Goal: Task Accomplishment & Management: Manage account settings

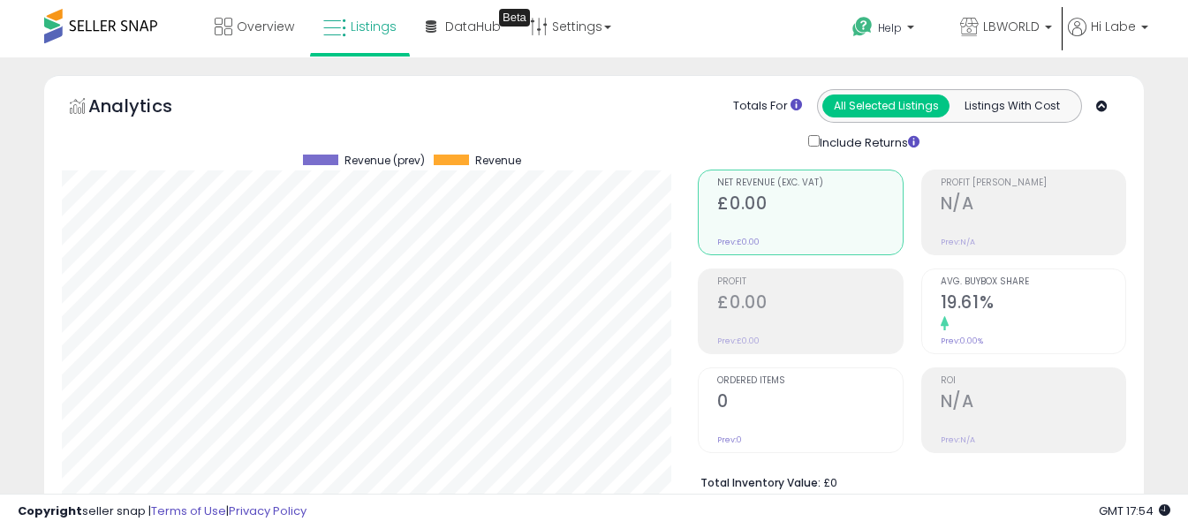
select select "**"
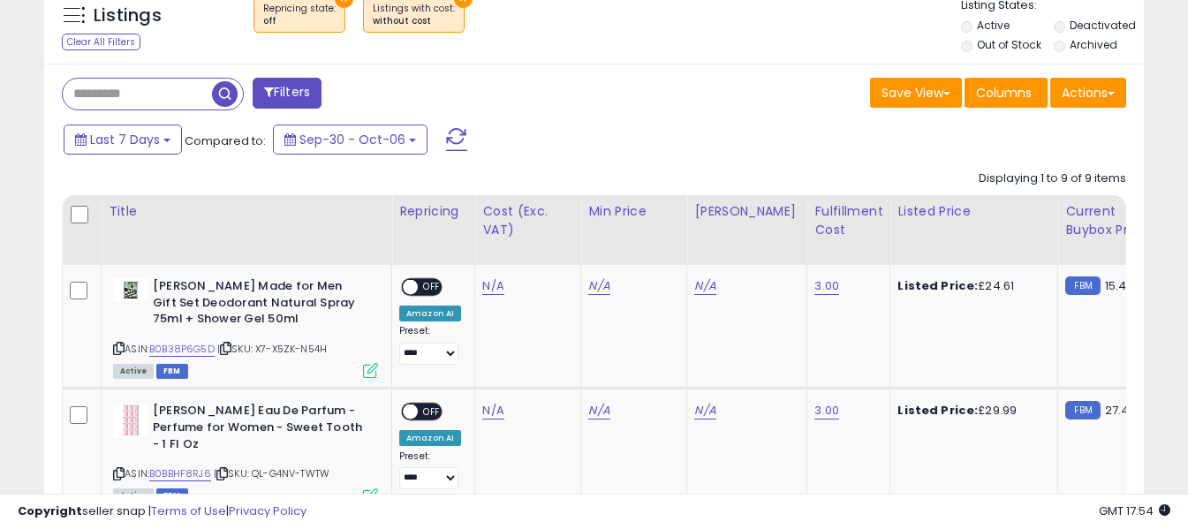
scroll to position [362, 637]
click at [457, 142] on span at bounding box center [456, 139] width 21 height 23
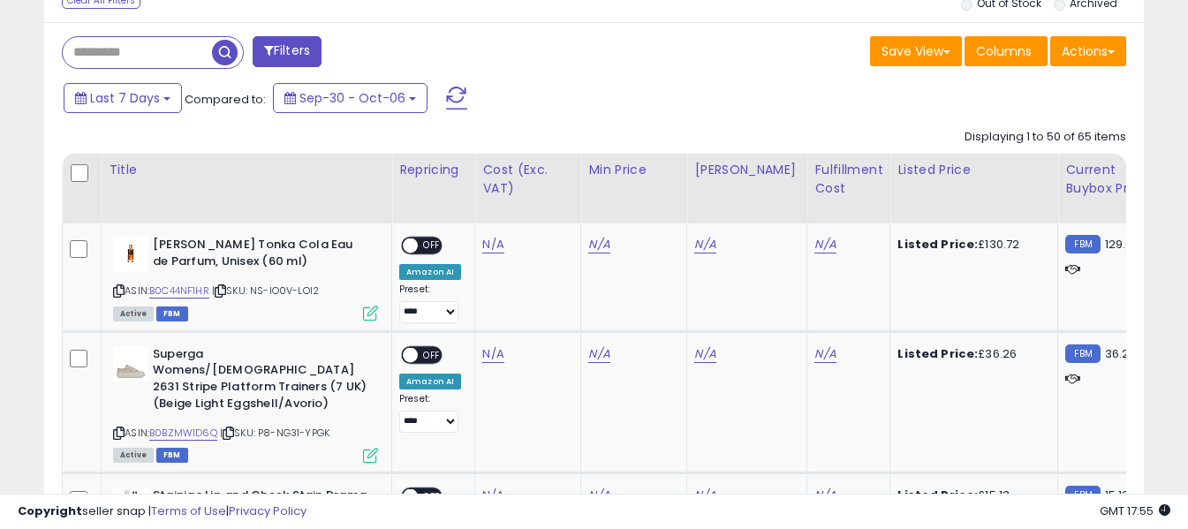
scroll to position [857, 0]
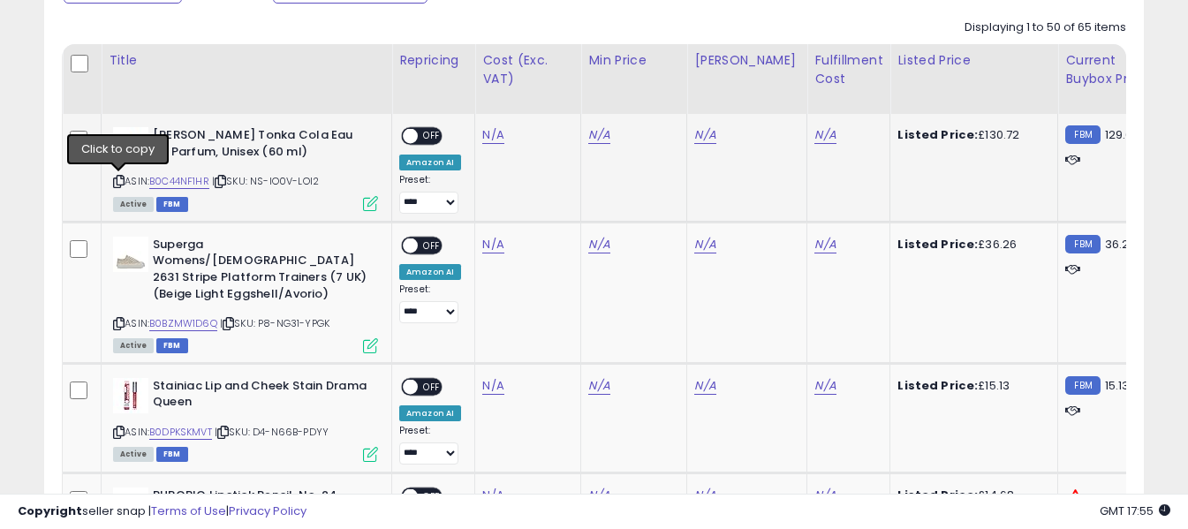
click at [114, 181] on icon at bounding box center [118, 182] width 11 height 10
click at [492, 133] on link "N/A" at bounding box center [492, 135] width 21 height 18
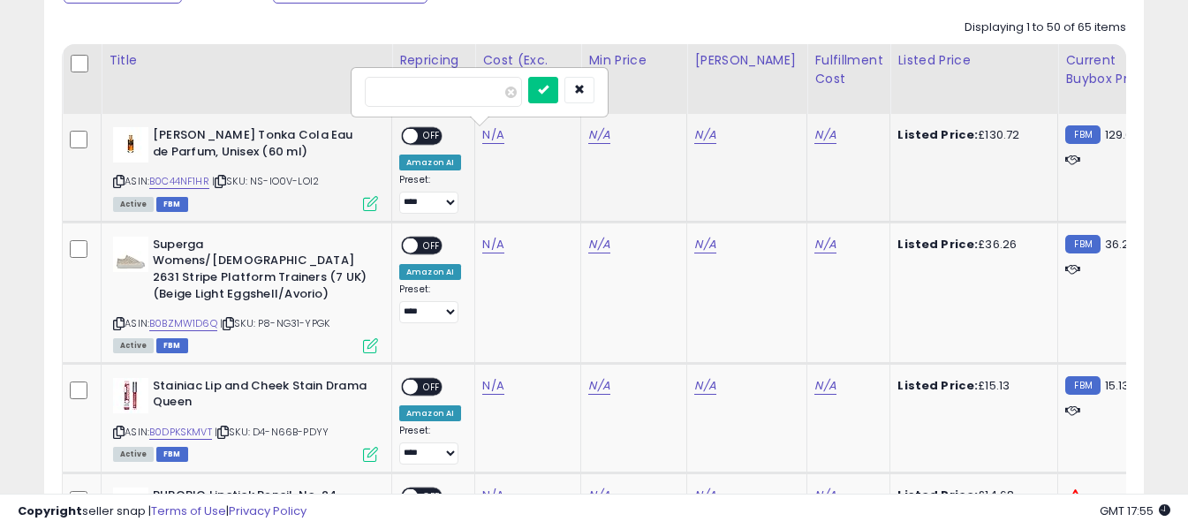
click at [469, 88] on input "number" at bounding box center [443, 92] width 157 height 30
type input "*****"
click at [546, 92] on icon "submit" at bounding box center [540, 89] width 11 height 11
click at [814, 133] on link "N/A" at bounding box center [824, 135] width 21 height 18
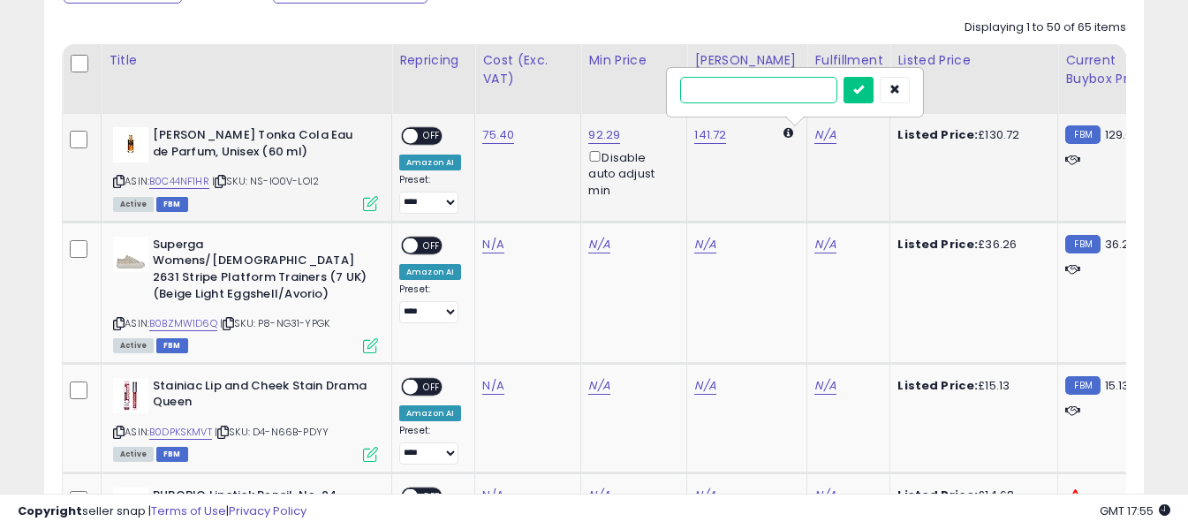
click at [767, 96] on input "text" at bounding box center [758, 90] width 157 height 26
type input "*"
click at [873, 102] on button "submit" at bounding box center [858, 90] width 30 height 26
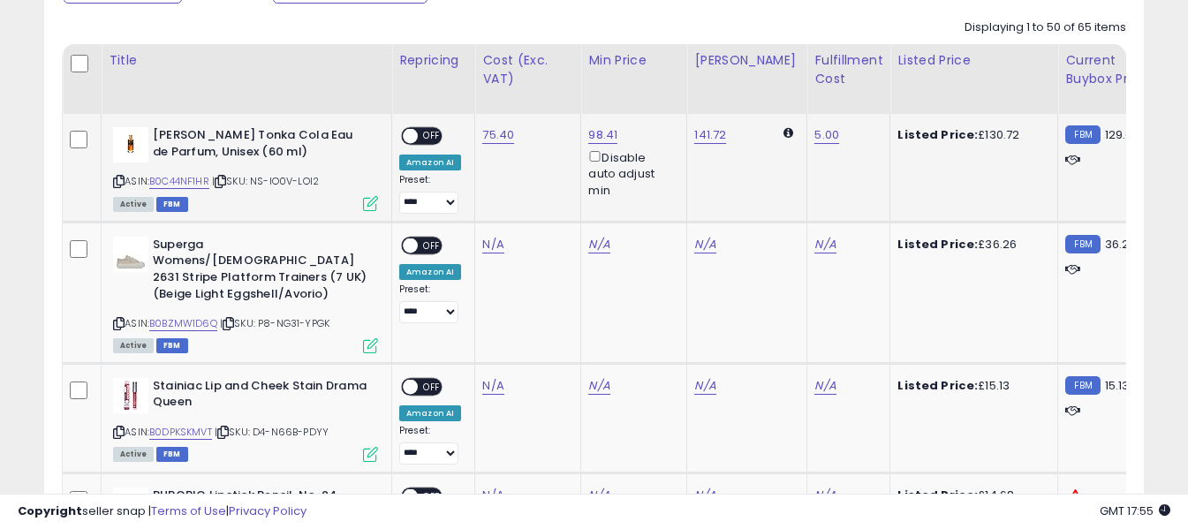
click at [406, 135] on span at bounding box center [410, 136] width 15 height 15
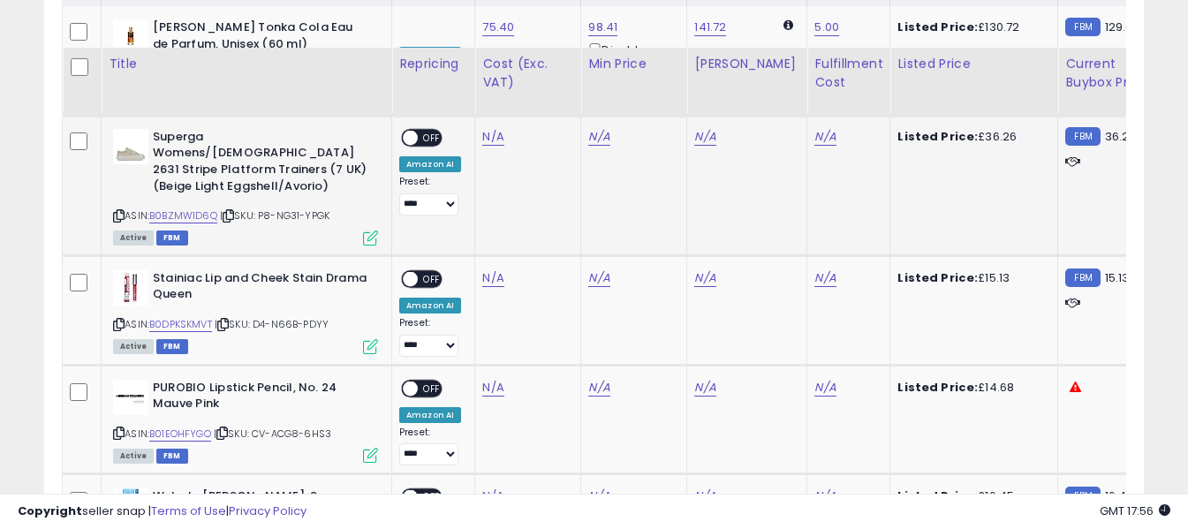
scroll to position [946, 0]
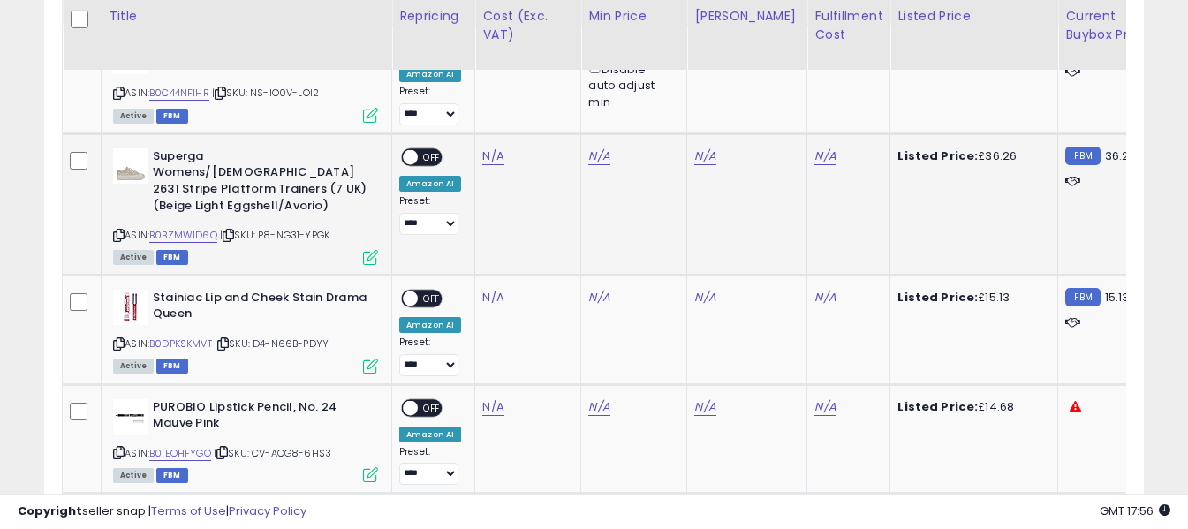
click at [119, 230] on icon at bounding box center [118, 235] width 11 height 10
click at [488, 158] on link "N/A" at bounding box center [492, 156] width 21 height 18
click at [465, 114] on input "number" at bounding box center [440, 113] width 157 height 30
type input "*****"
click at [546, 111] on icon "submit" at bounding box center [540, 110] width 11 height 11
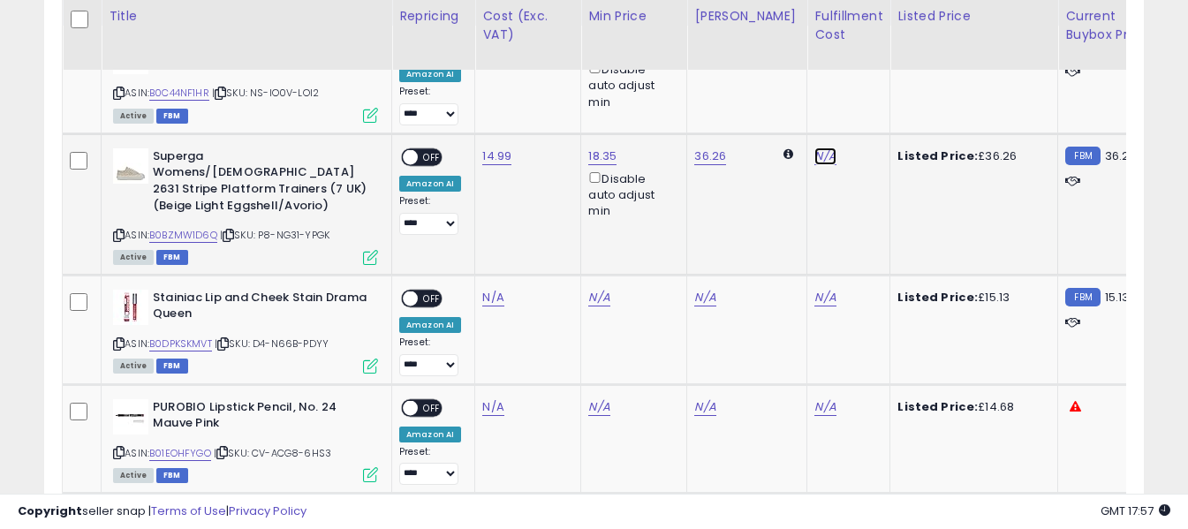
click at [814, 155] on link "N/A" at bounding box center [824, 156] width 21 height 18
click at [750, 104] on input "text" at bounding box center [758, 111] width 157 height 26
type input "*"
click at [873, 118] on button "submit" at bounding box center [858, 111] width 30 height 26
click at [424, 150] on span "OFF" at bounding box center [432, 156] width 28 height 15
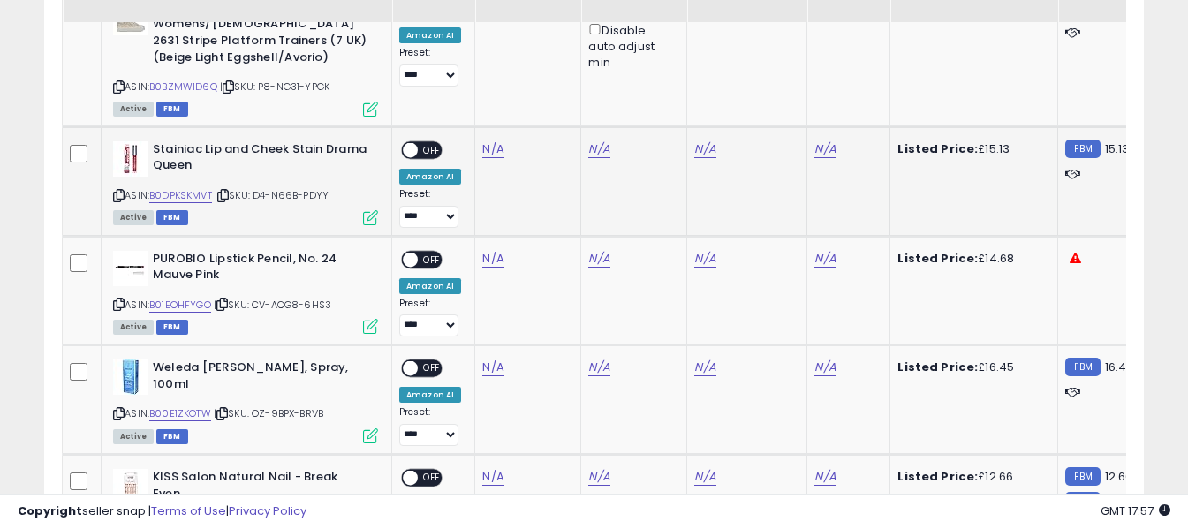
scroll to position [1122, 0]
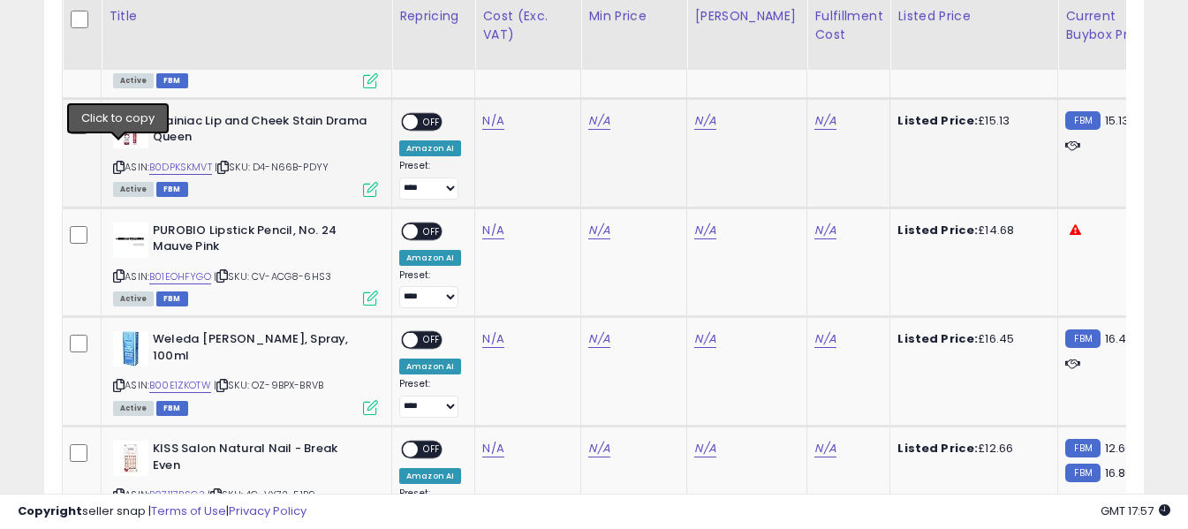
click at [119, 162] on icon at bounding box center [118, 167] width 11 height 10
click at [487, 112] on link "N/A" at bounding box center [492, 121] width 21 height 18
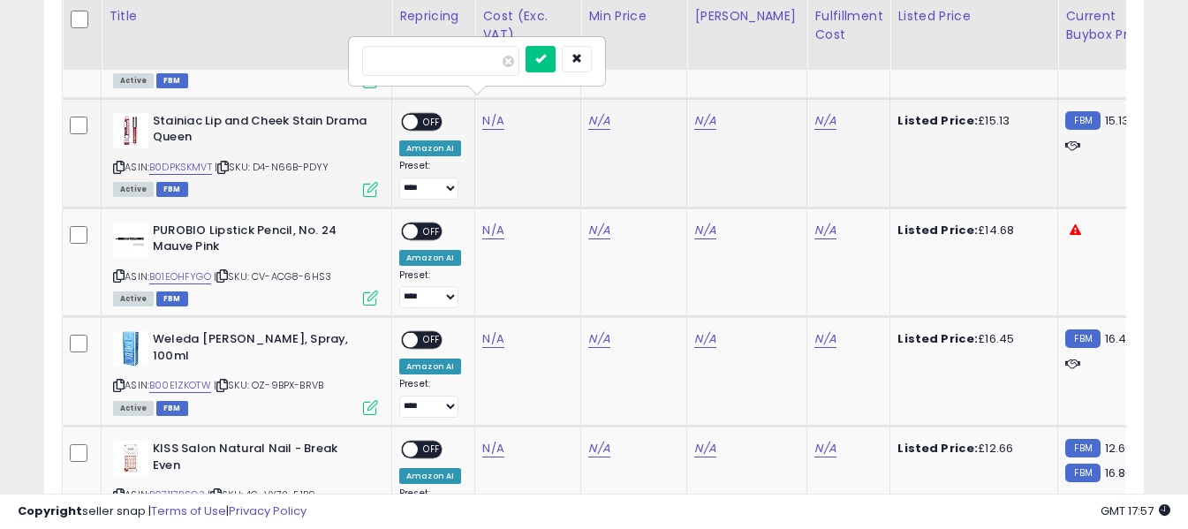
click at [483, 61] on input "number" at bounding box center [440, 61] width 157 height 30
type input "****"
click at [546, 54] on icon "submit" at bounding box center [540, 58] width 11 height 11
click at [814, 112] on link "N/A" at bounding box center [824, 121] width 21 height 18
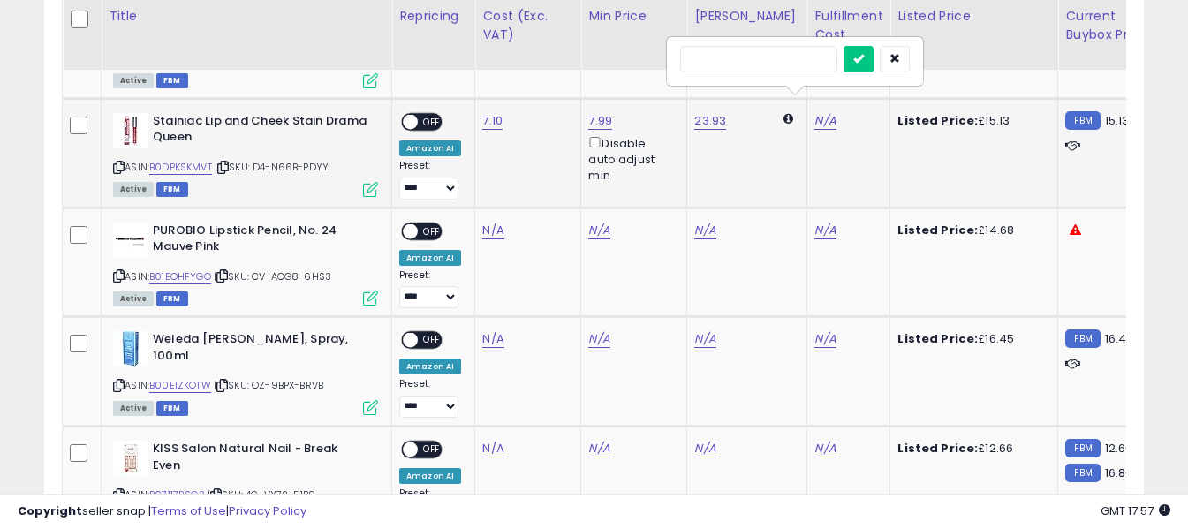
click at [782, 58] on input "text" at bounding box center [758, 59] width 157 height 26
type input "*"
click at [873, 56] on button "submit" at bounding box center [858, 59] width 30 height 26
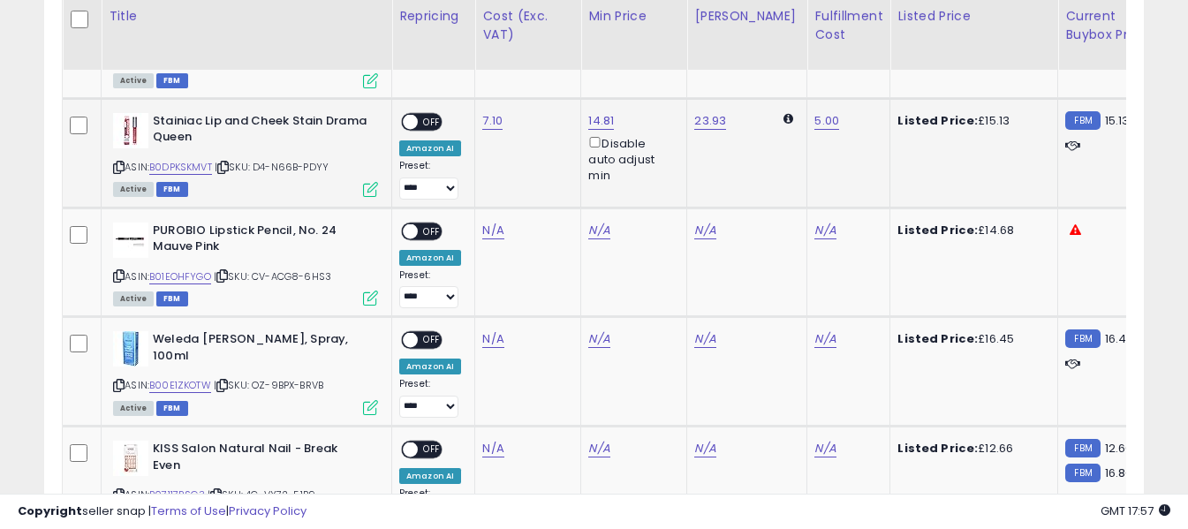
click at [431, 114] on span "OFF" at bounding box center [432, 121] width 28 height 15
click at [117, 271] on icon at bounding box center [118, 276] width 11 height 10
click at [487, 223] on td "N/A" at bounding box center [528, 263] width 106 height 110
click at [484, 222] on link "N/A" at bounding box center [492, 231] width 21 height 18
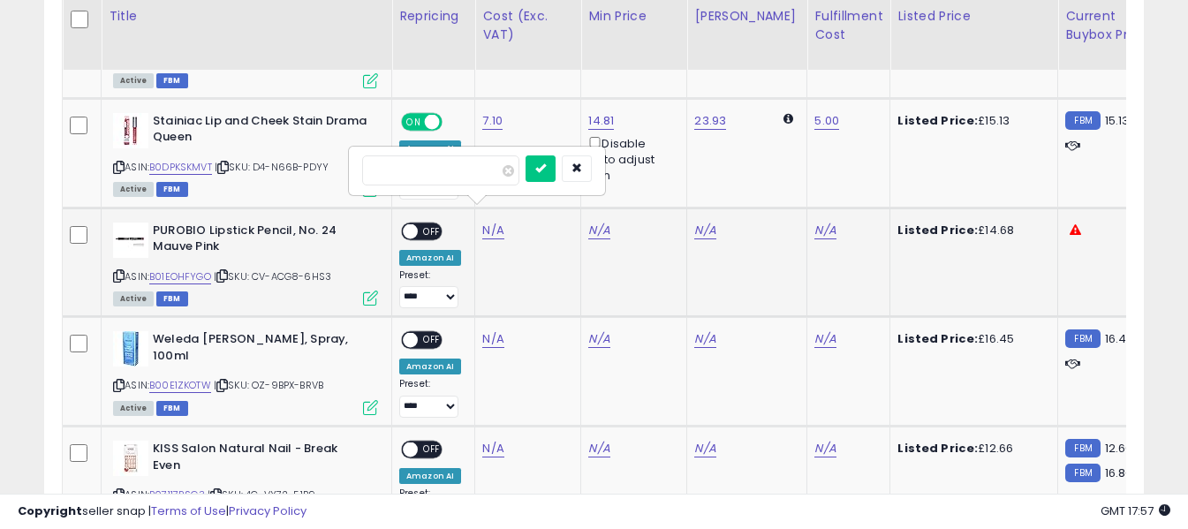
click at [480, 174] on input "number" at bounding box center [440, 170] width 157 height 30
type input "****"
click at [546, 168] on icon "submit" at bounding box center [540, 167] width 11 height 11
click at [814, 222] on link "N/A" at bounding box center [824, 231] width 21 height 18
click at [759, 162] on input "text" at bounding box center [758, 168] width 157 height 26
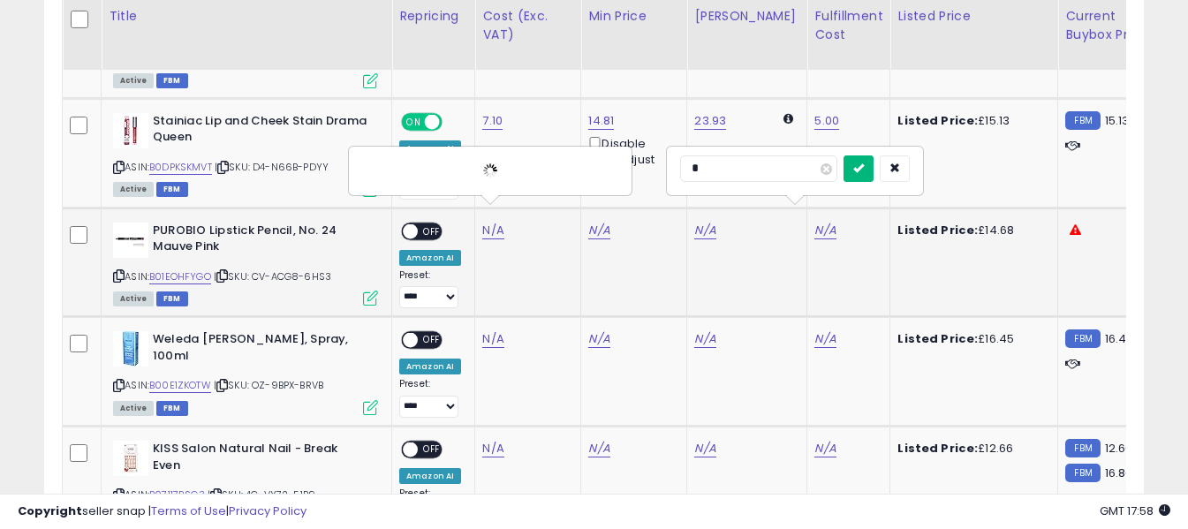
type input "*"
click at [873, 172] on button "submit" at bounding box center [858, 168] width 30 height 26
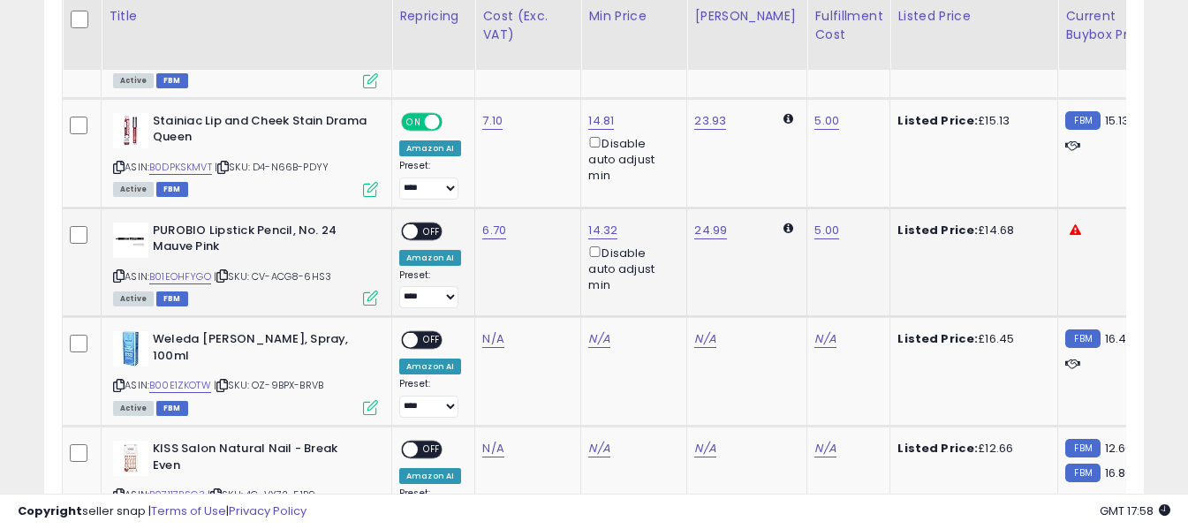
click at [432, 223] on span "OFF" at bounding box center [432, 230] width 28 height 15
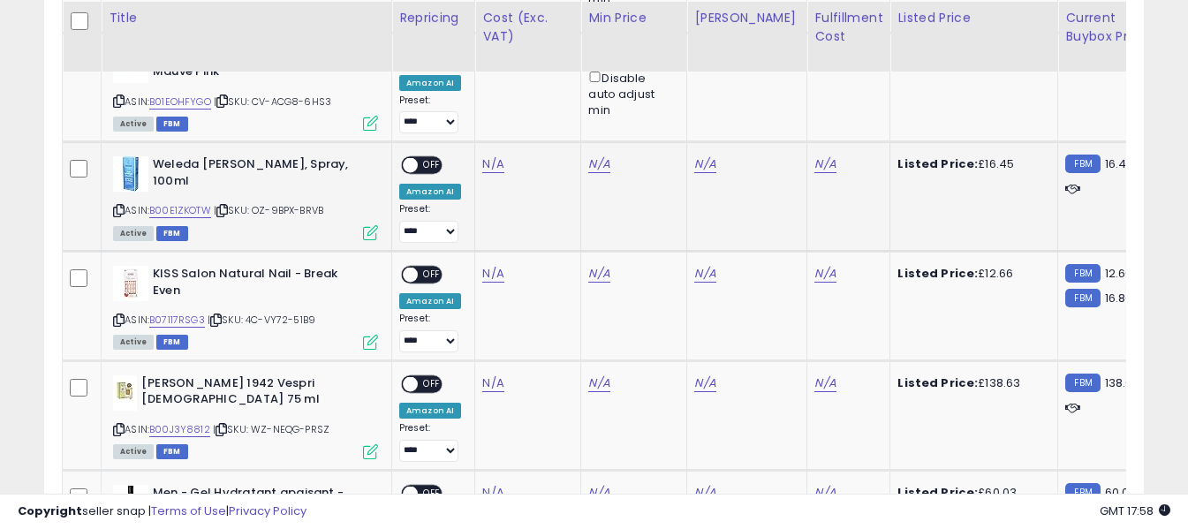
scroll to position [1299, 0]
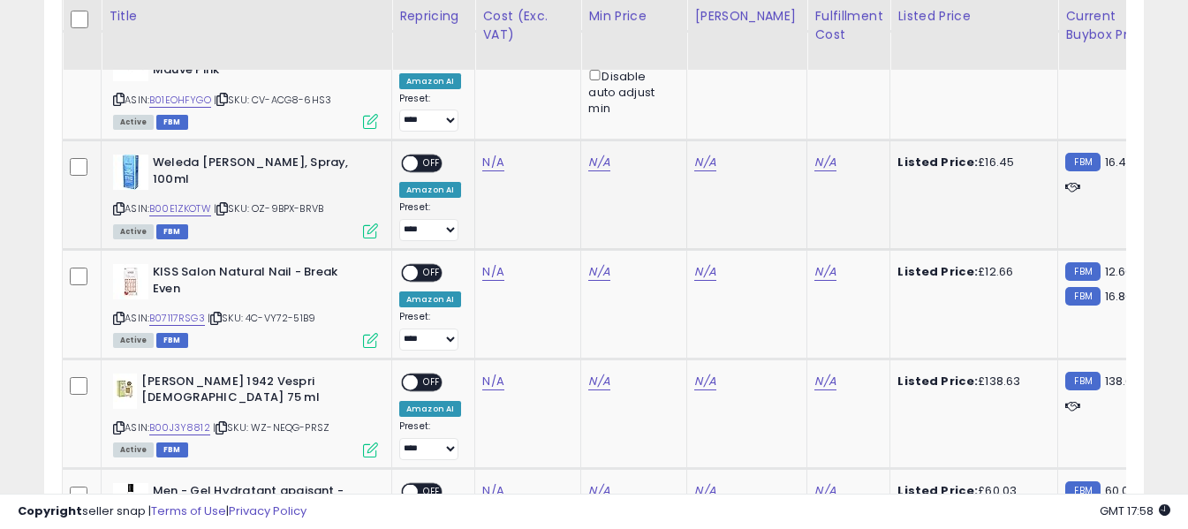
click at [120, 204] on icon at bounding box center [118, 209] width 11 height 10
click at [488, 154] on link "N/A" at bounding box center [492, 163] width 21 height 18
click at [496, 111] on input "number" at bounding box center [440, 103] width 157 height 30
type input "****"
drag, startPoint x: 563, startPoint y: 106, endPoint x: 585, endPoint y: 111, distance: 22.7
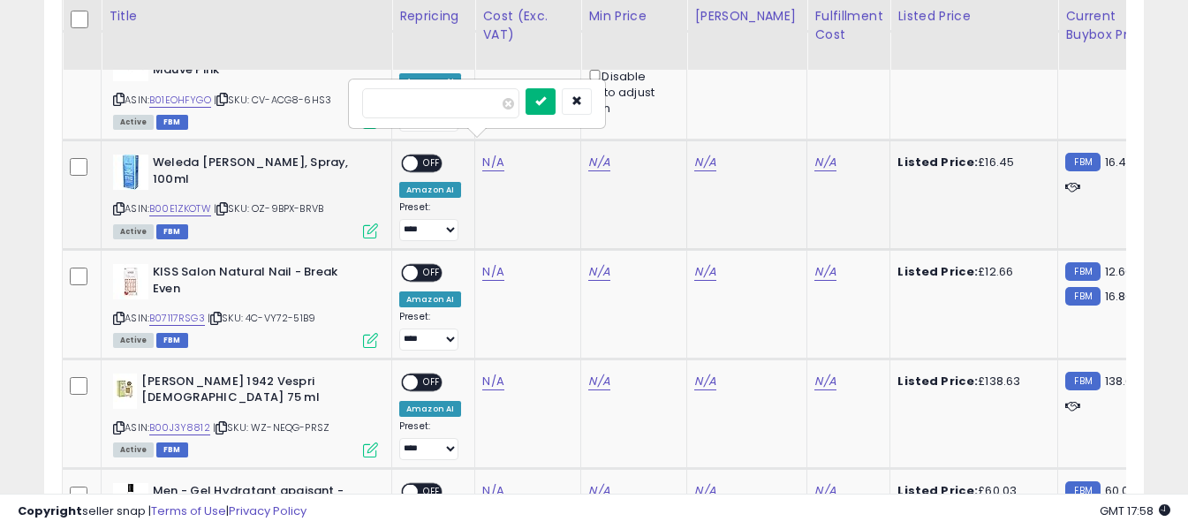
click at [546, 106] on icon "submit" at bounding box center [540, 100] width 11 height 11
click at [814, 154] on link "N/A" at bounding box center [824, 163] width 21 height 18
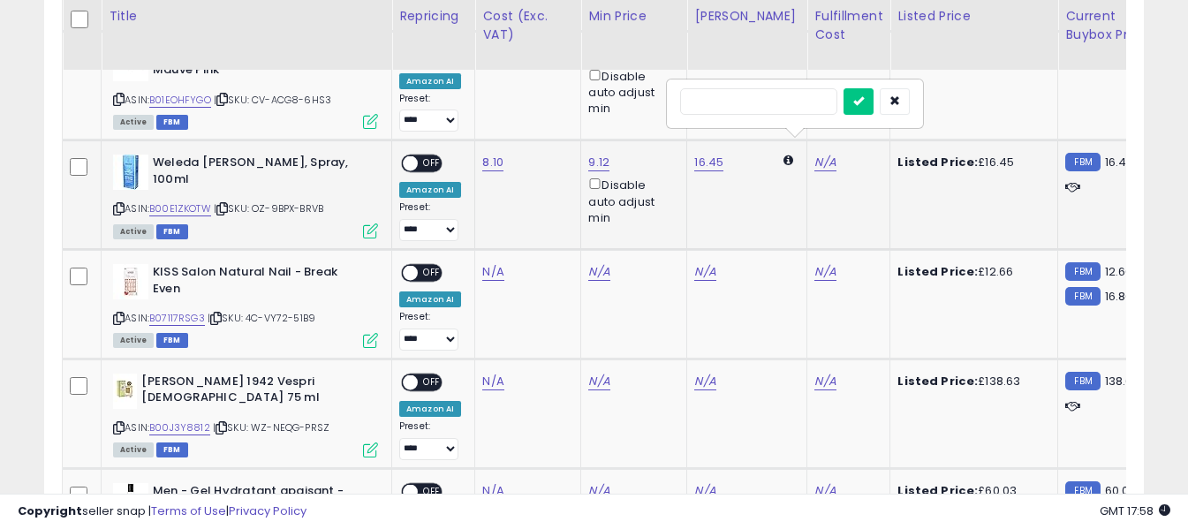
click at [792, 100] on input "text" at bounding box center [758, 101] width 157 height 26
type input "*"
click at [864, 102] on icon "submit" at bounding box center [858, 100] width 11 height 11
click at [436, 156] on span "OFF" at bounding box center [432, 163] width 28 height 15
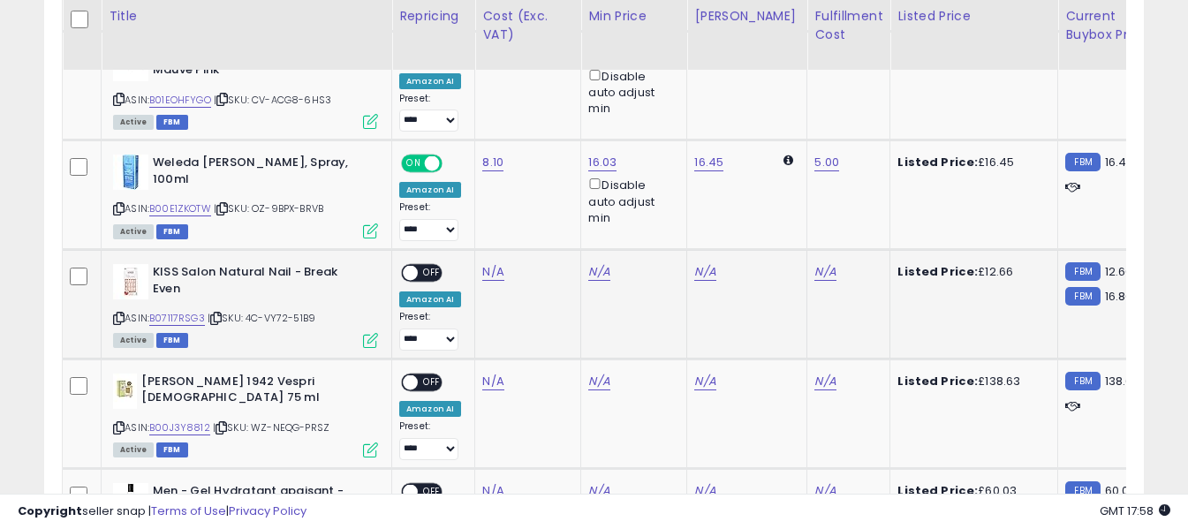
click at [115, 313] on icon at bounding box center [118, 318] width 11 height 10
click at [492, 250] on td "N/A" at bounding box center [528, 305] width 106 height 110
click at [492, 263] on link "N/A" at bounding box center [492, 272] width 21 height 18
click at [482, 207] on input "number" at bounding box center [440, 212] width 157 height 30
type input "****"
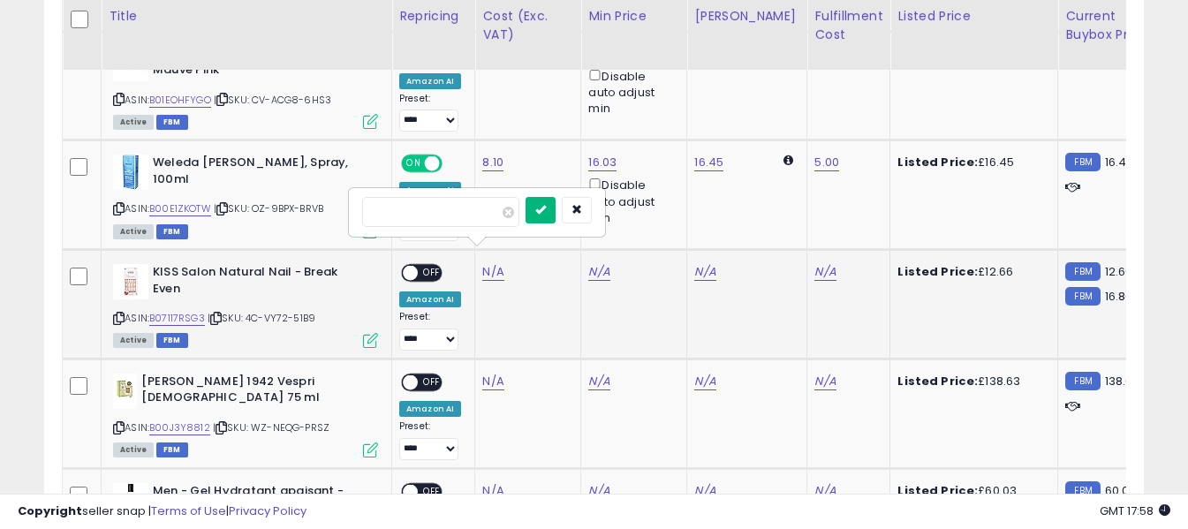
click at [555, 212] on button "submit" at bounding box center [540, 210] width 30 height 26
click at [814, 263] on link "N/A" at bounding box center [824, 272] width 21 height 18
click at [797, 212] on input "text" at bounding box center [758, 210] width 157 height 26
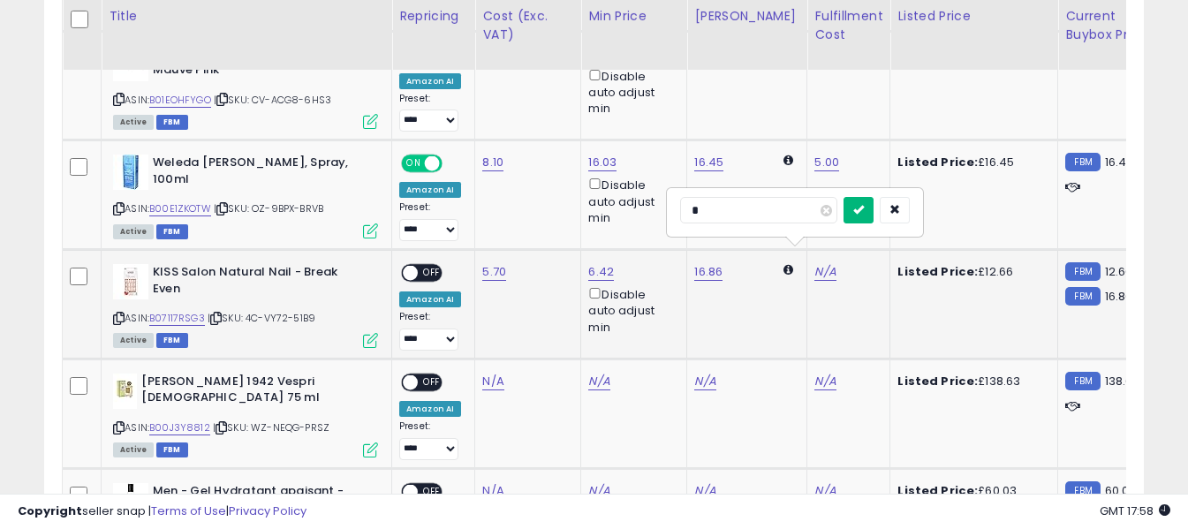
type input "*"
click at [873, 213] on button "submit" at bounding box center [858, 210] width 30 height 26
click at [427, 266] on span "OFF" at bounding box center [432, 273] width 28 height 15
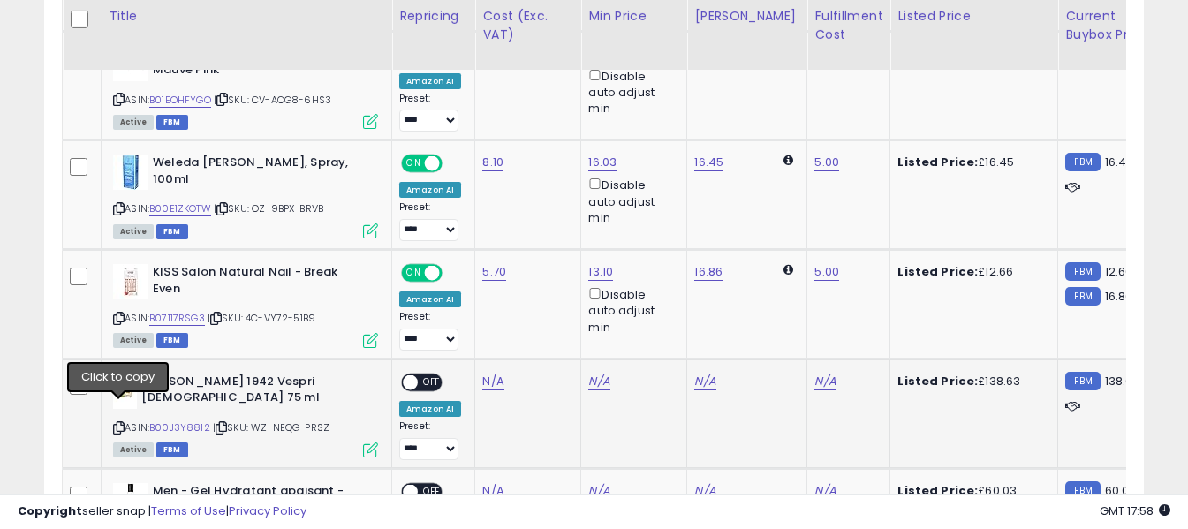
click at [117, 423] on icon at bounding box center [118, 428] width 11 height 10
click at [487, 373] on link "N/A" at bounding box center [492, 382] width 21 height 18
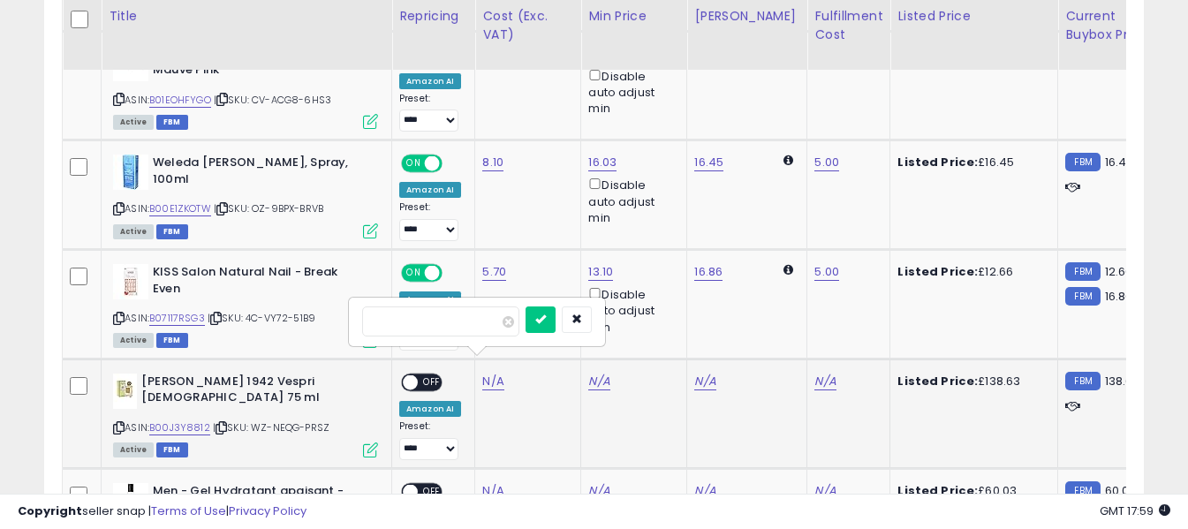
click at [481, 314] on input "number" at bounding box center [440, 321] width 157 height 30
type input "*****"
click at [546, 316] on icon "submit" at bounding box center [540, 318] width 11 height 11
click at [814, 373] on link "N/A" at bounding box center [824, 382] width 21 height 18
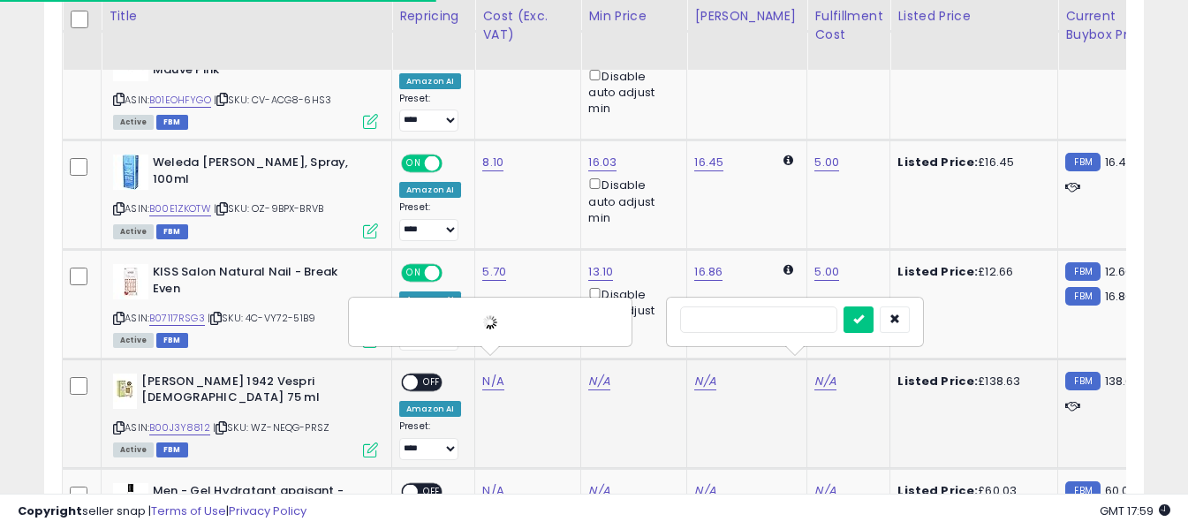
click at [794, 319] on input "text" at bounding box center [758, 319] width 157 height 26
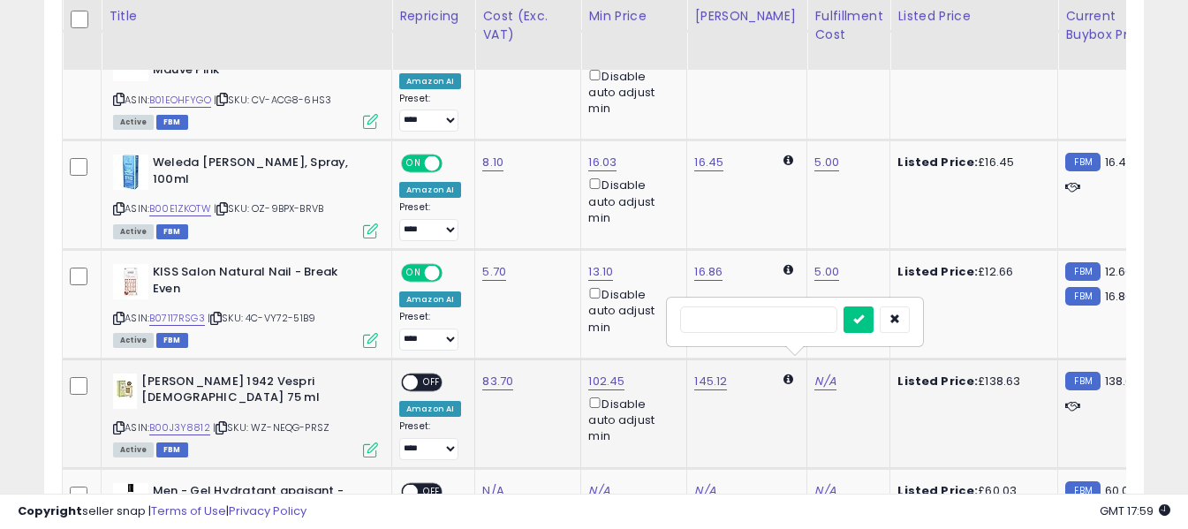
type input "*"
click at [873, 322] on button "submit" at bounding box center [858, 319] width 30 height 26
click at [427, 374] on span "OFF" at bounding box center [432, 381] width 28 height 15
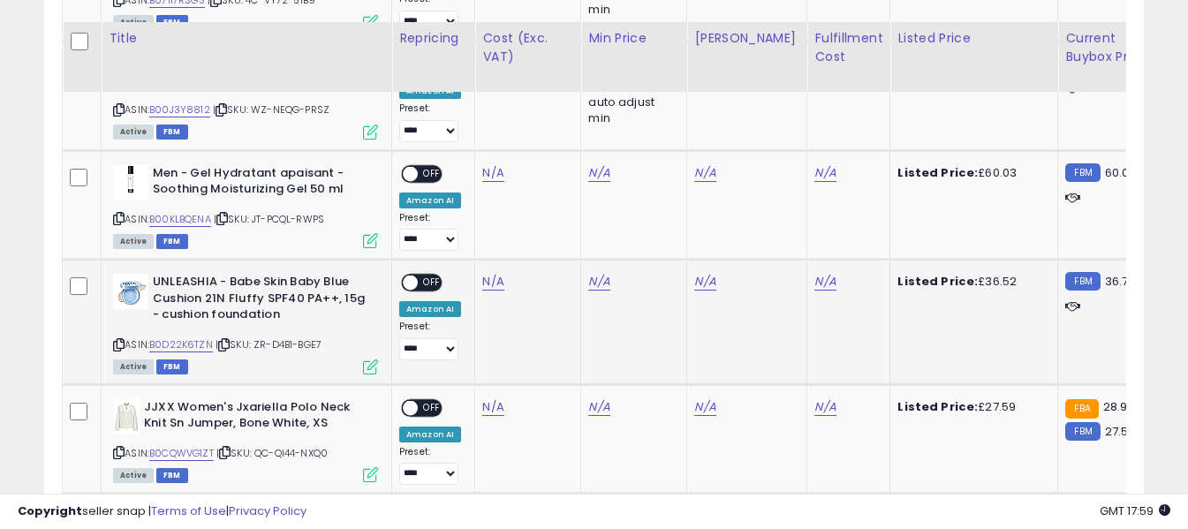
scroll to position [1652, 0]
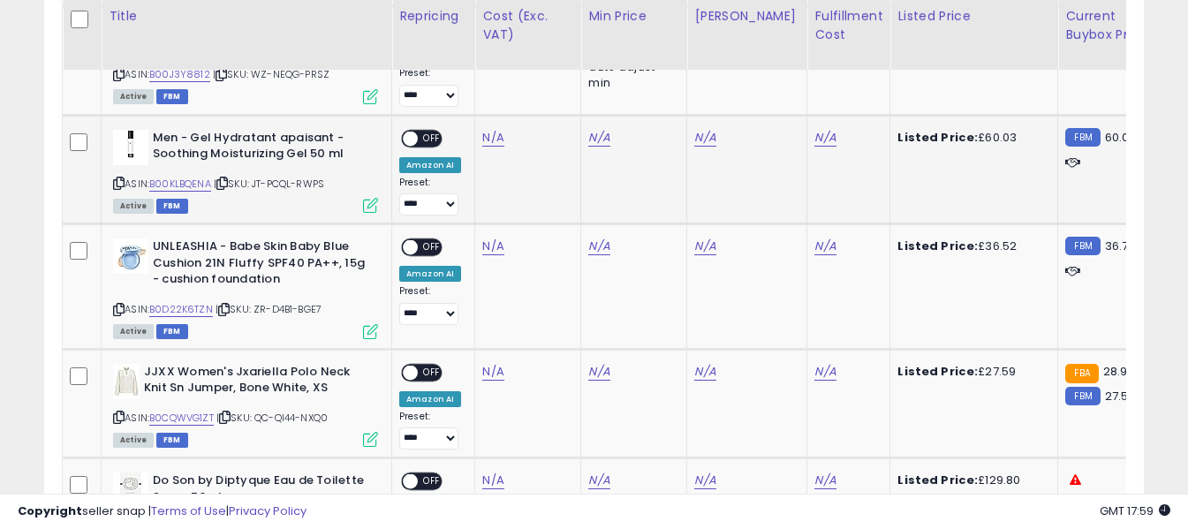
click at [115, 178] on icon at bounding box center [118, 183] width 11 height 10
click at [487, 129] on link "N/A" at bounding box center [492, 138] width 21 height 18
click at [482, 83] on input "number" at bounding box center [440, 78] width 157 height 30
type input "*****"
click at [555, 68] on button "submit" at bounding box center [540, 76] width 30 height 26
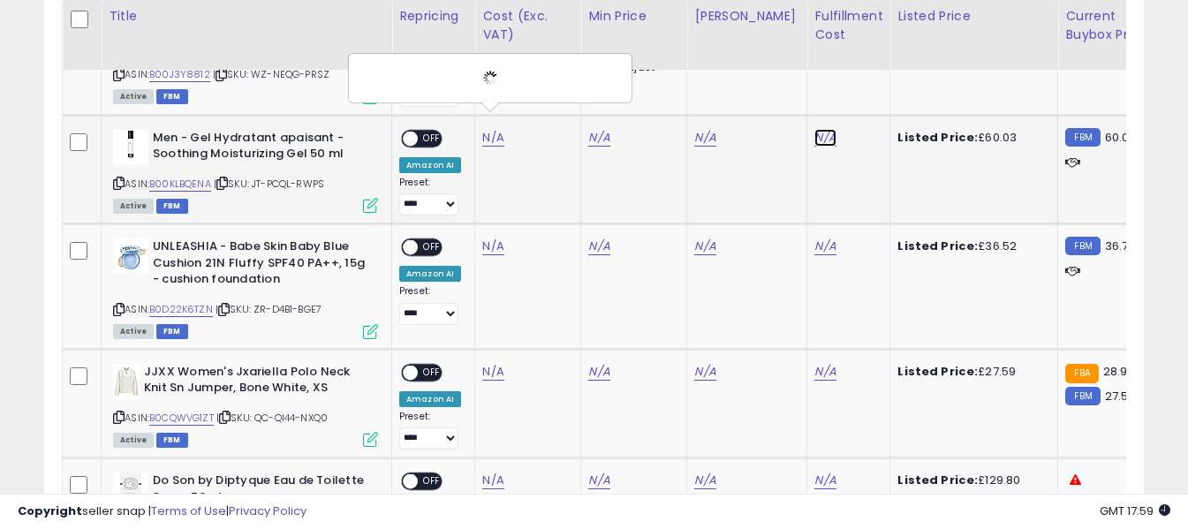
click at [814, 129] on link "N/A" at bounding box center [824, 138] width 21 height 18
click at [766, 77] on input "text" at bounding box center [758, 76] width 157 height 26
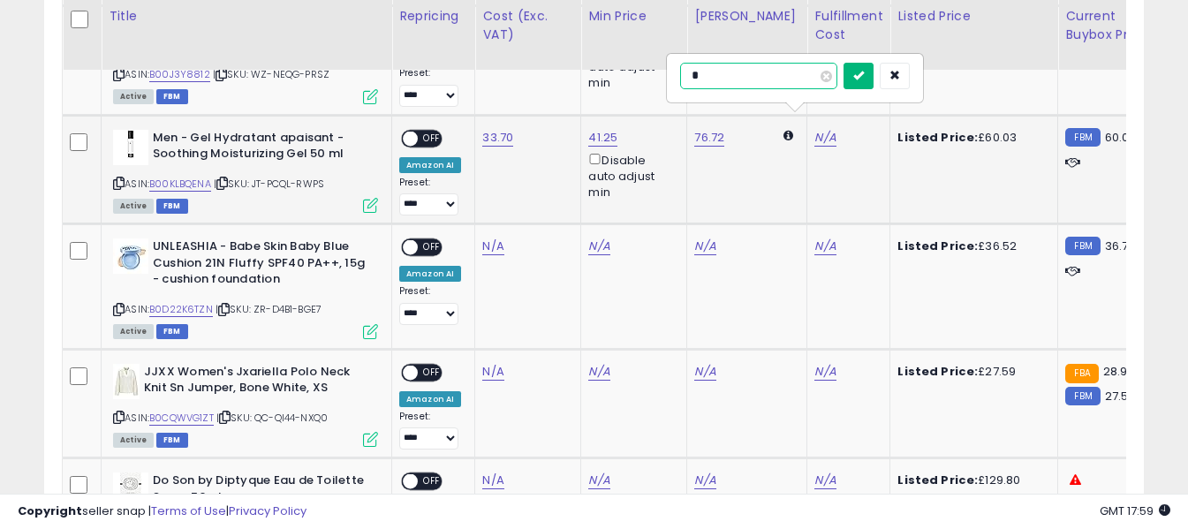
type input "*"
click at [873, 75] on button "submit" at bounding box center [858, 76] width 30 height 26
click at [419, 131] on span "OFF" at bounding box center [432, 138] width 28 height 15
click at [112, 296] on div "UNLEASHIA - Babe Skin Baby Blue Cushion 21N Fluffy SPF40 PA++, 15g - cushion fo…" at bounding box center [243, 287] width 269 height 98
click at [119, 305] on icon at bounding box center [118, 310] width 11 height 10
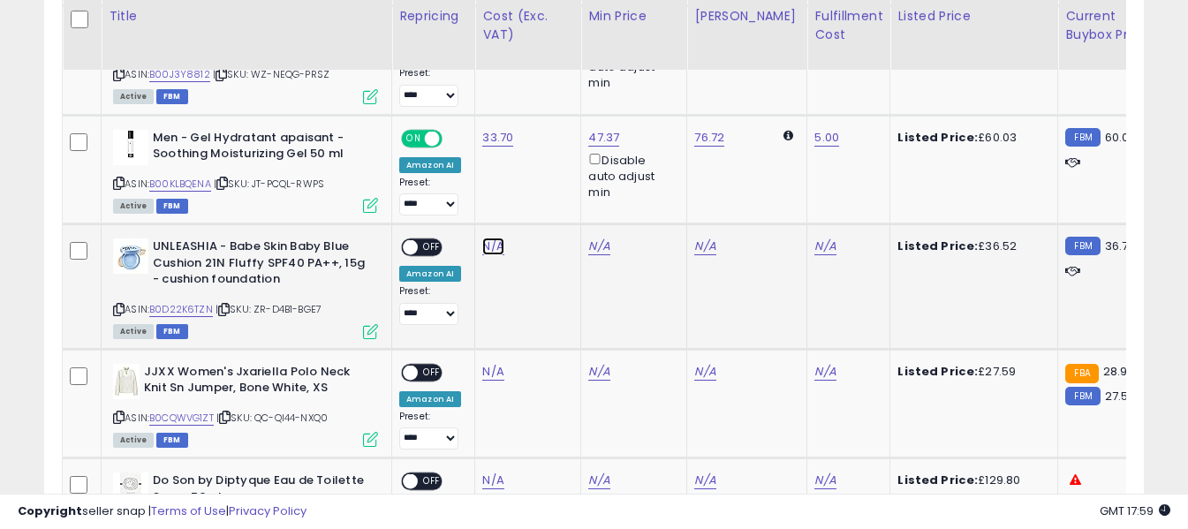
click at [490, 238] on link "N/A" at bounding box center [492, 247] width 21 height 18
click at [472, 181] on input "number" at bounding box center [440, 187] width 157 height 30
type input "**"
drag, startPoint x: 566, startPoint y: 182, endPoint x: 598, endPoint y: 185, distance: 31.9
click at [546, 182] on icon "submit" at bounding box center [540, 184] width 11 height 11
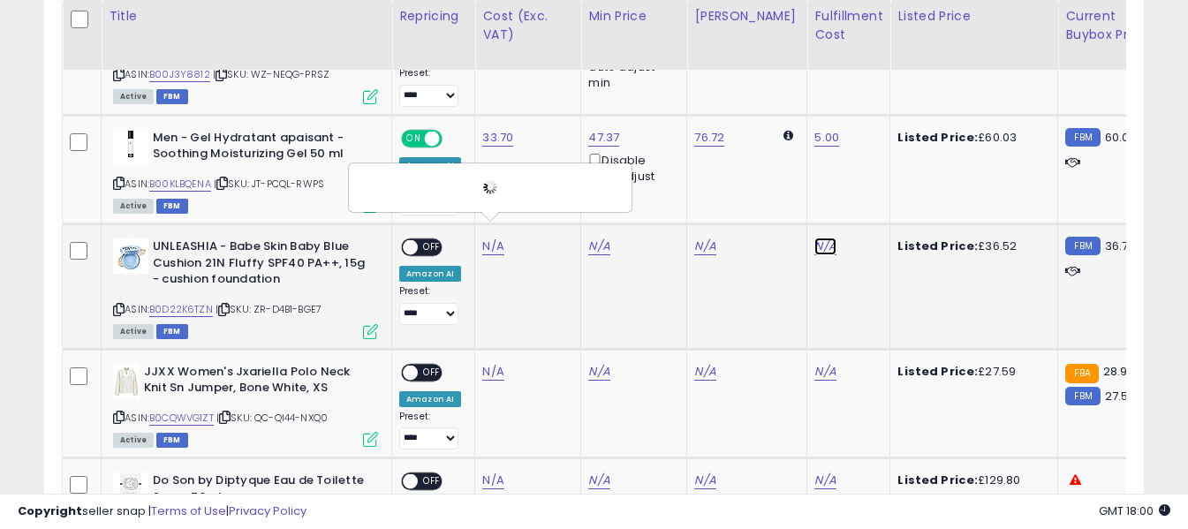
click at [814, 238] on link "N/A" at bounding box center [824, 247] width 21 height 18
click at [783, 182] on input "text" at bounding box center [758, 185] width 157 height 26
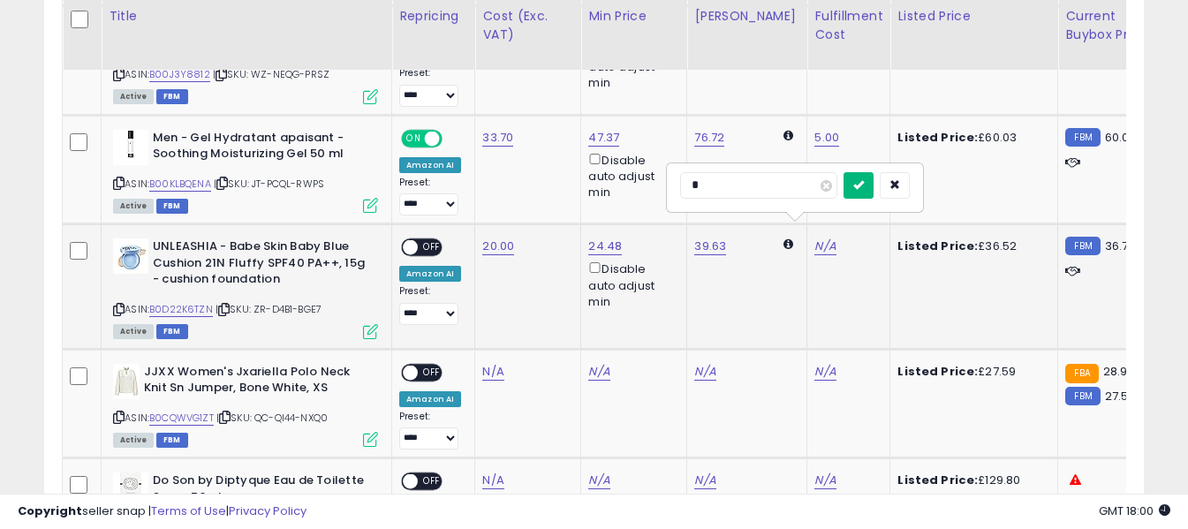
type input "*"
click at [864, 187] on icon "submit" at bounding box center [858, 184] width 11 height 11
click at [425, 240] on span "OFF" at bounding box center [432, 247] width 28 height 15
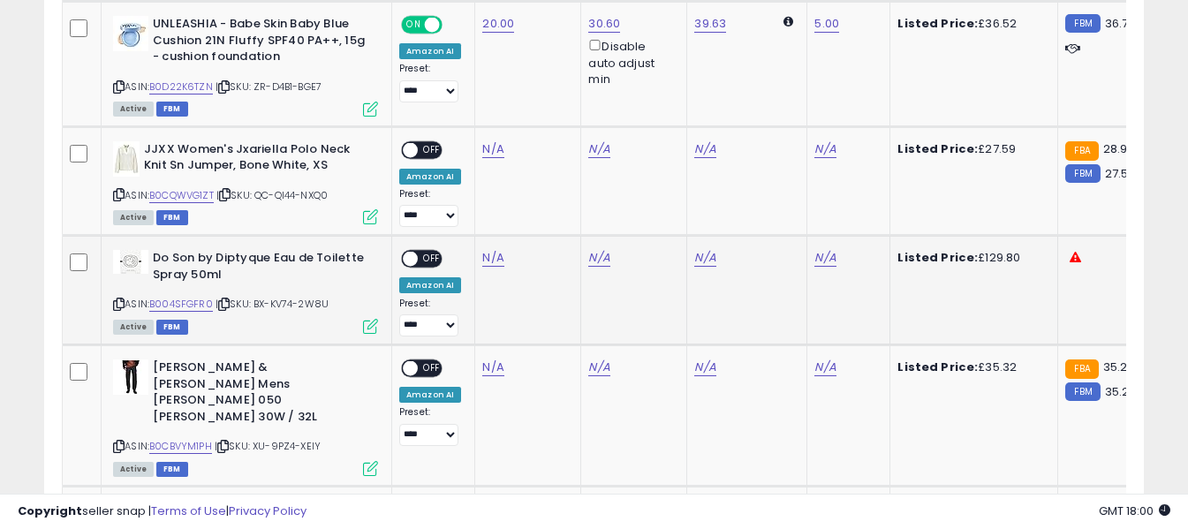
scroll to position [1917, 0]
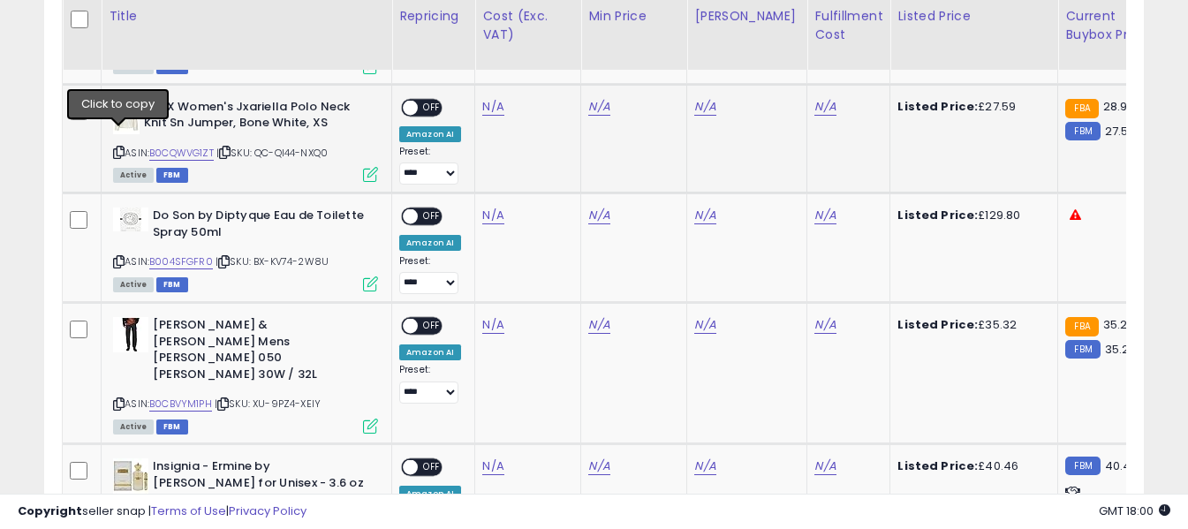
click at [116, 147] on icon at bounding box center [118, 152] width 11 height 10
click at [121, 147] on icon at bounding box center [118, 152] width 11 height 10
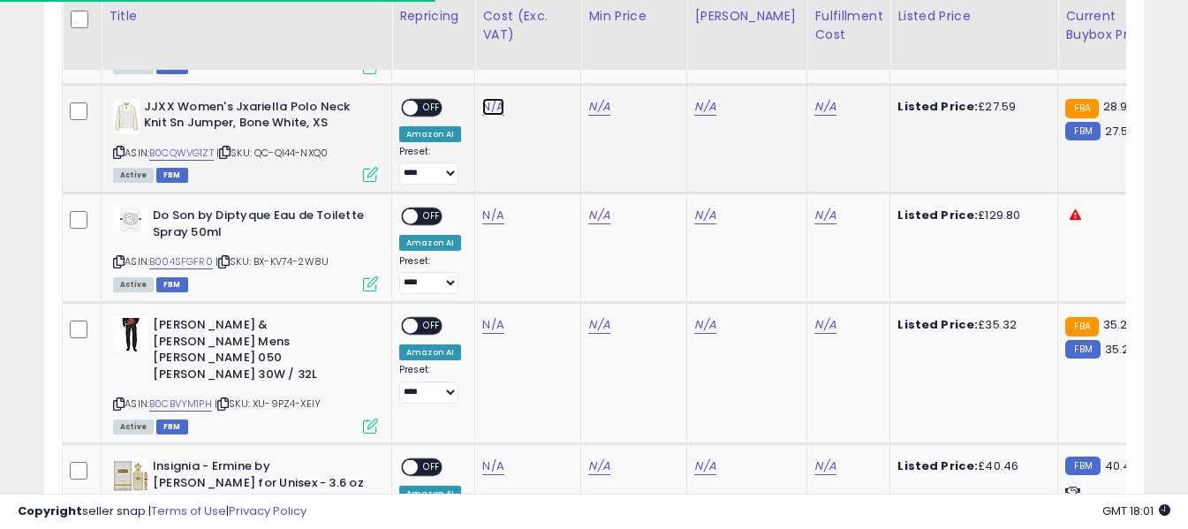
click at [482, 98] on link "N/A" at bounding box center [492, 107] width 21 height 18
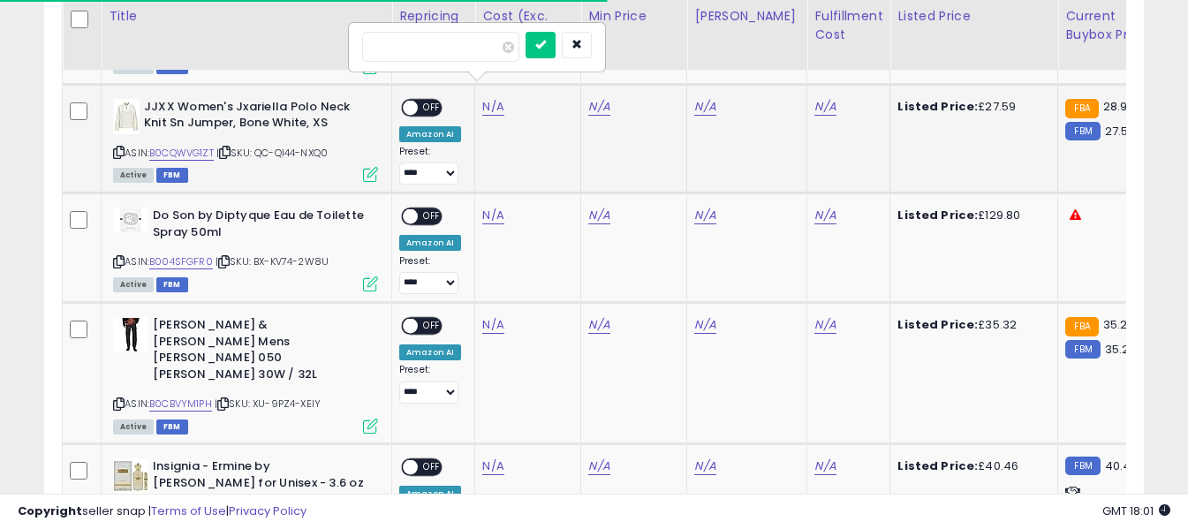
click at [487, 49] on input "number" at bounding box center [440, 47] width 157 height 30
type input "****"
click at [546, 41] on icon "submit" at bounding box center [540, 44] width 11 height 11
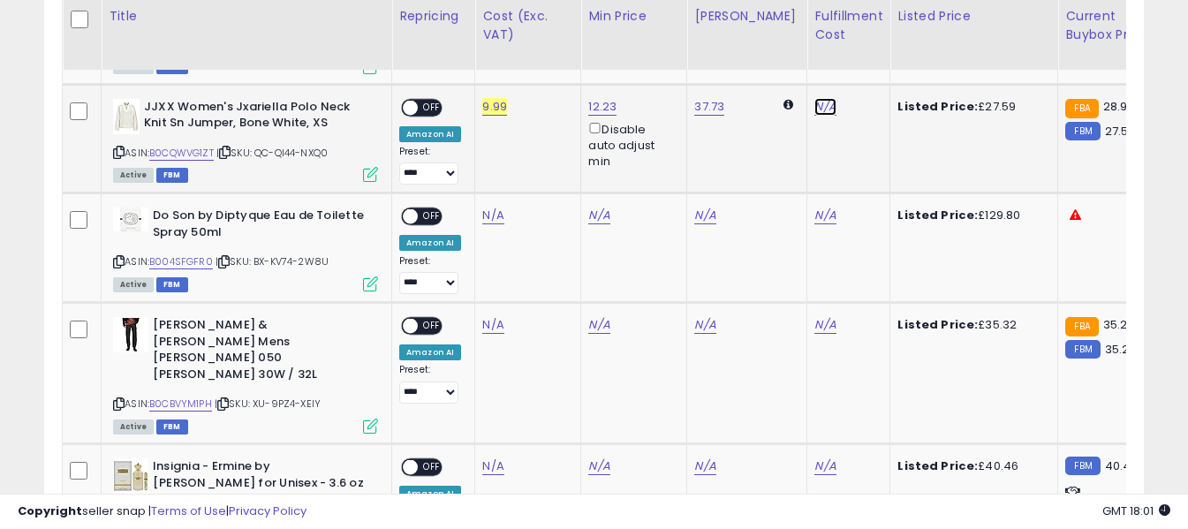
click at [814, 98] on link "N/A" at bounding box center [824, 107] width 21 height 18
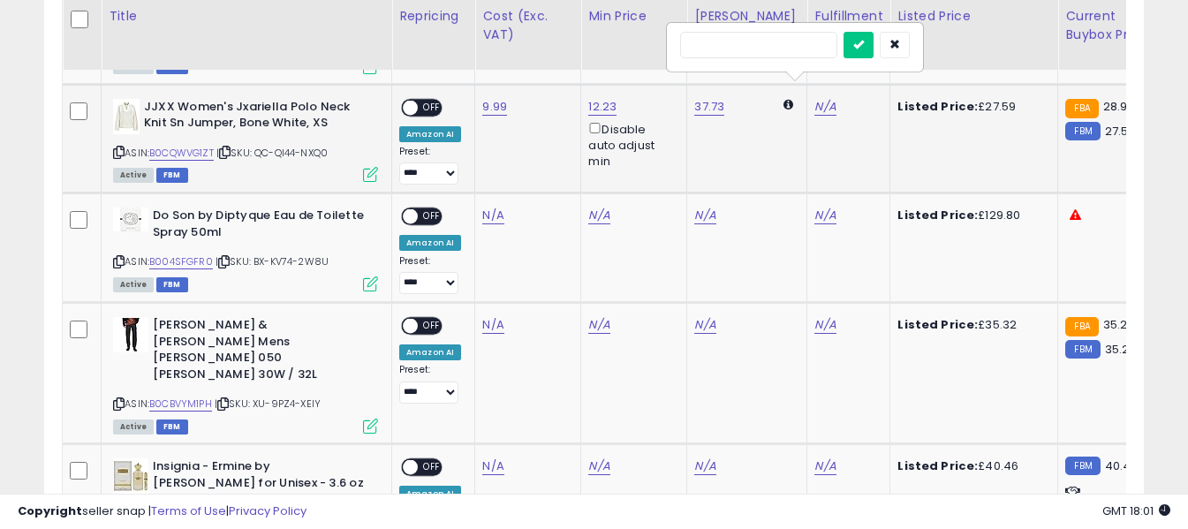
click at [775, 46] on input "text" at bounding box center [758, 45] width 157 height 26
type input "*"
click at [864, 49] on icon "submit" at bounding box center [858, 44] width 11 height 11
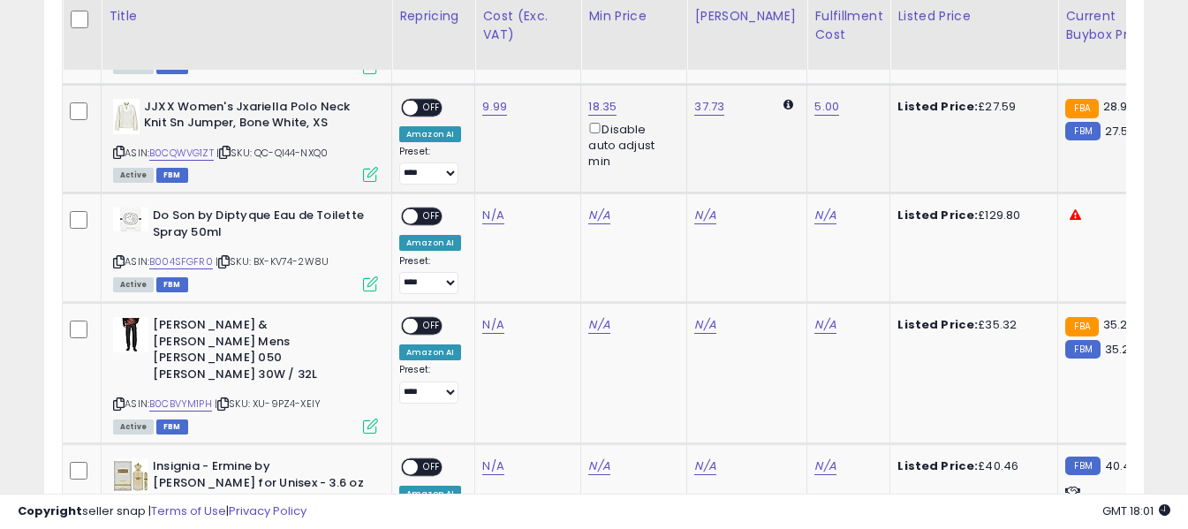
click at [427, 100] on span "OFF" at bounding box center [432, 107] width 28 height 15
click at [116, 238] on div "ASIN: B004SFGFR0 | SKU: BX-KV74-2W8U Active FBM" at bounding box center [245, 249] width 265 height 82
click at [122, 257] on icon at bounding box center [118, 262] width 11 height 10
click at [496, 207] on link "N/A" at bounding box center [492, 216] width 21 height 18
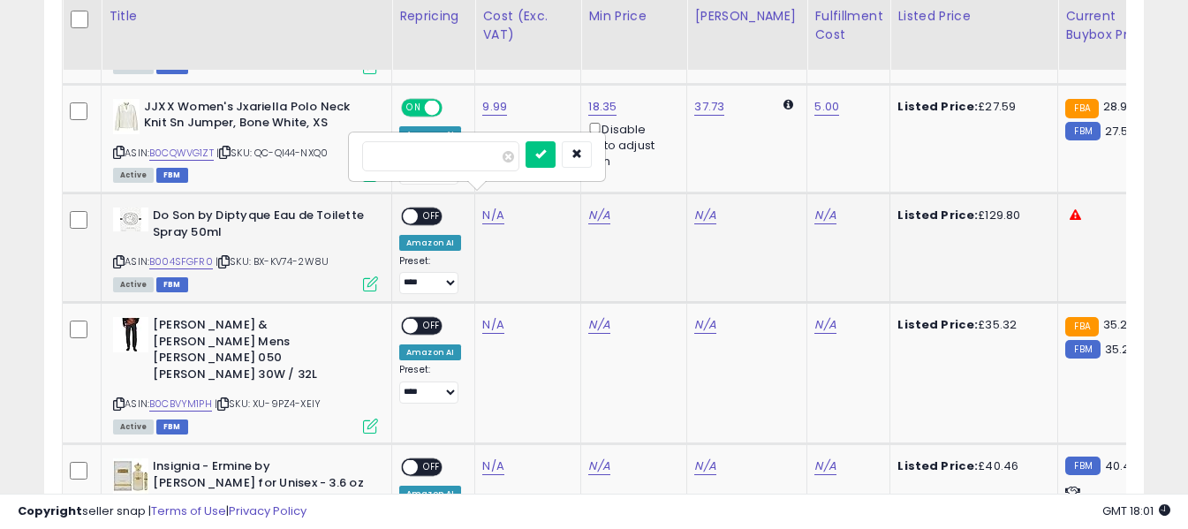
click at [480, 153] on input "number" at bounding box center [440, 156] width 157 height 30
type input "*****"
click at [555, 156] on button "submit" at bounding box center [540, 154] width 30 height 26
click at [814, 207] on link "N/A" at bounding box center [824, 216] width 21 height 18
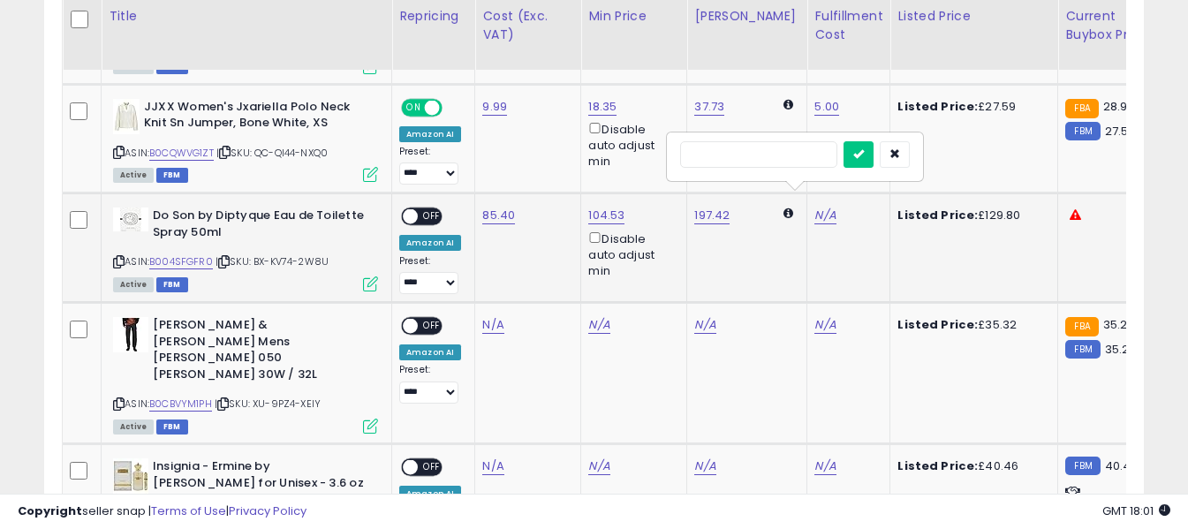
click at [779, 155] on input "text" at bounding box center [758, 154] width 157 height 26
type input "*"
click at [864, 154] on icon "submit" at bounding box center [858, 153] width 11 height 11
click at [424, 209] on span "OFF" at bounding box center [432, 216] width 28 height 15
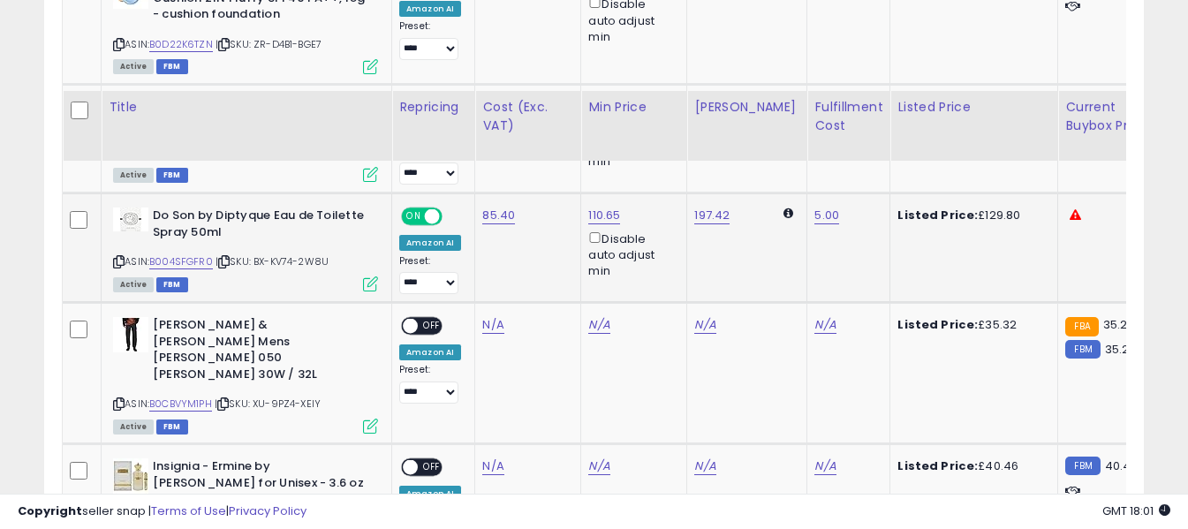
scroll to position [2094, 0]
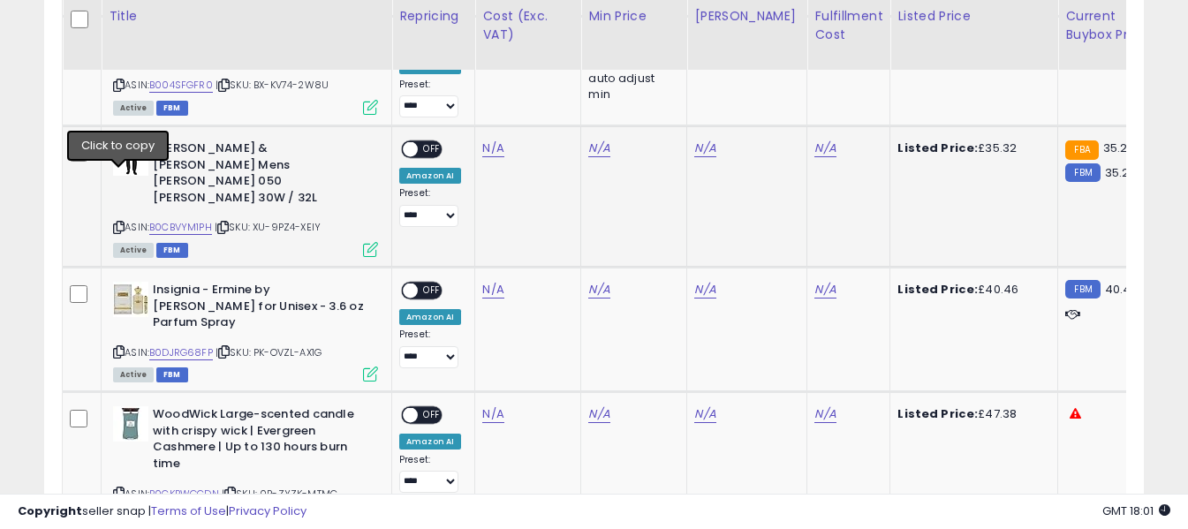
click at [121, 223] on icon at bounding box center [118, 228] width 11 height 10
click at [492, 140] on link "N/A" at bounding box center [492, 149] width 21 height 18
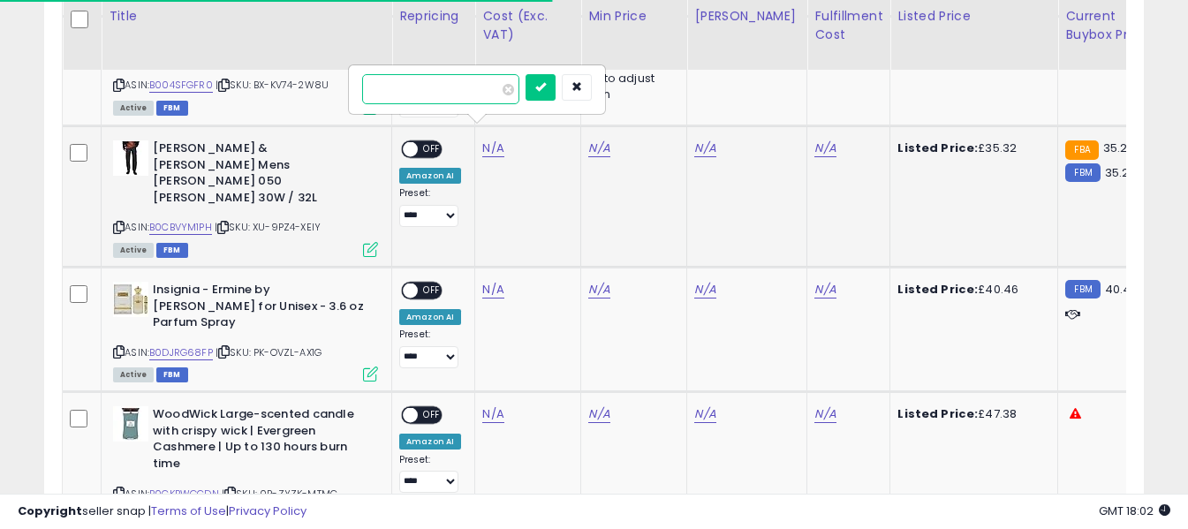
click at [475, 83] on input "number" at bounding box center [440, 89] width 157 height 30
type input "*****"
click at [546, 88] on icon "submit" at bounding box center [540, 86] width 11 height 11
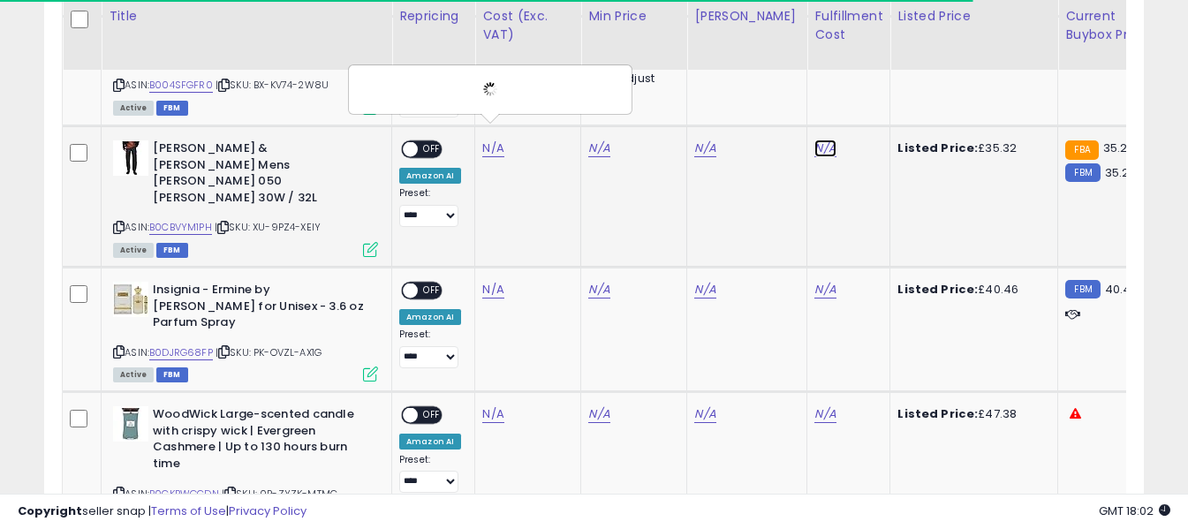
click at [816, 140] on link "N/A" at bounding box center [824, 149] width 21 height 18
click at [792, 81] on input "text" at bounding box center [758, 87] width 157 height 26
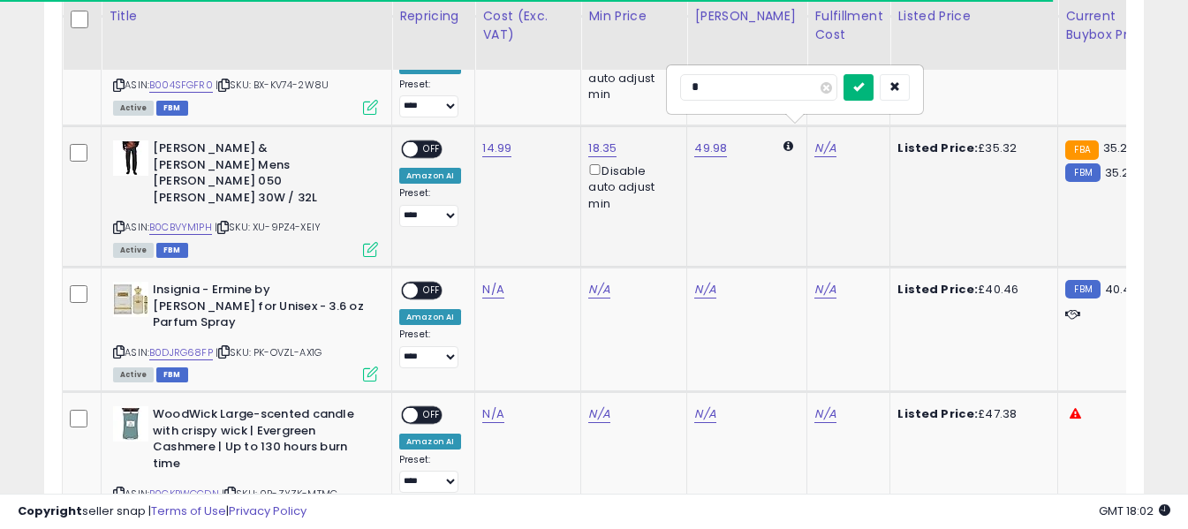
type input "*"
click at [864, 81] on icon "submit" at bounding box center [858, 86] width 11 height 11
click at [432, 142] on span "OFF" at bounding box center [432, 149] width 28 height 15
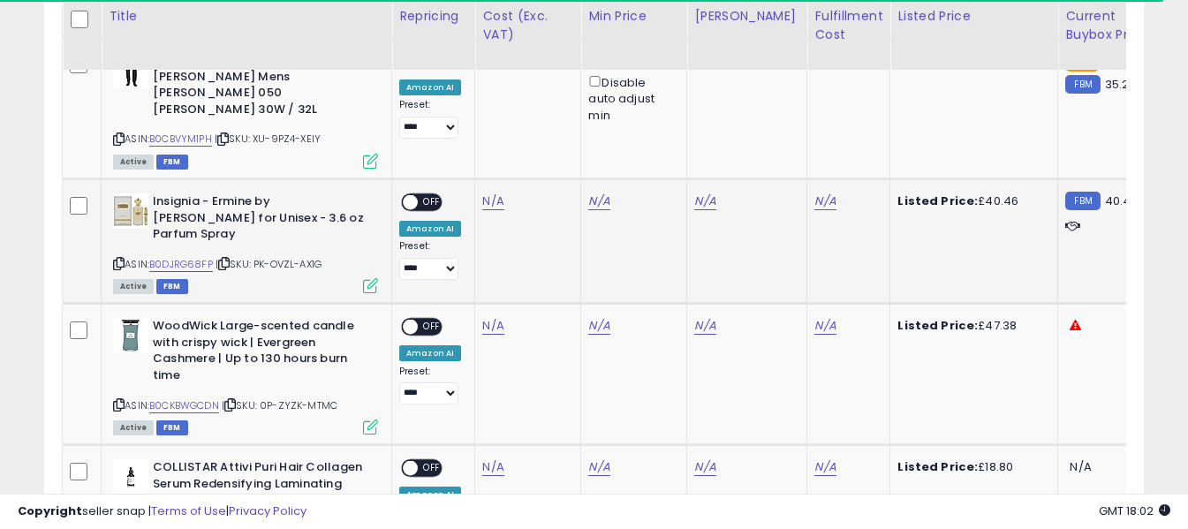
click at [117, 259] on icon at bounding box center [118, 264] width 11 height 10
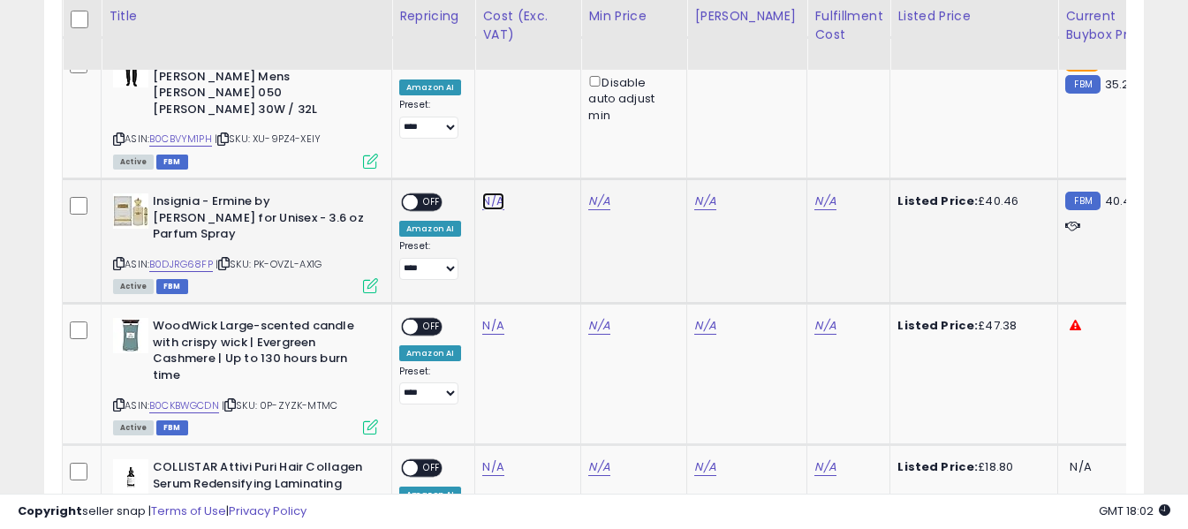
click at [491, 193] on link "N/A" at bounding box center [492, 202] width 21 height 18
click at [477, 111] on input "number" at bounding box center [440, 109] width 157 height 30
type input "*****"
click at [546, 104] on icon "submit" at bounding box center [540, 107] width 11 height 11
click at [814, 193] on link "N/A" at bounding box center [824, 202] width 21 height 18
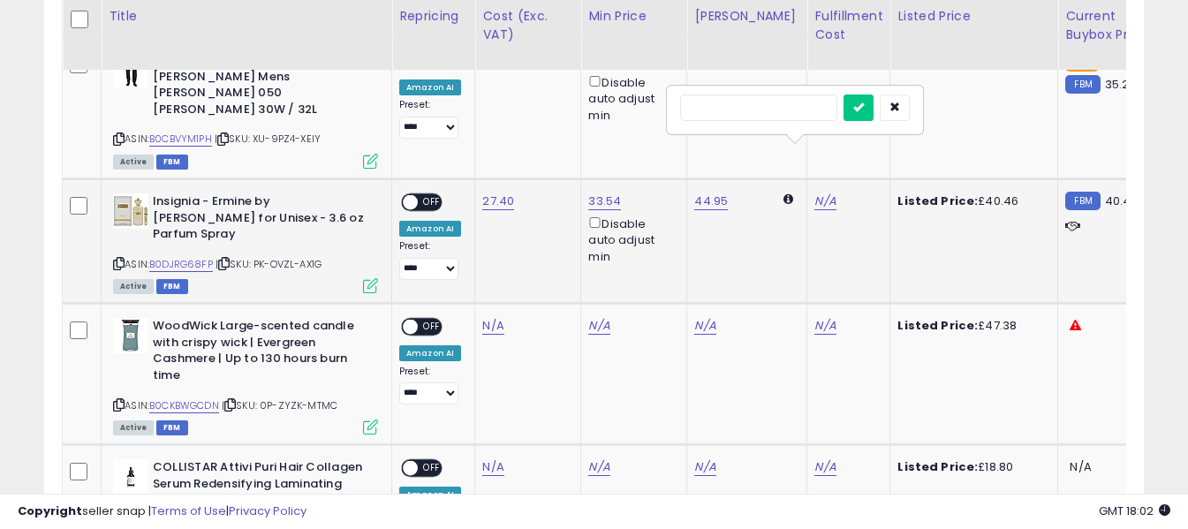
click at [800, 109] on input "text" at bounding box center [758, 107] width 157 height 26
type input "*"
click at [864, 107] on icon "submit" at bounding box center [858, 107] width 11 height 11
click at [433, 195] on span "OFF" at bounding box center [432, 202] width 28 height 15
click at [118, 400] on icon at bounding box center [118, 405] width 11 height 10
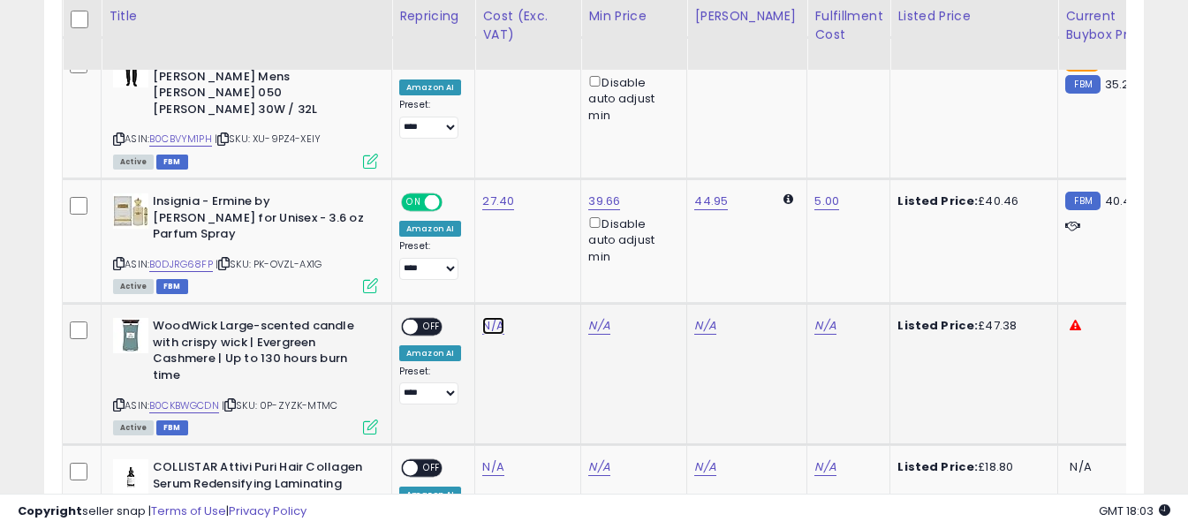
click at [491, 317] on link "N/A" at bounding box center [492, 326] width 21 height 18
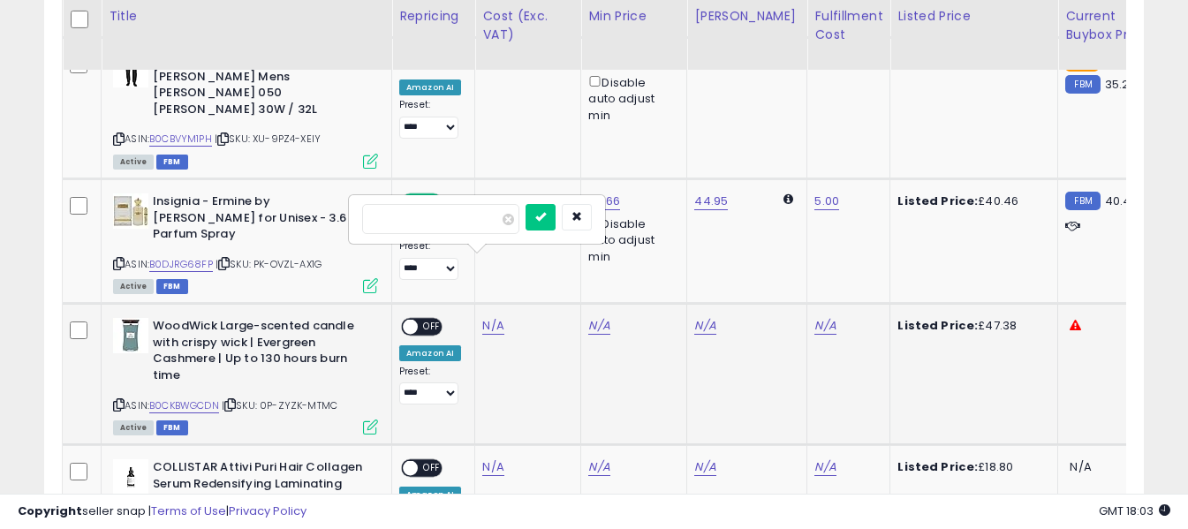
click at [473, 217] on input "number" at bounding box center [440, 219] width 157 height 30
type input "*****"
click at [546, 219] on icon "submit" at bounding box center [540, 216] width 11 height 11
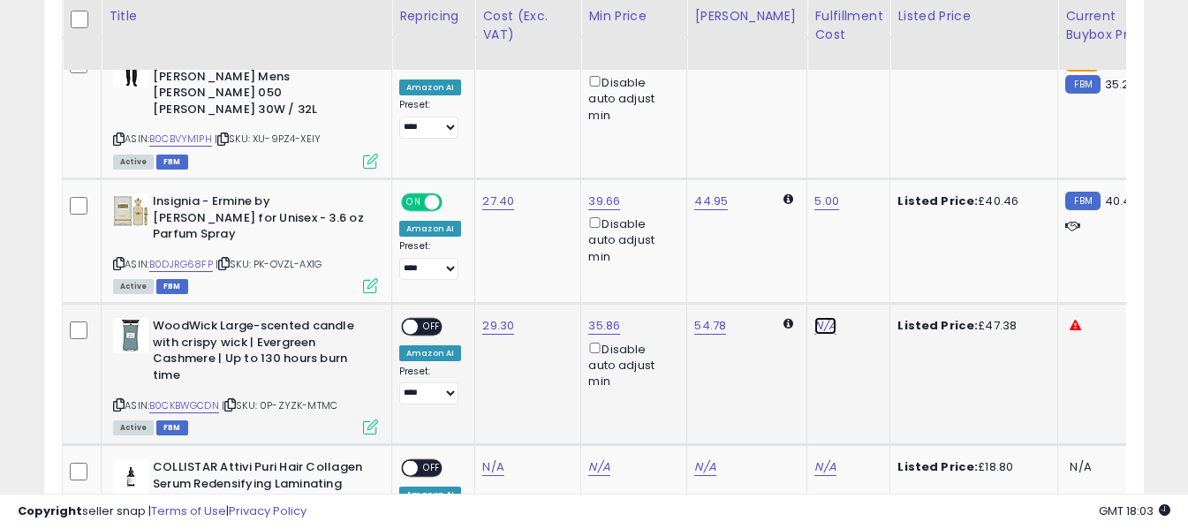
click at [814, 317] on link "N/A" at bounding box center [824, 326] width 21 height 18
click at [767, 211] on input "text" at bounding box center [758, 217] width 157 height 26
type input "*"
click at [864, 219] on icon "submit" at bounding box center [858, 216] width 11 height 11
click at [428, 320] on span "OFF" at bounding box center [432, 327] width 28 height 15
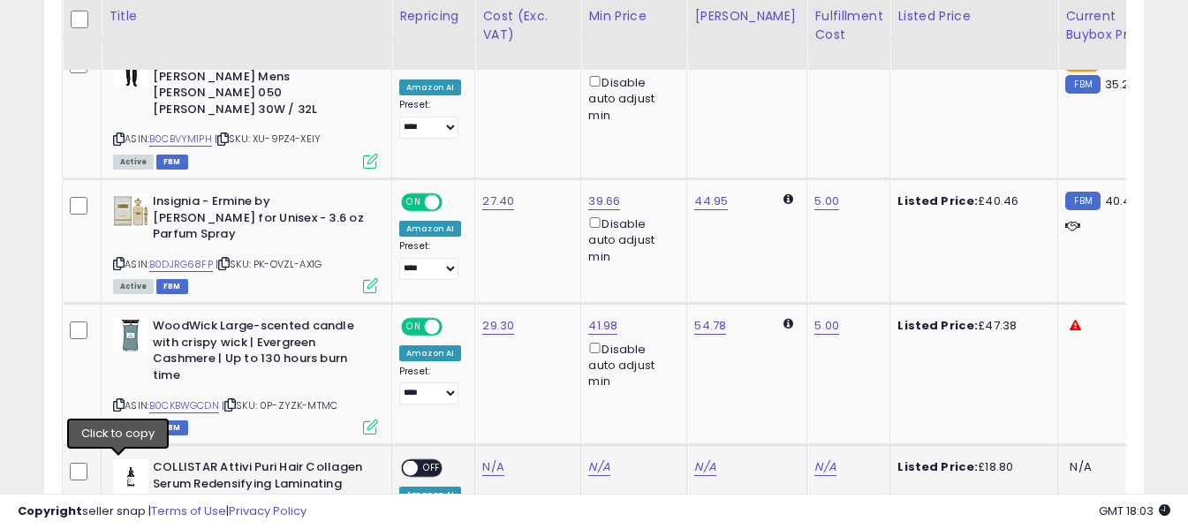
click at [117, 525] on icon at bounding box center [118, 530] width 11 height 10
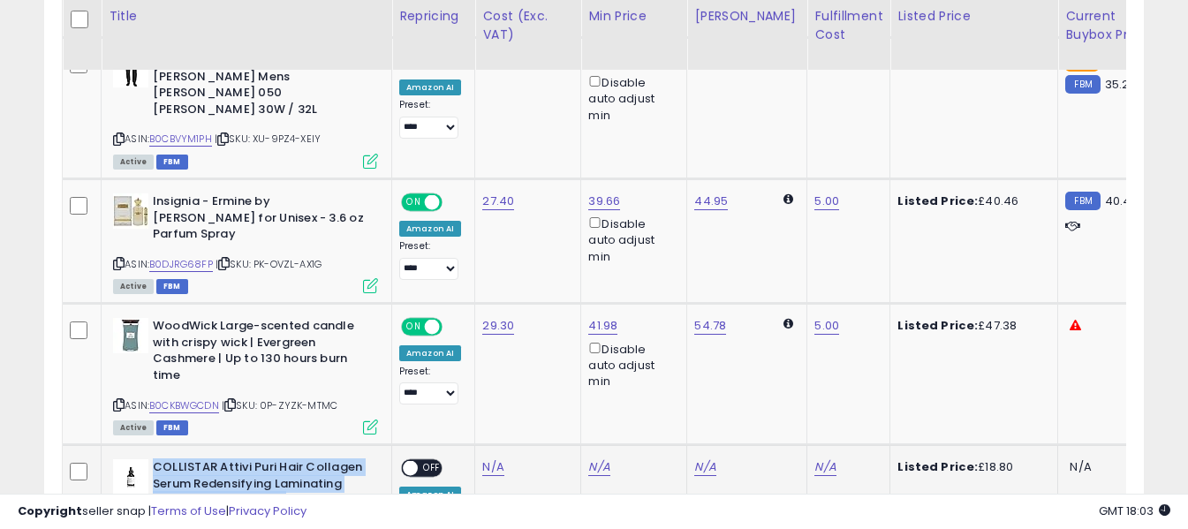
drag, startPoint x: 155, startPoint y: 403, endPoint x: 289, endPoint y: 431, distance: 137.2
click at [289, 459] on b "COLLISTAR Attivi Puri Hair Collagen Serum Redensifying Laminating Effect Fine H…" at bounding box center [260, 486] width 215 height 54
copy b "COLLISTAR Attivi Puri Hair Collagen Serum Redensifying Laminating Effect Fine H…"
click at [488, 458] on link "N/A" at bounding box center [492, 467] width 21 height 18
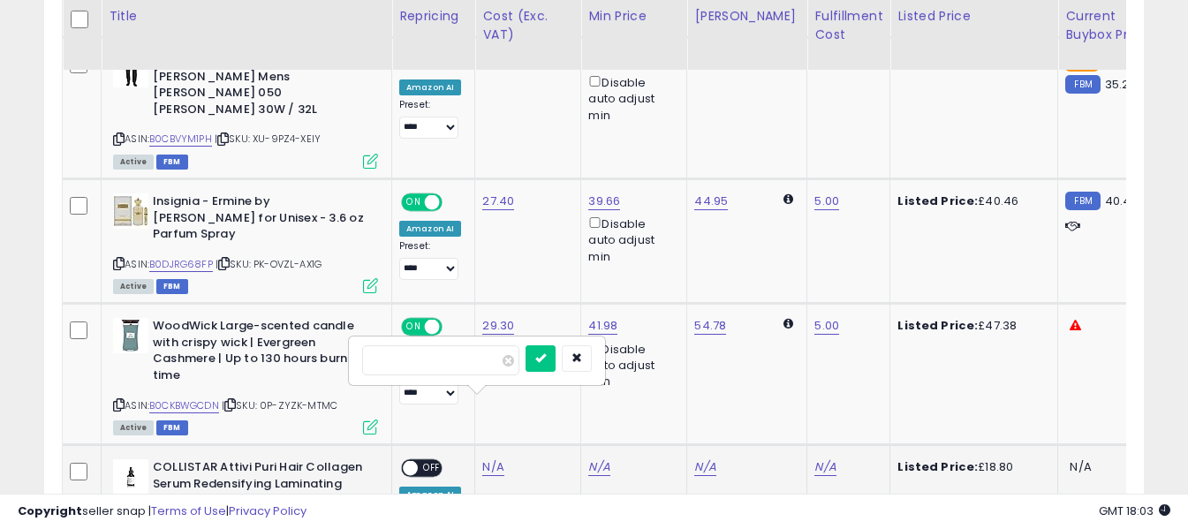
click at [482, 364] on input "number" at bounding box center [440, 360] width 157 height 30
type input "*****"
click at [546, 359] on icon "submit" at bounding box center [540, 357] width 11 height 11
click at [814, 458] on link "N/A" at bounding box center [824, 467] width 21 height 18
click at [800, 361] on input "text" at bounding box center [758, 358] width 157 height 26
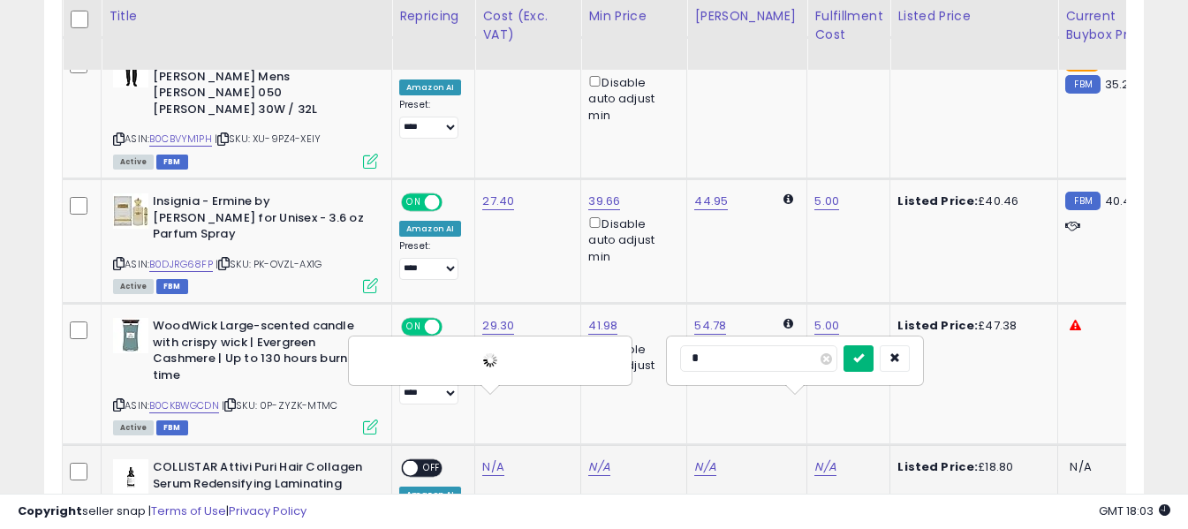
type input "*"
click at [864, 358] on icon "submit" at bounding box center [858, 357] width 11 height 11
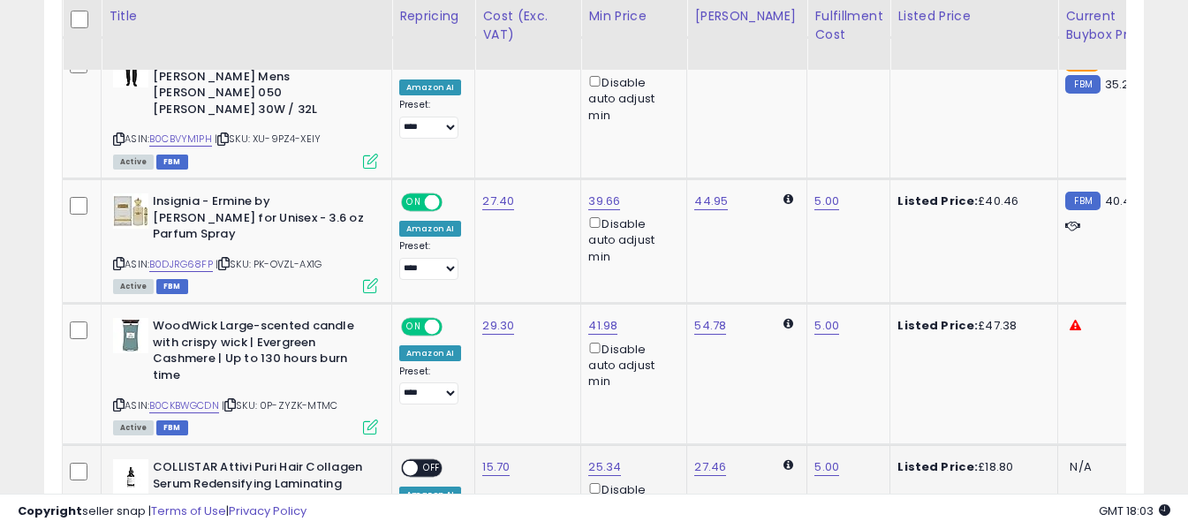
click at [430, 461] on span "OFF" at bounding box center [432, 468] width 28 height 15
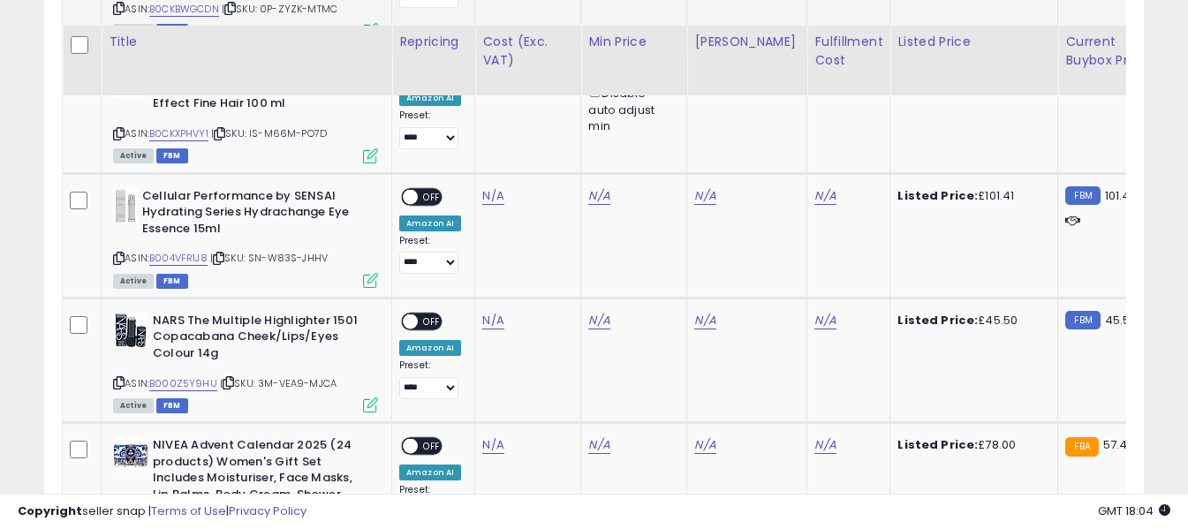
scroll to position [2624, 0]
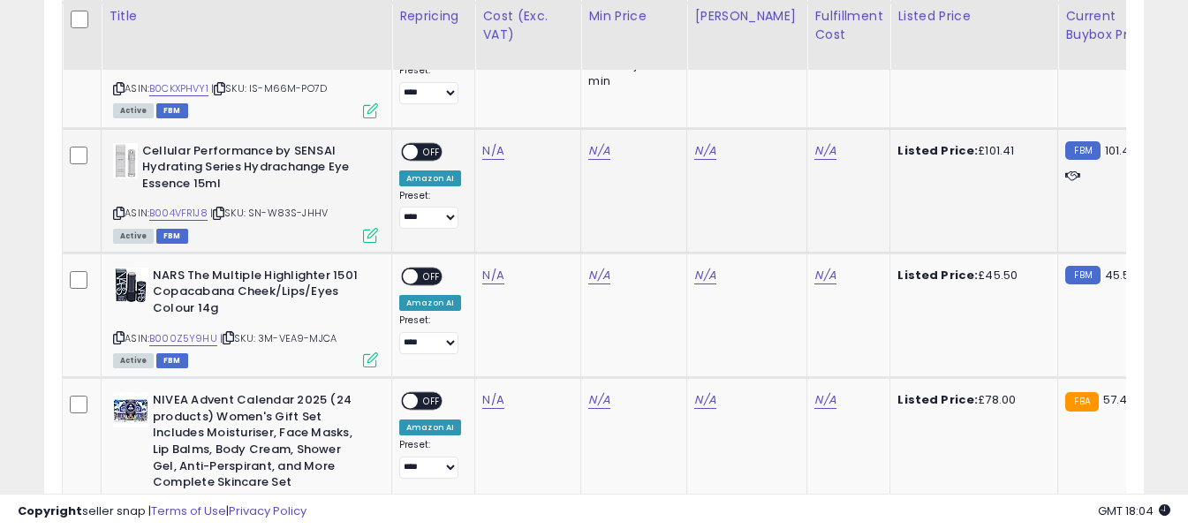
click at [117, 208] on icon at bounding box center [118, 213] width 11 height 10
click at [487, 142] on link "N/A" at bounding box center [492, 151] width 21 height 18
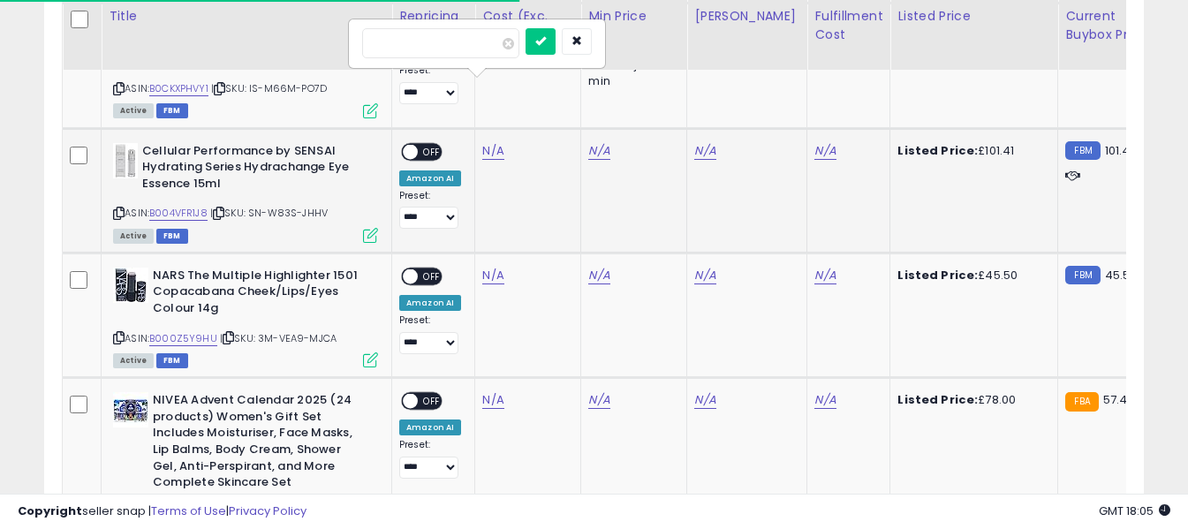
click at [472, 49] on input "number" at bounding box center [440, 43] width 157 height 30
type input "*****"
click at [546, 45] on icon "submit" at bounding box center [540, 40] width 11 height 11
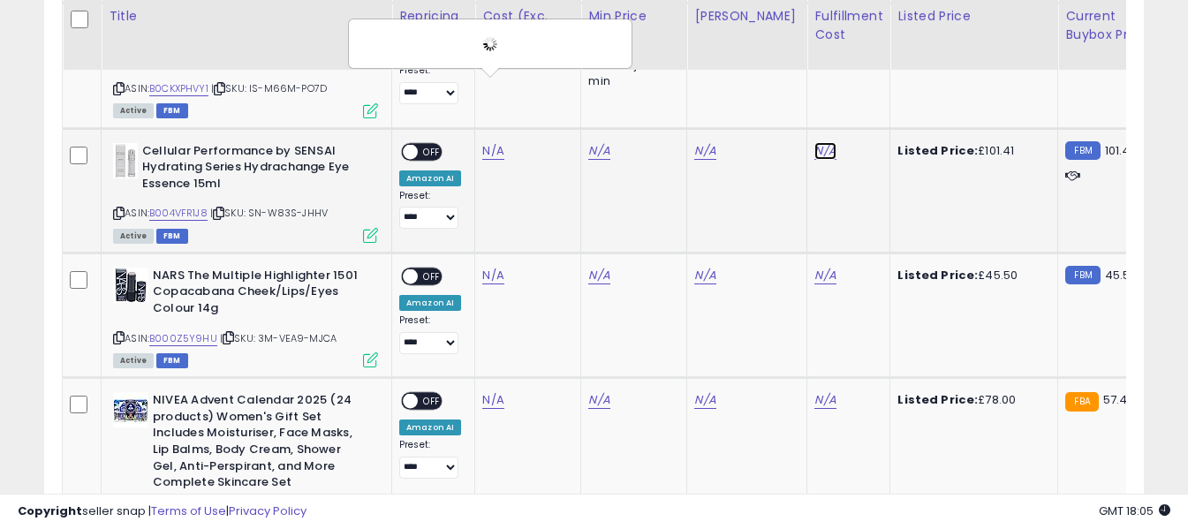
click at [814, 142] on link "N/A" at bounding box center [824, 151] width 21 height 18
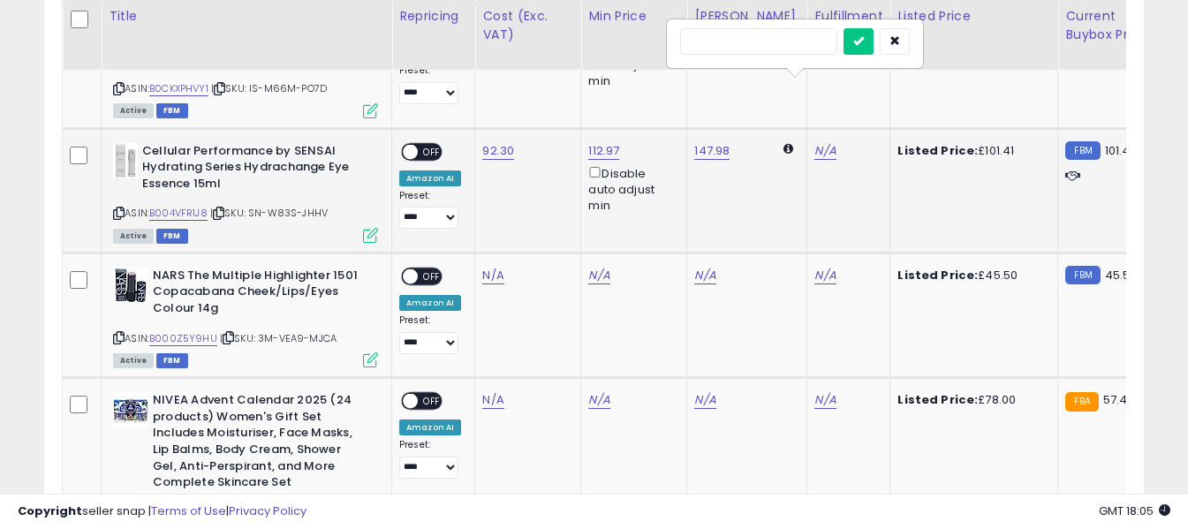
click at [768, 47] on input "text" at bounding box center [758, 41] width 157 height 26
type input "*"
click at [864, 44] on icon "submit" at bounding box center [858, 40] width 11 height 11
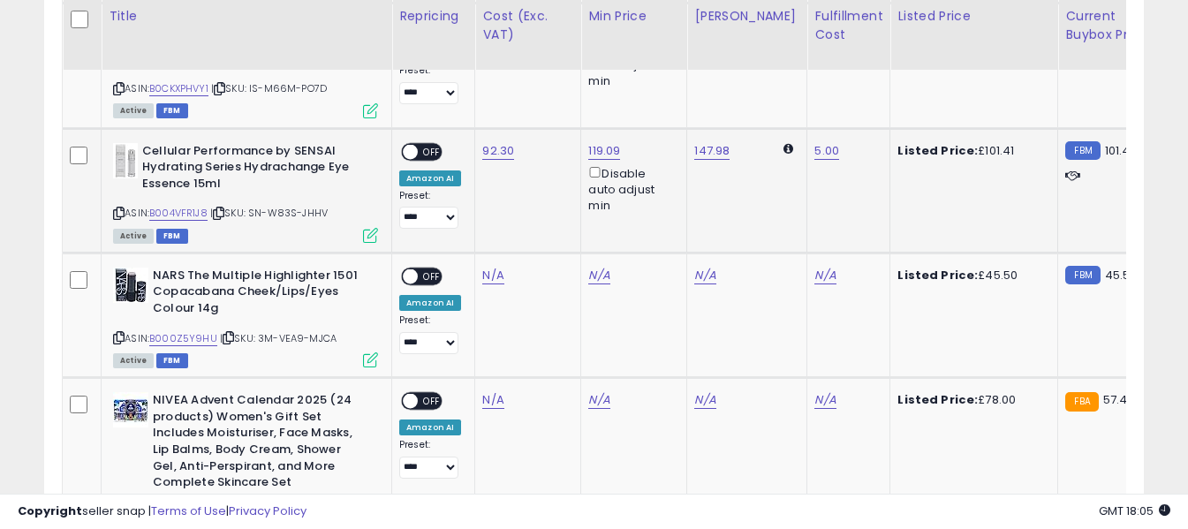
click at [436, 144] on span "OFF" at bounding box center [432, 151] width 28 height 15
click at [117, 333] on icon at bounding box center [118, 338] width 11 height 10
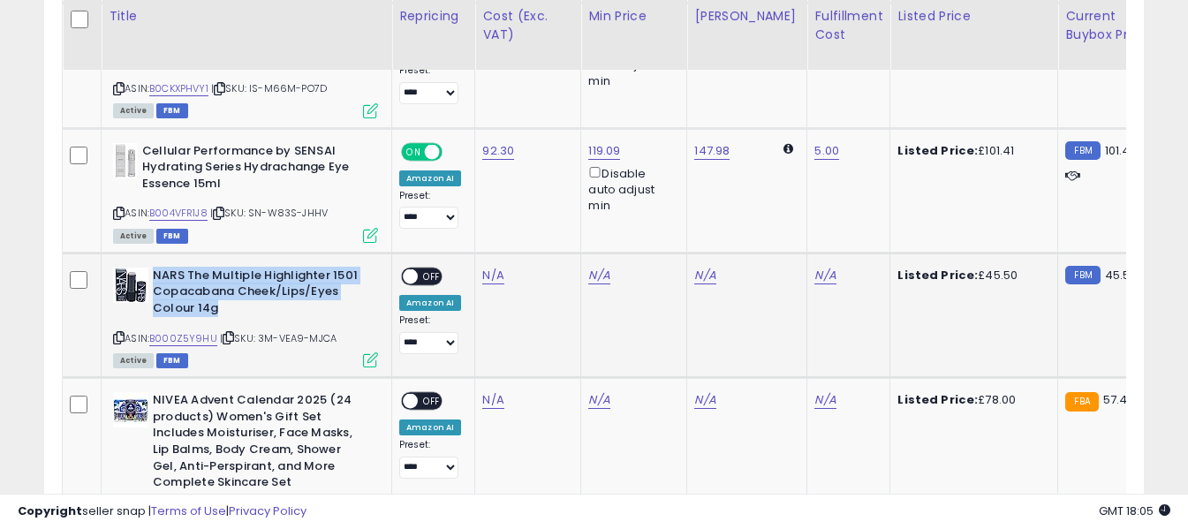
drag, startPoint x: 155, startPoint y: 212, endPoint x: 230, endPoint y: 243, distance: 81.2
click at [230, 268] on b "NARS The Multiple Highlighter 1501 Copacabana Cheek/Lips/Eyes Colour 14g" at bounding box center [260, 295] width 215 height 54
copy b "NARS The Multiple Highlighter 1501 Copacabana Cheek/Lips/Eyes Colour 14g"
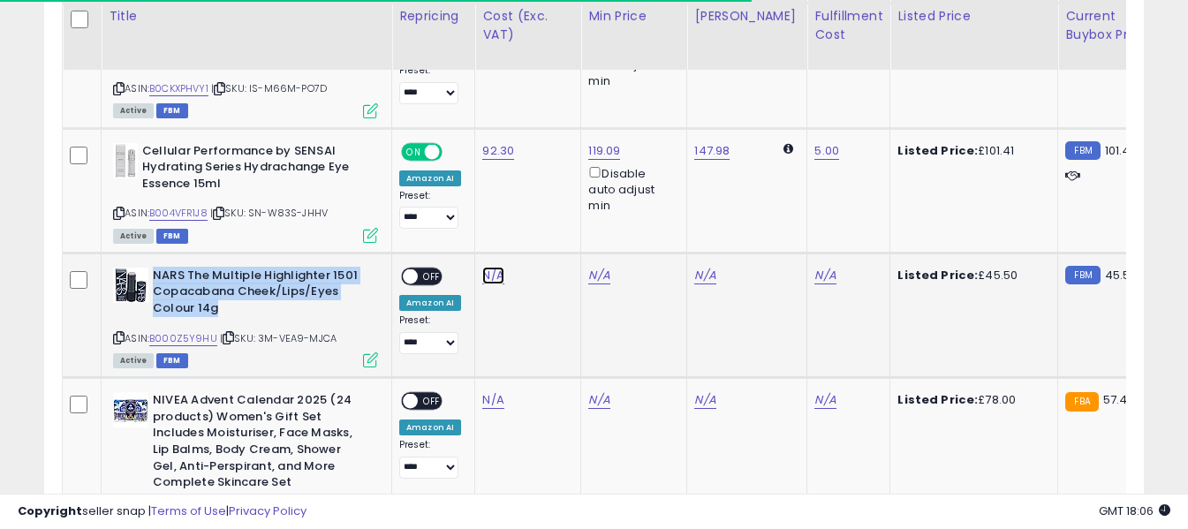
click at [488, 267] on link "N/A" at bounding box center [492, 276] width 21 height 18
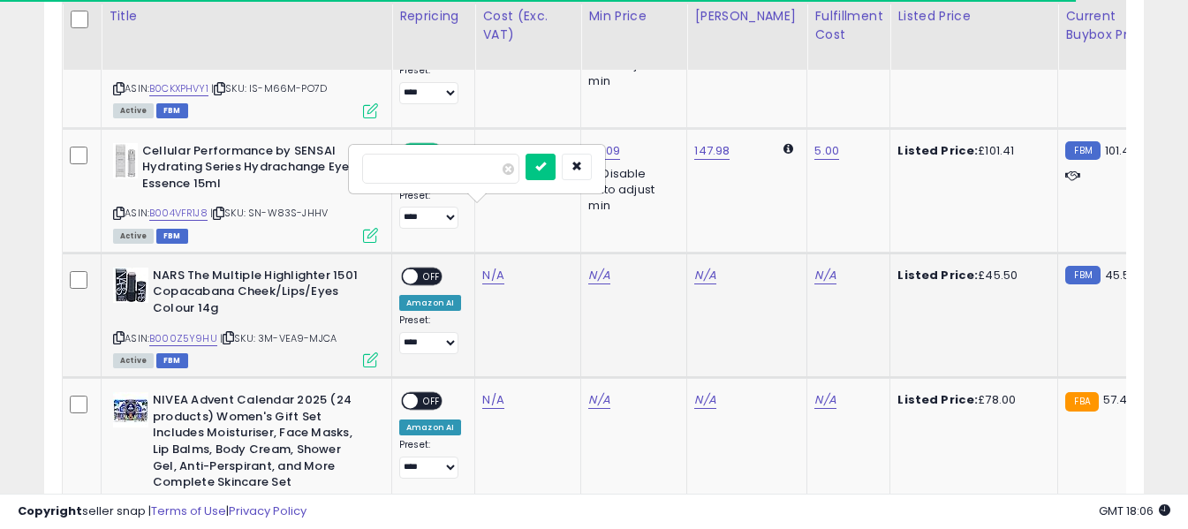
click at [482, 174] on input "number" at bounding box center [440, 169] width 157 height 30
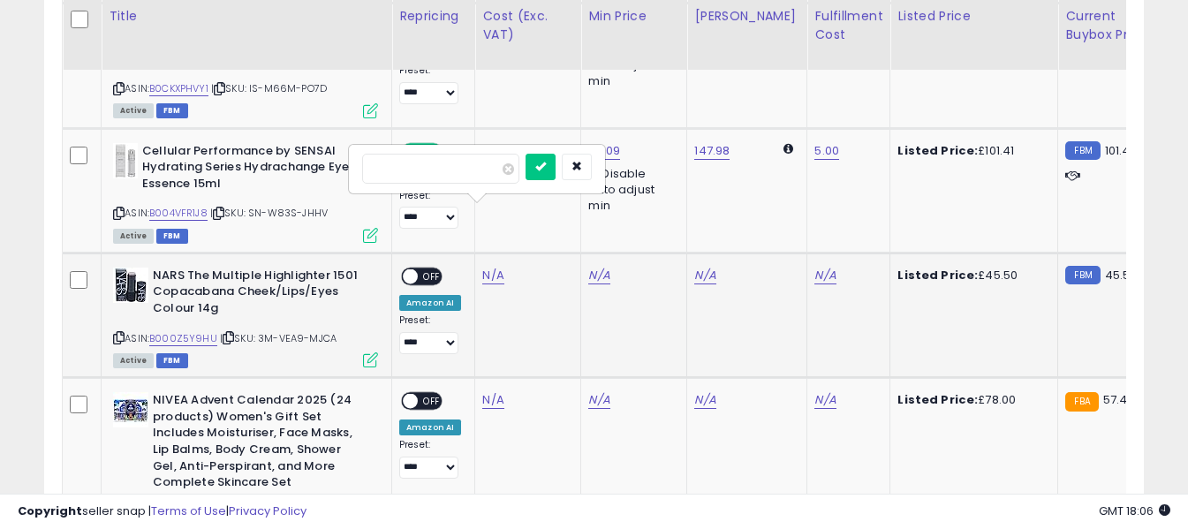
type input "*****"
click at [546, 168] on icon "submit" at bounding box center [540, 166] width 11 height 11
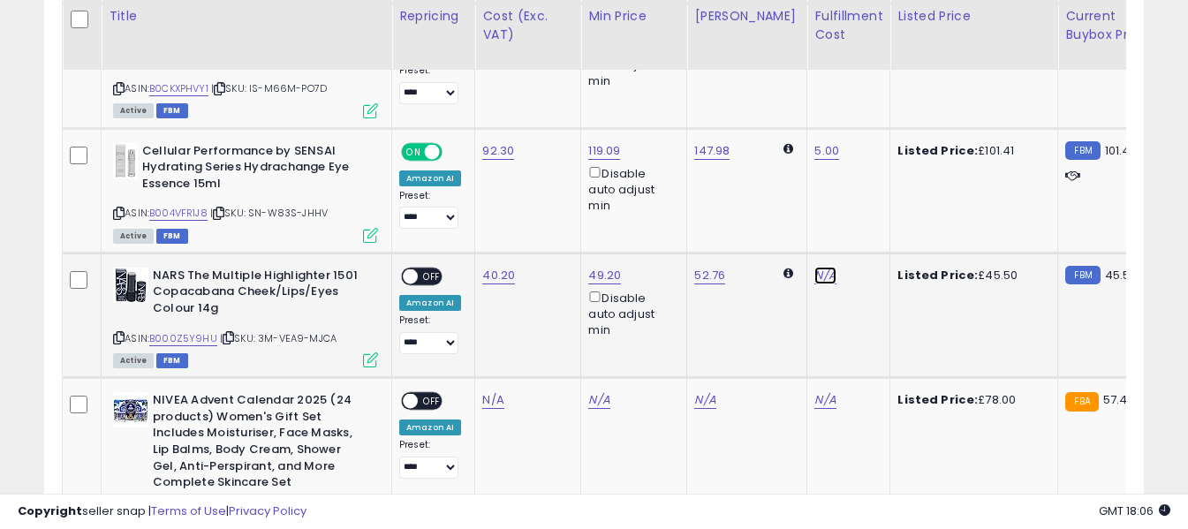
click at [814, 267] on link "N/A" at bounding box center [824, 276] width 21 height 18
click at [782, 159] on input "text" at bounding box center [758, 167] width 157 height 26
type input "*"
click at [864, 164] on icon "submit" at bounding box center [858, 166] width 11 height 11
click at [433, 268] on span "OFF" at bounding box center [432, 275] width 28 height 15
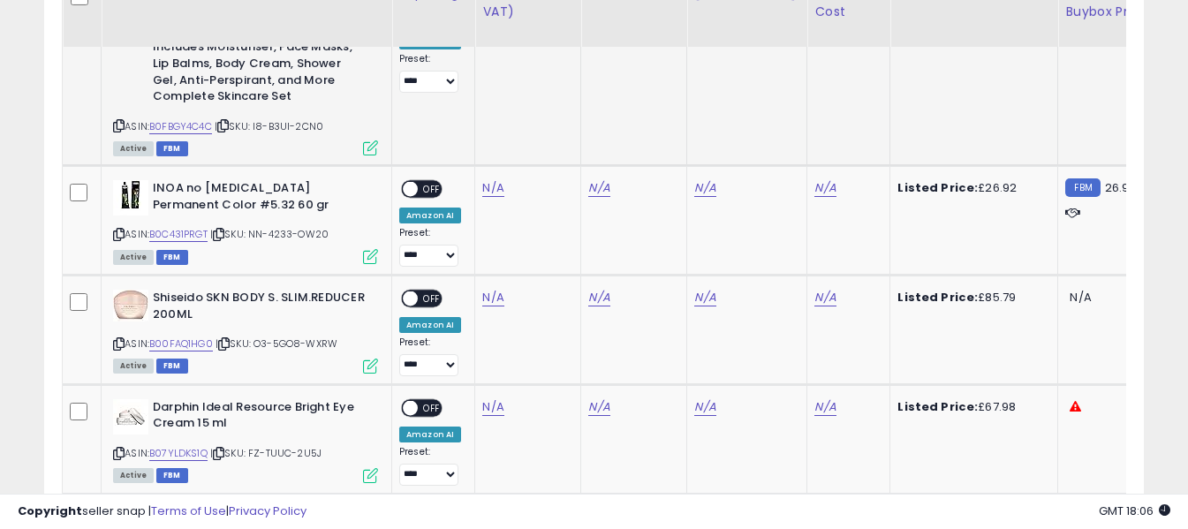
scroll to position [2977, 0]
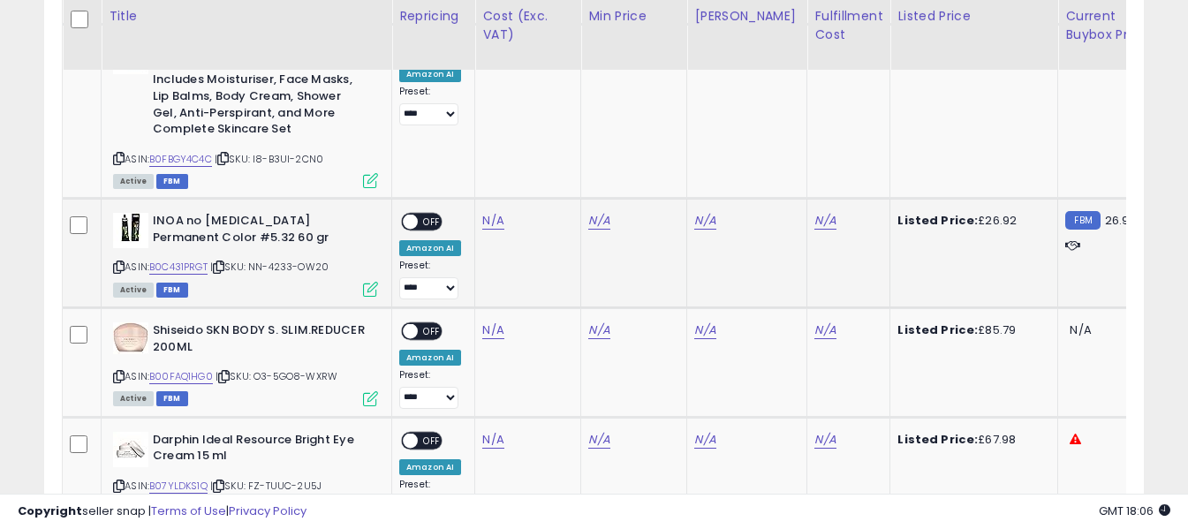
click at [117, 262] on icon at bounding box center [118, 267] width 11 height 10
click at [490, 212] on link "N/A" at bounding box center [492, 221] width 21 height 18
click at [477, 107] on input "number" at bounding box center [440, 114] width 157 height 30
type input "*****"
click at [555, 105] on button "submit" at bounding box center [540, 112] width 30 height 26
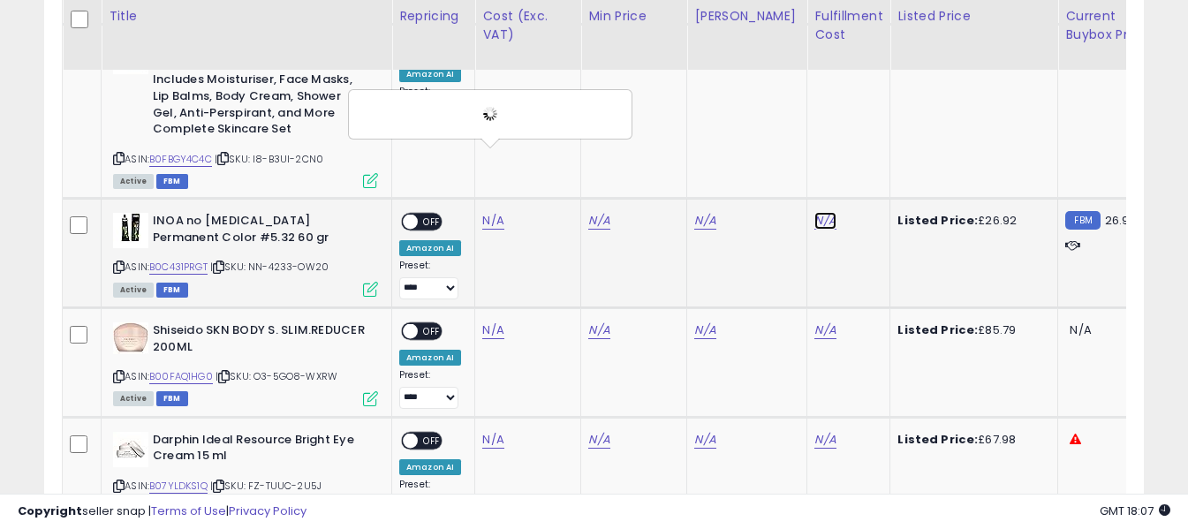
click at [814, 212] on link "N/A" at bounding box center [824, 221] width 21 height 18
click at [785, 115] on input "text" at bounding box center [758, 112] width 157 height 26
type input "*"
click at [864, 110] on icon "submit" at bounding box center [858, 111] width 11 height 11
click at [436, 215] on span "OFF" at bounding box center [432, 222] width 28 height 15
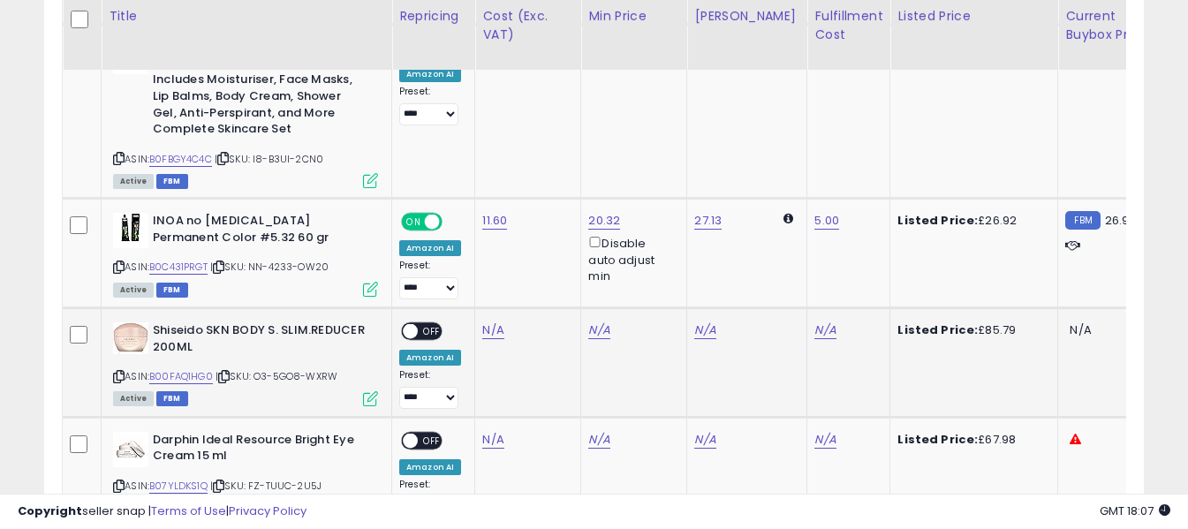
click at [113, 372] on icon at bounding box center [118, 377] width 11 height 10
click at [491, 321] on link "N/A" at bounding box center [492, 330] width 21 height 18
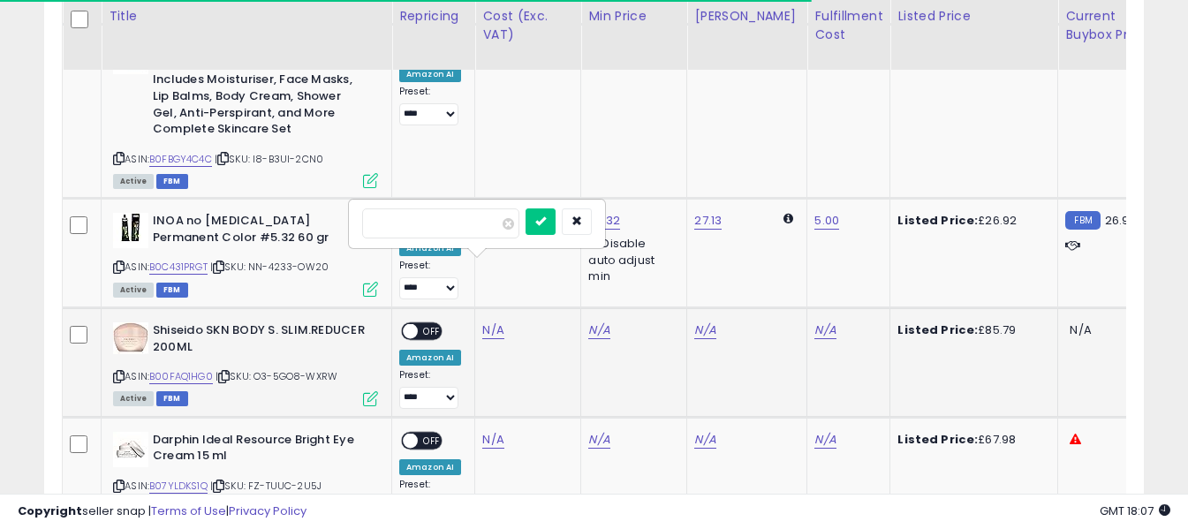
click at [487, 229] on input "number" at bounding box center [440, 223] width 157 height 30
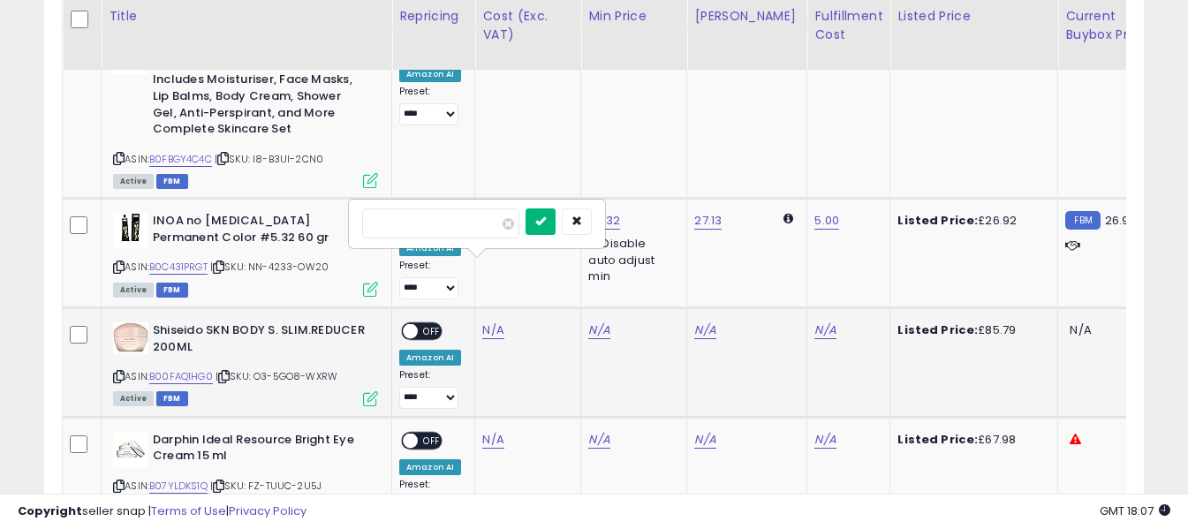
type input "*****"
click at [546, 223] on icon "submit" at bounding box center [540, 220] width 11 height 11
click at [814, 321] on link "N/A" at bounding box center [824, 330] width 21 height 18
click at [790, 229] on input "text" at bounding box center [758, 221] width 157 height 26
type input "*"
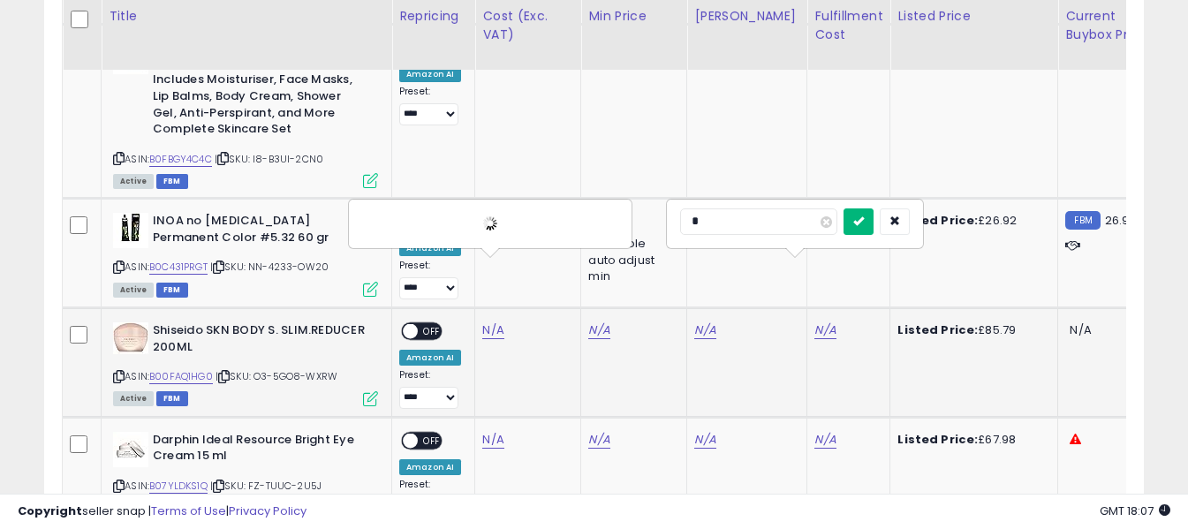
click at [864, 223] on icon "submit" at bounding box center [858, 220] width 11 height 11
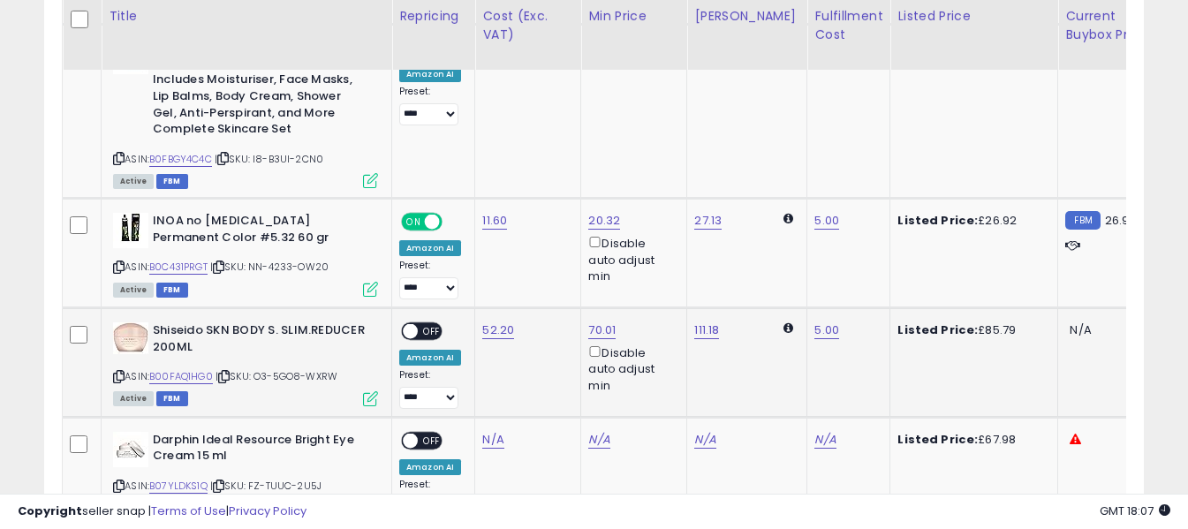
click at [433, 324] on span "OFF" at bounding box center [432, 331] width 28 height 15
click at [119, 481] on icon at bounding box center [118, 486] width 11 height 10
click at [492, 431] on link "N/A" at bounding box center [492, 440] width 21 height 18
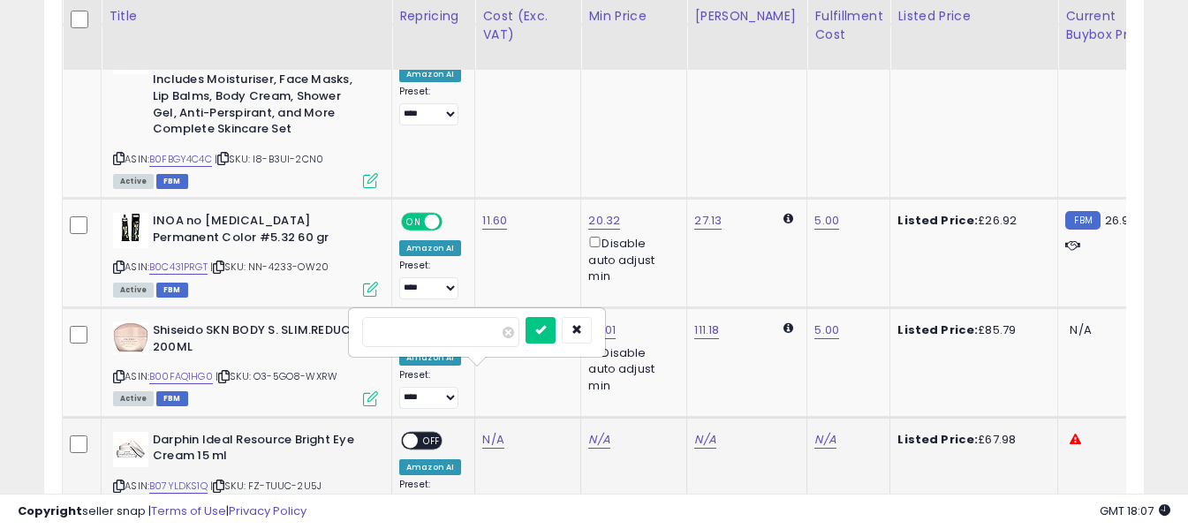
click at [467, 330] on input "number" at bounding box center [440, 332] width 157 height 30
type input "*****"
click at [546, 332] on icon "submit" at bounding box center [540, 329] width 11 height 11
click at [815, 431] on link "N/A" at bounding box center [824, 440] width 21 height 18
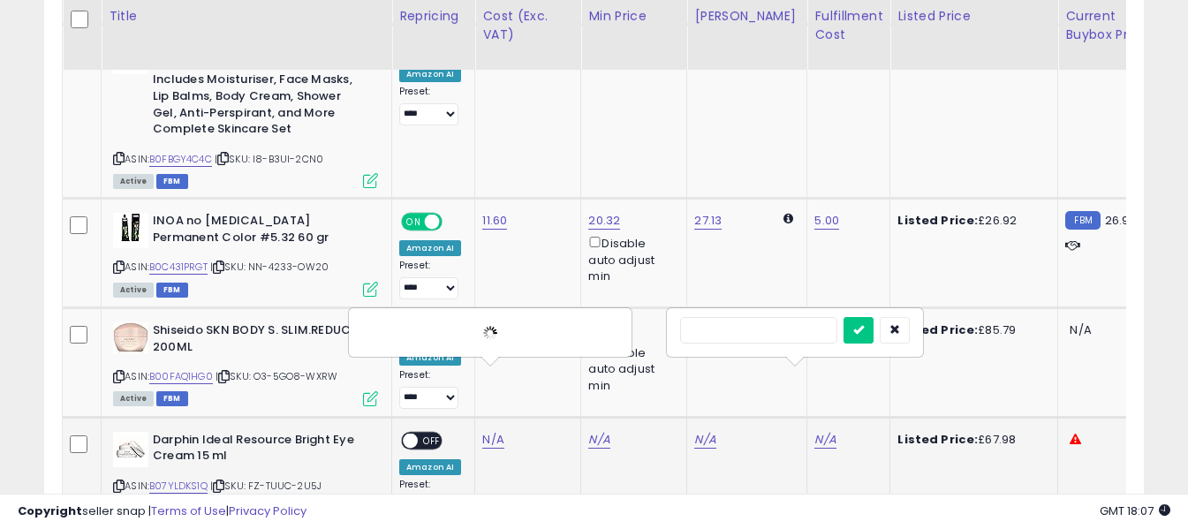
click at [789, 328] on input "text" at bounding box center [758, 330] width 157 height 26
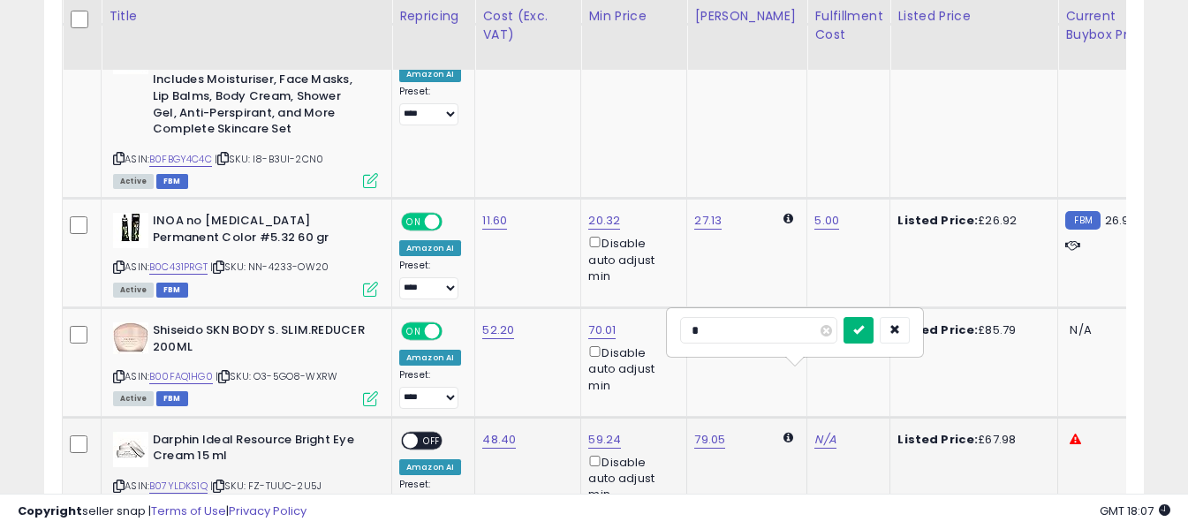
type input "*"
click at [864, 329] on icon "submit" at bounding box center [858, 329] width 11 height 11
click at [428, 433] on span "OFF" at bounding box center [432, 440] width 28 height 15
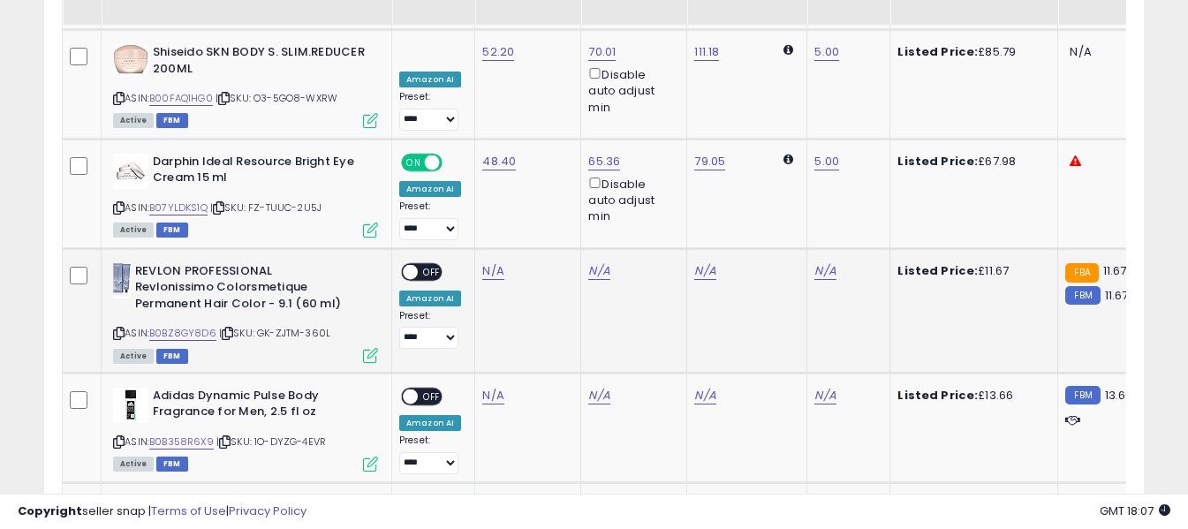
scroll to position [3330, 0]
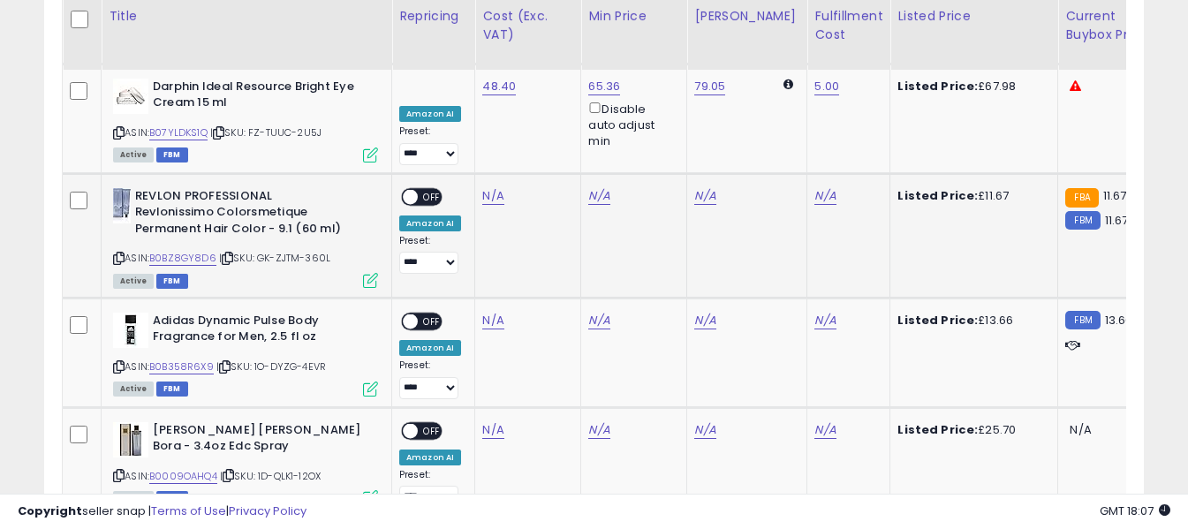
drag, startPoint x: 117, startPoint y: 196, endPoint x: 159, endPoint y: 161, distance: 55.2
click at [116, 253] on icon at bounding box center [118, 258] width 11 height 10
click at [491, 187] on link "N/A" at bounding box center [492, 196] width 21 height 18
click at [472, 88] on input "number" at bounding box center [440, 88] width 157 height 30
type input "****"
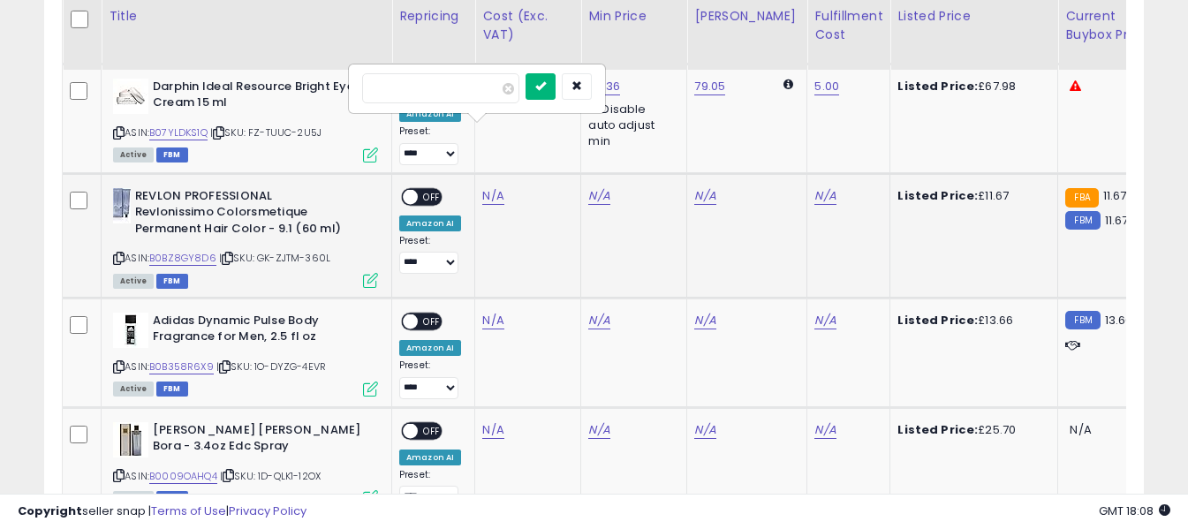
click at [546, 85] on icon "submit" at bounding box center [540, 85] width 11 height 11
click at [814, 187] on link "N/A" at bounding box center [824, 196] width 21 height 18
click at [776, 79] on input "text" at bounding box center [758, 86] width 157 height 26
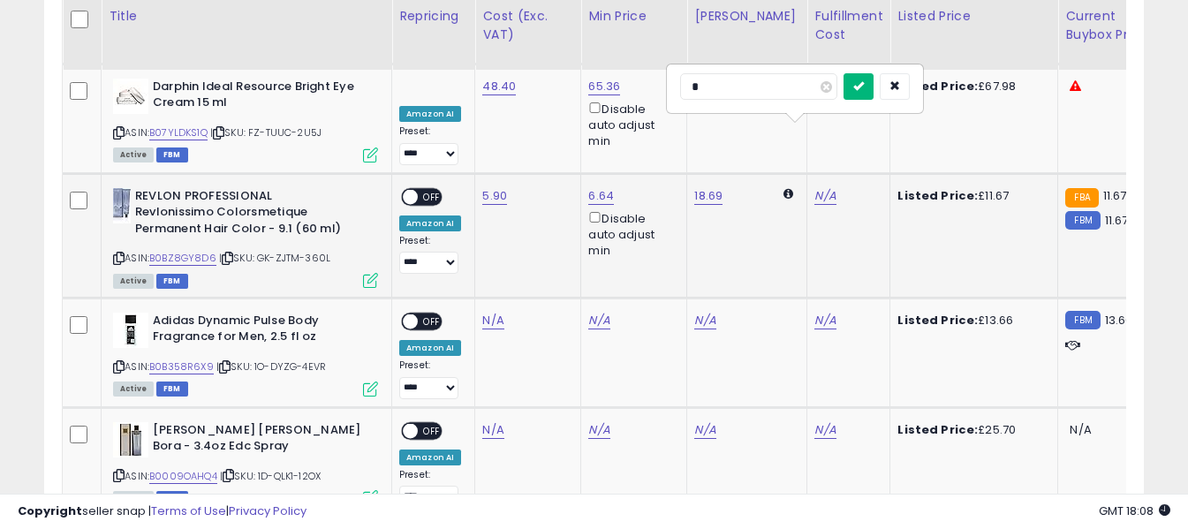
type input "*"
click at [864, 87] on icon "submit" at bounding box center [858, 85] width 11 height 11
click at [430, 189] on span "OFF" at bounding box center [432, 196] width 28 height 15
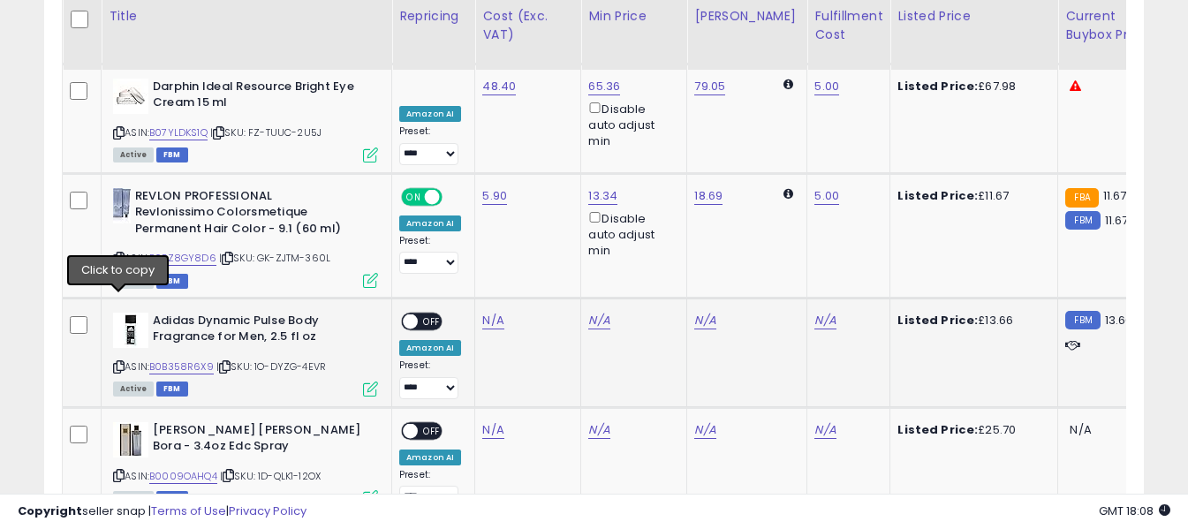
click at [119, 362] on icon at bounding box center [118, 367] width 11 height 10
click at [489, 312] on link "N/A" at bounding box center [492, 321] width 21 height 18
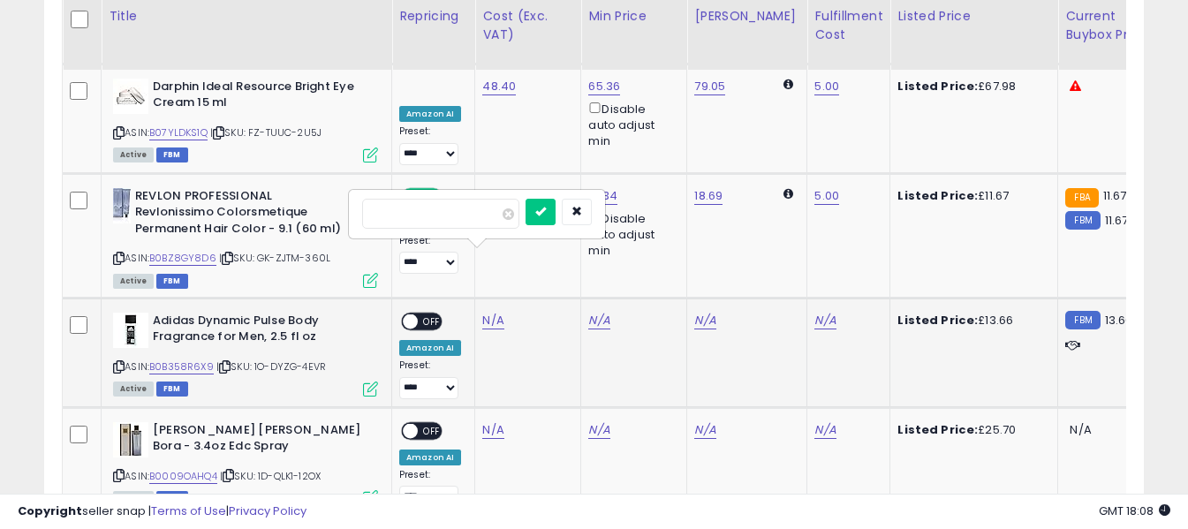
click at [479, 213] on input "number" at bounding box center [440, 214] width 157 height 30
type input "****"
click at [555, 215] on button "submit" at bounding box center [540, 212] width 30 height 26
click at [814, 312] on link "N/A" at bounding box center [824, 321] width 21 height 18
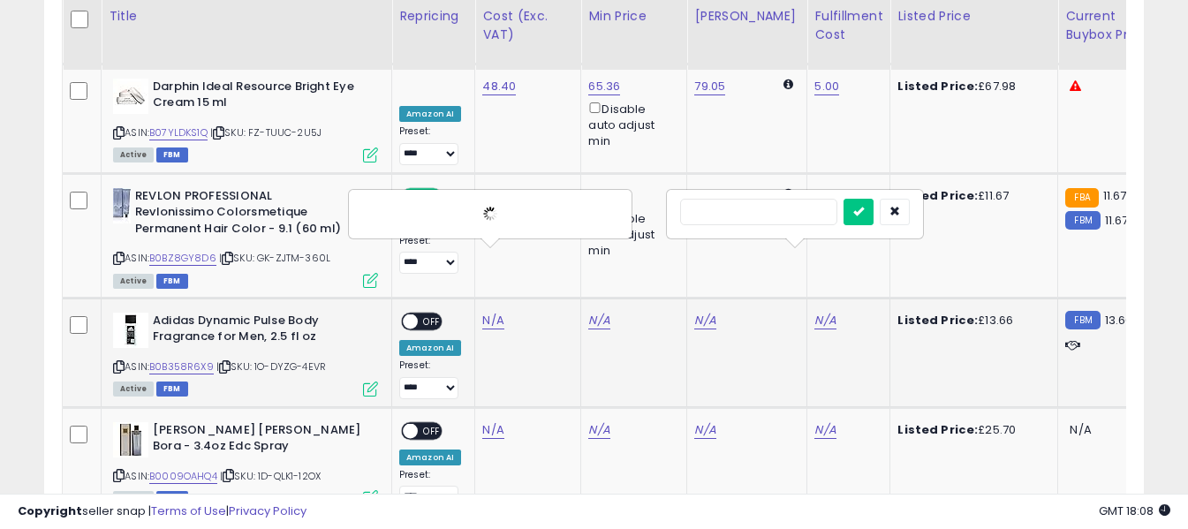
click at [749, 215] on input "text" at bounding box center [758, 212] width 157 height 26
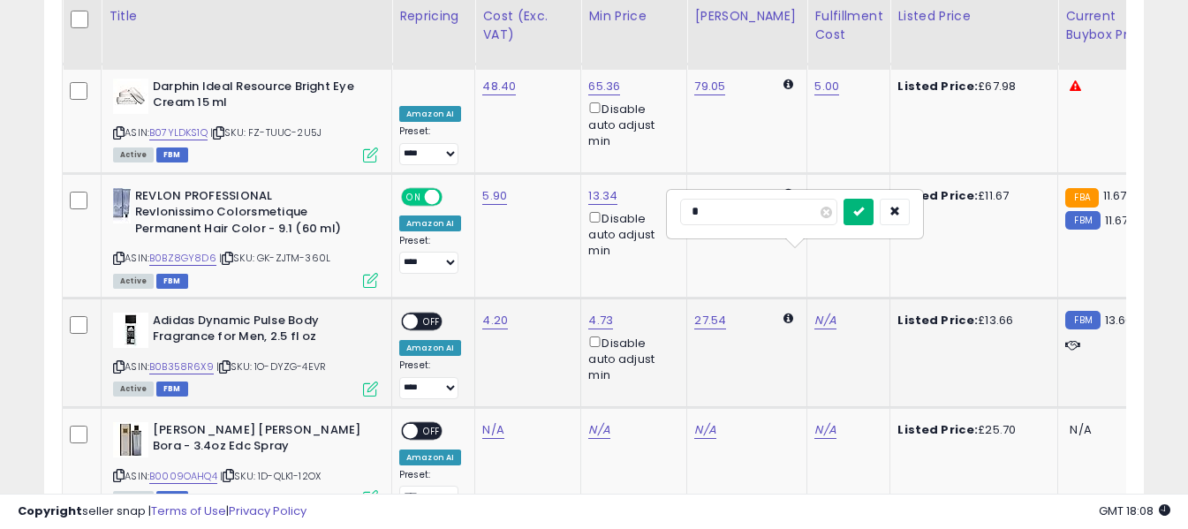
type input "*"
click at [873, 209] on button "submit" at bounding box center [858, 212] width 30 height 26
click at [434, 313] on span "OFF" at bounding box center [432, 320] width 28 height 15
click at [116, 471] on icon at bounding box center [118, 476] width 11 height 10
click at [487, 421] on link "N/A" at bounding box center [492, 430] width 21 height 18
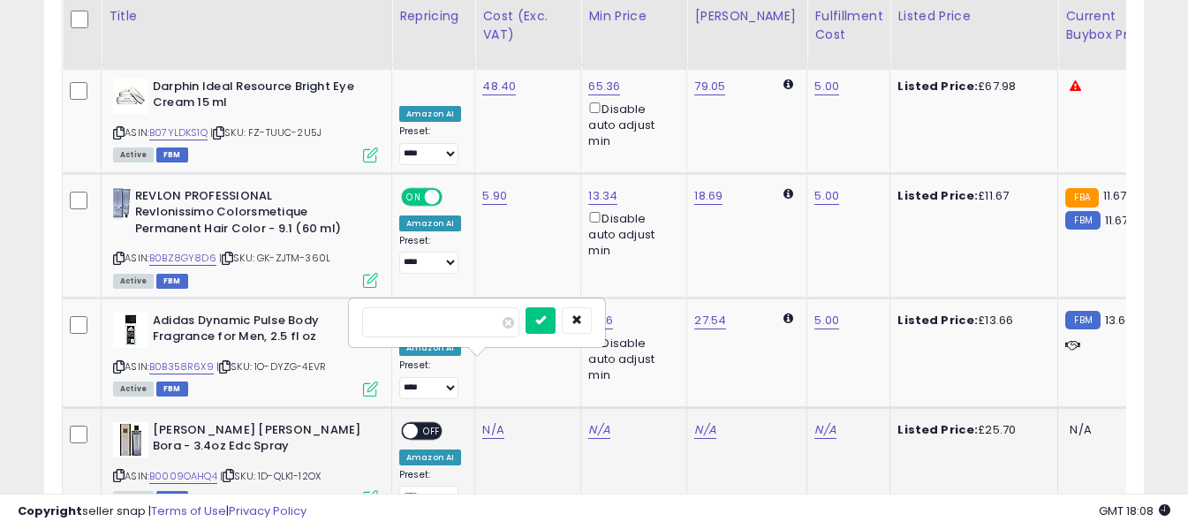
click at [464, 315] on input "number" at bounding box center [440, 322] width 157 height 30
type input "*****"
drag, startPoint x: 567, startPoint y: 313, endPoint x: 625, endPoint y: 336, distance: 62.6
click at [555, 313] on button "submit" at bounding box center [540, 320] width 30 height 26
click at [814, 421] on link "N/A" at bounding box center [824, 430] width 21 height 18
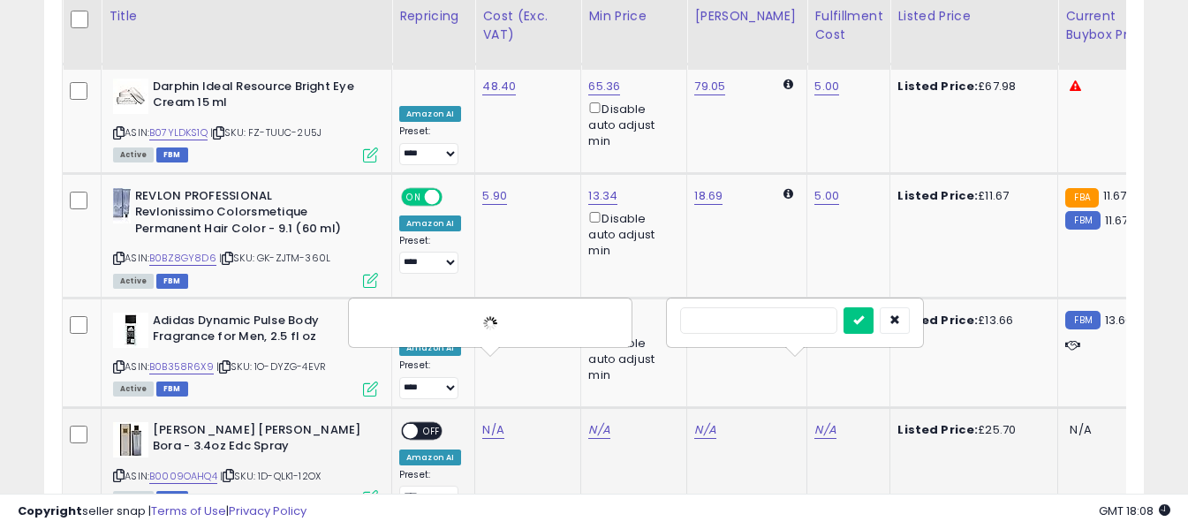
click at [781, 317] on input "text" at bounding box center [758, 320] width 157 height 26
type input "*"
click at [873, 332] on button "submit" at bounding box center [858, 320] width 30 height 26
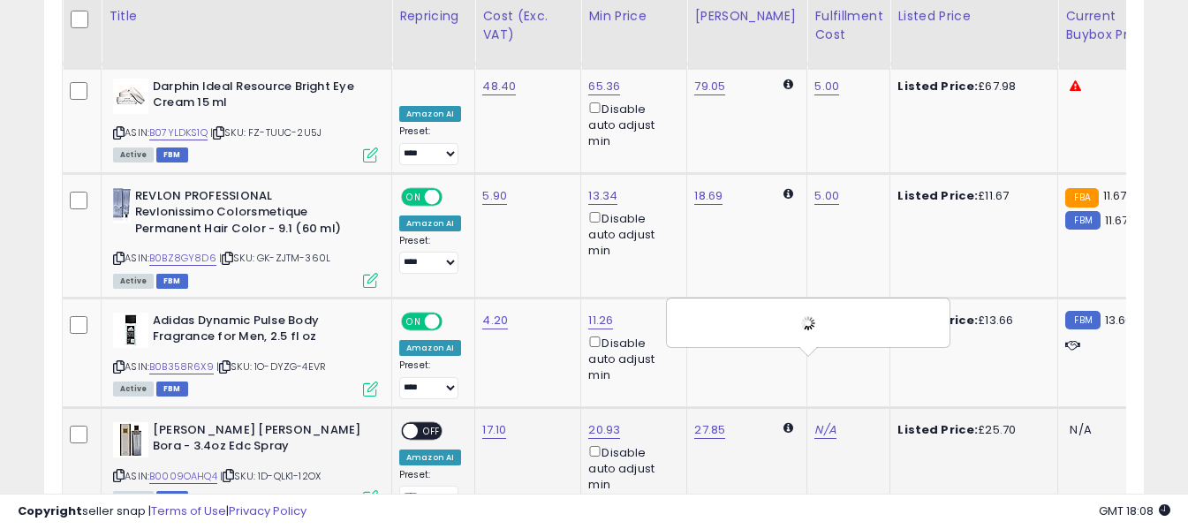
click at [435, 423] on span "OFF" at bounding box center [432, 430] width 28 height 15
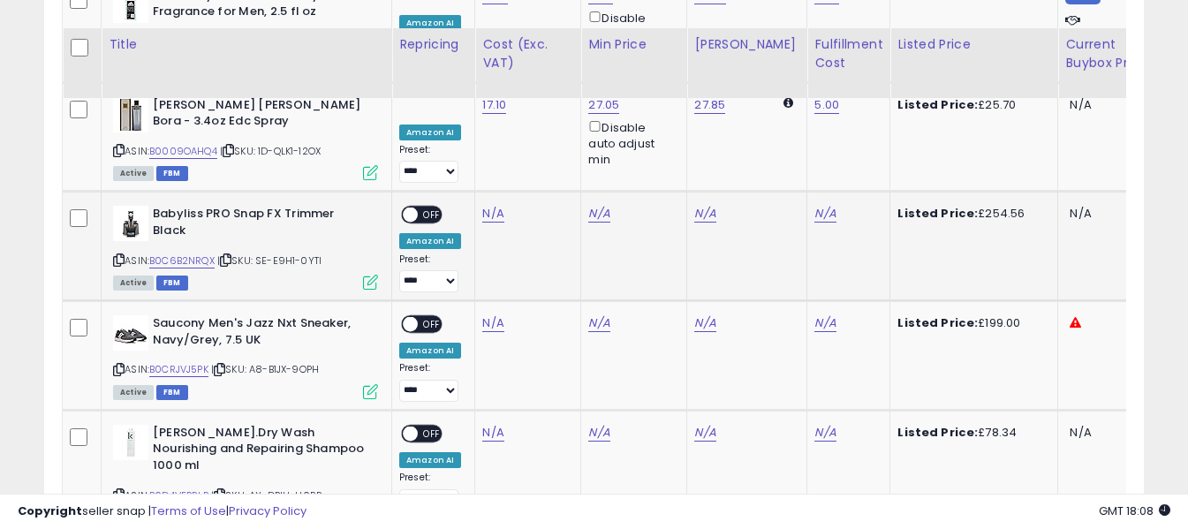
scroll to position [3683, 0]
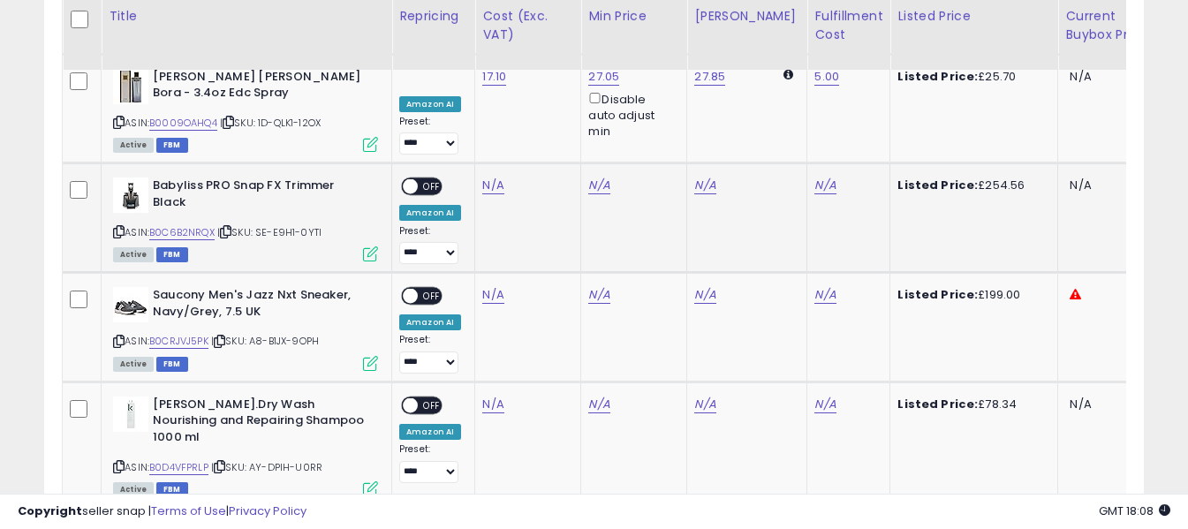
drag, startPoint x: 117, startPoint y: 170, endPoint x: 255, endPoint y: 105, distance: 152.5
click at [117, 227] on icon at bounding box center [118, 232] width 11 height 10
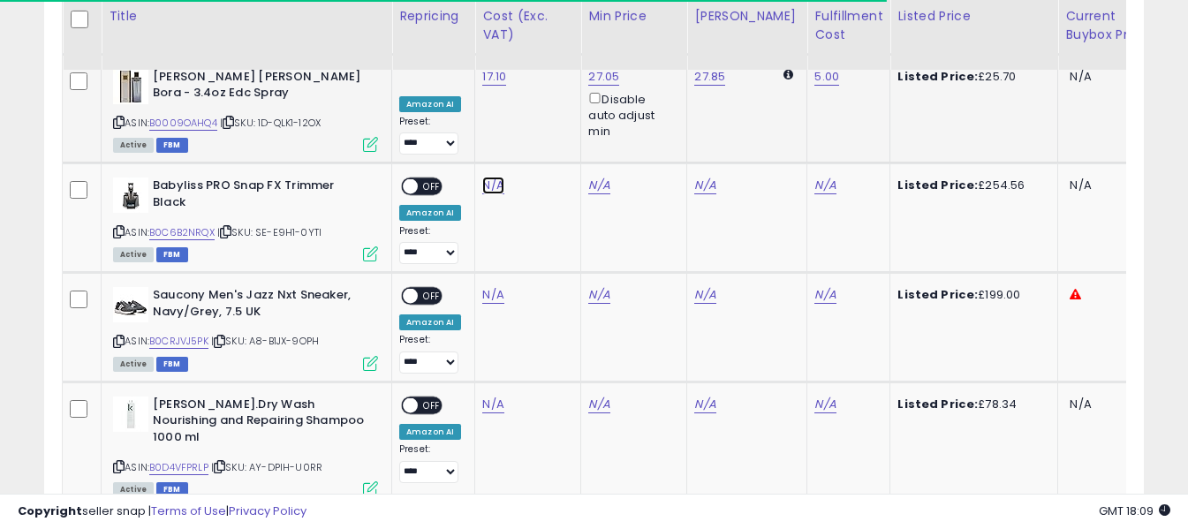
drag, startPoint x: 486, startPoint y: 113, endPoint x: 458, endPoint y: 84, distance: 40.0
click at [486, 177] on link "N/A" at bounding box center [492, 186] width 21 height 18
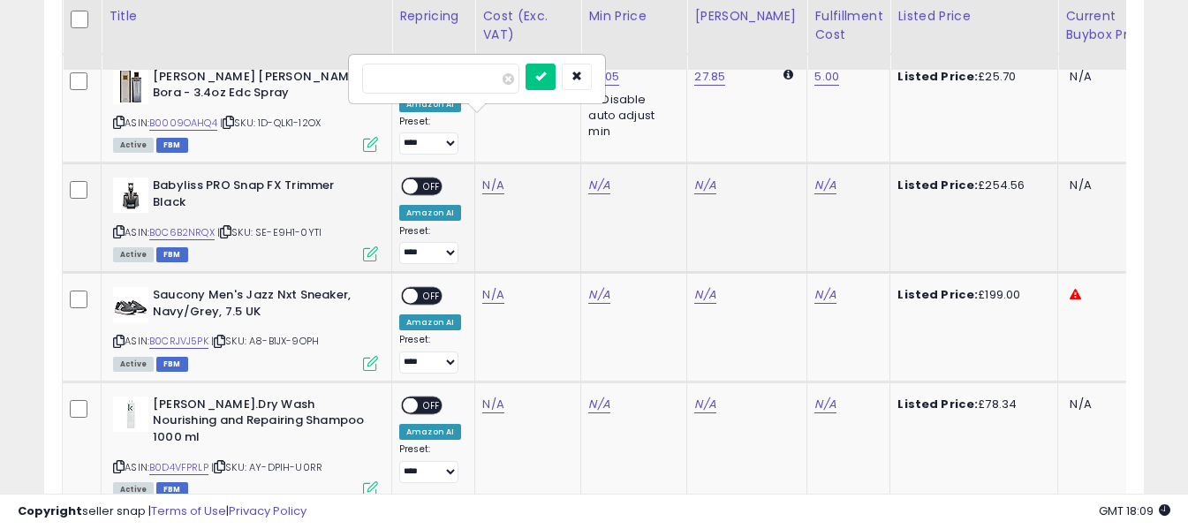
click at [457, 84] on input "number" at bounding box center [440, 79] width 157 height 30
type input "******"
click at [546, 76] on icon "submit" at bounding box center [540, 76] width 11 height 11
click at [814, 177] on link "N/A" at bounding box center [824, 186] width 21 height 18
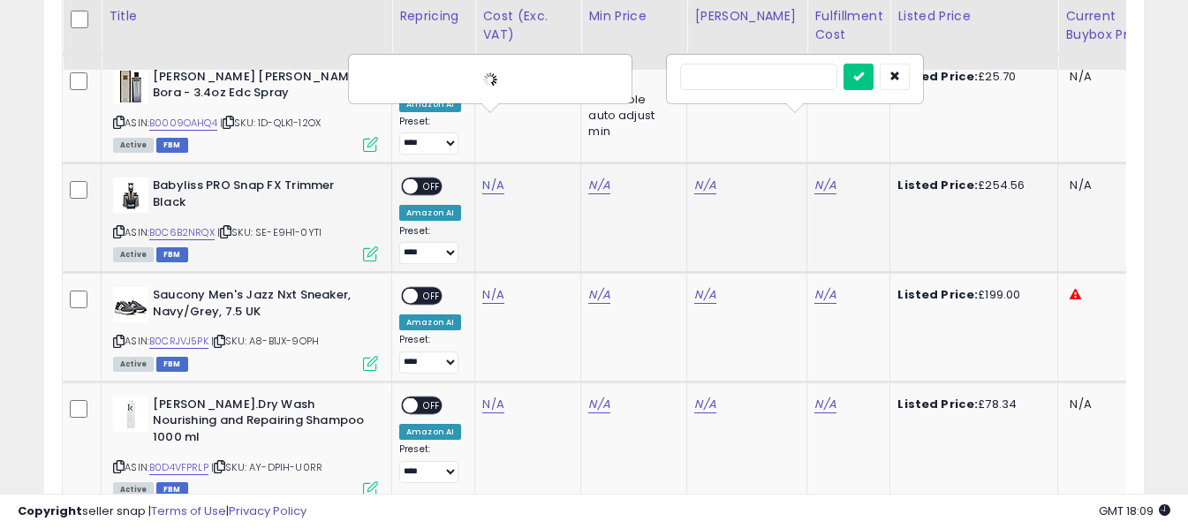
click at [793, 75] on input "text" at bounding box center [758, 77] width 157 height 26
type input "*"
click at [864, 77] on icon "submit" at bounding box center [858, 76] width 11 height 11
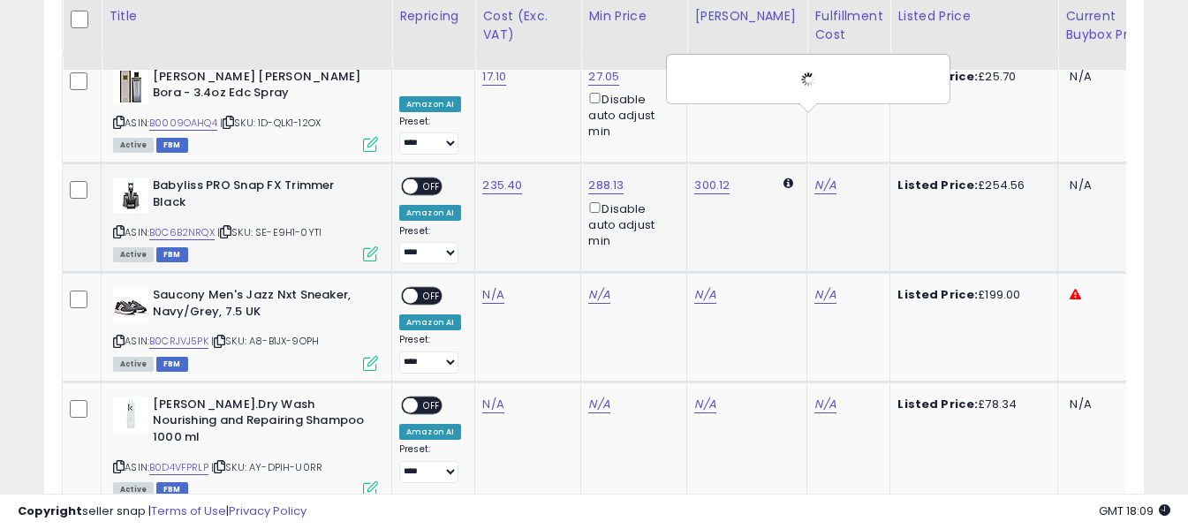
click at [425, 179] on span "OFF" at bounding box center [432, 186] width 28 height 15
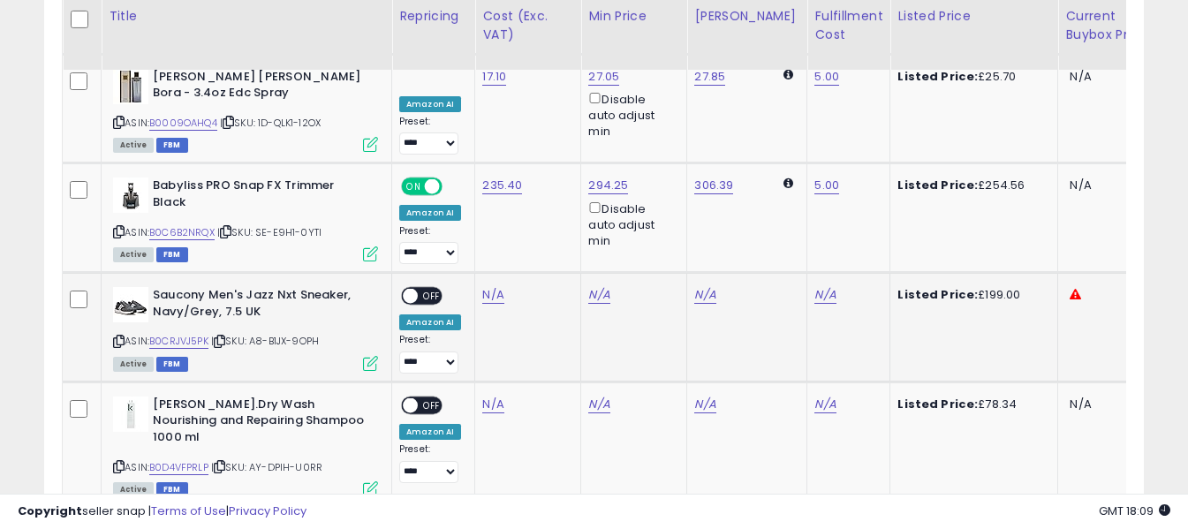
click at [121, 336] on icon at bounding box center [118, 341] width 11 height 10
click at [485, 286] on link "N/A" at bounding box center [492, 295] width 21 height 18
click at [478, 195] on input "number" at bounding box center [440, 188] width 157 height 30
type input "*****"
click at [546, 180] on icon "submit" at bounding box center [540, 185] width 11 height 11
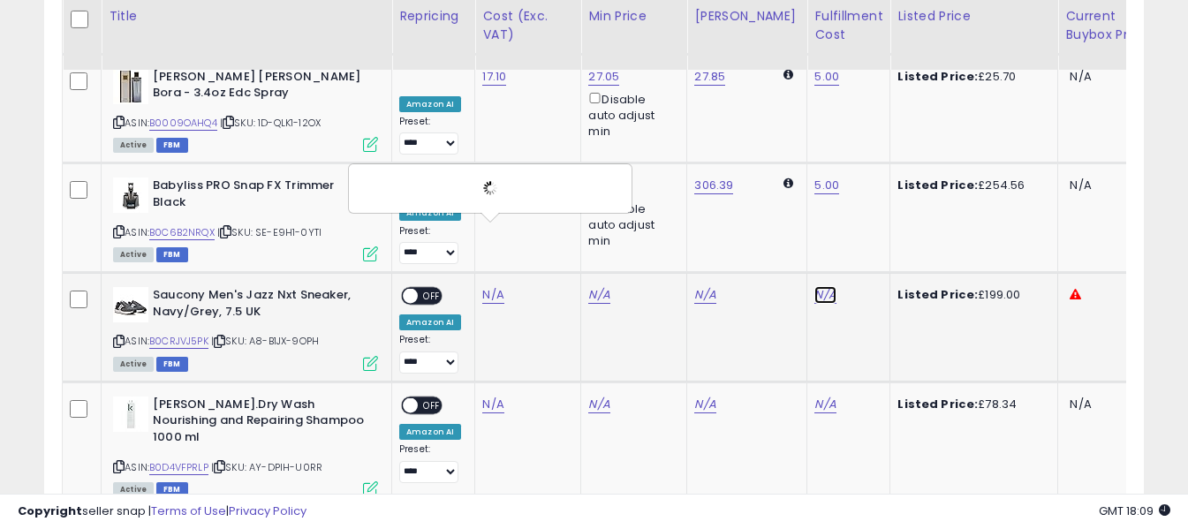
click at [814, 286] on link "N/A" at bounding box center [824, 295] width 21 height 18
click at [778, 185] on input "text" at bounding box center [758, 186] width 157 height 26
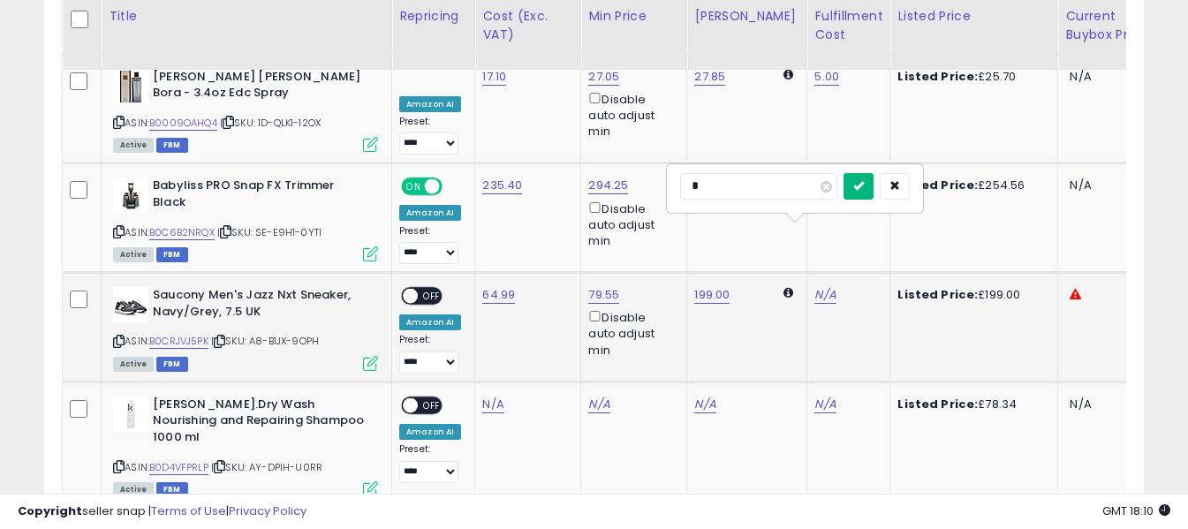
type input "*"
click at [864, 180] on icon "submit" at bounding box center [858, 185] width 11 height 11
click at [435, 289] on span "OFF" at bounding box center [432, 296] width 28 height 15
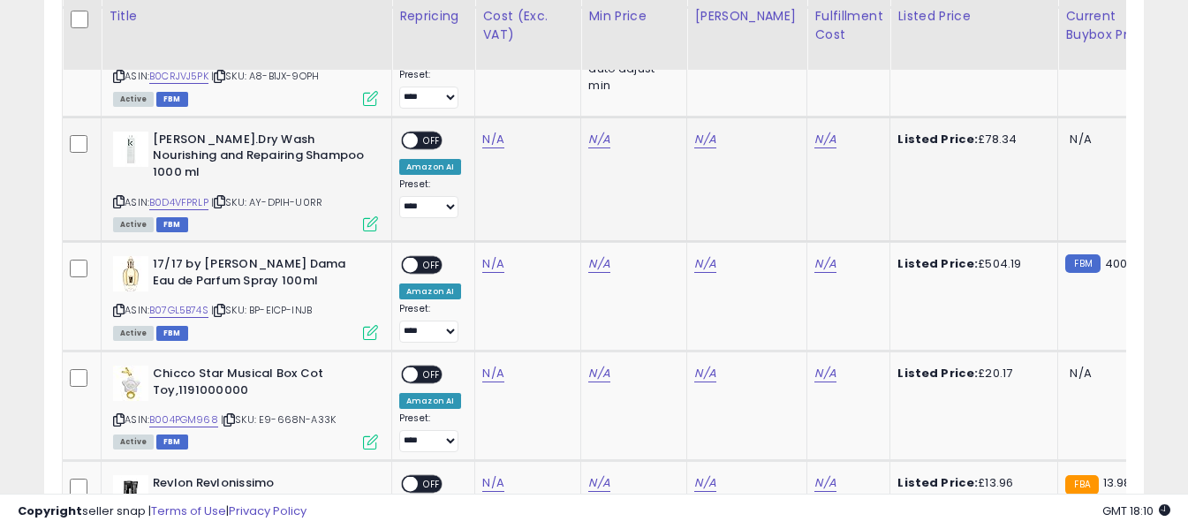
scroll to position [3860, 0]
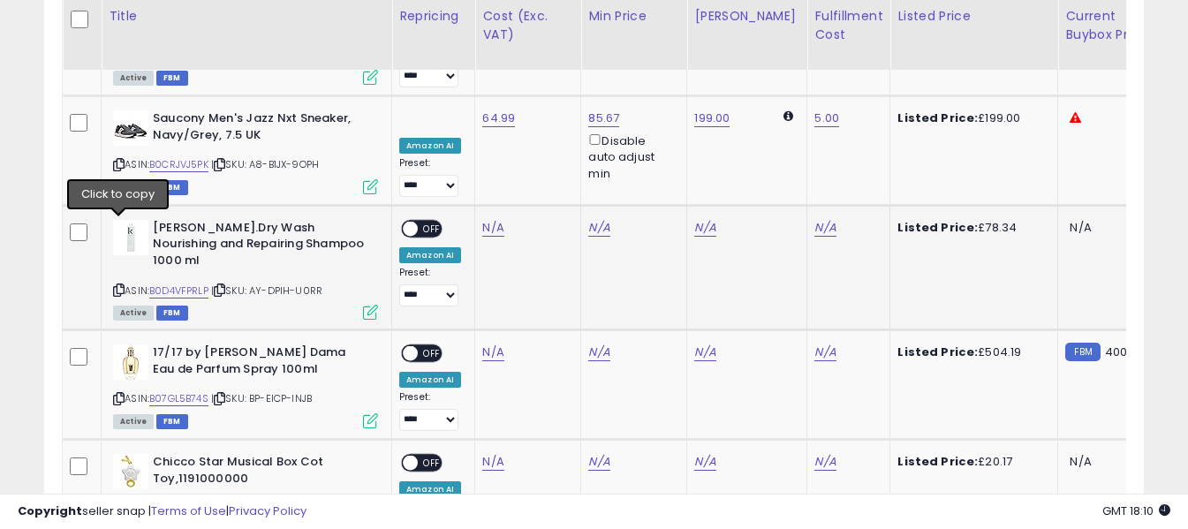
click at [117, 285] on icon at bounding box center [118, 290] width 11 height 10
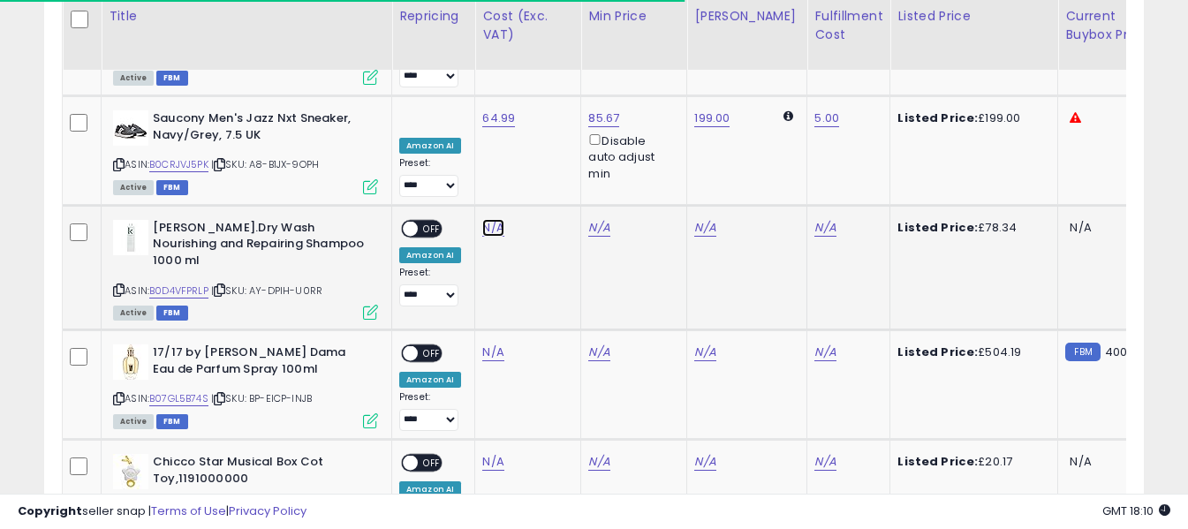
click at [499, 219] on link "N/A" at bounding box center [492, 228] width 21 height 18
click at [486, 117] on input "number" at bounding box center [440, 121] width 157 height 30
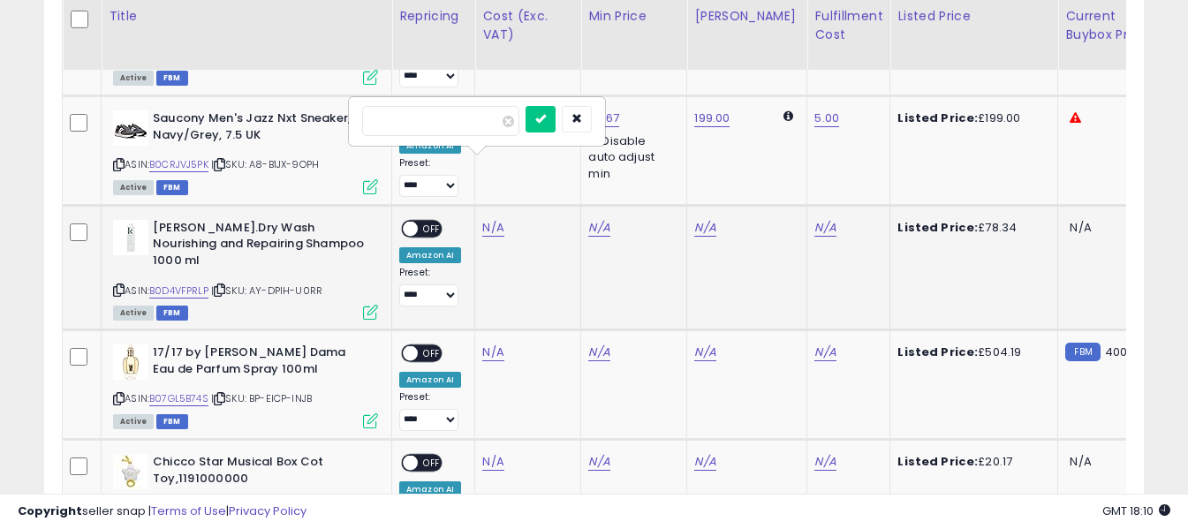
type input "*****"
click at [555, 115] on button "submit" at bounding box center [540, 119] width 30 height 26
click at [814, 219] on link "N/A" at bounding box center [824, 228] width 21 height 18
click at [782, 119] on input "text" at bounding box center [758, 119] width 157 height 26
type input "*"
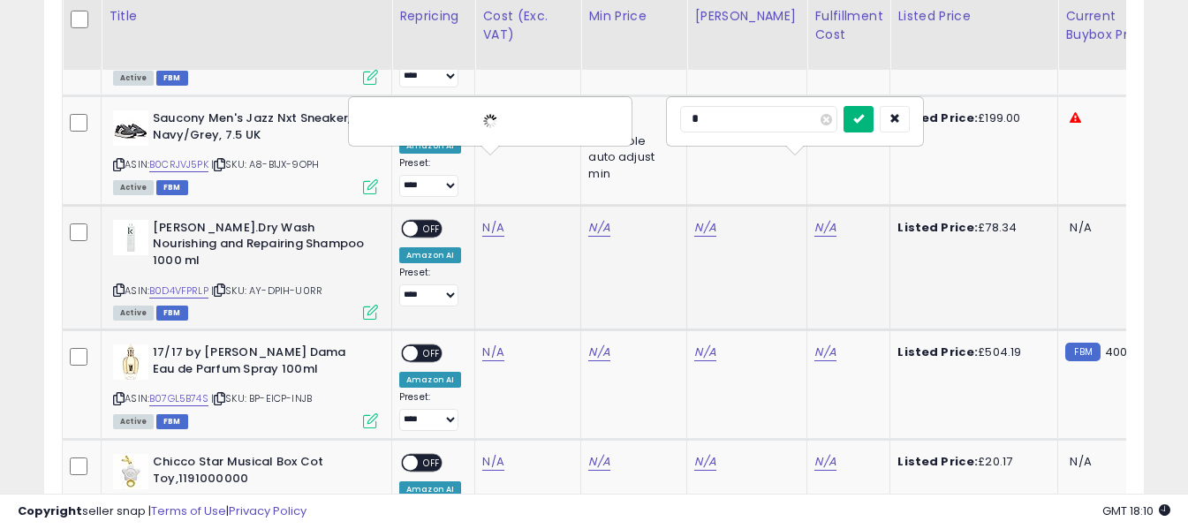
click at [864, 121] on icon "submit" at bounding box center [858, 118] width 11 height 11
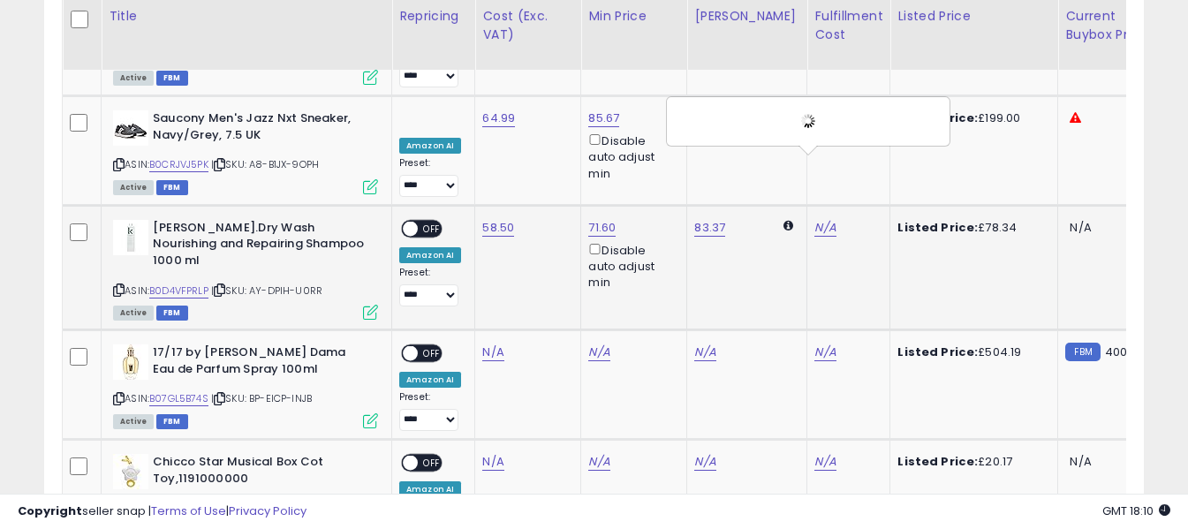
click at [430, 221] on span "OFF" at bounding box center [432, 228] width 28 height 15
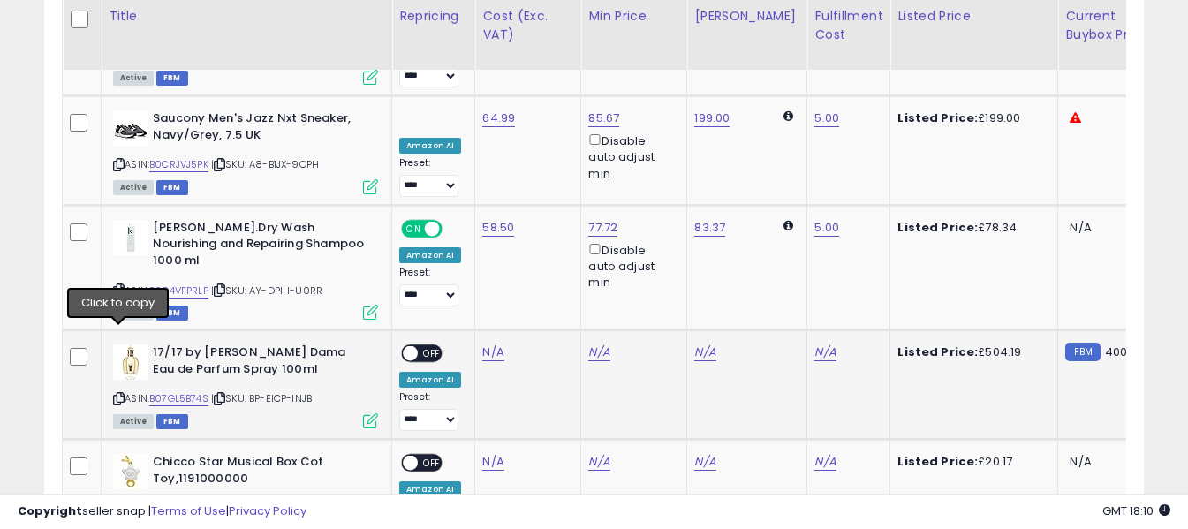
click at [120, 394] on icon at bounding box center [118, 399] width 11 height 10
click at [492, 344] on link "N/A" at bounding box center [492, 353] width 21 height 18
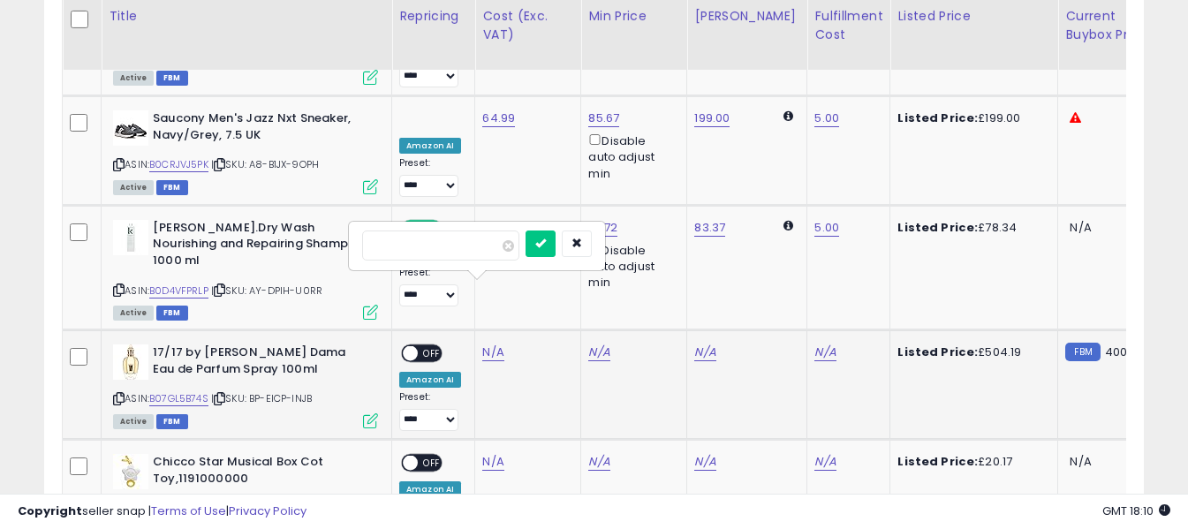
click at [473, 238] on input "number" at bounding box center [440, 245] width 157 height 30
type input "******"
click at [555, 249] on button "submit" at bounding box center [540, 243] width 30 height 26
click at [814, 344] on link "N/A" at bounding box center [824, 353] width 21 height 18
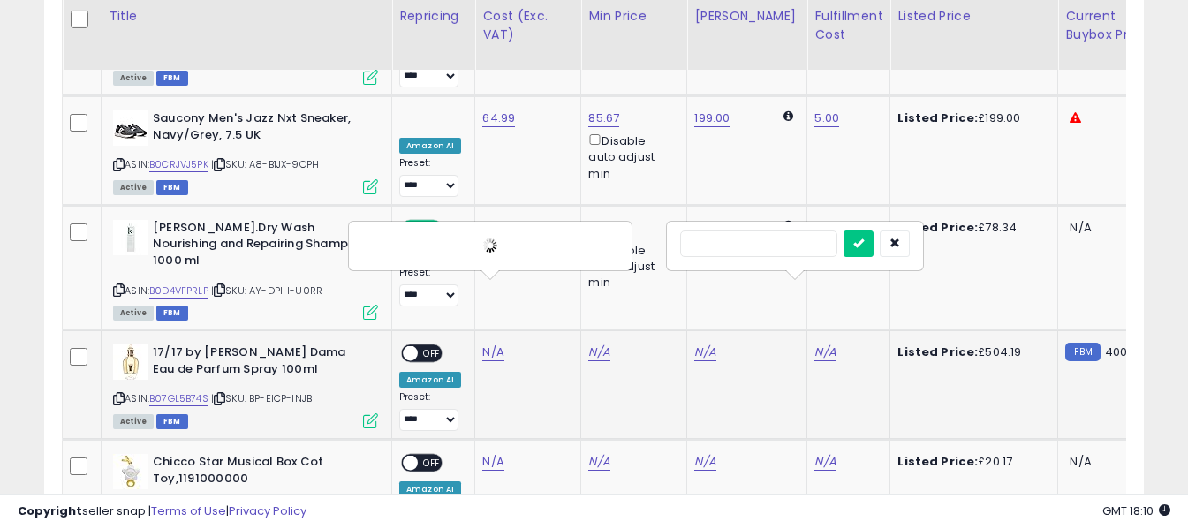
click at [769, 242] on input "text" at bounding box center [758, 243] width 157 height 26
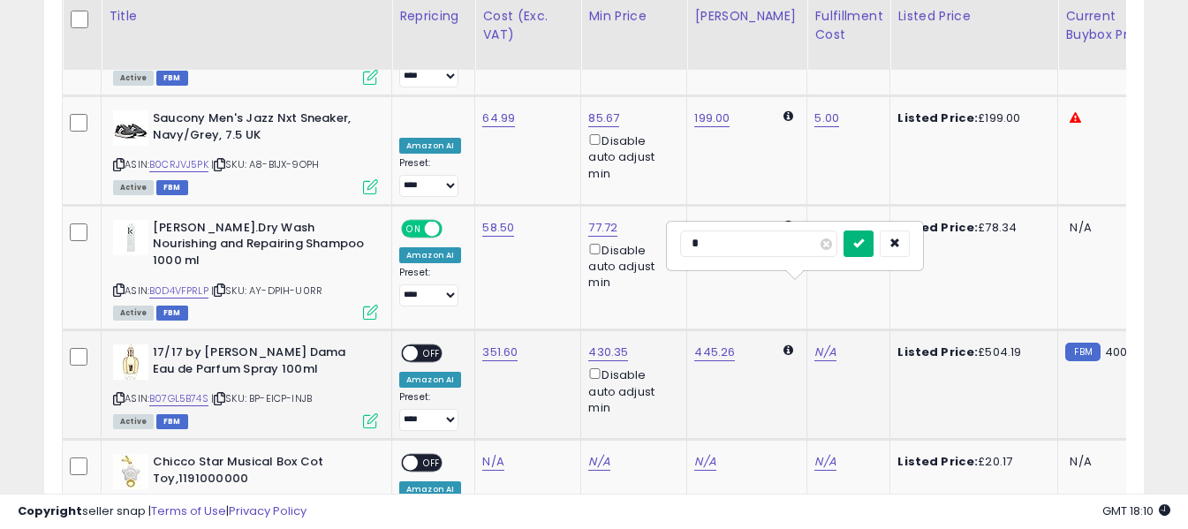
type input "*"
click at [864, 245] on icon "submit" at bounding box center [858, 243] width 11 height 11
click at [432, 346] on span "OFF" at bounding box center [432, 353] width 28 height 15
click at [118, 503] on icon at bounding box center [118, 508] width 11 height 10
click at [487, 453] on link "N/A" at bounding box center [492, 462] width 21 height 18
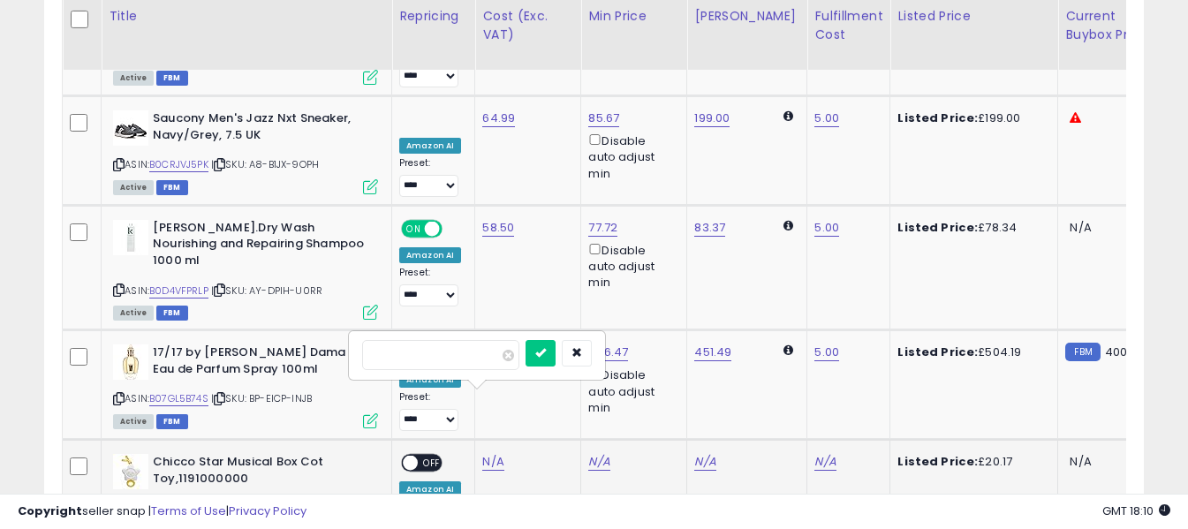
click at [455, 355] on input "number" at bounding box center [440, 355] width 157 height 30
type input "*****"
click at [546, 358] on icon "submit" at bounding box center [540, 352] width 11 height 11
click at [814, 453] on link "N/A" at bounding box center [824, 462] width 21 height 18
click at [786, 351] on input "text" at bounding box center [758, 353] width 157 height 26
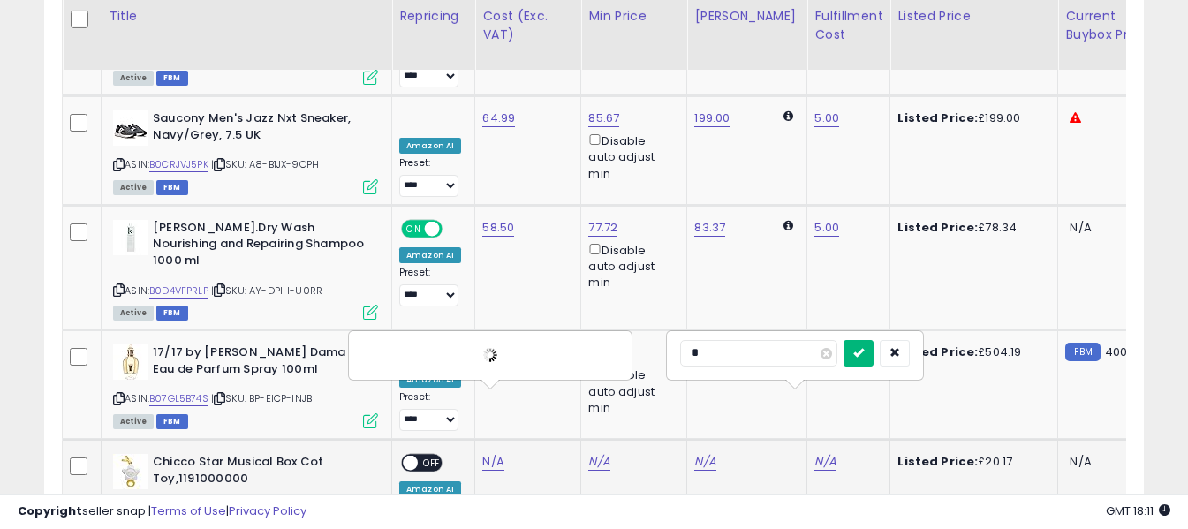
type input "*"
click at [873, 354] on button "submit" at bounding box center [858, 353] width 30 height 26
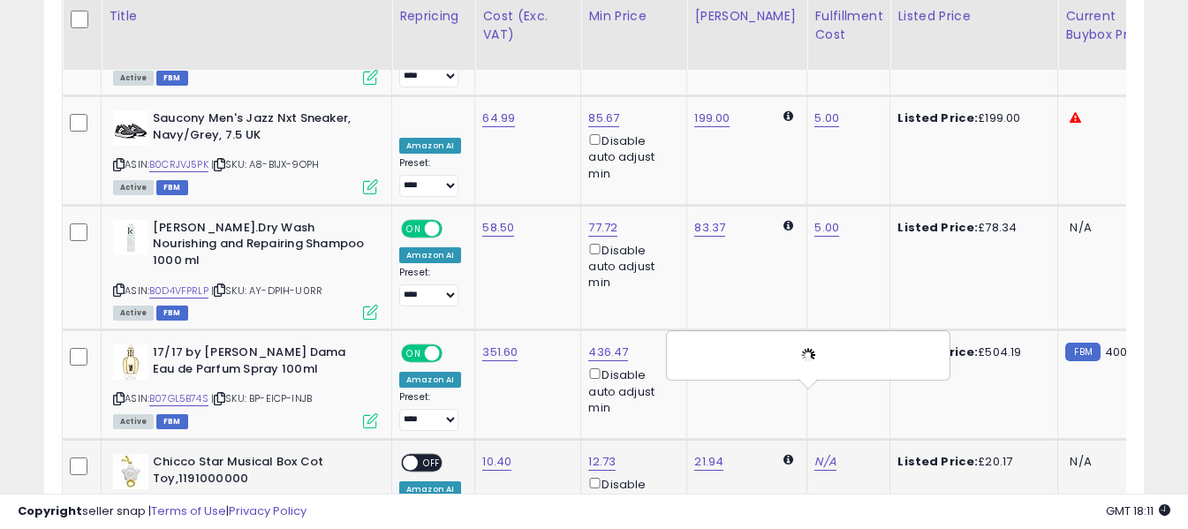
click at [434, 456] on span "OFF" at bounding box center [432, 463] width 28 height 15
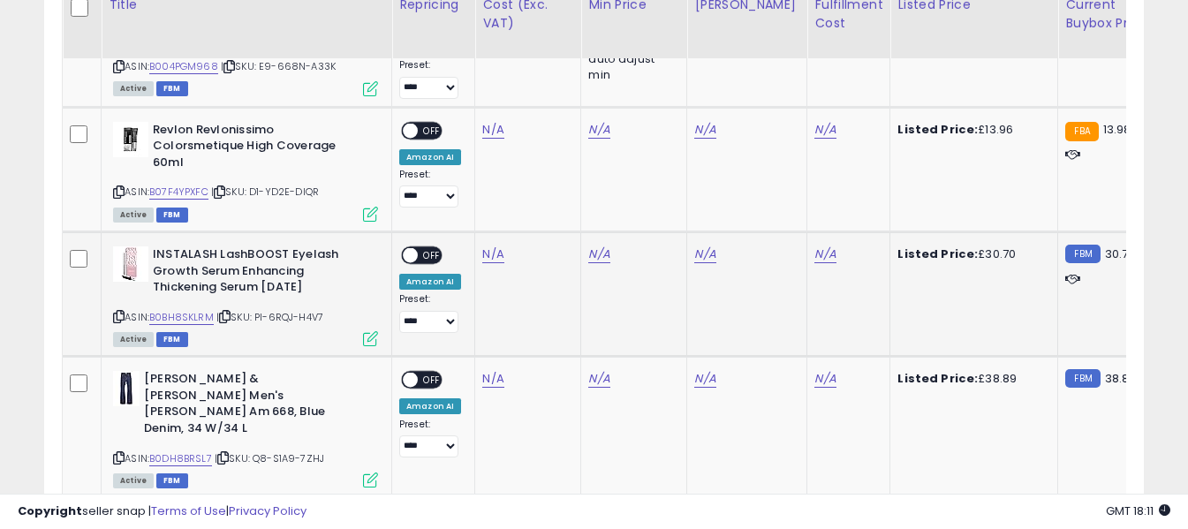
scroll to position [4213, 0]
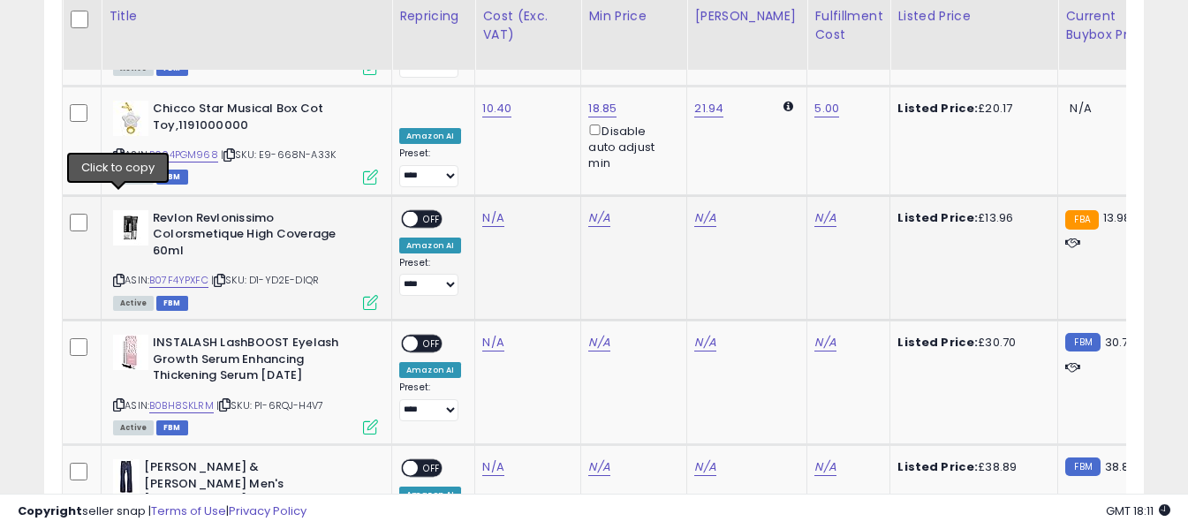
click at [116, 276] on icon at bounding box center [118, 281] width 11 height 10
click at [494, 209] on link "N/A" at bounding box center [492, 218] width 21 height 18
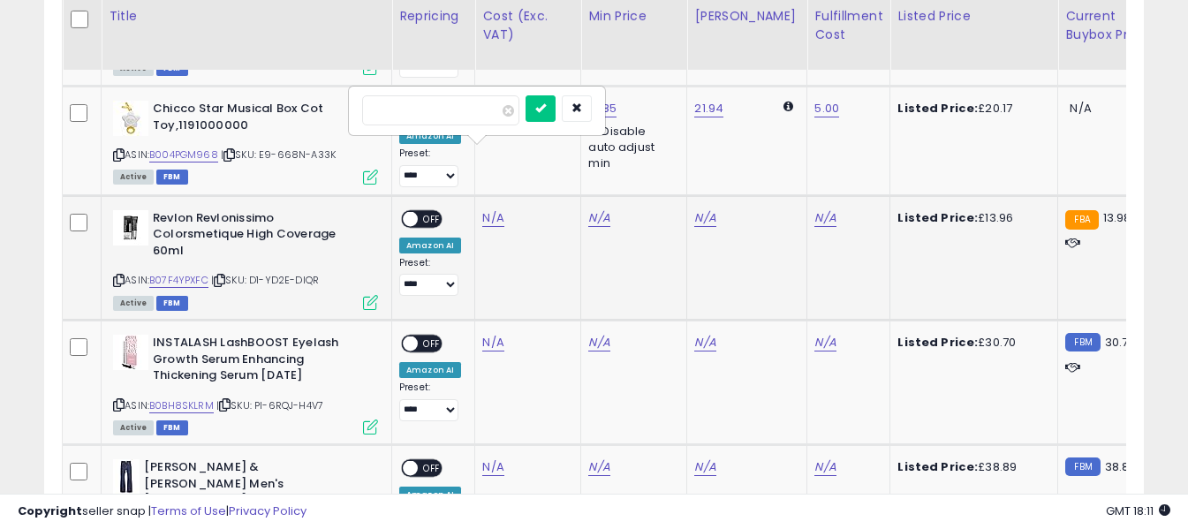
click at [455, 116] on input "number" at bounding box center [440, 110] width 157 height 30
type input "****"
click at [555, 114] on button "submit" at bounding box center [540, 108] width 30 height 26
click at [819, 209] on link "N/A" at bounding box center [824, 218] width 21 height 18
click at [770, 105] on input "text" at bounding box center [758, 108] width 157 height 26
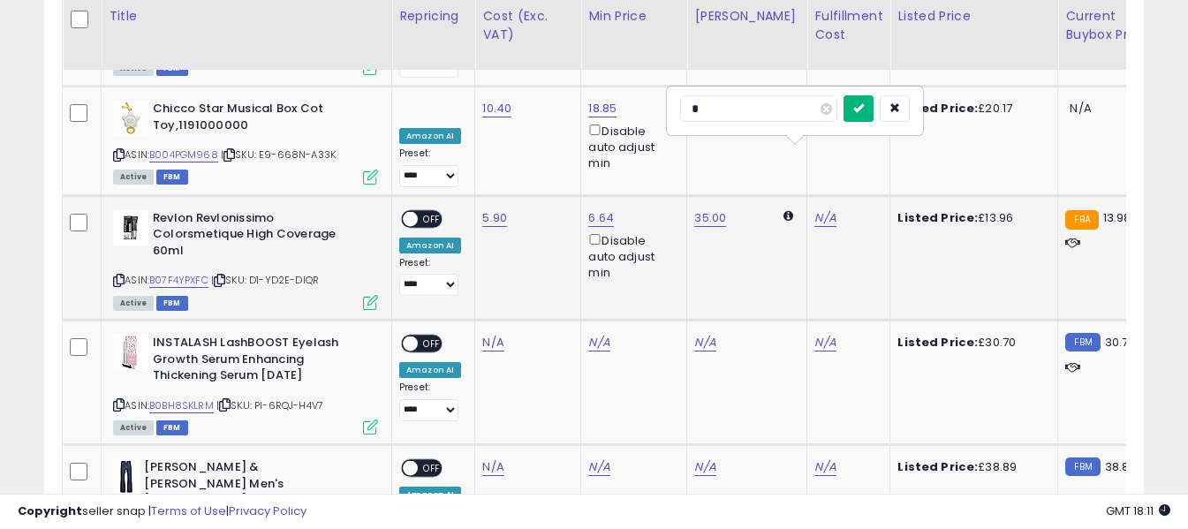
type input "*"
click at [864, 107] on icon "submit" at bounding box center [858, 107] width 11 height 11
click at [422, 211] on span "OFF" at bounding box center [432, 218] width 28 height 15
click at [117, 400] on icon at bounding box center [118, 405] width 11 height 10
click at [483, 334] on link "N/A" at bounding box center [492, 343] width 21 height 18
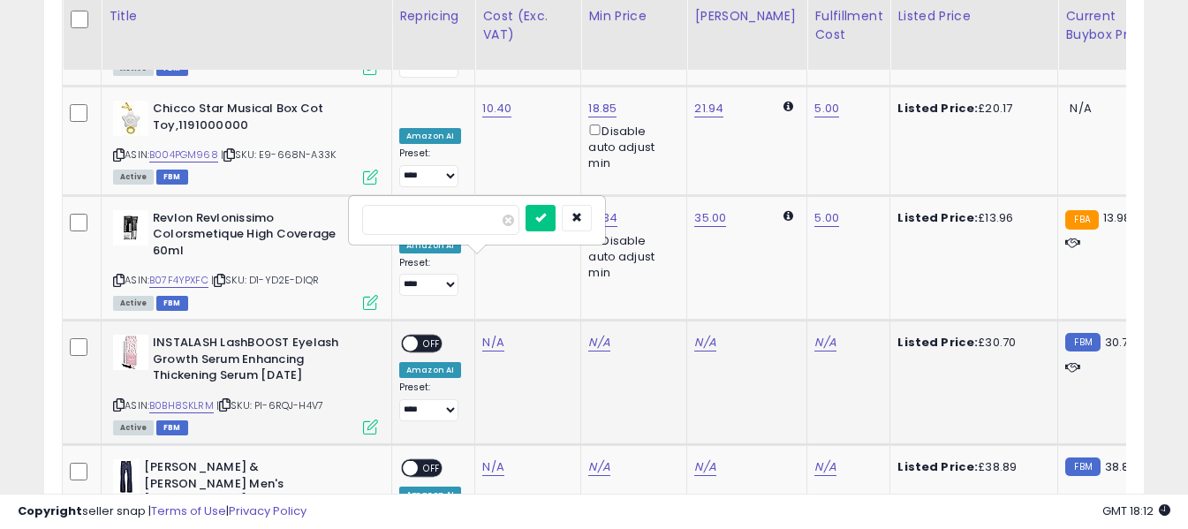
click at [467, 209] on input "number" at bounding box center [440, 220] width 157 height 30
type input "*****"
click at [555, 222] on button "submit" at bounding box center [540, 218] width 30 height 26
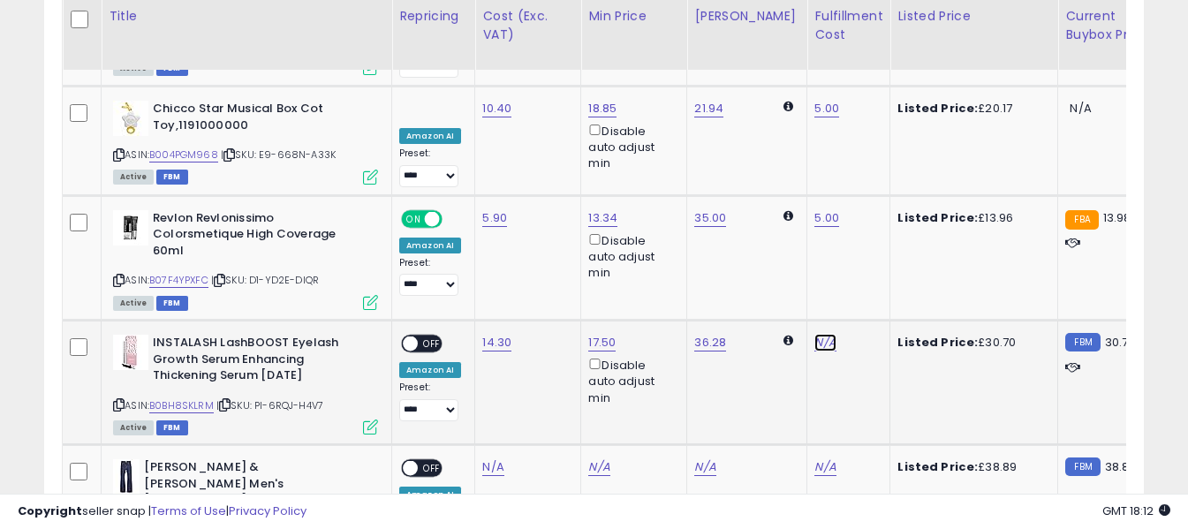
click at [814, 334] on link "N/A" at bounding box center [824, 343] width 21 height 18
click at [774, 215] on input "text" at bounding box center [758, 218] width 157 height 26
type input "*"
click at [873, 208] on button "submit" at bounding box center [858, 218] width 30 height 26
click at [431, 336] on span "OFF" at bounding box center [432, 343] width 28 height 15
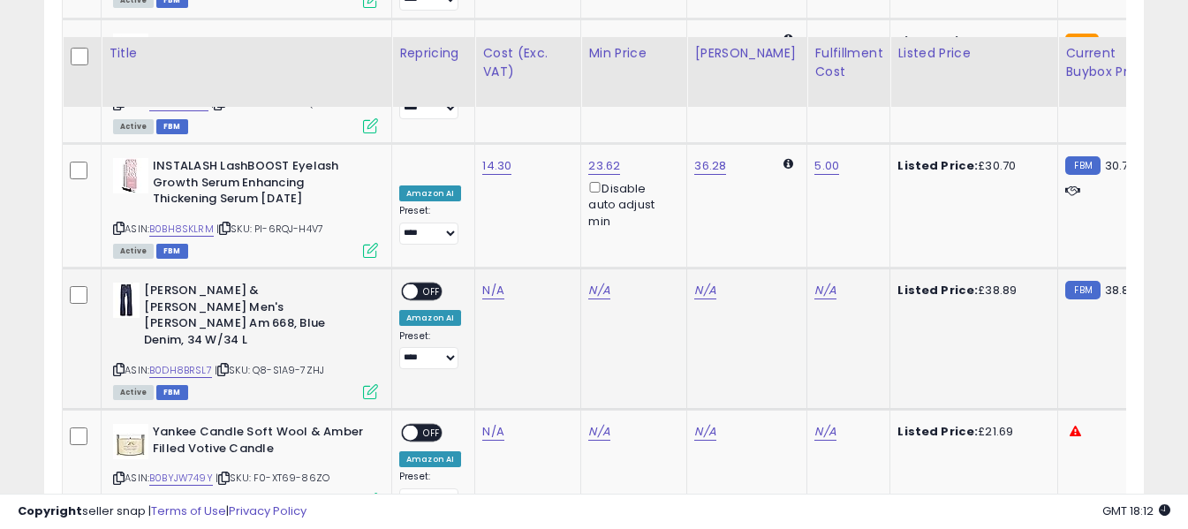
scroll to position [4478, 0]
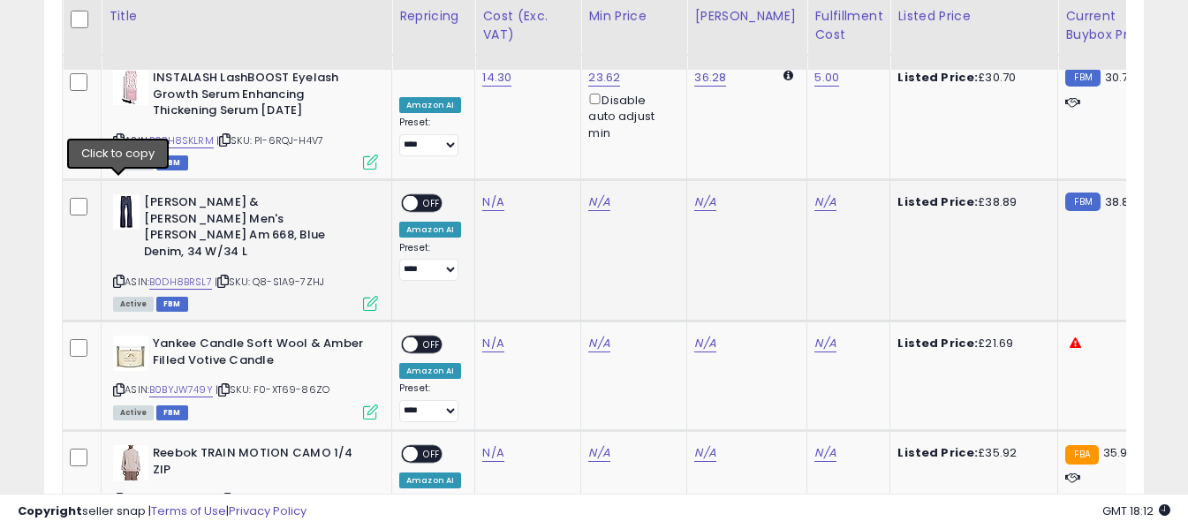
click at [118, 276] on icon at bounding box center [118, 281] width 11 height 10
click at [487, 193] on link "N/A" at bounding box center [492, 202] width 21 height 18
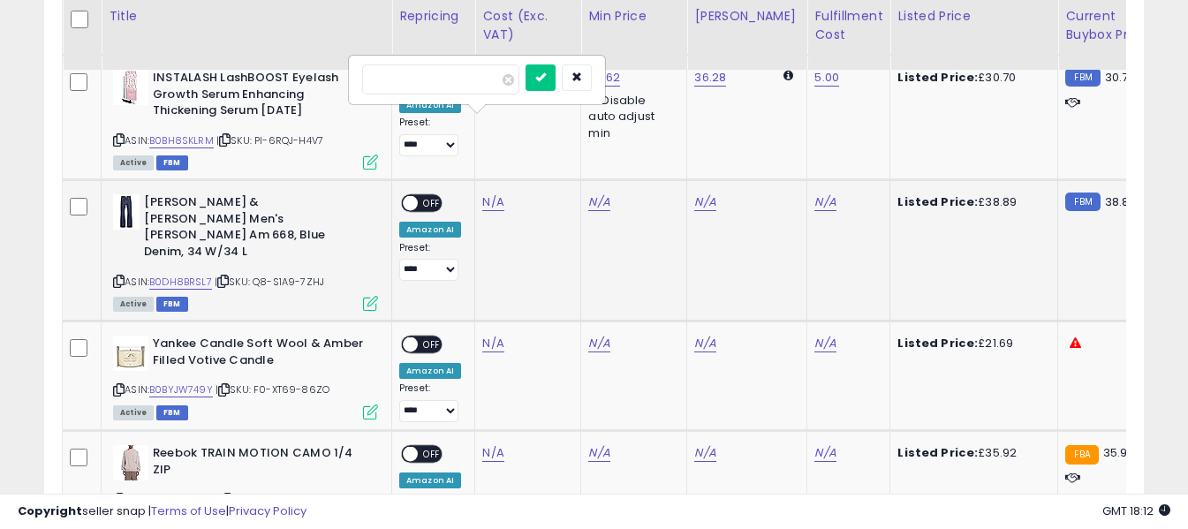
click at [485, 82] on input "number" at bounding box center [440, 79] width 157 height 30
type input "*****"
click at [555, 76] on button "submit" at bounding box center [540, 77] width 30 height 26
click at [814, 193] on link "N/A" at bounding box center [824, 202] width 21 height 18
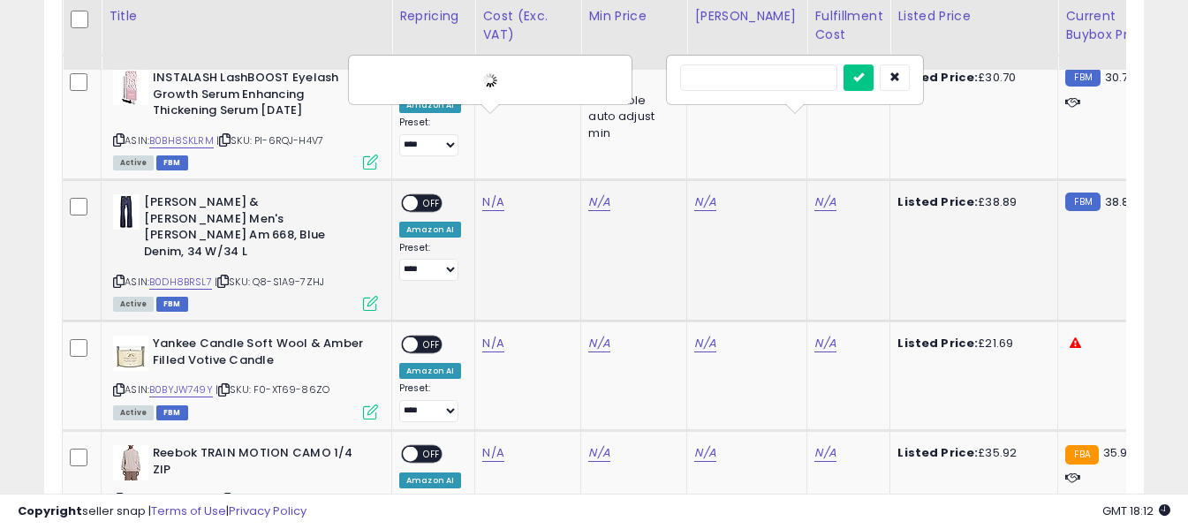
click at [778, 81] on input "text" at bounding box center [758, 77] width 157 height 26
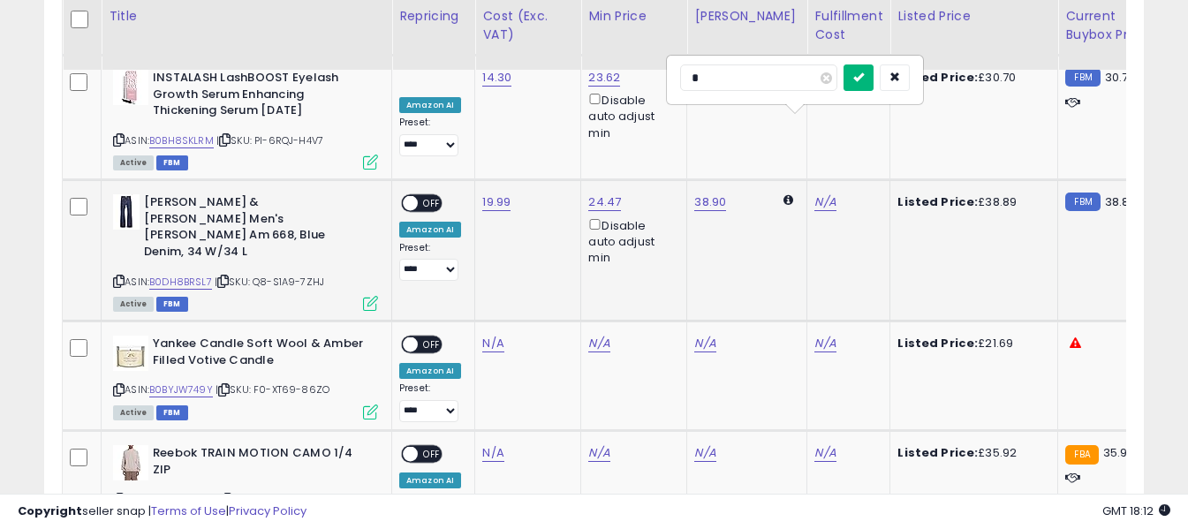
type input "*"
click at [873, 76] on button "submit" at bounding box center [858, 77] width 30 height 26
click at [421, 196] on span "OFF" at bounding box center [432, 203] width 28 height 15
click at [117, 385] on icon at bounding box center [118, 390] width 11 height 10
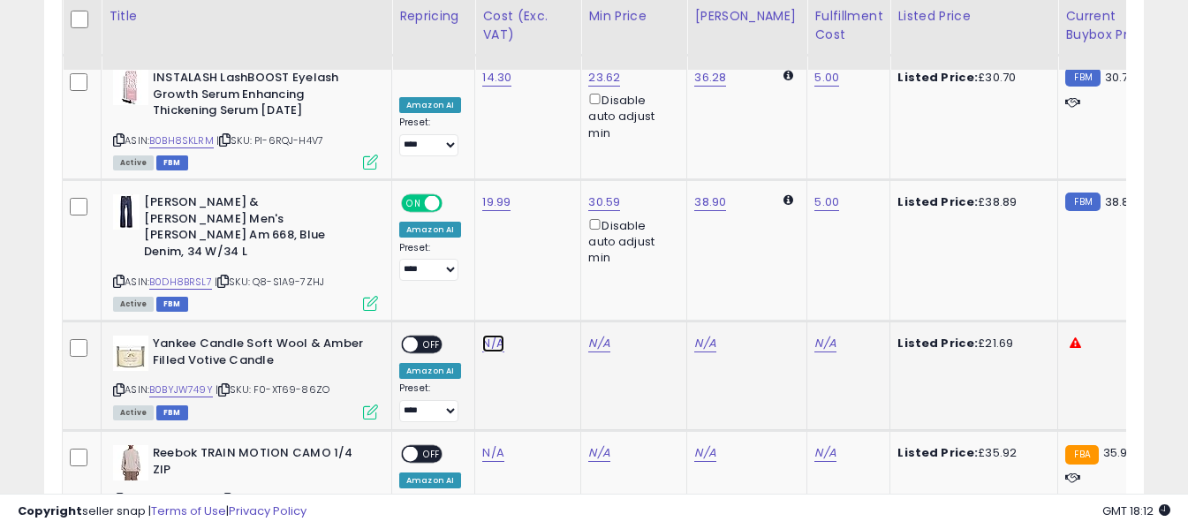
click at [494, 335] on link "N/A" at bounding box center [492, 344] width 21 height 18
click at [478, 200] on input "number" at bounding box center [440, 205] width 157 height 30
type input "****"
click at [546, 202] on icon "submit" at bounding box center [540, 202] width 11 height 11
click at [814, 335] on link "N/A" at bounding box center [824, 344] width 21 height 18
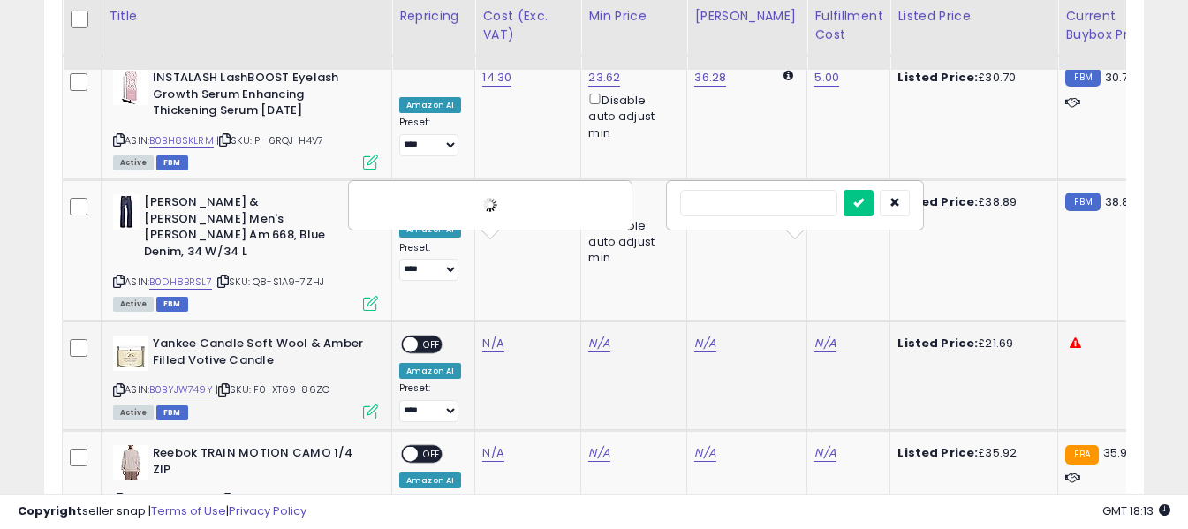
click at [784, 207] on input "text" at bounding box center [758, 203] width 157 height 26
type input "*"
click at [864, 200] on icon "submit" at bounding box center [858, 202] width 11 height 11
click at [435, 337] on span "OFF" at bounding box center [432, 344] width 28 height 15
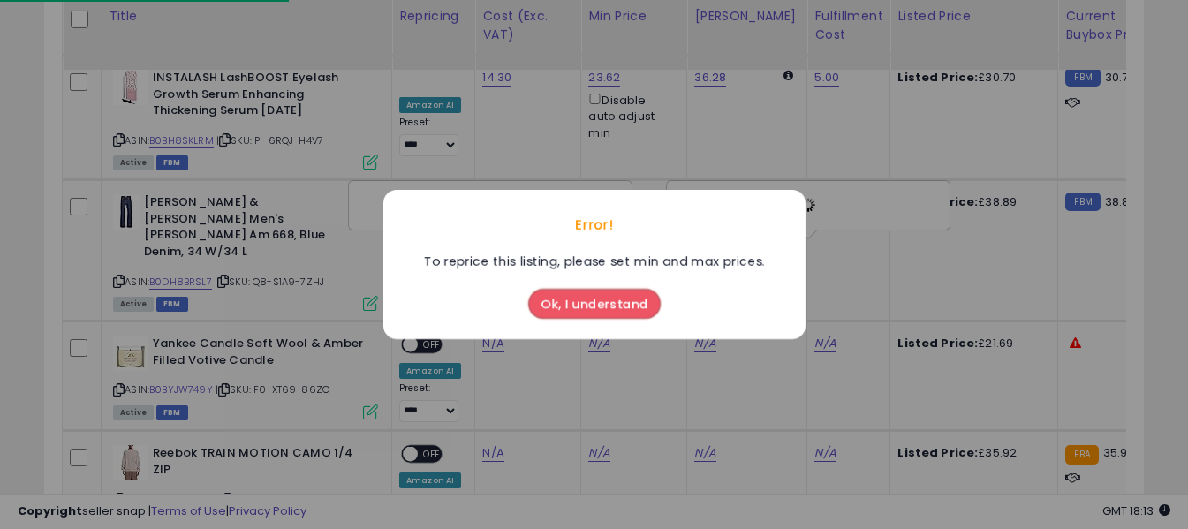
click at [577, 301] on button "Ok, I understand" at bounding box center [594, 304] width 132 height 30
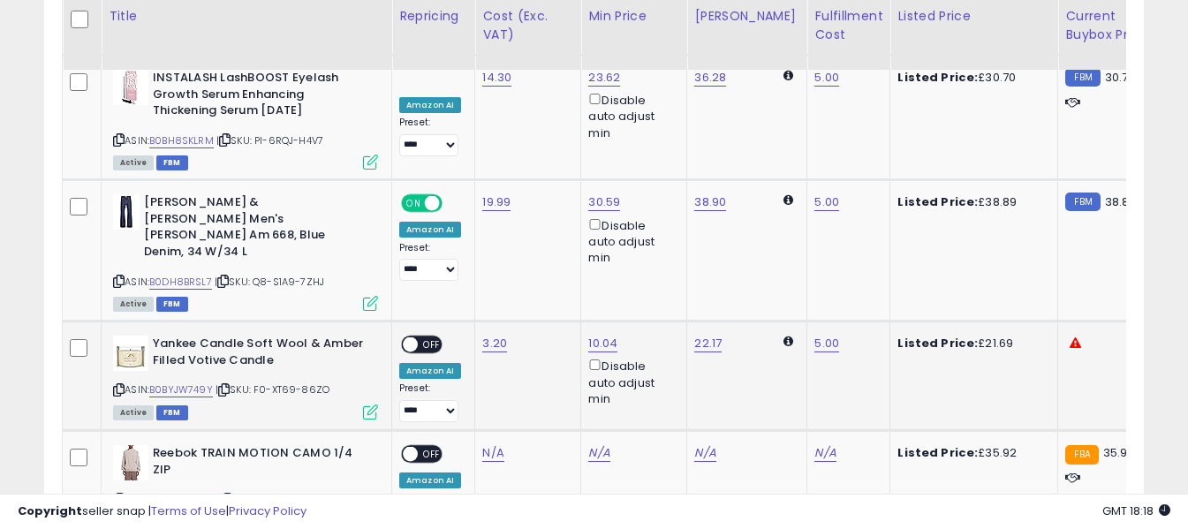
drag, startPoint x: 502, startPoint y: 268, endPoint x: 418, endPoint y: 242, distance: 87.7
click at [418, 337] on div "ON OFF" at bounding box center [402, 344] width 42 height 15
click at [440, 337] on span "OFF" at bounding box center [432, 344] width 28 height 15
click at [116, 495] on icon at bounding box center [118, 500] width 11 height 10
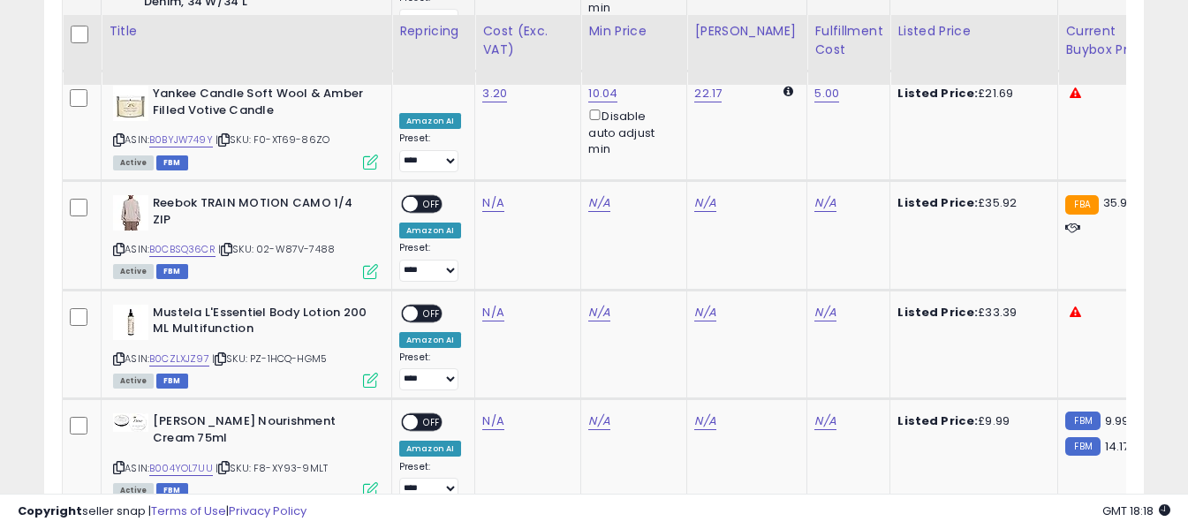
scroll to position [4743, 0]
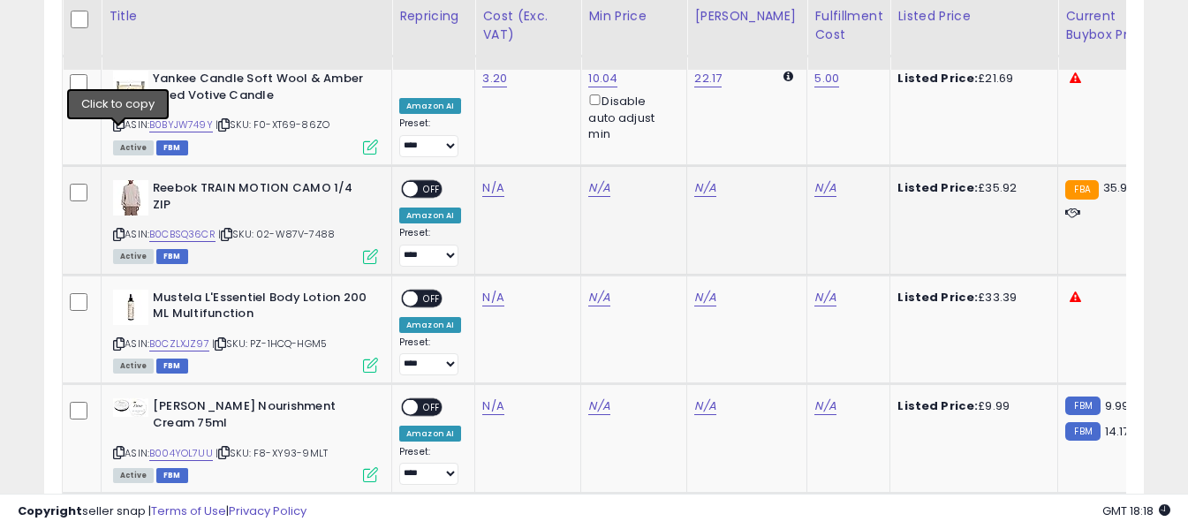
click at [113, 230] on icon at bounding box center [118, 235] width 11 height 10
click at [488, 179] on link "N/A" at bounding box center [492, 188] width 21 height 18
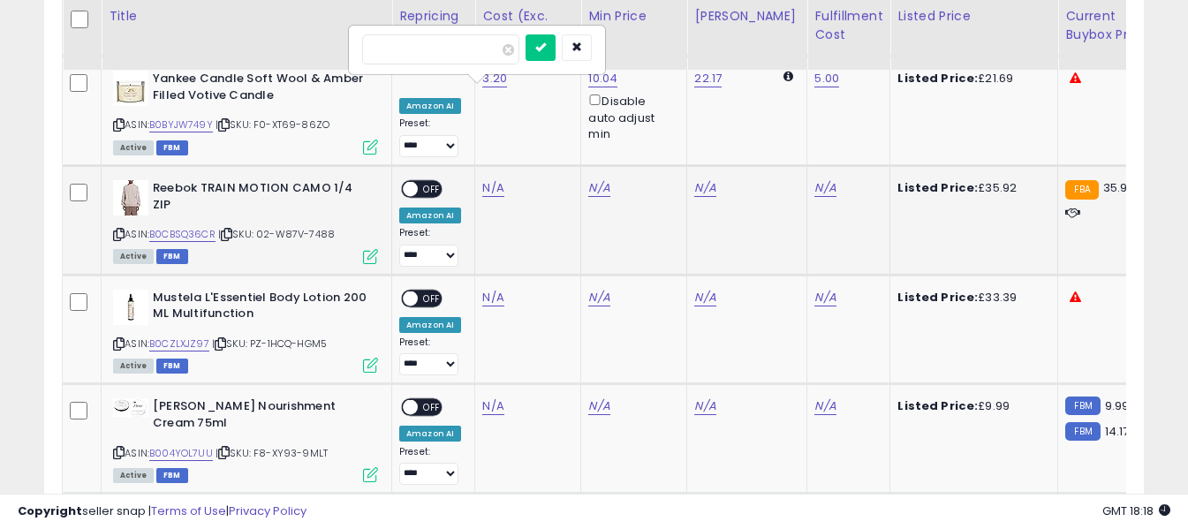
click at [471, 51] on input "number" at bounding box center [440, 49] width 157 height 30
type input "*****"
click at [546, 50] on icon "submit" at bounding box center [540, 47] width 11 height 11
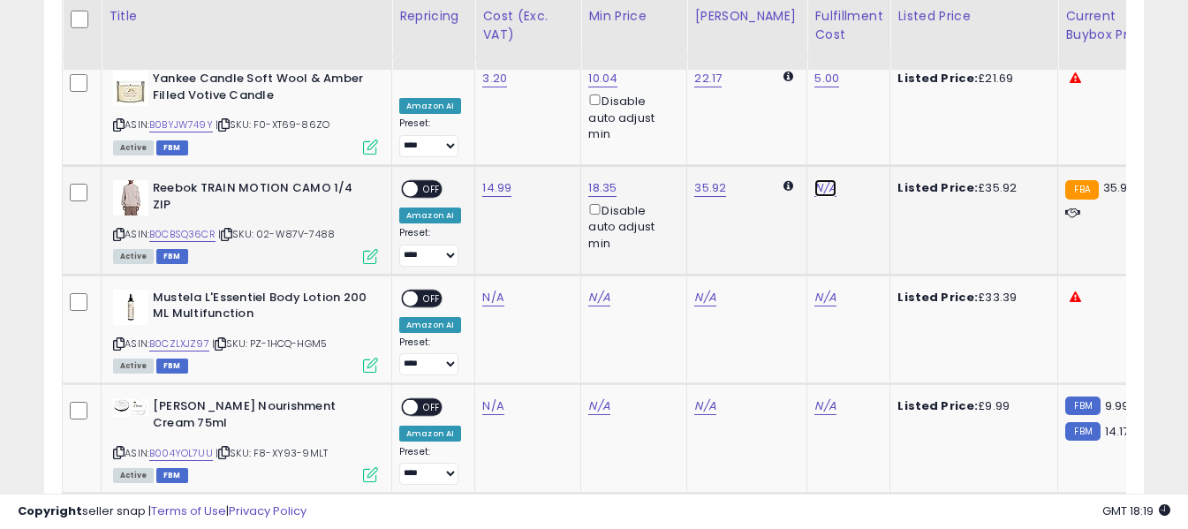
click at [814, 179] on link "N/A" at bounding box center [824, 188] width 21 height 18
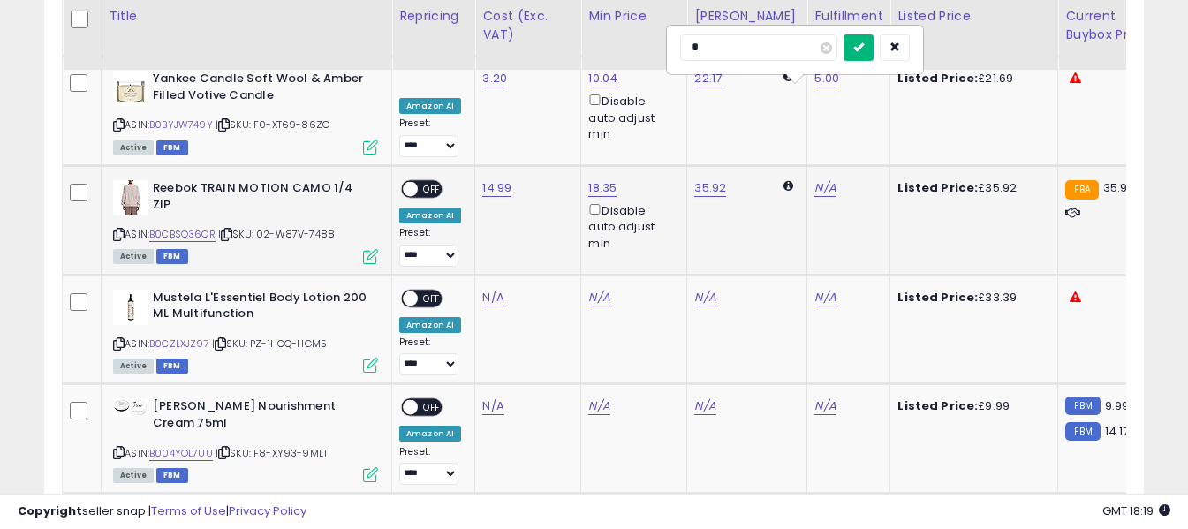
type input "*"
click at [873, 46] on button "submit" at bounding box center [858, 47] width 30 height 26
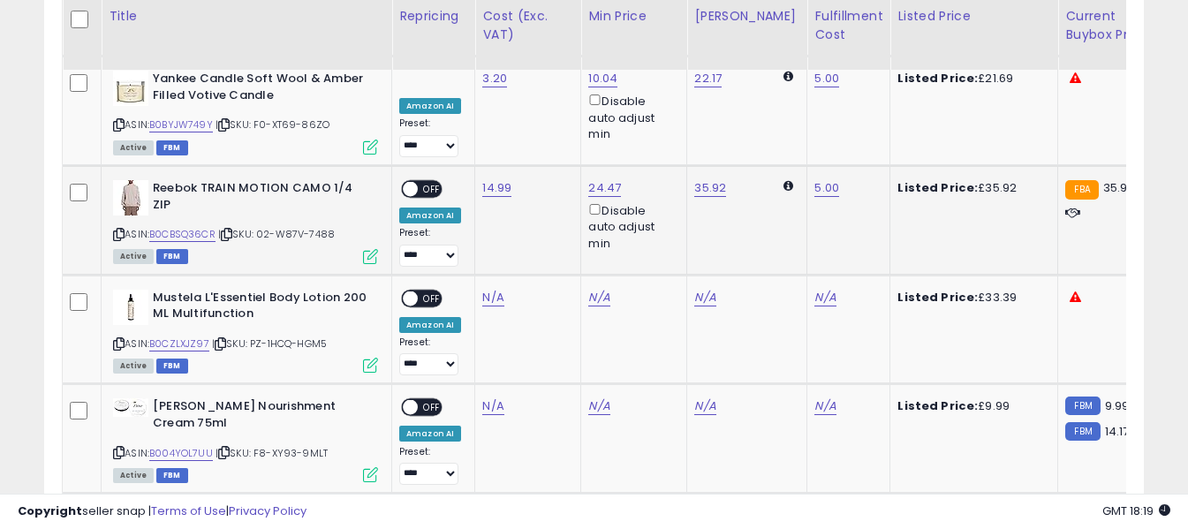
click at [421, 182] on span "OFF" at bounding box center [432, 189] width 28 height 15
click at [110, 290] on div "Mustela L'Essentiel Body Lotion 200 ML Multifunction ASIN: B0CZLXJZ97 | SKU: PZ…" at bounding box center [243, 331] width 269 height 82
click at [116, 339] on icon at bounding box center [118, 344] width 11 height 10
click at [492, 289] on link "N/A" at bounding box center [492, 298] width 21 height 18
click at [479, 159] on input "number" at bounding box center [440, 158] width 157 height 30
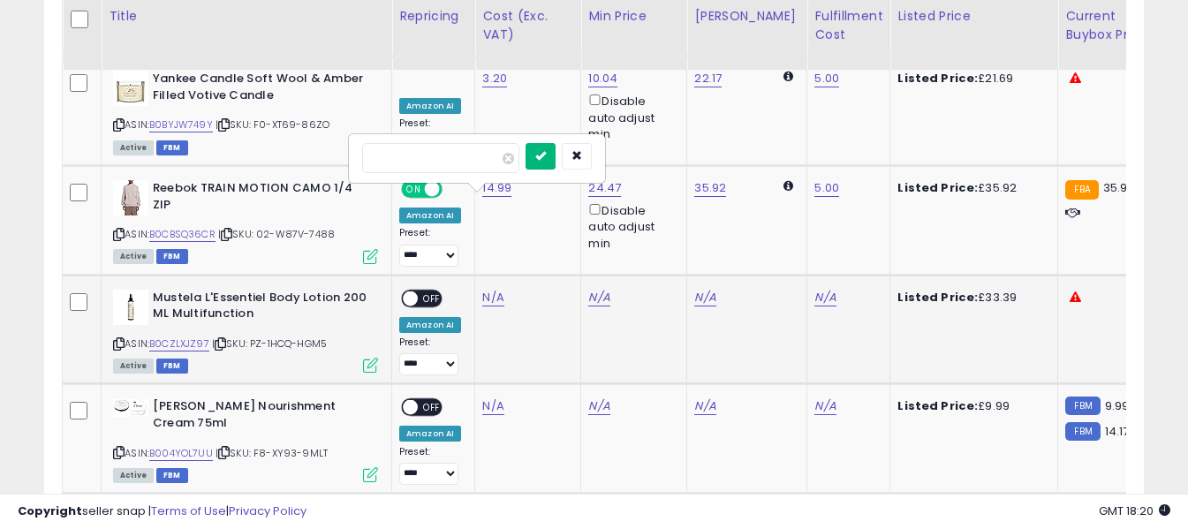
type input "*****"
click at [546, 153] on icon "submit" at bounding box center [540, 155] width 11 height 11
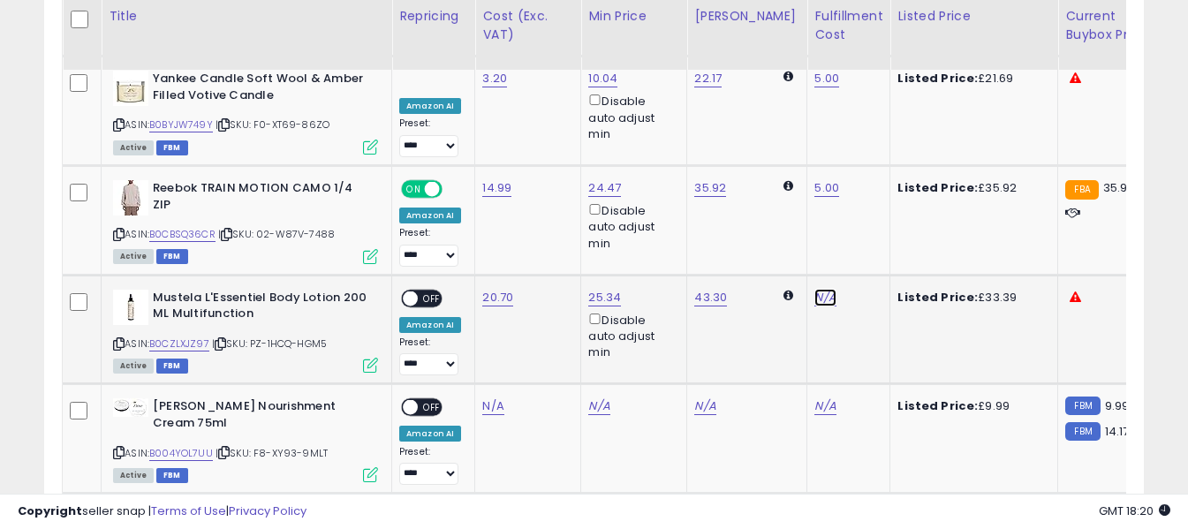
click at [814, 289] on link "N/A" at bounding box center [824, 298] width 21 height 18
click at [787, 156] on input "text" at bounding box center [758, 156] width 157 height 26
type input "*"
click at [873, 150] on button "submit" at bounding box center [858, 156] width 30 height 26
click at [434, 291] on span "OFF" at bounding box center [432, 298] width 28 height 15
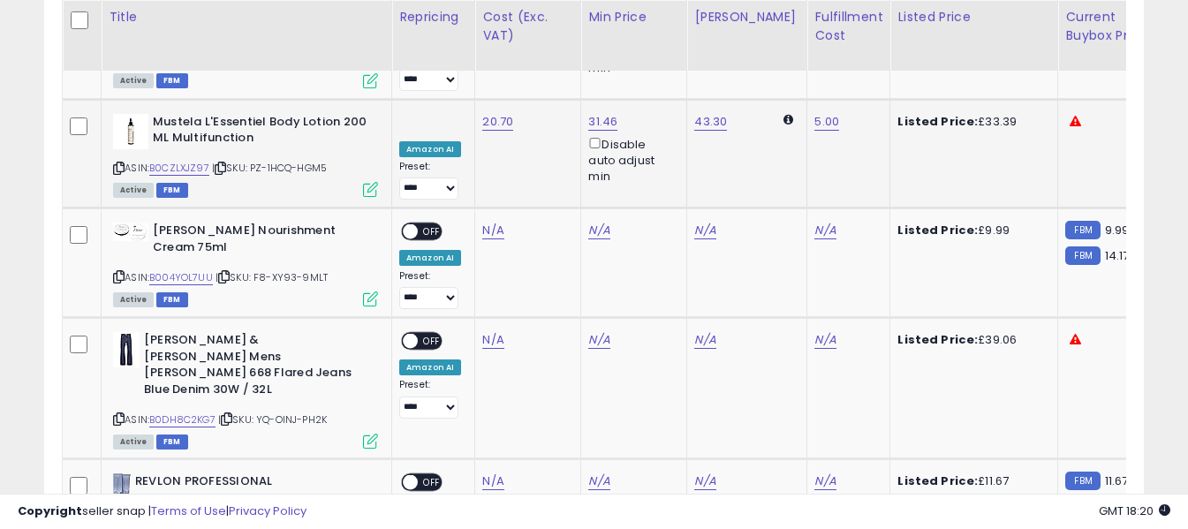
scroll to position [4920, 0]
click at [116, 271] on icon at bounding box center [118, 276] width 11 height 10
click at [491, 221] on link "N/A" at bounding box center [492, 230] width 21 height 18
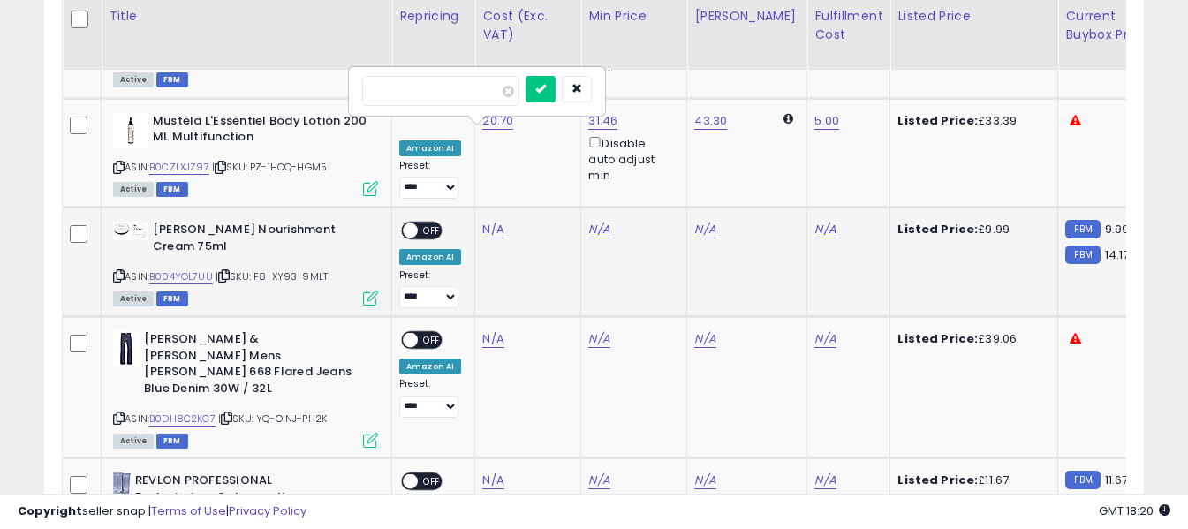
click at [474, 95] on input "number" at bounding box center [440, 91] width 157 height 30
type input "****"
click at [555, 88] on button "submit" at bounding box center [540, 89] width 30 height 26
click at [814, 221] on link "N/A" at bounding box center [824, 230] width 21 height 18
click at [784, 90] on input "text" at bounding box center [758, 89] width 157 height 26
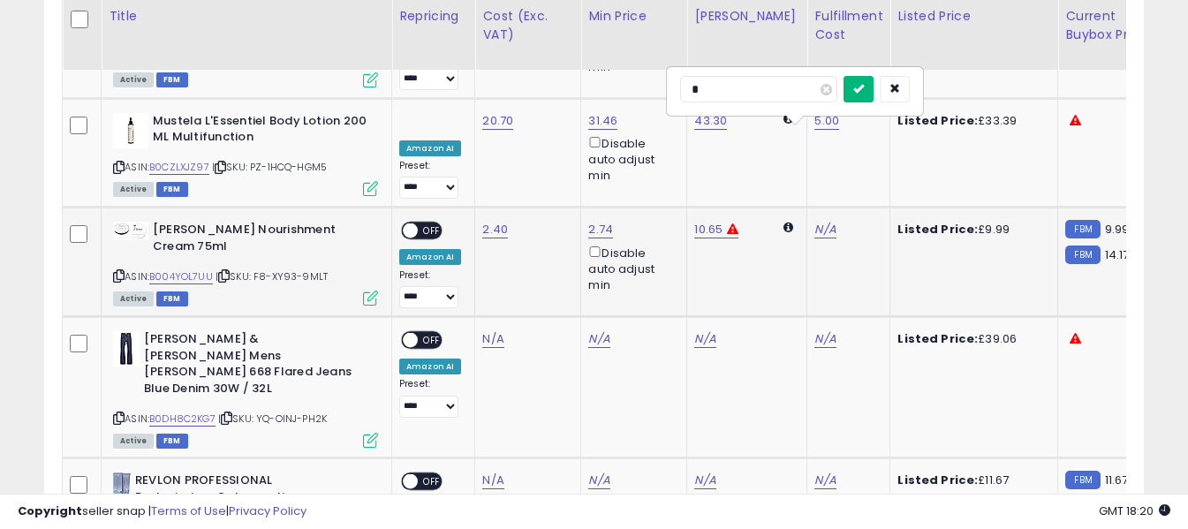
type input "*"
click at [864, 89] on icon "submit" at bounding box center [858, 88] width 11 height 11
click at [424, 223] on span "OFF" at bounding box center [432, 230] width 28 height 15
click at [118, 413] on icon at bounding box center [118, 418] width 11 height 10
click at [492, 330] on link "N/A" at bounding box center [492, 339] width 21 height 18
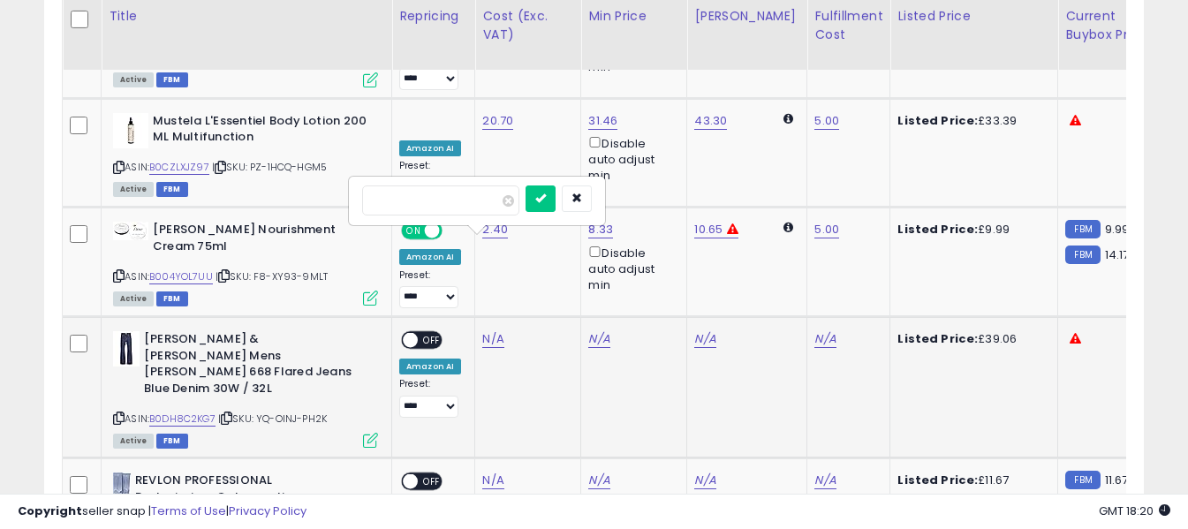
click at [478, 198] on input "number" at bounding box center [440, 200] width 157 height 30
type input "*****"
click at [546, 196] on icon "submit" at bounding box center [540, 198] width 11 height 11
click at [814, 330] on link "N/A" at bounding box center [824, 339] width 21 height 18
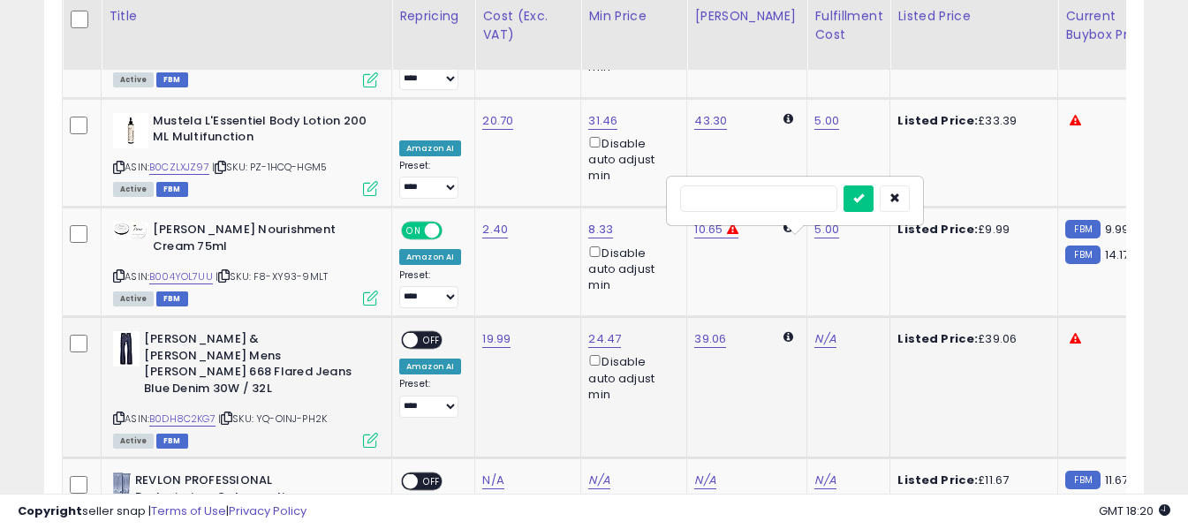
click at [787, 193] on input "text" at bounding box center [758, 198] width 157 height 26
type input "*"
click at [864, 200] on icon "submit" at bounding box center [858, 198] width 11 height 11
click at [424, 333] on span "OFF" at bounding box center [432, 340] width 28 height 15
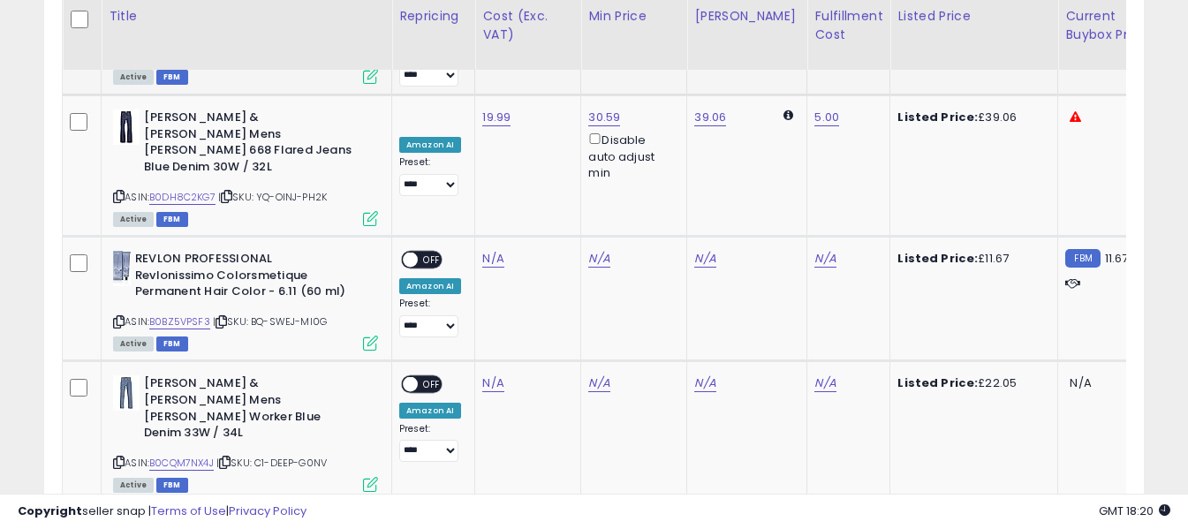
scroll to position [5185, 0]
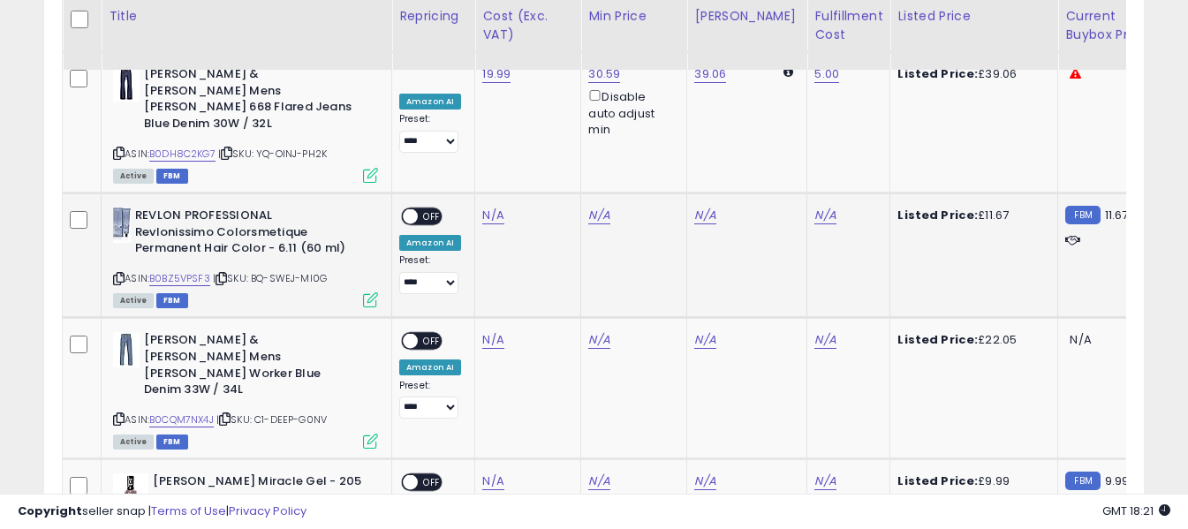
click at [122, 274] on icon at bounding box center [118, 279] width 11 height 10
click at [490, 207] on link "N/A" at bounding box center [492, 216] width 21 height 18
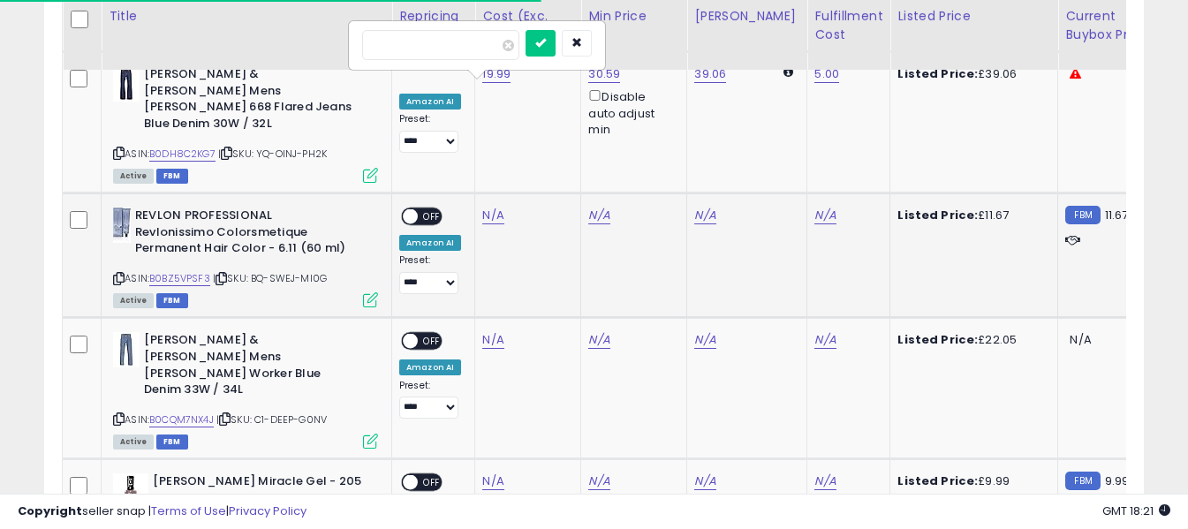
click at [475, 42] on input "number" at bounding box center [440, 45] width 157 height 30
type input "****"
click at [546, 45] on icon "submit" at bounding box center [540, 42] width 11 height 11
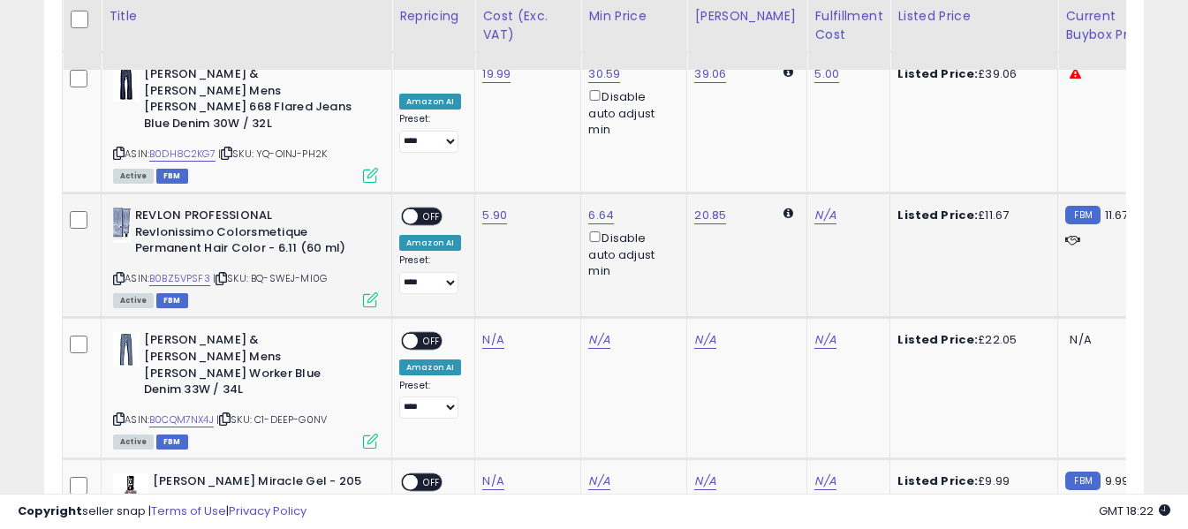
drag, startPoint x: 429, startPoint y: 83, endPoint x: 405, endPoint y: 167, distance: 87.2
click at [429, 209] on span "OFF" at bounding box center [432, 216] width 28 height 15
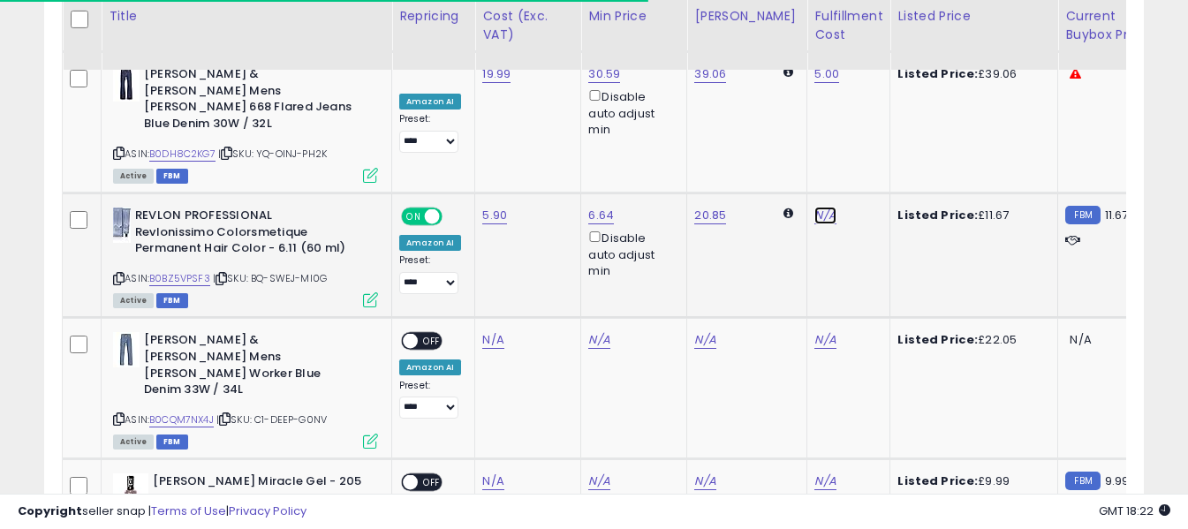
click at [814, 207] on link "N/A" at bounding box center [824, 216] width 21 height 18
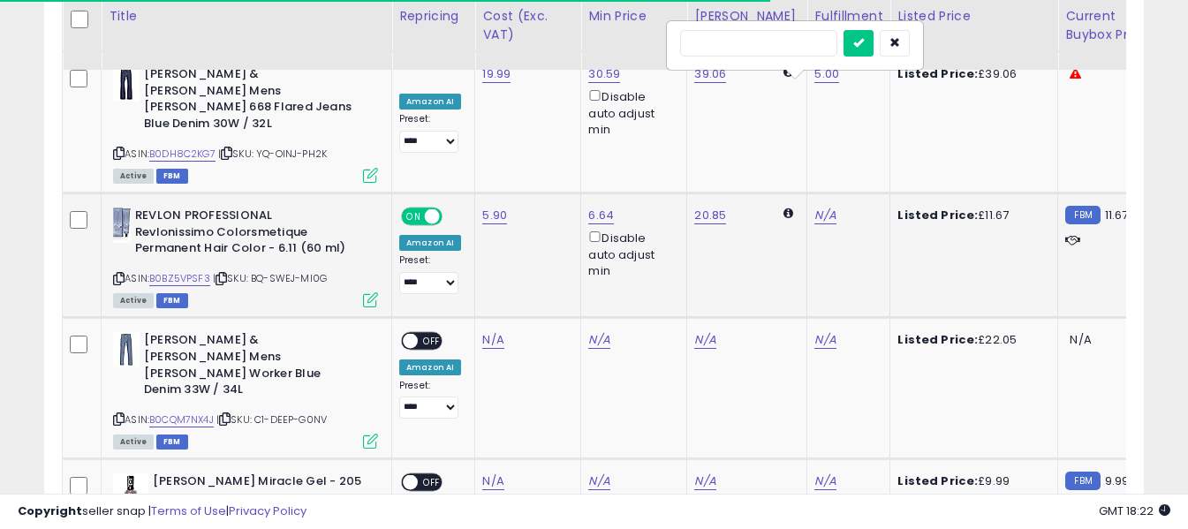
click at [797, 42] on input "text" at bounding box center [758, 43] width 157 height 26
type input "*"
click at [873, 43] on button "submit" at bounding box center [858, 43] width 30 height 26
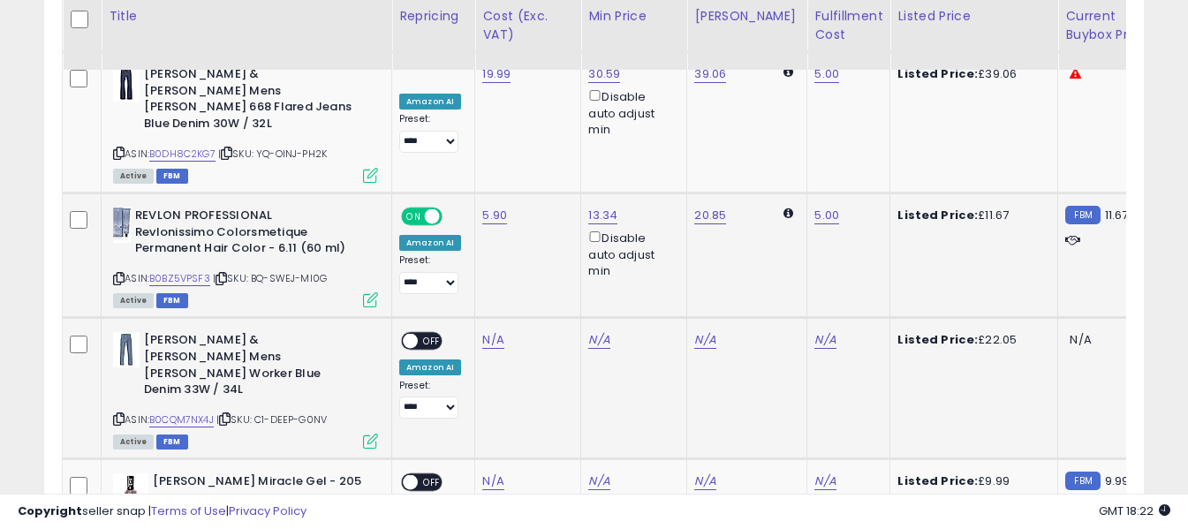
click at [114, 414] on icon at bounding box center [118, 419] width 11 height 10
click at [495, 331] on link "N/A" at bounding box center [492, 340] width 21 height 18
click at [488, 163] on input "number" at bounding box center [440, 170] width 157 height 30
type input "****"
click at [546, 167] on icon "submit" at bounding box center [540, 167] width 11 height 11
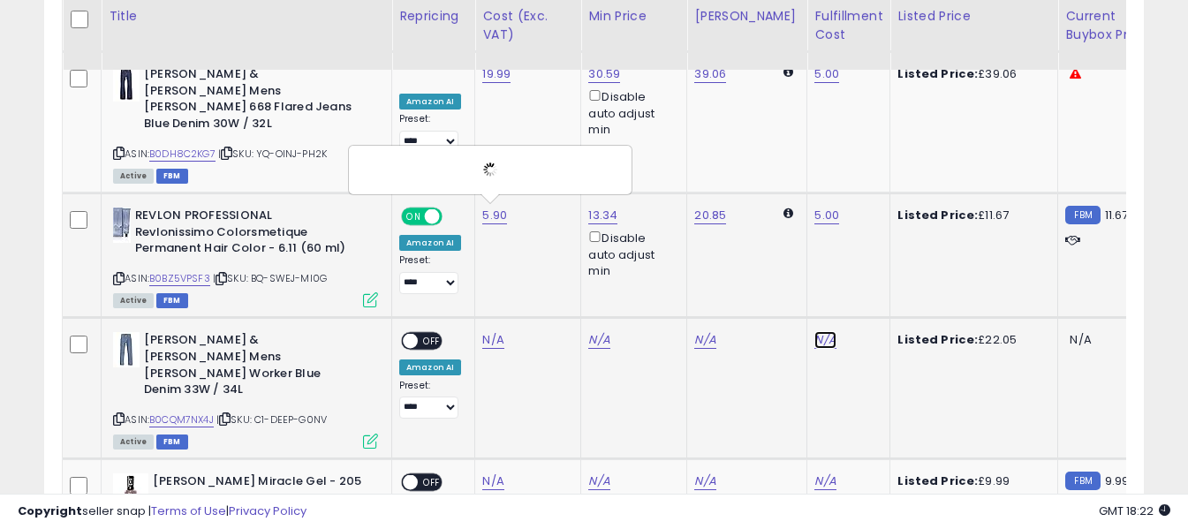
click at [814, 331] on link "N/A" at bounding box center [824, 340] width 21 height 18
type input "*"
click at [873, 156] on button "submit" at bounding box center [858, 168] width 30 height 26
click at [431, 334] on span "OFF" at bounding box center [432, 341] width 28 height 15
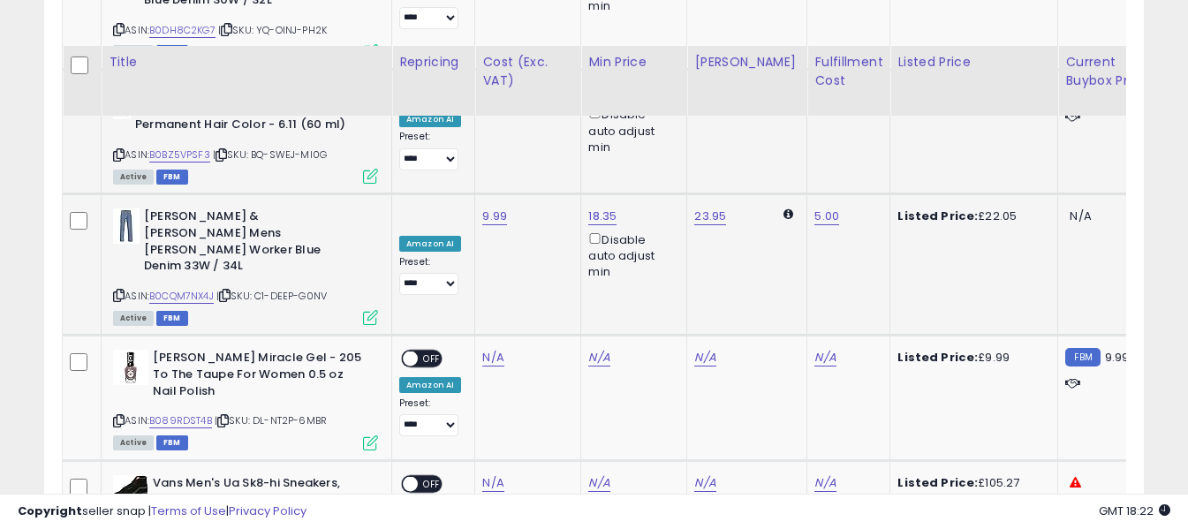
scroll to position [5361, 0]
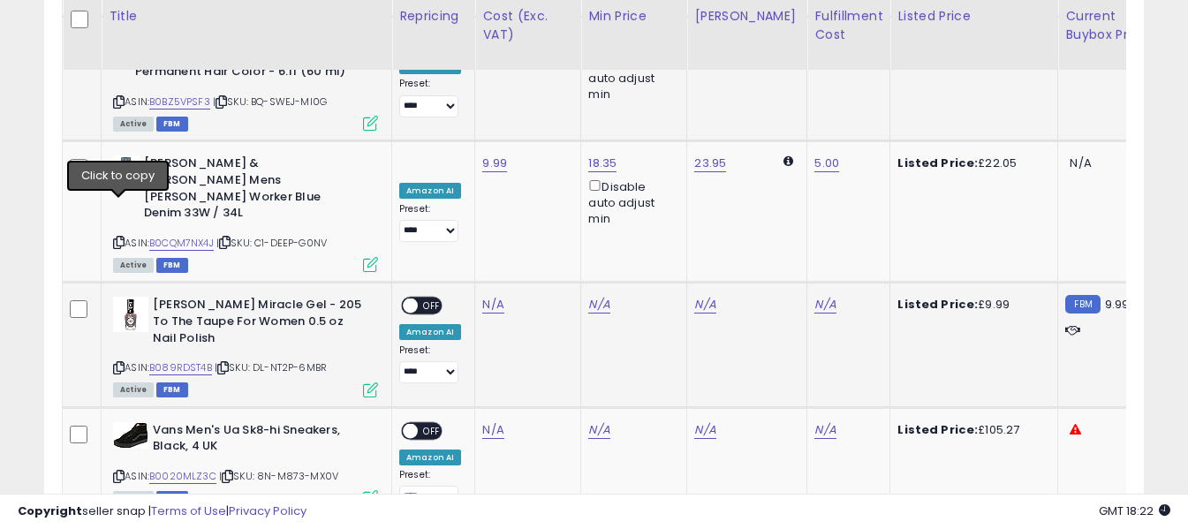
click at [118, 363] on icon at bounding box center [118, 368] width 11 height 10
click at [501, 296] on link "N/A" at bounding box center [492, 305] width 21 height 18
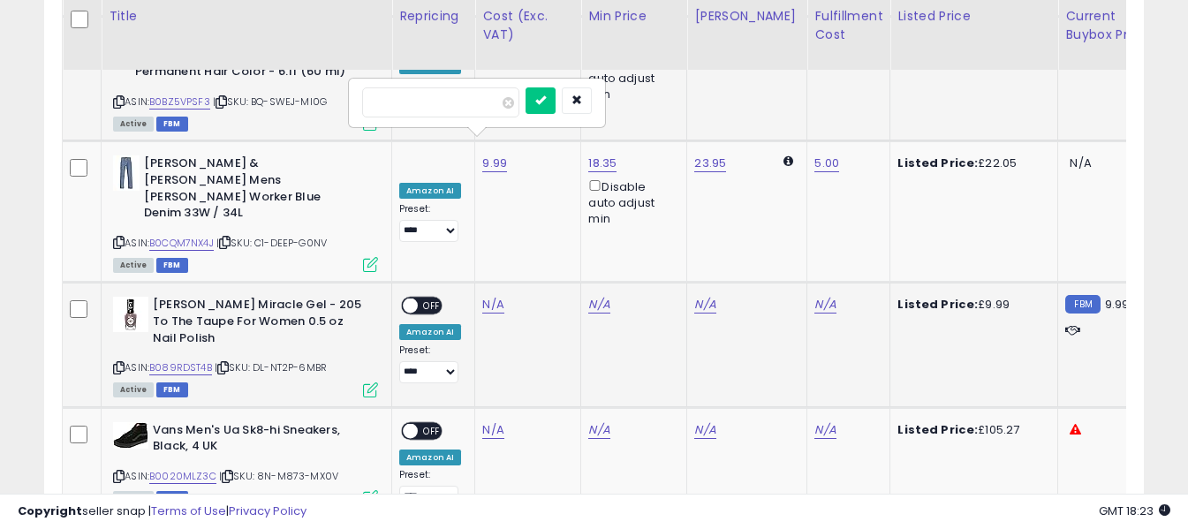
click at [467, 103] on input "number" at bounding box center [440, 102] width 157 height 30
type input "****"
click at [546, 97] on icon "submit" at bounding box center [540, 99] width 11 height 11
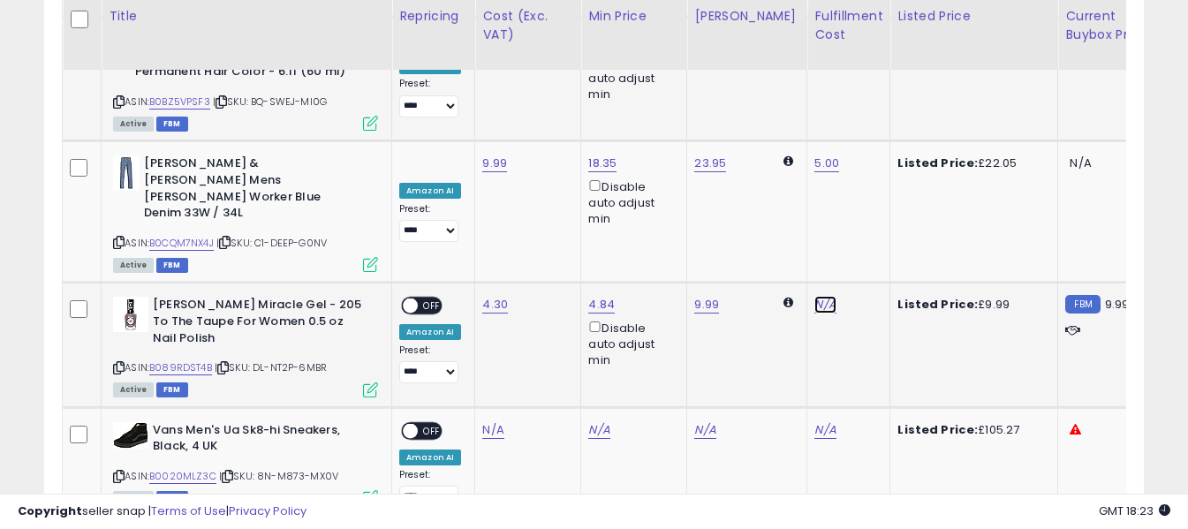
click at [814, 296] on link "N/A" at bounding box center [824, 305] width 21 height 18
click at [723, 97] on input "text" at bounding box center [758, 100] width 157 height 26
type input "*"
click at [873, 93] on button "submit" at bounding box center [858, 100] width 30 height 26
click at [428, 298] on span "OFF" at bounding box center [432, 305] width 28 height 15
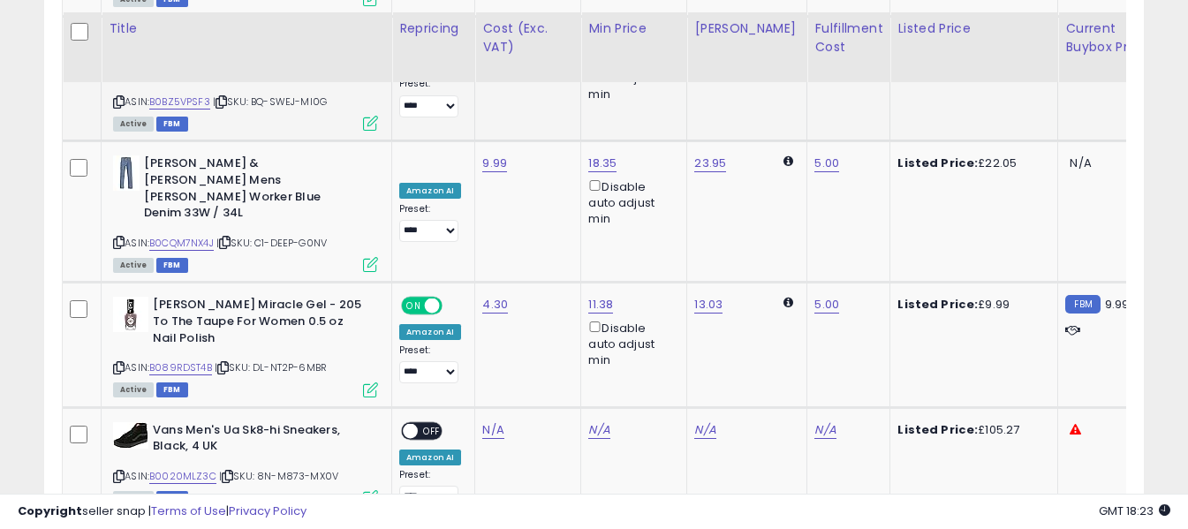
scroll to position [5538, 0]
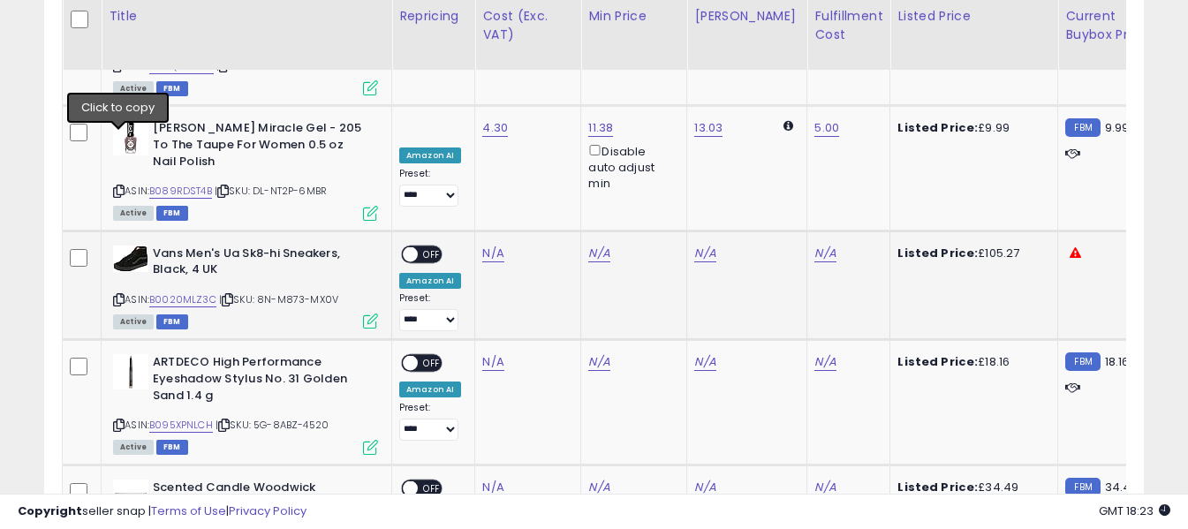
click at [118, 295] on icon at bounding box center [118, 300] width 11 height 10
click at [488, 245] on link "N/A" at bounding box center [492, 254] width 21 height 18
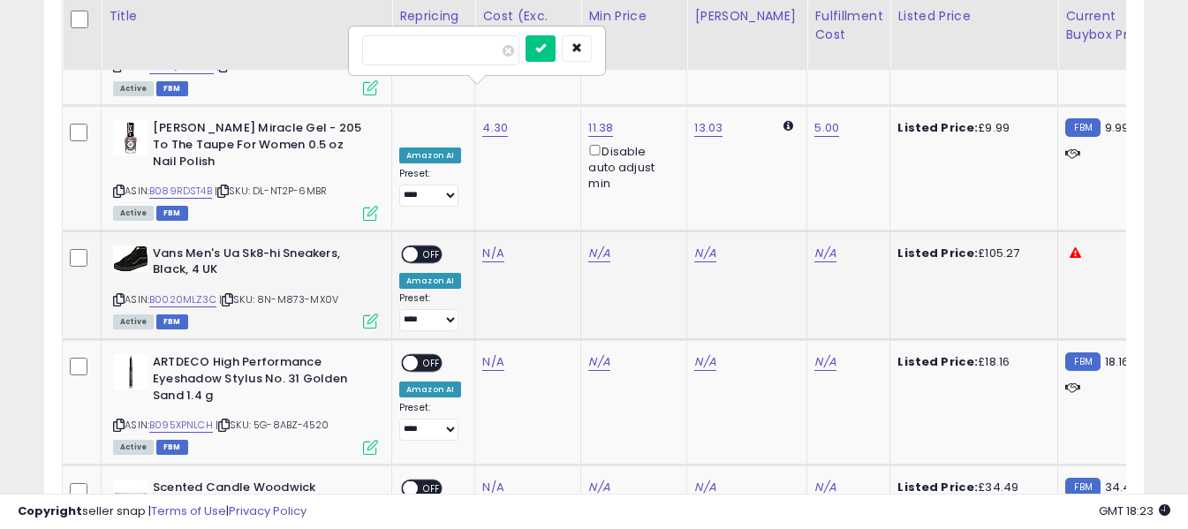
click at [480, 57] on input "number" at bounding box center [440, 50] width 157 height 30
type input "*****"
click at [555, 42] on button "submit" at bounding box center [540, 48] width 30 height 26
click at [814, 245] on link "N/A" at bounding box center [824, 254] width 21 height 18
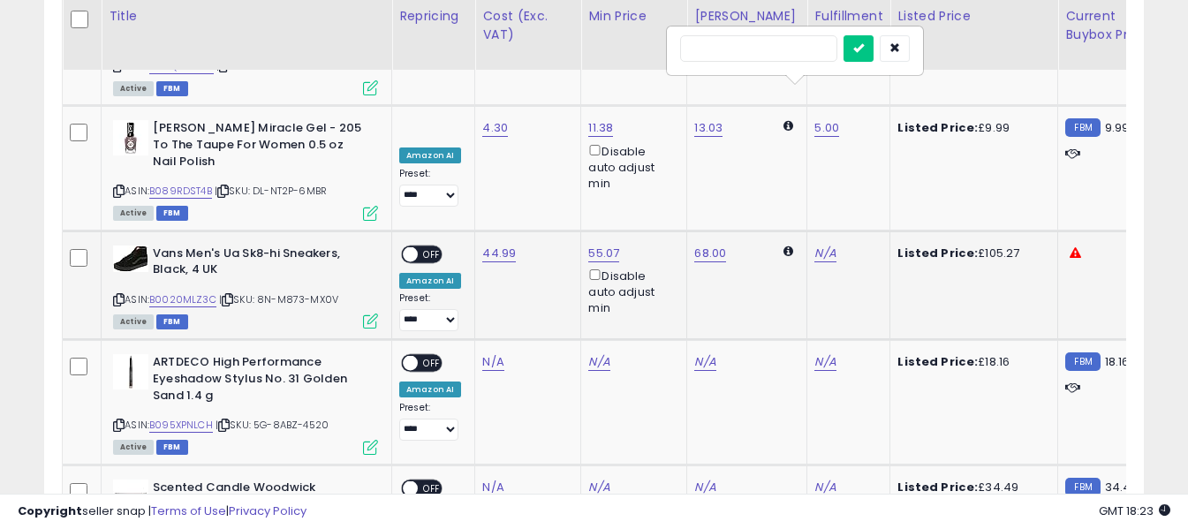
click at [780, 45] on input "text" at bounding box center [758, 48] width 157 height 26
type input "*"
click at [864, 46] on icon "submit" at bounding box center [858, 47] width 11 height 11
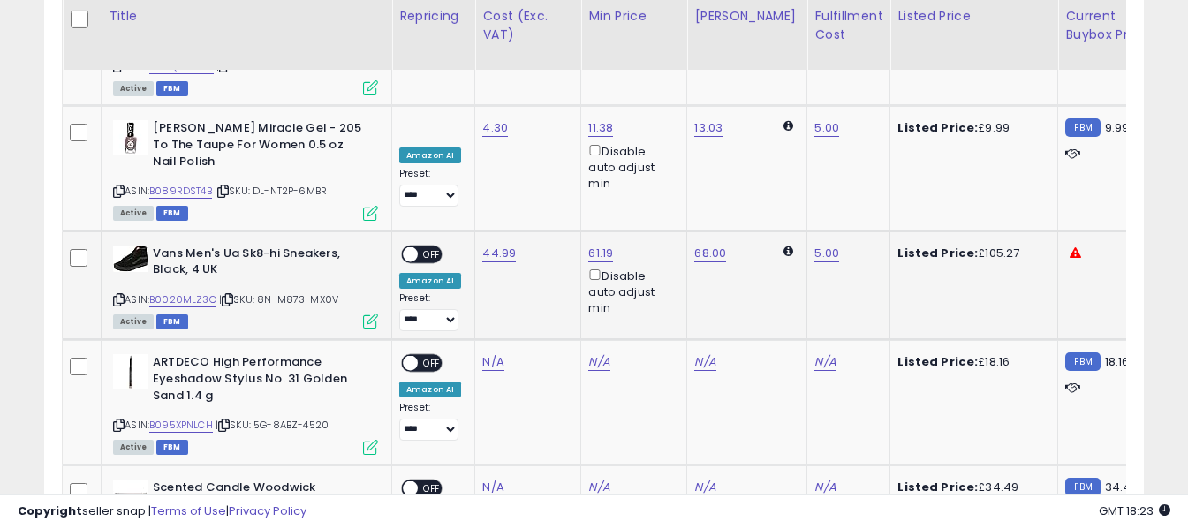
click at [426, 246] on span "OFF" at bounding box center [432, 253] width 28 height 15
click at [121, 420] on icon at bounding box center [118, 425] width 11 height 10
click at [495, 353] on link "N/A" at bounding box center [492, 362] width 21 height 18
click at [480, 162] on input "number" at bounding box center [440, 160] width 157 height 30
type input "****"
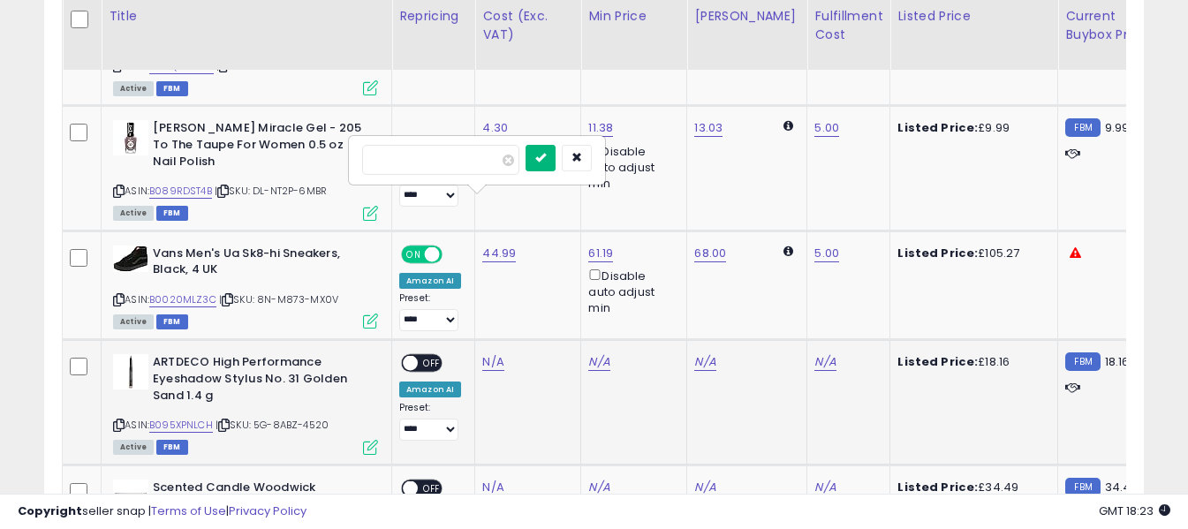
click at [555, 162] on button "submit" at bounding box center [540, 158] width 30 height 26
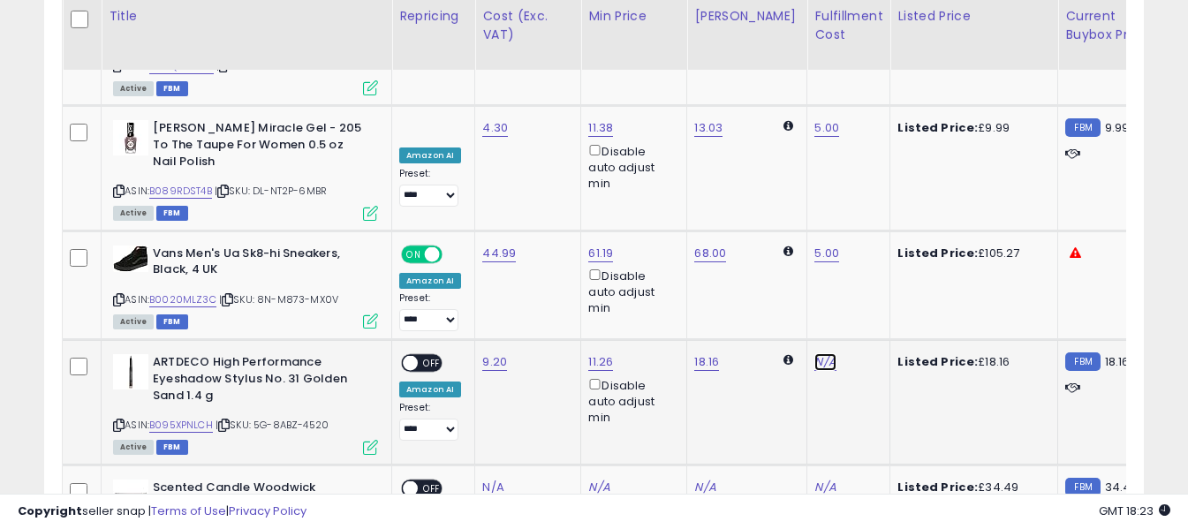
click at [814, 353] on link "N/A" at bounding box center [824, 362] width 21 height 18
click at [791, 164] on input "text" at bounding box center [758, 158] width 157 height 26
type input "*"
click at [873, 163] on button "submit" at bounding box center [858, 158] width 30 height 26
click at [428, 356] on span "OFF" at bounding box center [432, 363] width 28 height 15
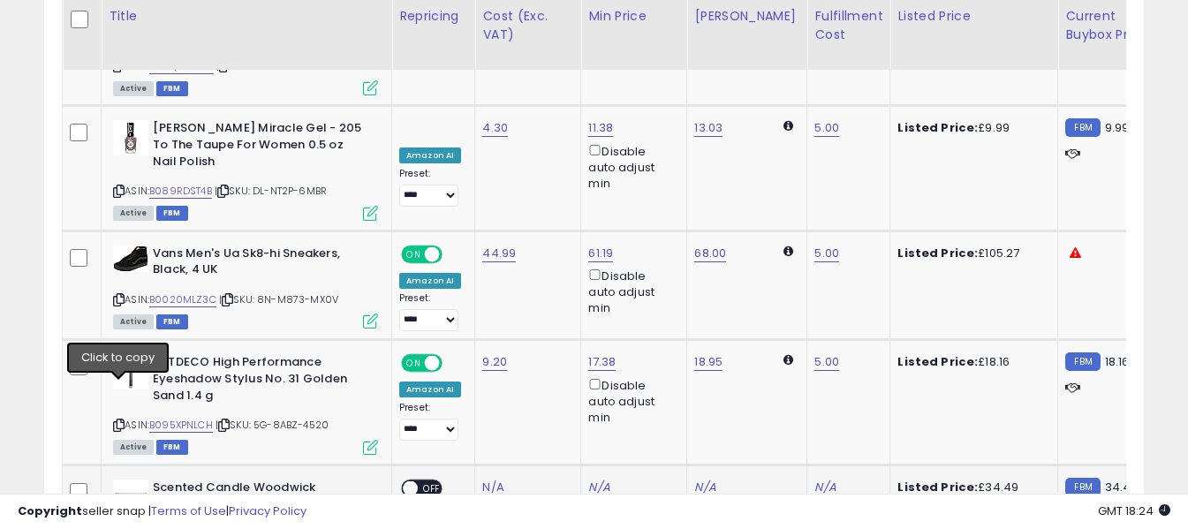
click at [487, 479] on link "N/A" at bounding box center [492, 488] width 21 height 18
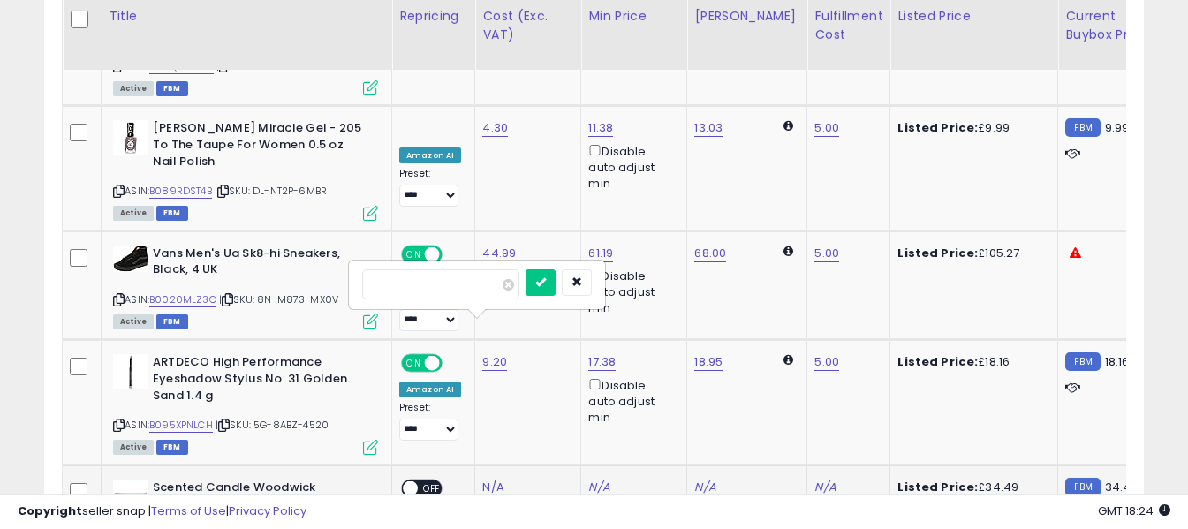
click at [475, 283] on input "number" at bounding box center [440, 284] width 157 height 30
type input "*****"
click at [546, 276] on icon "submit" at bounding box center [540, 281] width 11 height 11
click at [814, 479] on link "N/A" at bounding box center [824, 488] width 21 height 18
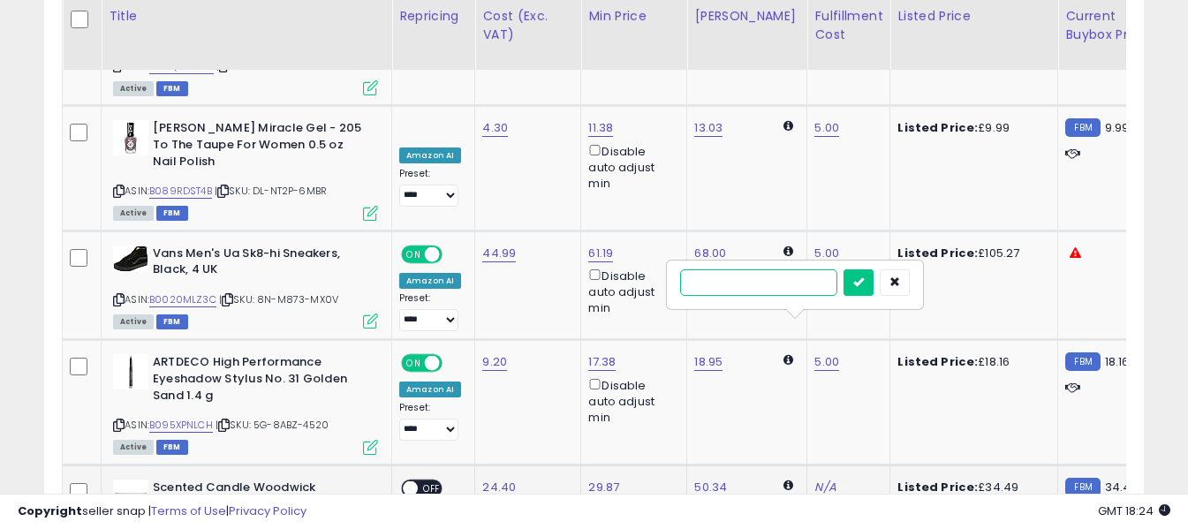
click at [760, 283] on input "text" at bounding box center [758, 282] width 157 height 26
type input "*"
click at [873, 277] on button "submit" at bounding box center [858, 282] width 30 height 26
click at [427, 480] on span "OFF" at bounding box center [432, 487] width 28 height 15
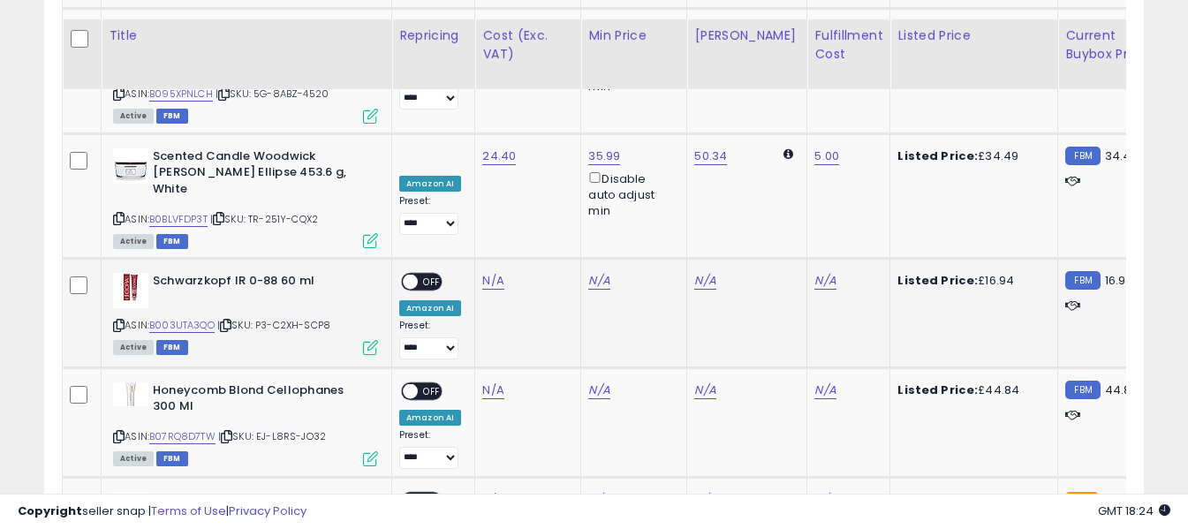
scroll to position [5891, 0]
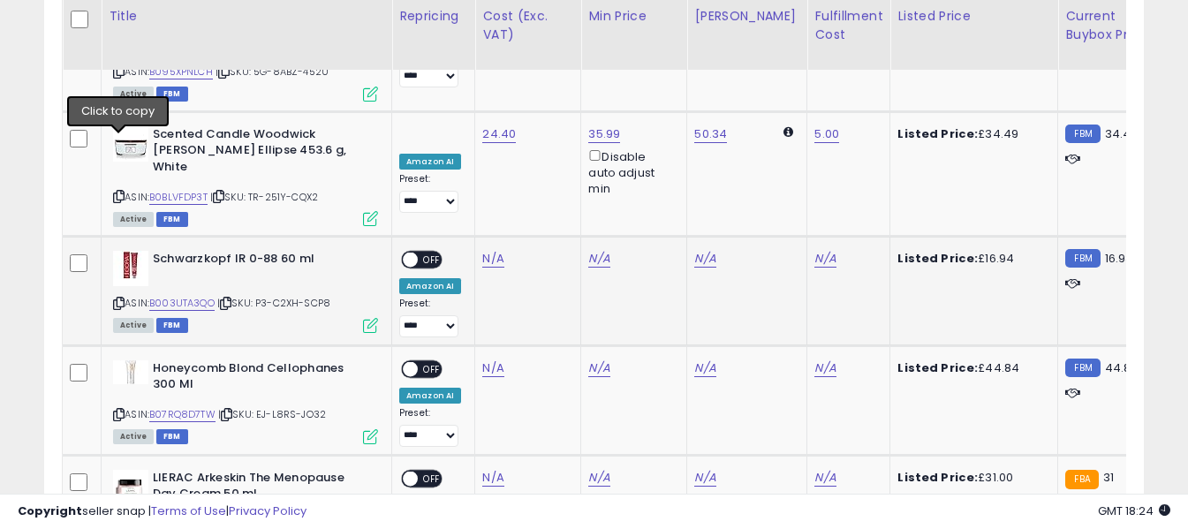
click at [116, 298] on icon at bounding box center [118, 303] width 11 height 10
click at [490, 250] on link "N/A" at bounding box center [492, 259] width 21 height 18
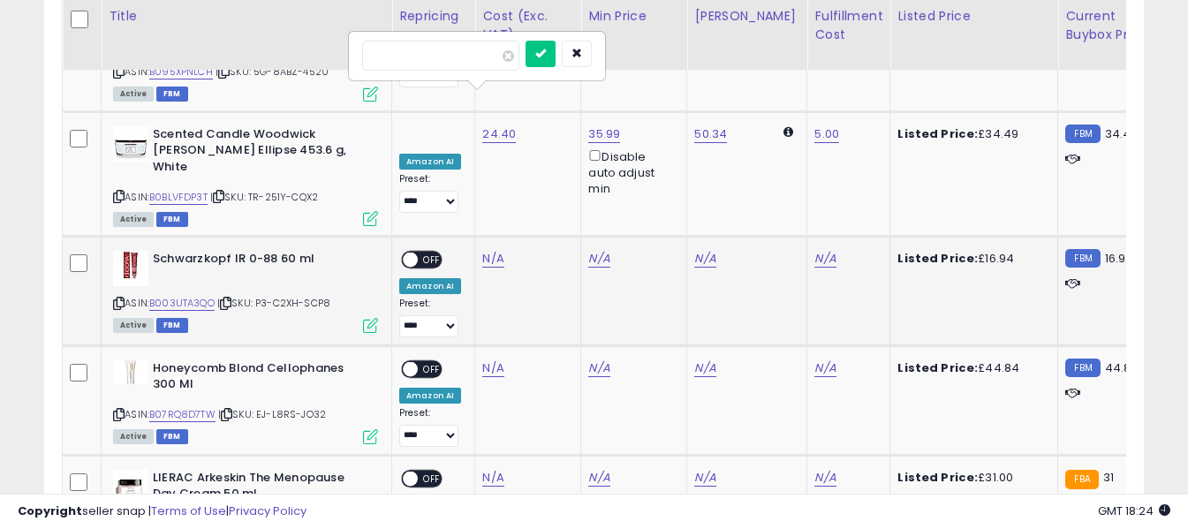
click at [476, 57] on input "number" at bounding box center [440, 56] width 157 height 30
type input "****"
click at [555, 58] on button "submit" at bounding box center [540, 54] width 30 height 26
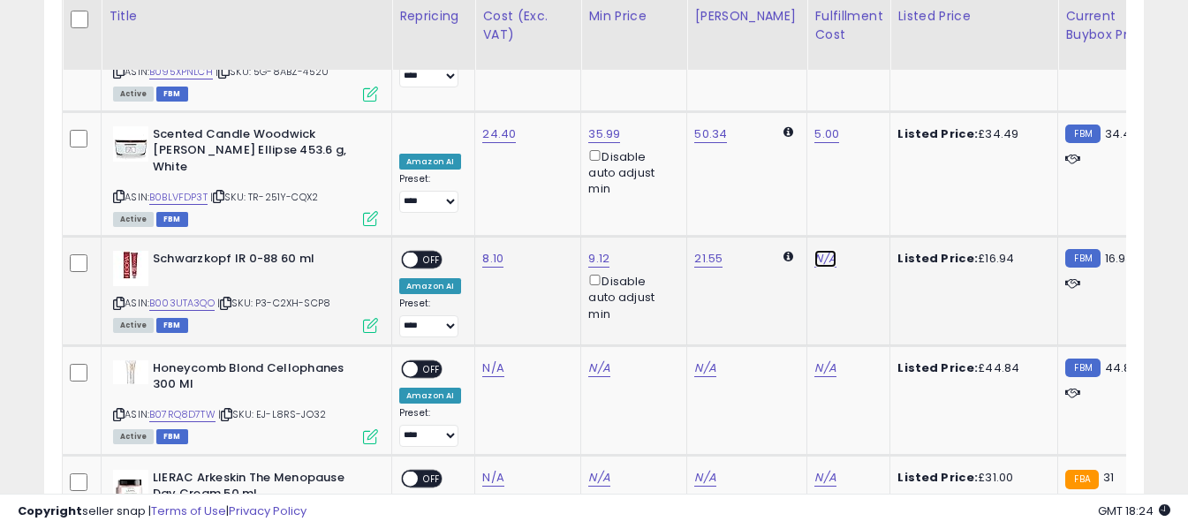
click at [814, 250] on link "N/A" at bounding box center [824, 259] width 21 height 18
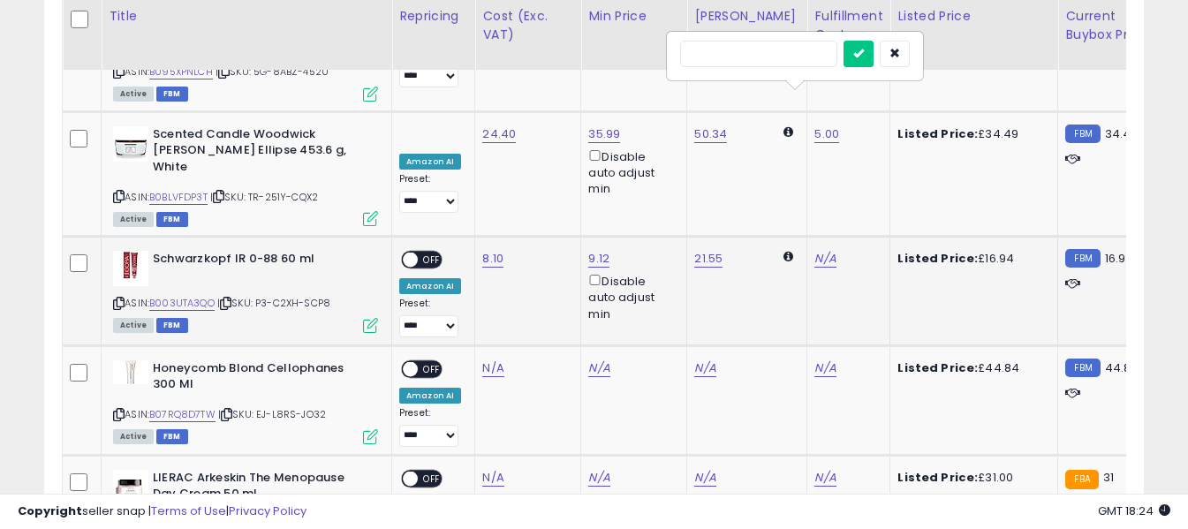
click at [787, 50] on input "text" at bounding box center [758, 54] width 157 height 26
type input "*"
click at [864, 56] on icon "submit" at bounding box center [858, 53] width 11 height 11
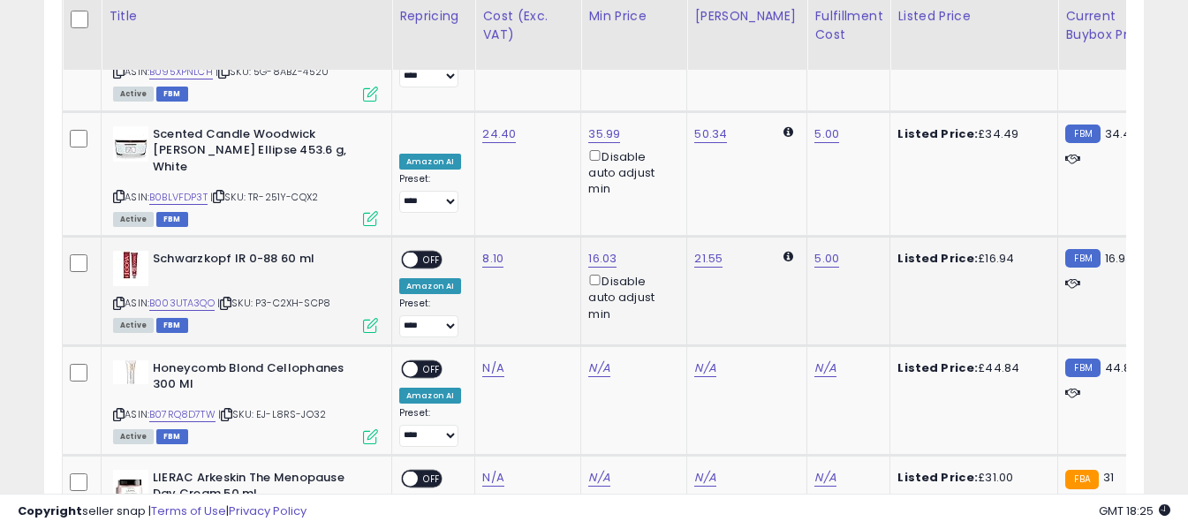
click at [425, 253] on span "OFF" at bounding box center [432, 260] width 28 height 15
click at [118, 410] on icon at bounding box center [118, 415] width 11 height 10
click at [488, 359] on link "N/A" at bounding box center [492, 368] width 21 height 18
click at [475, 171] on input "number" at bounding box center [440, 165] width 157 height 30
type input "**"
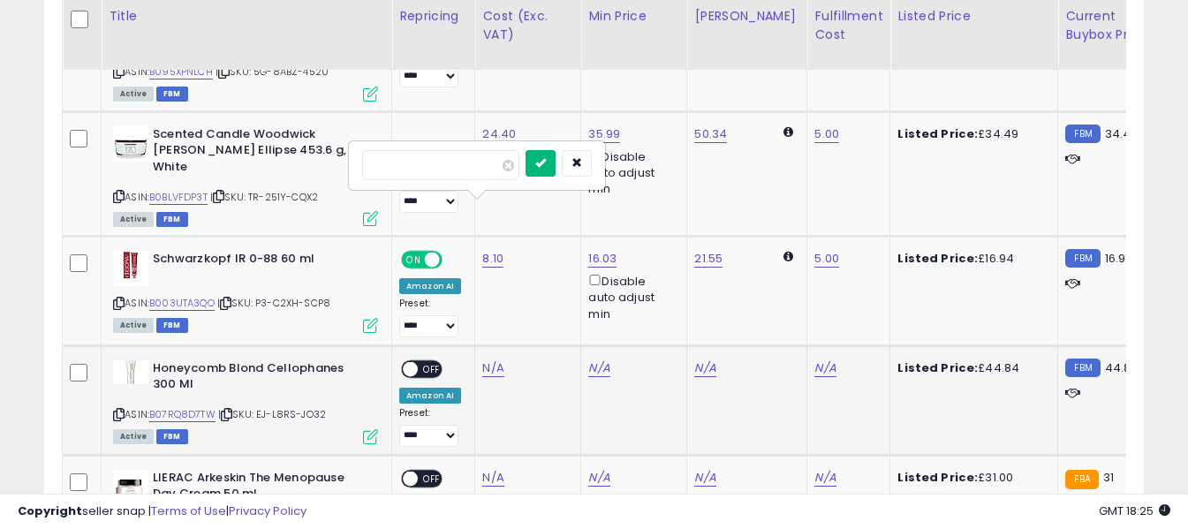
drag, startPoint x: 569, startPoint y: 162, endPoint x: 616, endPoint y: 170, distance: 47.5
click at [546, 162] on icon "submit" at bounding box center [540, 162] width 11 height 11
click at [814, 359] on link "N/A" at bounding box center [824, 368] width 21 height 18
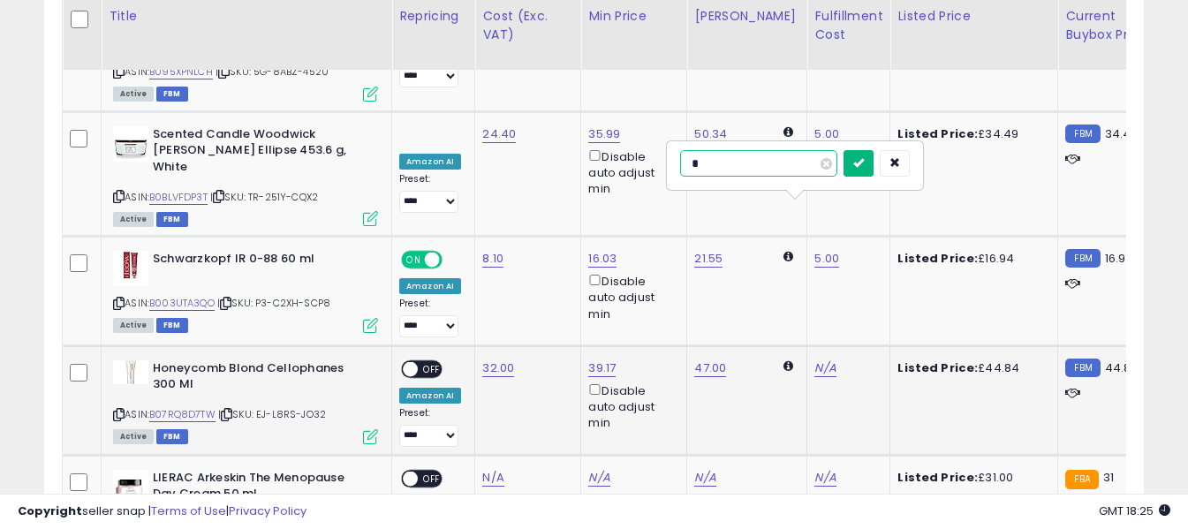
type input "*"
click at [873, 162] on button "submit" at bounding box center [858, 163] width 30 height 26
click at [433, 361] on span "OFF" at bounding box center [432, 368] width 28 height 15
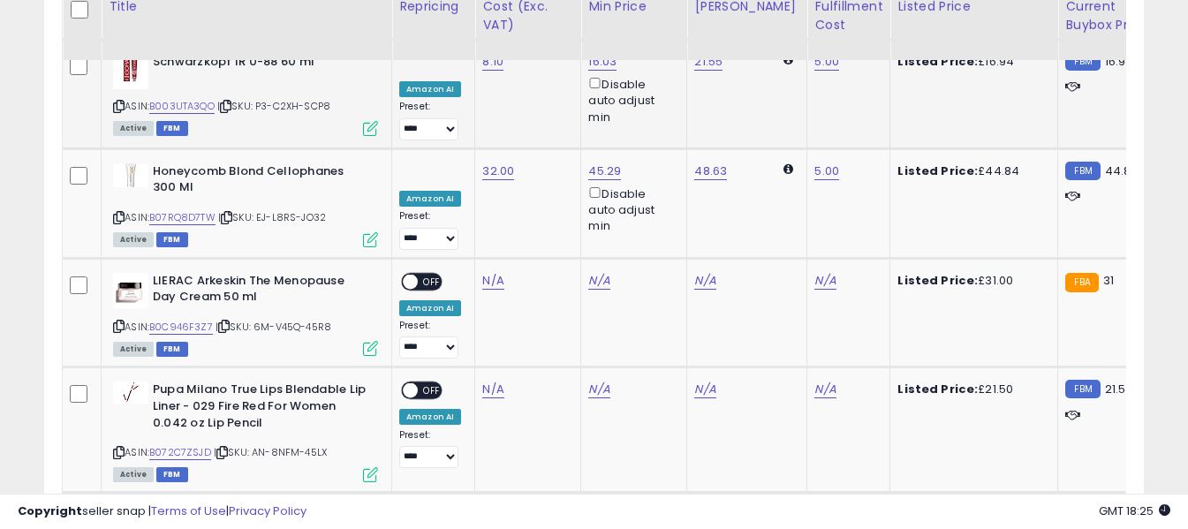
scroll to position [6068, 0]
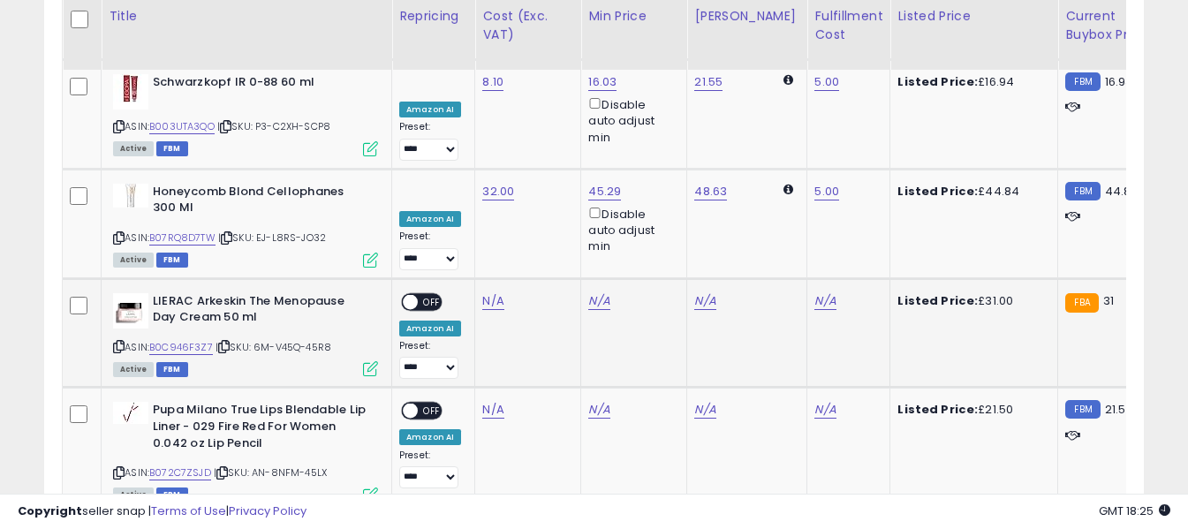
click at [117, 342] on icon at bounding box center [118, 347] width 11 height 10
drag, startPoint x: 153, startPoint y: 144, endPoint x: 282, endPoint y: 168, distance: 131.1
click at [282, 293] on b "LIERAC Arkeskin The Menopause Day Cream 50 ml" at bounding box center [260, 311] width 215 height 37
copy b "LIERAC Arkeskin The Menopause Day Cream 50 ml"
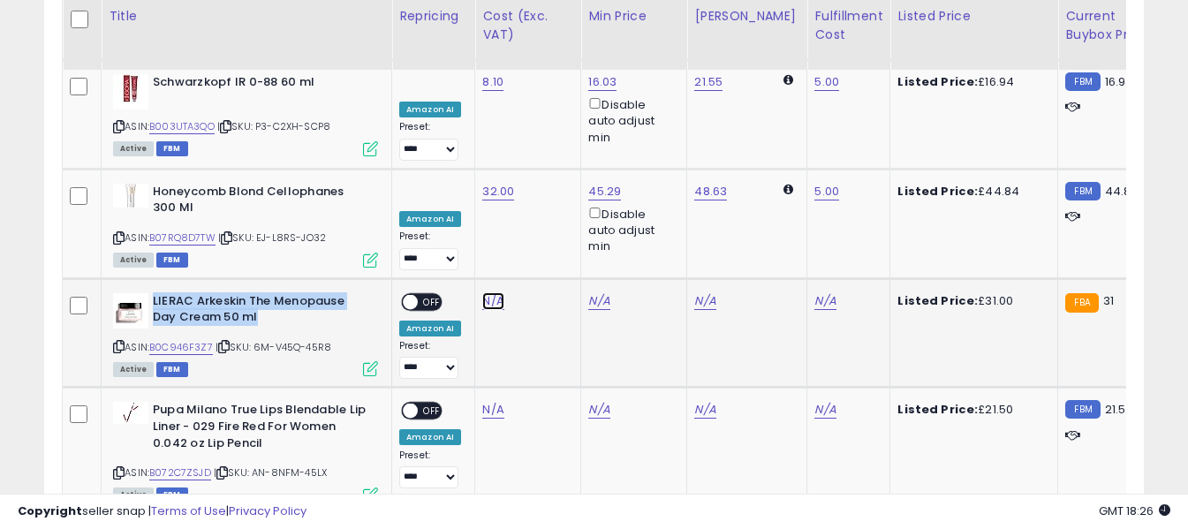
click at [492, 292] on link "N/A" at bounding box center [492, 301] width 21 height 18
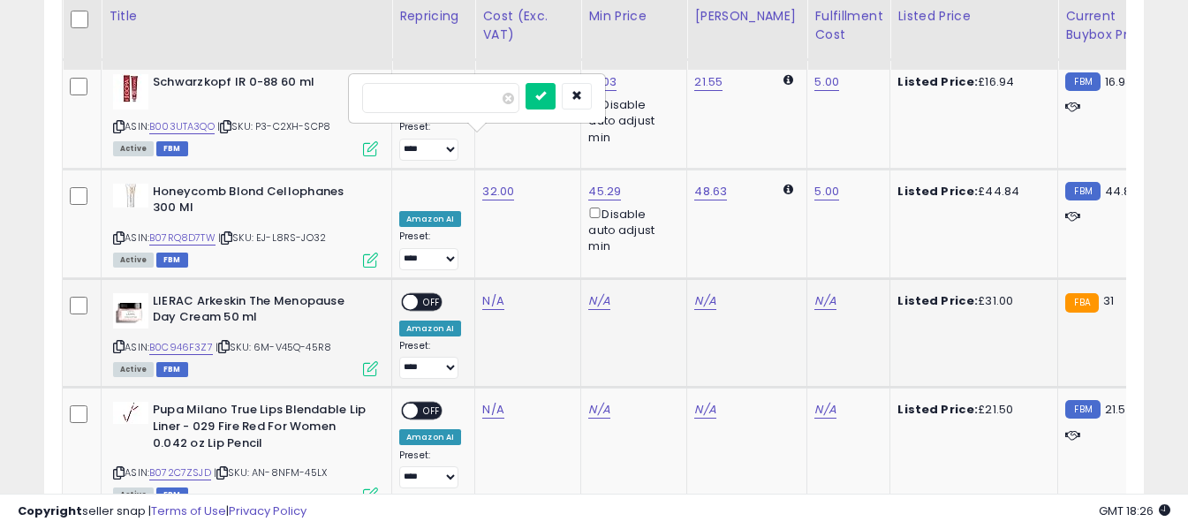
click at [476, 101] on input "number" at bounding box center [440, 98] width 157 height 30
type input "*****"
click at [546, 90] on icon "submit" at bounding box center [540, 95] width 11 height 11
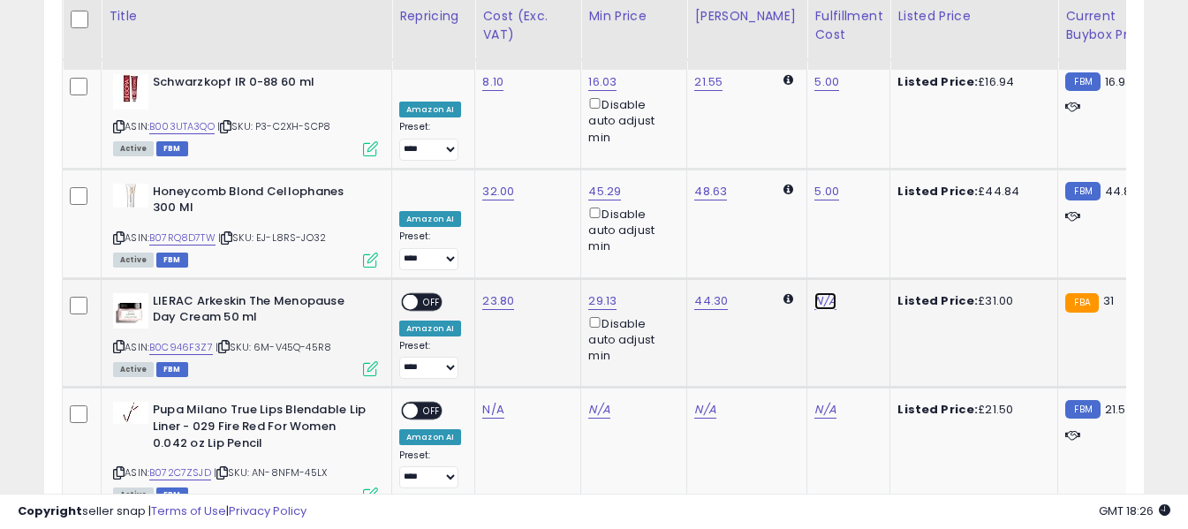
click at [814, 292] on link "N/A" at bounding box center [824, 301] width 21 height 18
click at [779, 95] on input "text" at bounding box center [758, 96] width 157 height 26
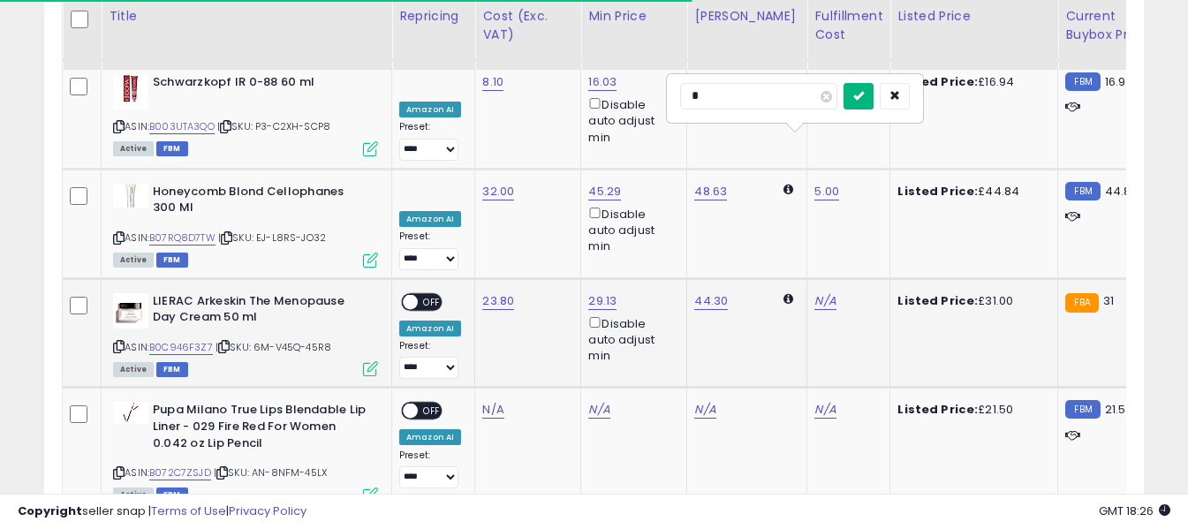
type input "*"
click at [864, 93] on icon "submit" at bounding box center [858, 95] width 11 height 11
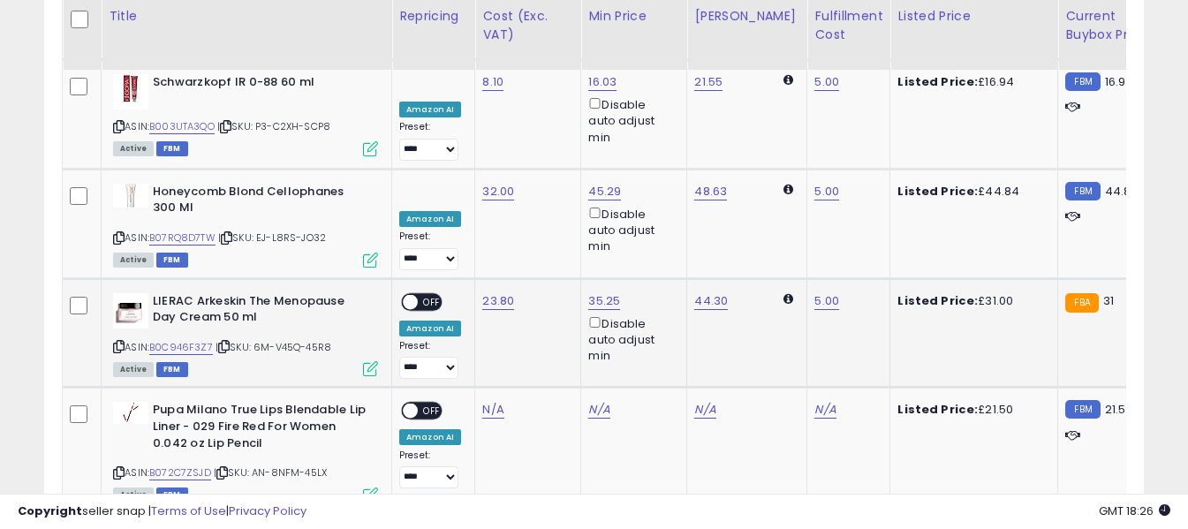
click at [436, 294] on span "OFF" at bounding box center [432, 301] width 28 height 15
click at [119, 468] on icon at bounding box center [118, 473] width 11 height 10
click at [494, 401] on link "N/A" at bounding box center [492, 410] width 21 height 18
click at [472, 211] on input "number" at bounding box center [440, 208] width 157 height 30
type input "*****"
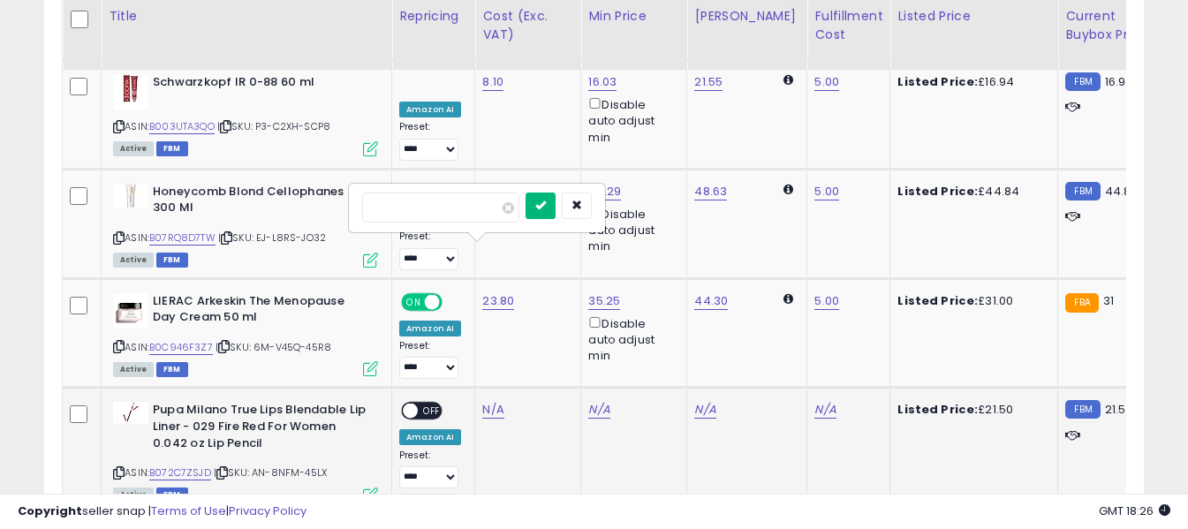
click at [555, 201] on button "submit" at bounding box center [540, 206] width 30 height 26
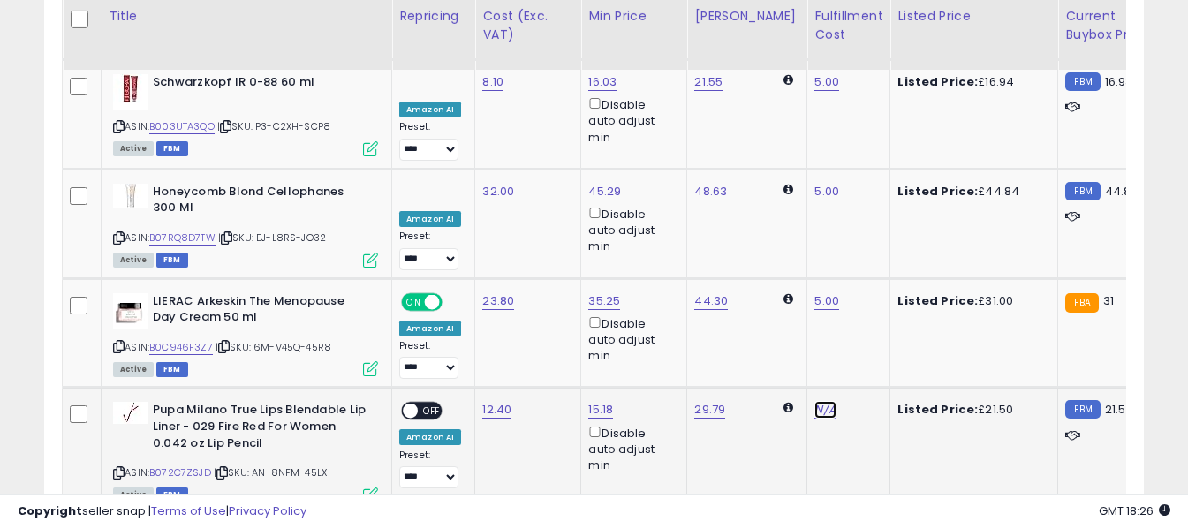
click at [814, 401] on link "N/A" at bounding box center [824, 410] width 21 height 18
click at [781, 208] on input "text" at bounding box center [758, 206] width 157 height 26
type input "*"
click at [873, 202] on button "submit" at bounding box center [858, 206] width 30 height 26
click at [421, 404] on span "OFF" at bounding box center [432, 411] width 28 height 15
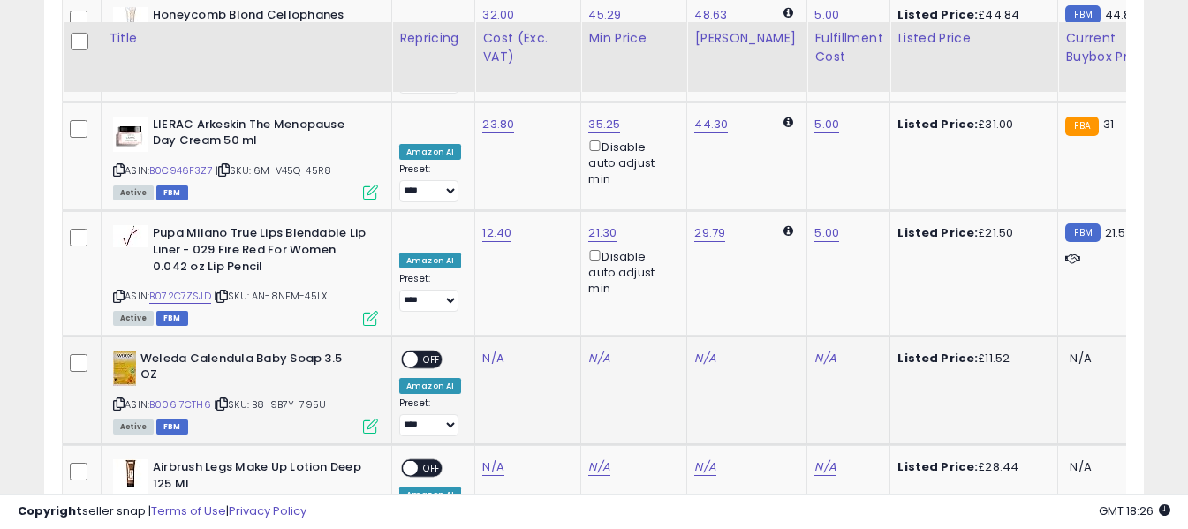
scroll to position [6333, 0]
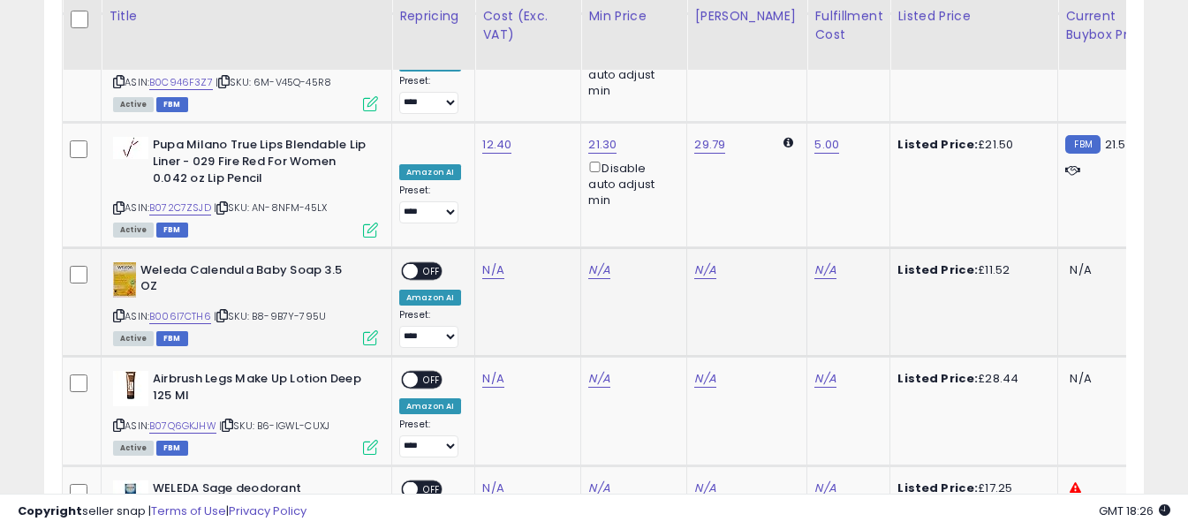
click at [116, 311] on icon at bounding box center [118, 316] width 11 height 10
click at [491, 261] on link "N/A" at bounding box center [492, 270] width 21 height 18
click at [474, 72] on input "number" at bounding box center [440, 67] width 157 height 30
type input "****"
click at [555, 76] on button "submit" at bounding box center [540, 65] width 30 height 26
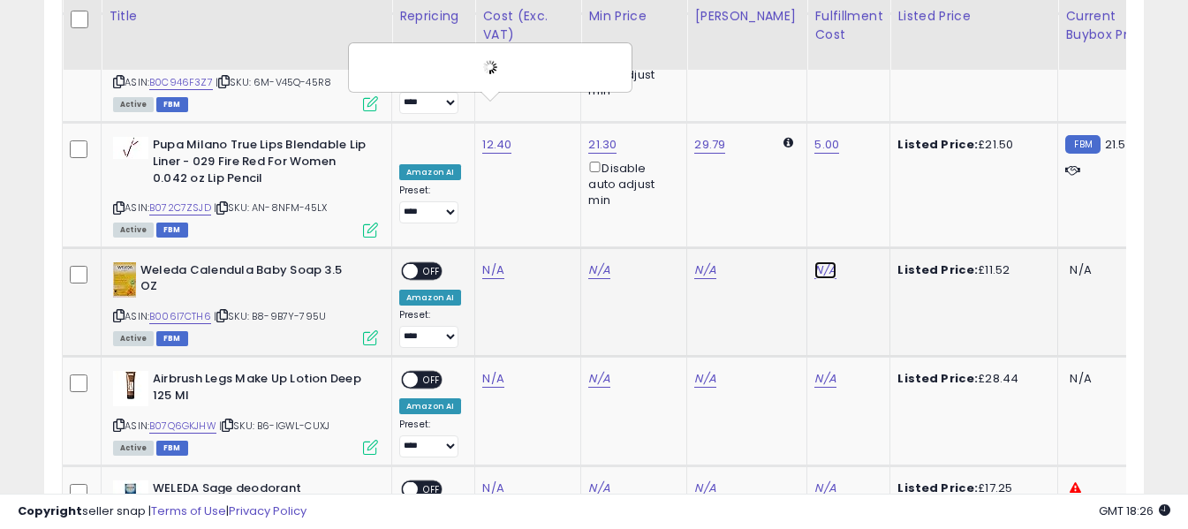
click at [814, 261] on link "N/A" at bounding box center [824, 270] width 21 height 18
click at [762, 59] on input "text" at bounding box center [758, 65] width 157 height 26
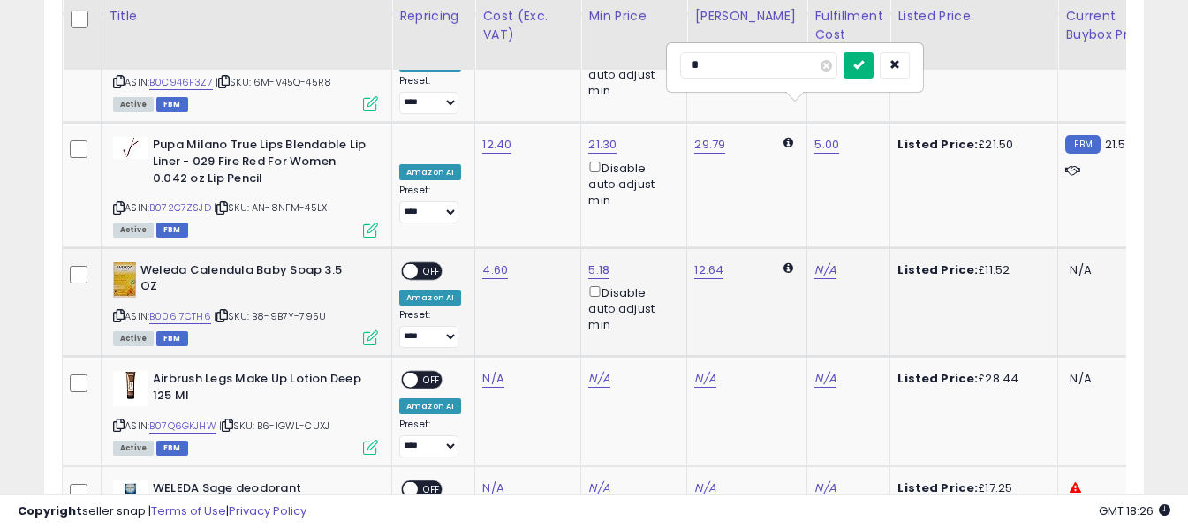
type input "*"
click at [864, 65] on icon "submit" at bounding box center [858, 64] width 11 height 11
click at [429, 263] on span "OFF" at bounding box center [432, 270] width 28 height 15
click at [123, 420] on icon at bounding box center [118, 425] width 11 height 10
click at [486, 370] on link "N/A" at bounding box center [492, 379] width 21 height 18
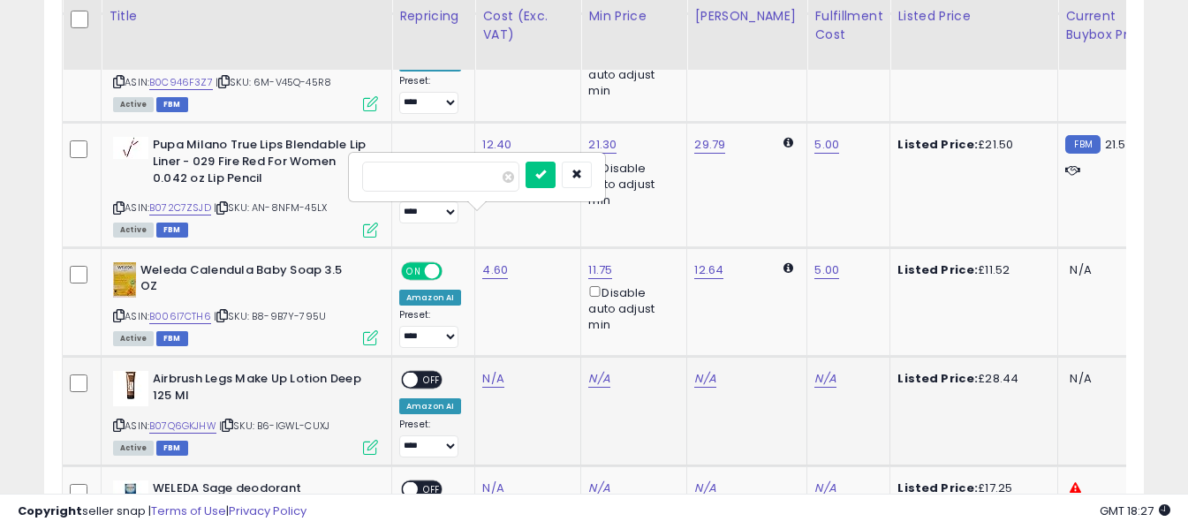
click at [487, 182] on input "number" at bounding box center [440, 177] width 157 height 30
type input "****"
click at [555, 174] on button "submit" at bounding box center [540, 175] width 30 height 26
click at [814, 370] on link "N/A" at bounding box center [824, 379] width 21 height 18
click at [789, 177] on input "text" at bounding box center [758, 175] width 157 height 26
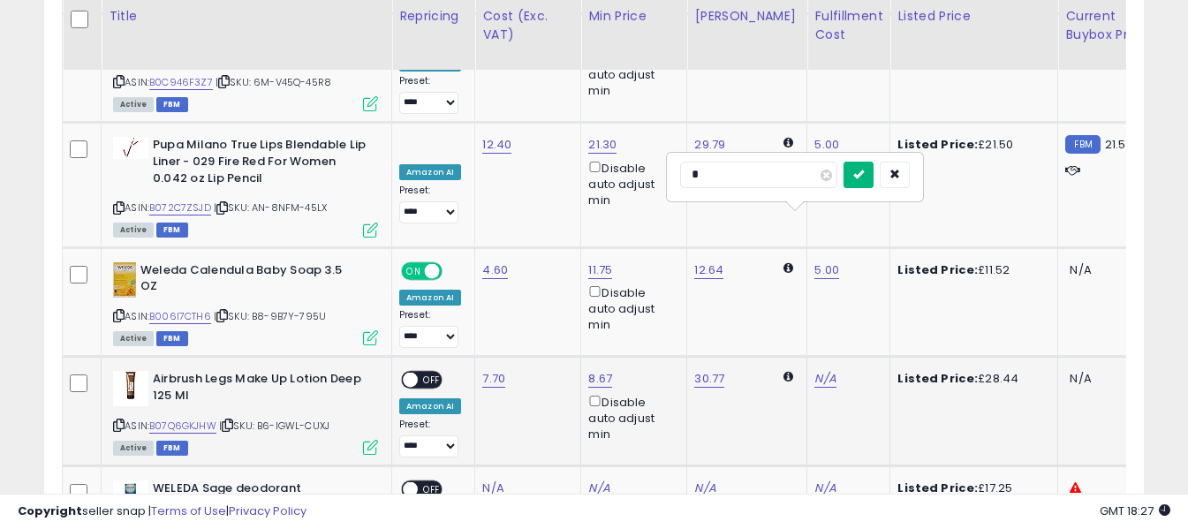
type input "*"
click at [864, 174] on icon "submit" at bounding box center [858, 174] width 11 height 11
click at [429, 373] on span "OFF" at bounding box center [432, 380] width 28 height 15
click at [122, 528] on icon at bounding box center [118, 533] width 11 height 10
click at [485, 480] on link "N/A" at bounding box center [492, 489] width 21 height 18
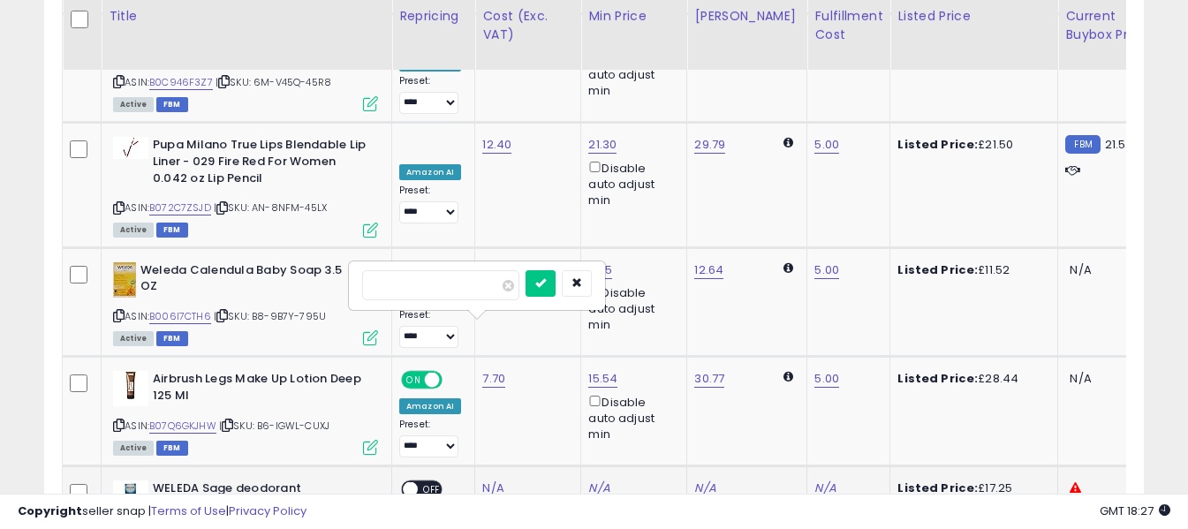
click at [470, 277] on input "number" at bounding box center [440, 285] width 157 height 30
type input "****"
drag, startPoint x: 566, startPoint y: 278, endPoint x: 711, endPoint y: 311, distance: 148.5
click at [546, 279] on icon "submit" at bounding box center [540, 282] width 11 height 11
click at [814, 480] on link "N/A" at bounding box center [824, 489] width 21 height 18
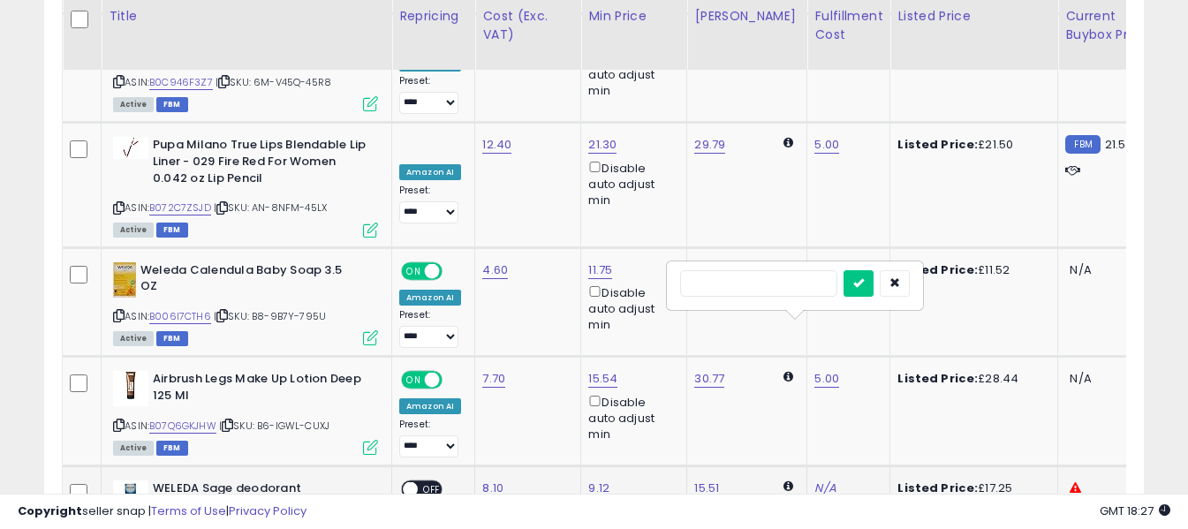
click at [773, 282] on input "text" at bounding box center [758, 283] width 157 height 26
type input "*"
click at [873, 273] on button "submit" at bounding box center [858, 283] width 30 height 26
click at [431, 482] on span "OFF" at bounding box center [432, 489] width 28 height 15
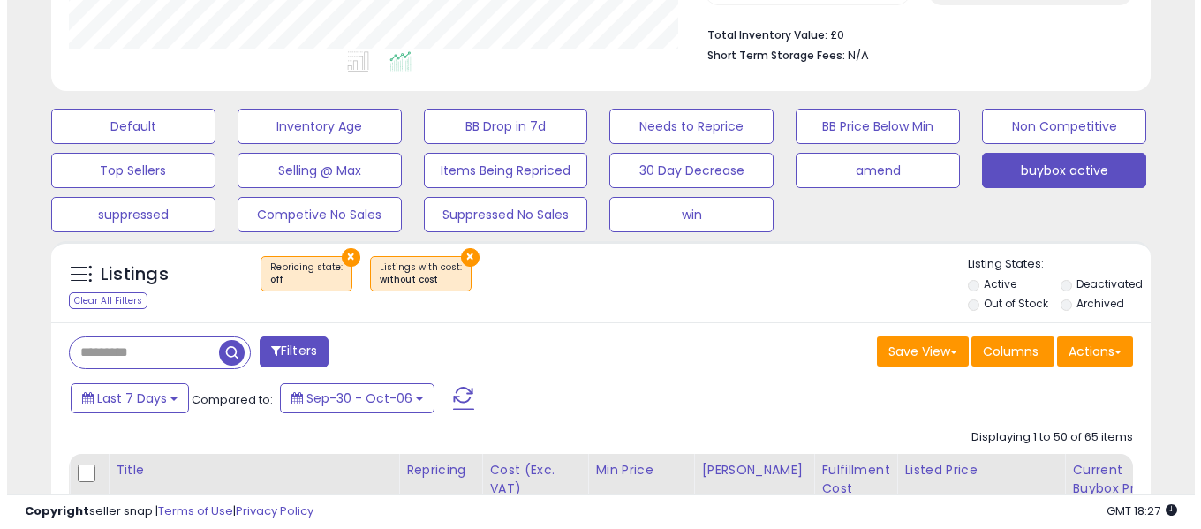
scroll to position [504, 0]
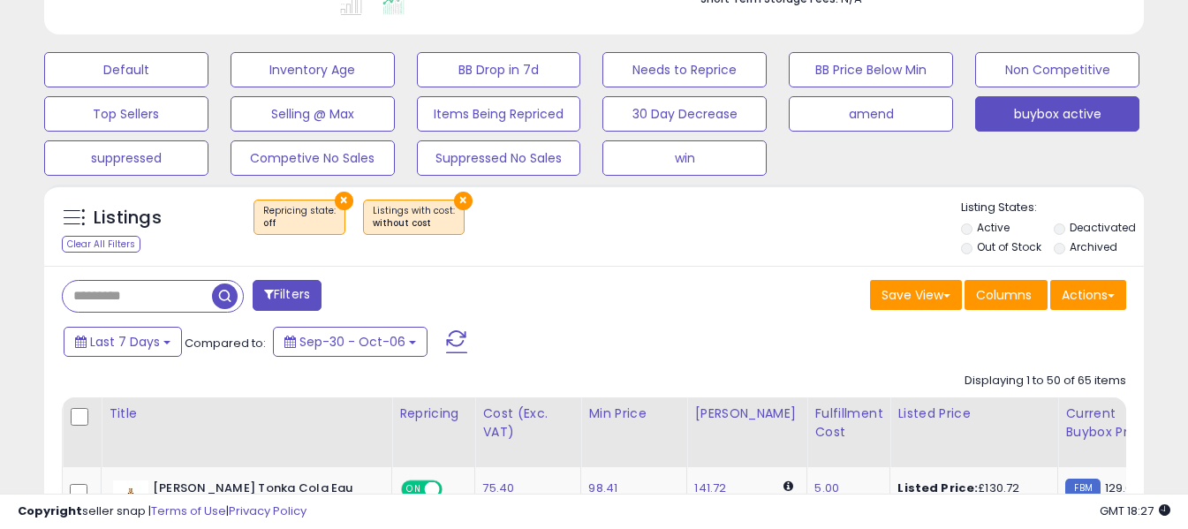
click at [452, 338] on span at bounding box center [456, 341] width 21 height 23
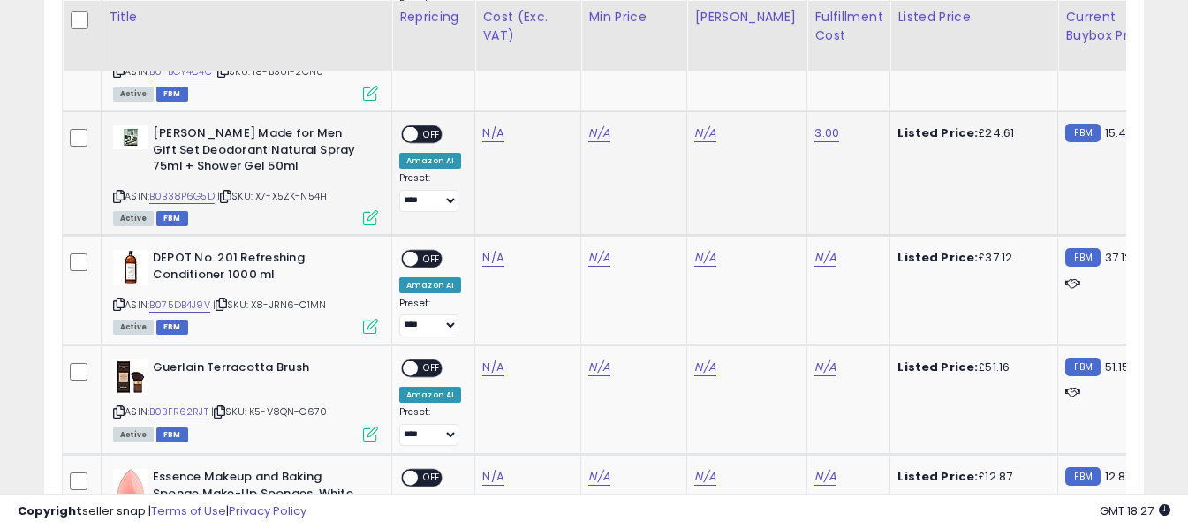
scroll to position [1034, 0]
click at [119, 198] on icon at bounding box center [118, 196] width 11 height 10
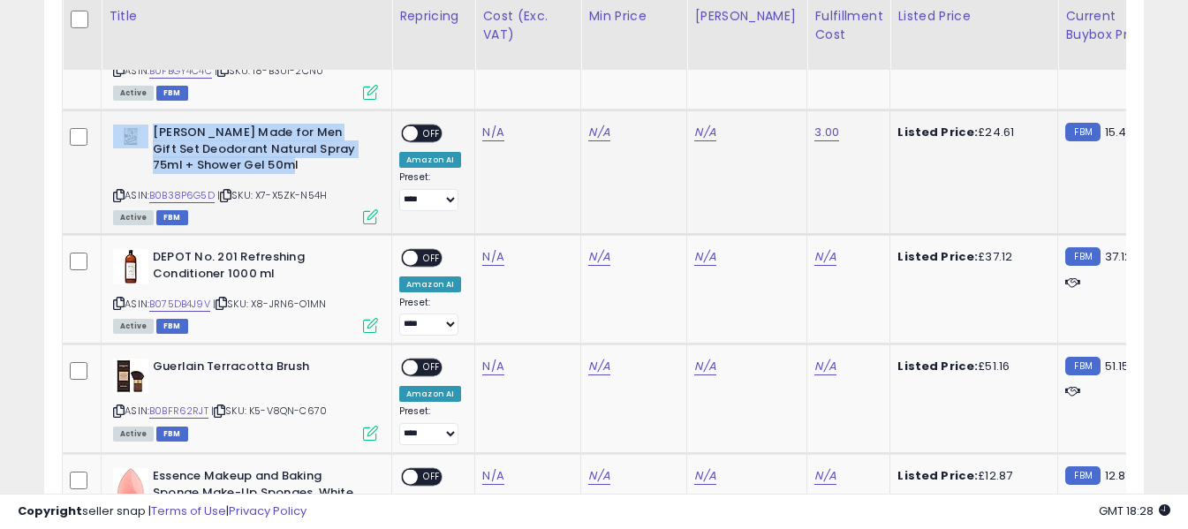
drag, startPoint x: 152, startPoint y: 129, endPoint x: 262, endPoint y: 166, distance: 116.5
click at [262, 166] on div "[PERSON_NAME] Made for Men Gift Set Deodorant Natural Spray 75ml + Shower Gel 5…" at bounding box center [245, 152] width 265 height 54
copy div "[PERSON_NAME] Made for Men Gift Set Deodorant Natural Spray 75ml + Shower Gel 5…"
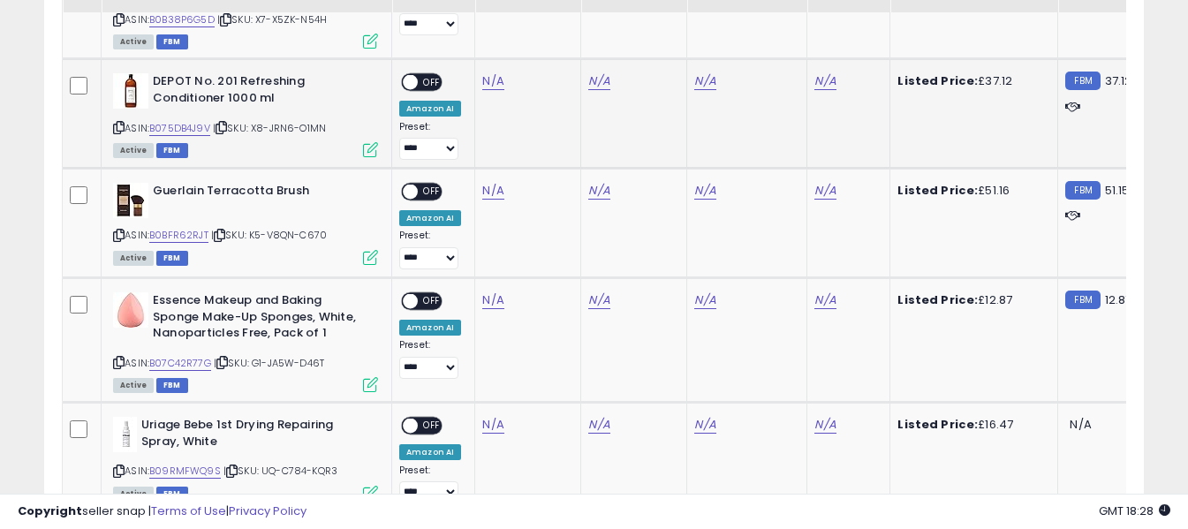
scroll to position [1211, 0]
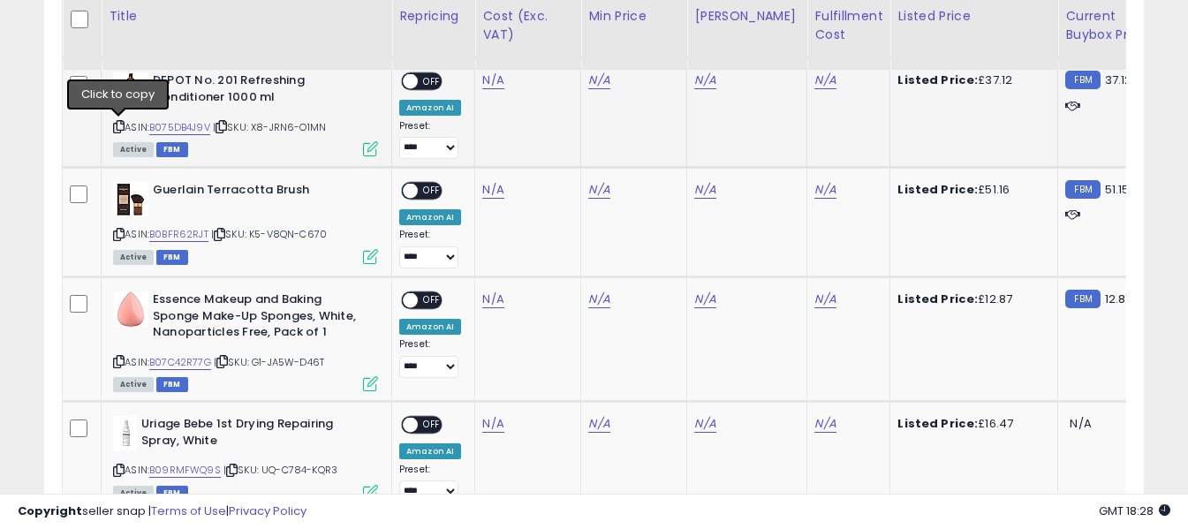
click at [117, 127] on icon at bounding box center [118, 127] width 11 height 10
click at [488, 78] on link "N/A" at bounding box center [492, 81] width 21 height 18
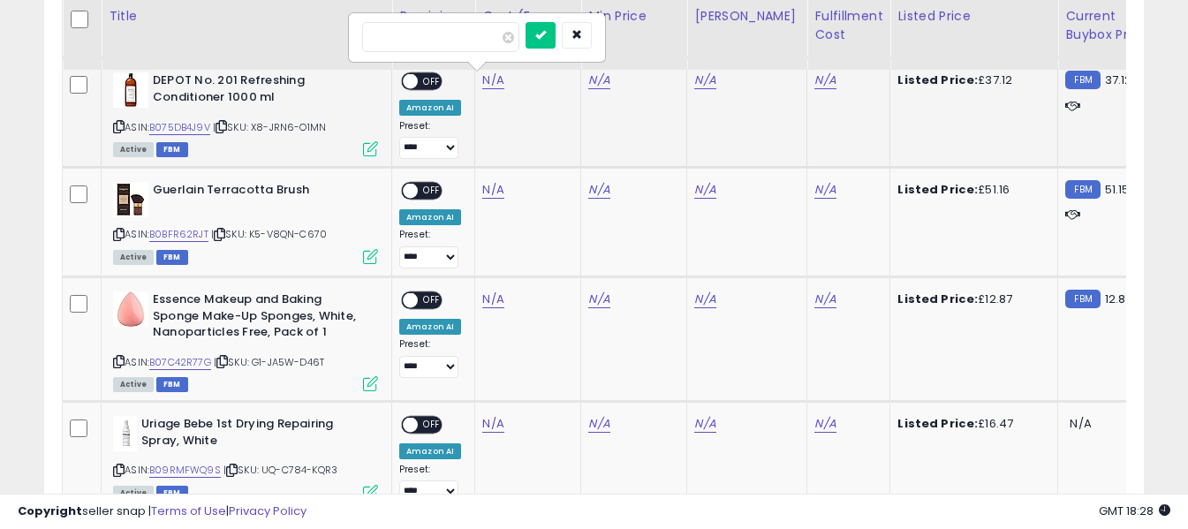
click at [474, 42] on input "number" at bounding box center [440, 37] width 157 height 30
type input "*****"
click at [546, 34] on icon "submit" at bounding box center [540, 34] width 11 height 11
click at [814, 80] on link "N/A" at bounding box center [824, 81] width 21 height 18
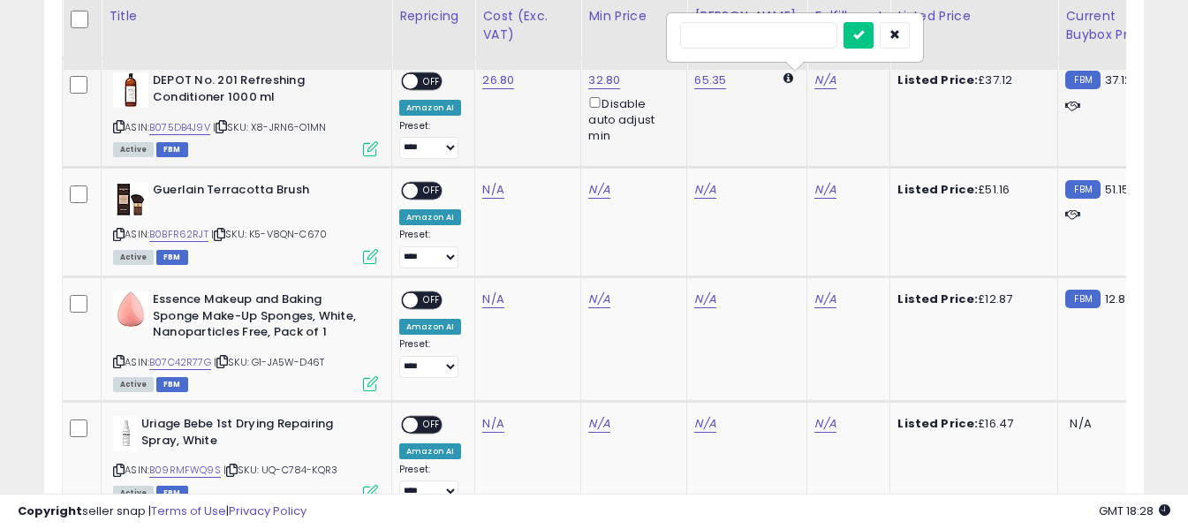
click at [776, 34] on input "text" at bounding box center [758, 35] width 157 height 26
type input "*"
click at [864, 30] on icon "submit" at bounding box center [858, 34] width 11 height 11
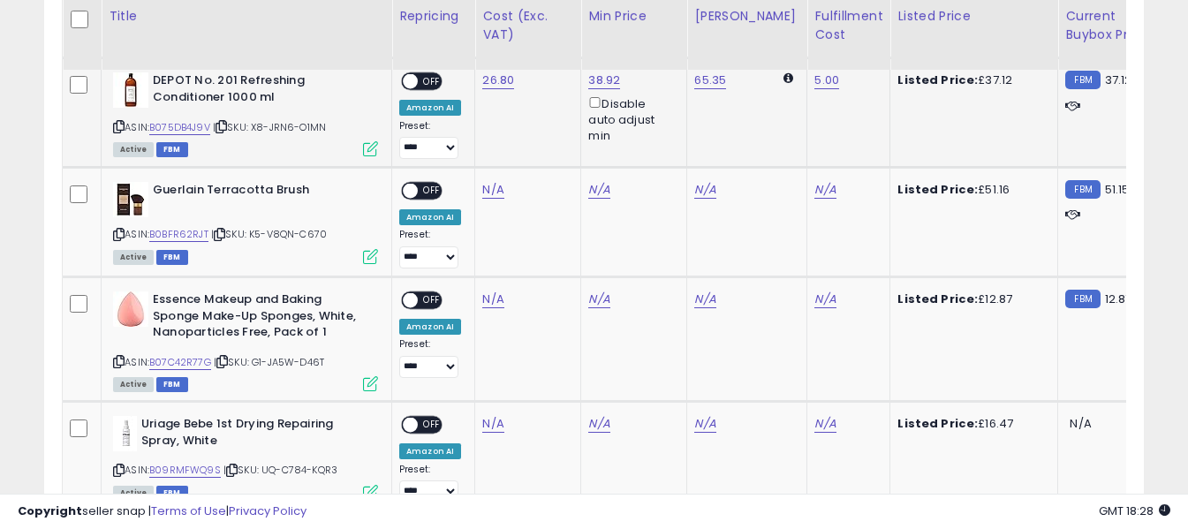
click at [429, 79] on span "OFF" at bounding box center [432, 81] width 28 height 15
click at [118, 232] on icon at bounding box center [118, 235] width 11 height 10
click at [492, 185] on link "N/A" at bounding box center [492, 190] width 21 height 18
click at [471, 149] on input "number" at bounding box center [440, 147] width 157 height 30
type input "**"
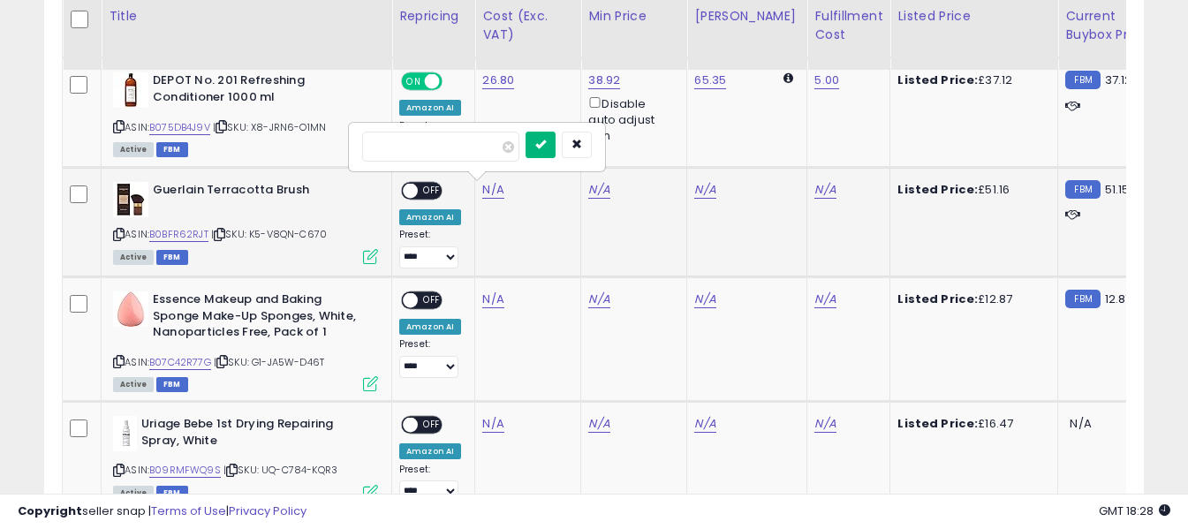
click at [546, 145] on icon "submit" at bounding box center [540, 144] width 11 height 11
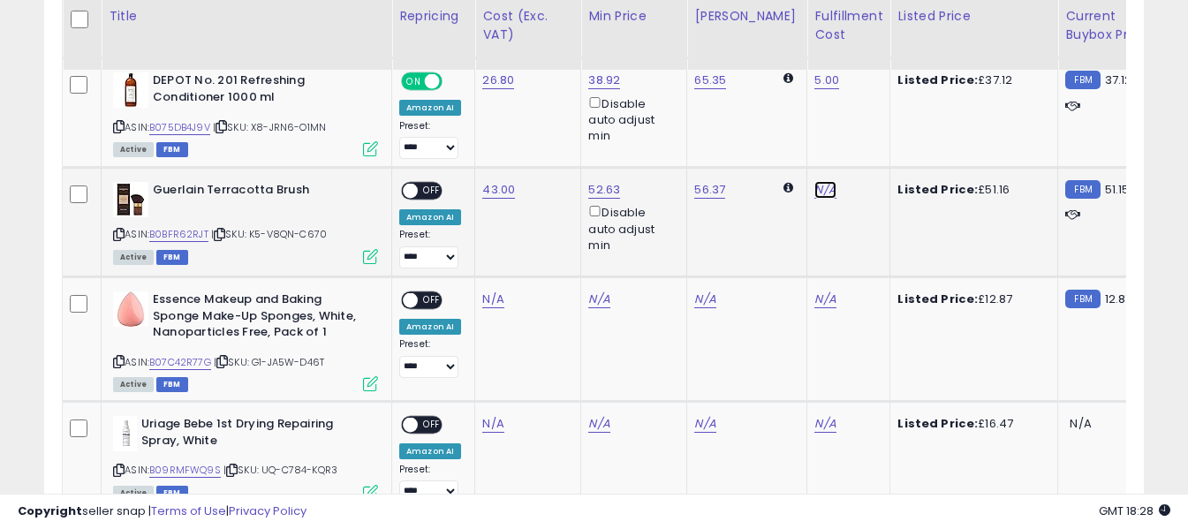
click at [814, 189] on link "N/A" at bounding box center [824, 190] width 21 height 18
click at [792, 152] on input "text" at bounding box center [758, 145] width 157 height 26
type input "*"
click at [864, 141] on icon "submit" at bounding box center [858, 144] width 11 height 11
click at [429, 191] on span "OFF" at bounding box center [432, 191] width 28 height 15
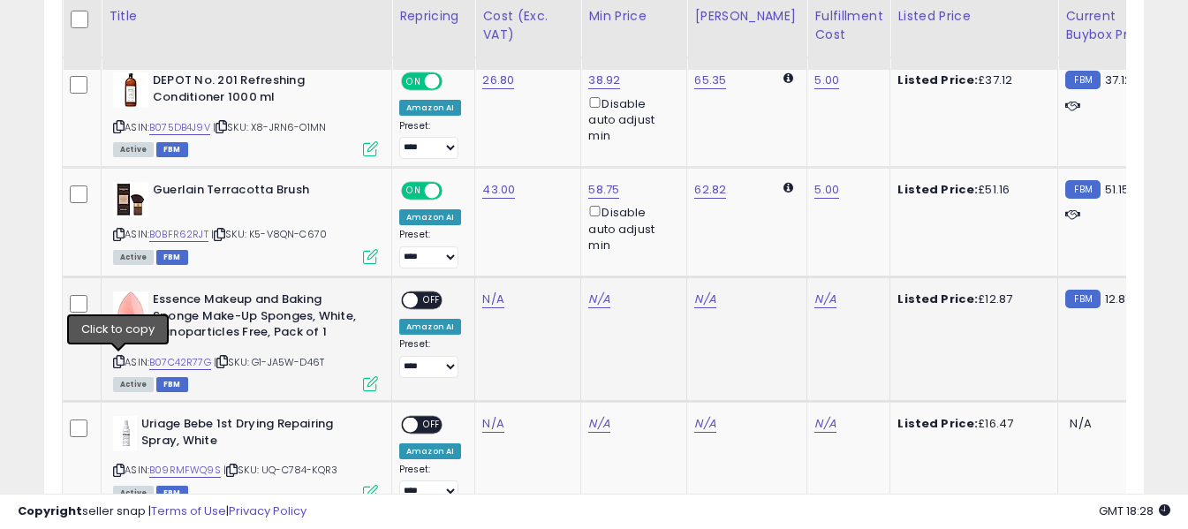
click at [119, 361] on icon at bounding box center [118, 362] width 11 height 10
click at [493, 300] on link "N/A" at bounding box center [492, 300] width 21 height 18
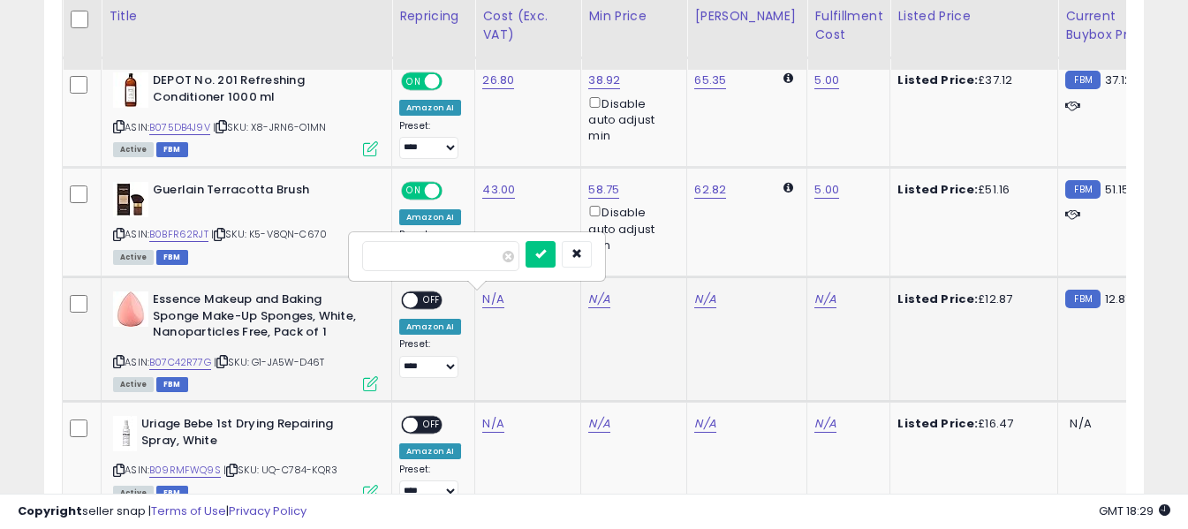
click at [475, 260] on input "number" at bounding box center [440, 256] width 157 height 30
type input "****"
click at [546, 248] on icon "submit" at bounding box center [540, 253] width 11 height 11
click at [815, 296] on link "N/A" at bounding box center [824, 300] width 21 height 18
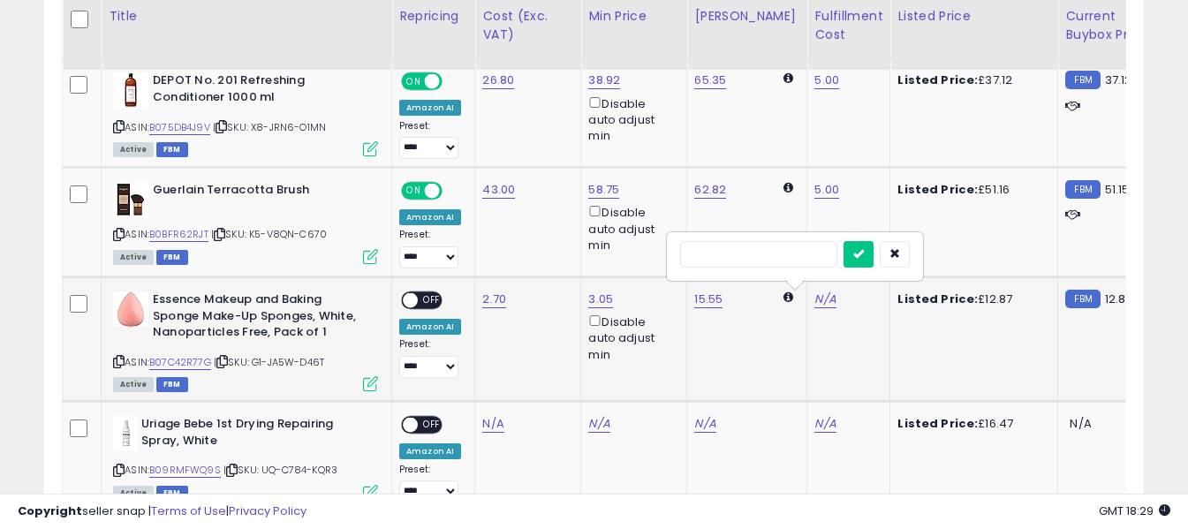
click at [793, 252] on input "text" at bounding box center [758, 254] width 157 height 26
type input "*"
click at [873, 248] on button "submit" at bounding box center [858, 254] width 30 height 26
click at [428, 298] on span "OFF" at bounding box center [432, 300] width 28 height 15
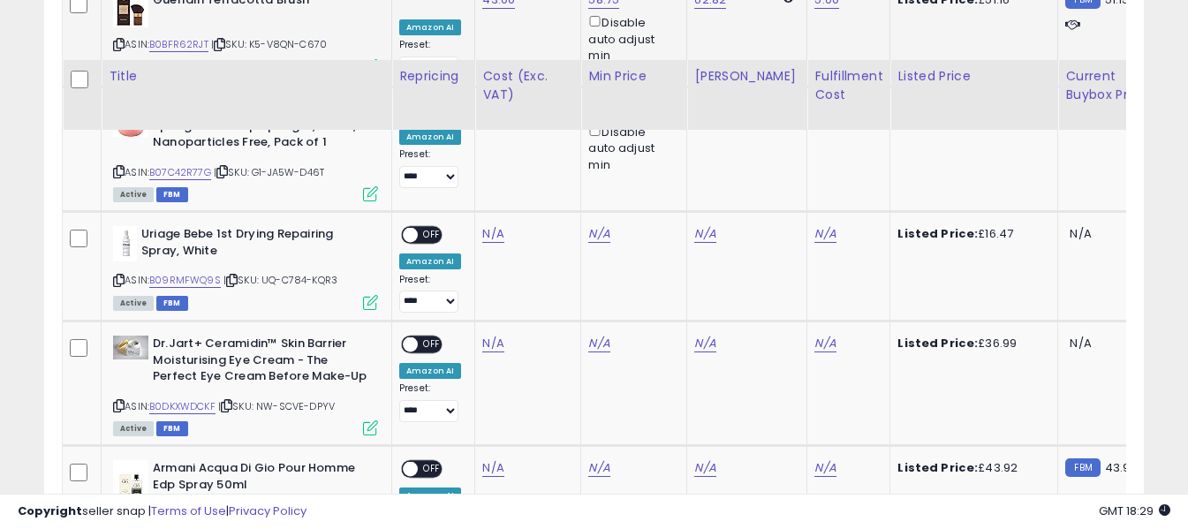
scroll to position [1476, 0]
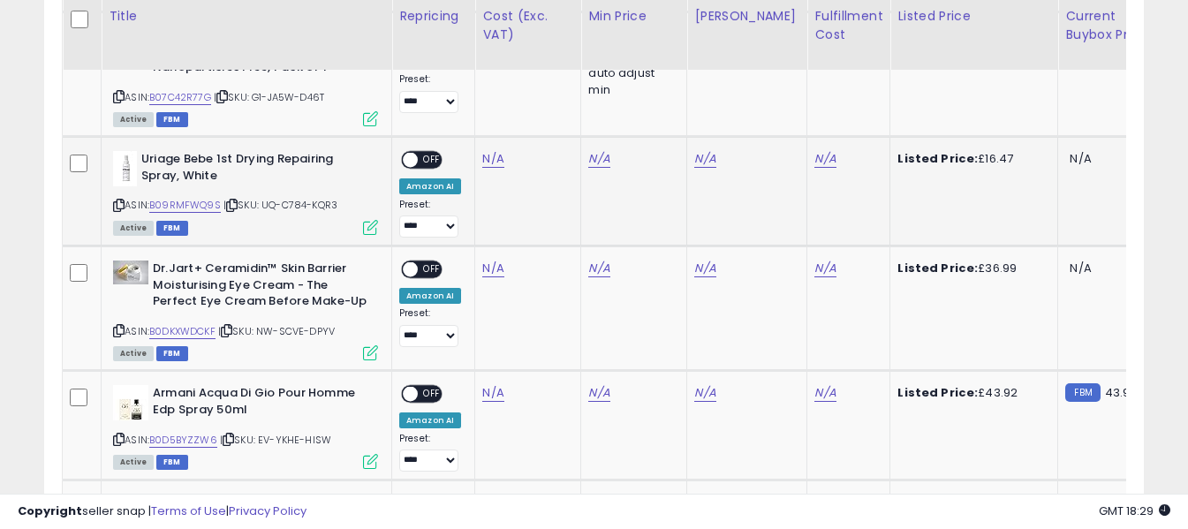
click at [119, 206] on icon at bounding box center [118, 205] width 11 height 10
click at [489, 161] on link "N/A" at bounding box center [492, 159] width 21 height 18
click at [465, 113] on input "number" at bounding box center [440, 116] width 157 height 30
type input "*****"
click at [546, 113] on icon "submit" at bounding box center [540, 113] width 11 height 11
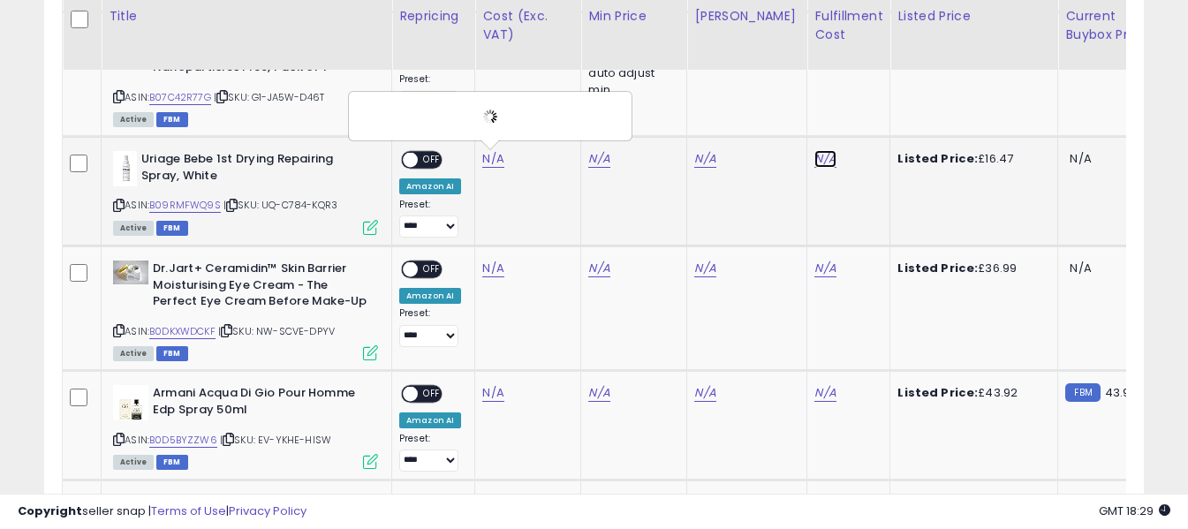
click at [814, 157] on link "N/A" at bounding box center [824, 159] width 21 height 18
click at [795, 116] on input "text" at bounding box center [758, 114] width 157 height 26
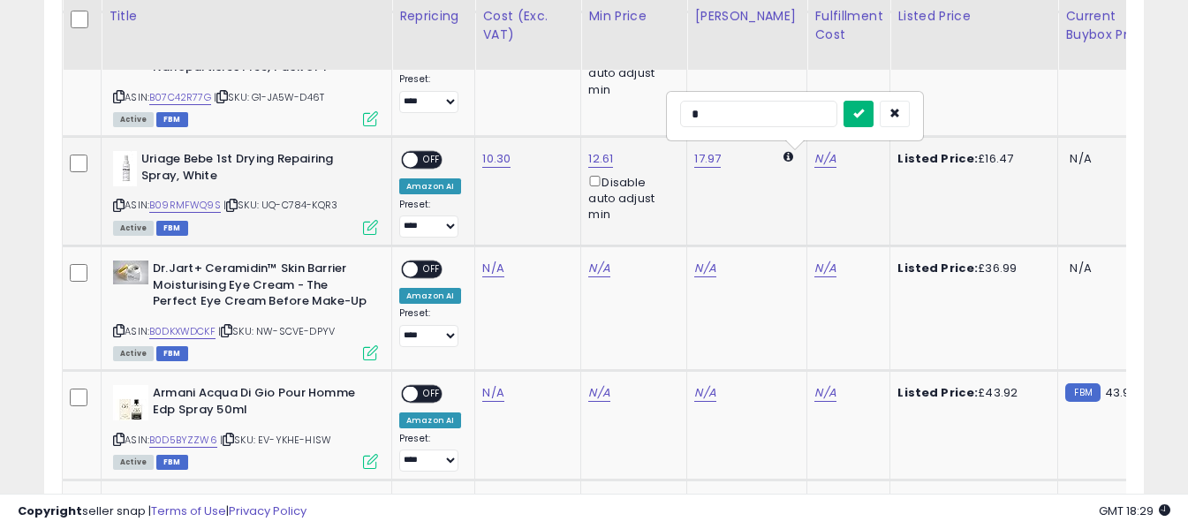
type input "*"
drag, startPoint x: 895, startPoint y: 111, endPoint x: 748, endPoint y: 141, distance: 150.5
click at [873, 110] on button "submit" at bounding box center [858, 114] width 30 height 26
click at [427, 155] on span "OFF" at bounding box center [432, 160] width 28 height 15
click at [116, 332] on icon at bounding box center [118, 331] width 11 height 10
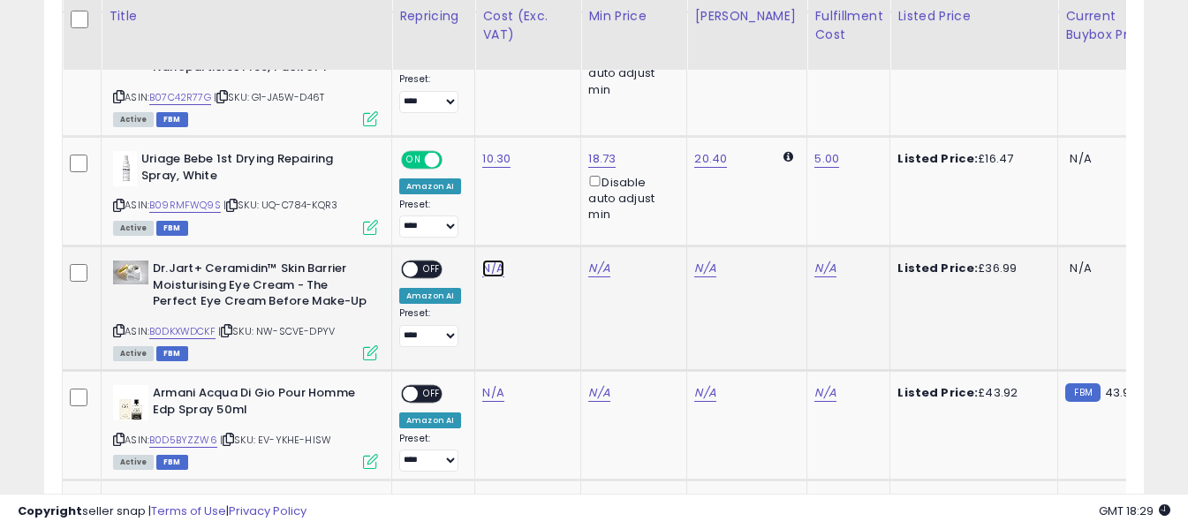
click at [489, 269] on link "N/A" at bounding box center [492, 269] width 21 height 18
click at [472, 227] on input "number" at bounding box center [440, 225] width 157 height 30
type input "*****"
click at [546, 219] on icon "submit" at bounding box center [540, 222] width 11 height 11
click at [814, 271] on link "N/A" at bounding box center [824, 269] width 21 height 18
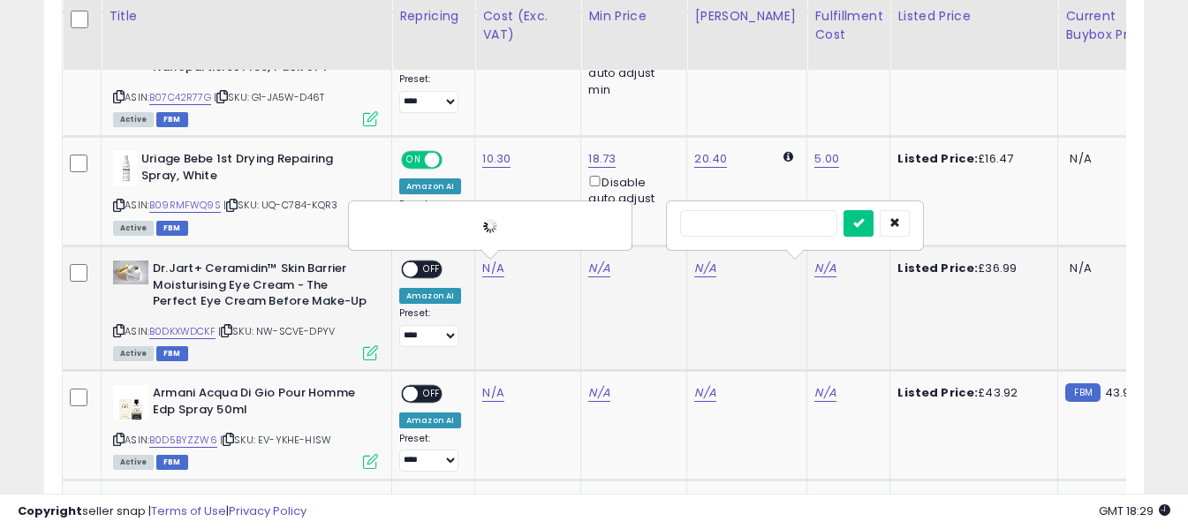
click at [784, 227] on input "text" at bounding box center [758, 223] width 157 height 26
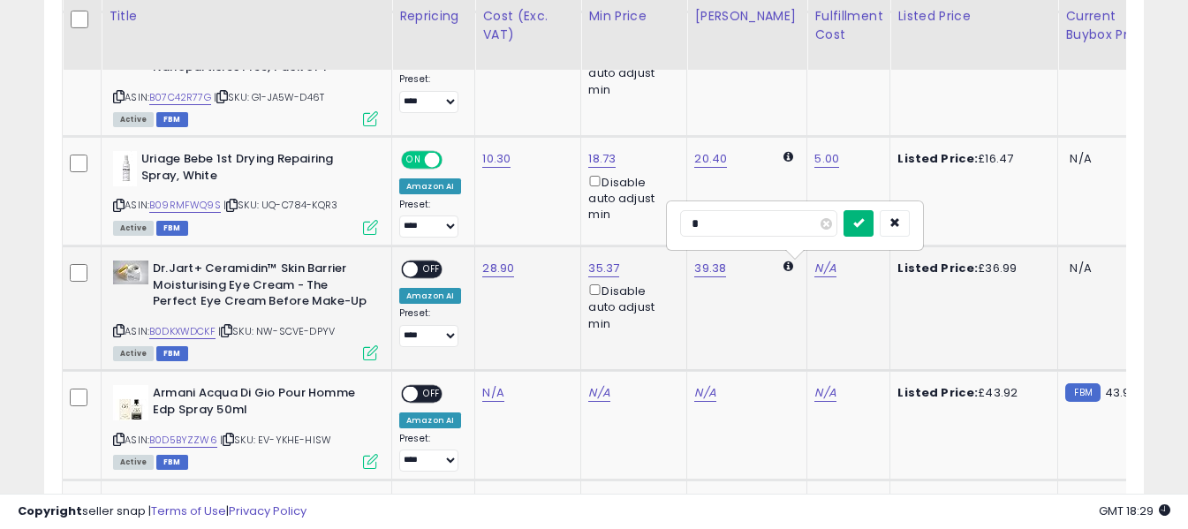
type input "*"
click at [864, 225] on icon "submit" at bounding box center [858, 222] width 11 height 11
click at [432, 273] on span "OFF" at bounding box center [432, 269] width 28 height 15
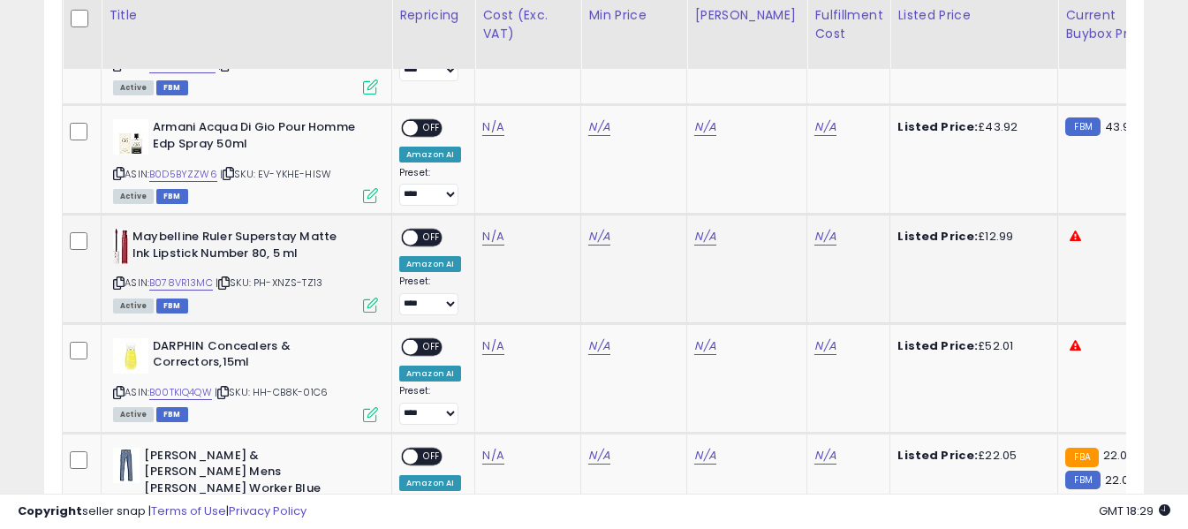
scroll to position [1741, 0]
click at [115, 171] on icon at bounding box center [118, 175] width 11 height 10
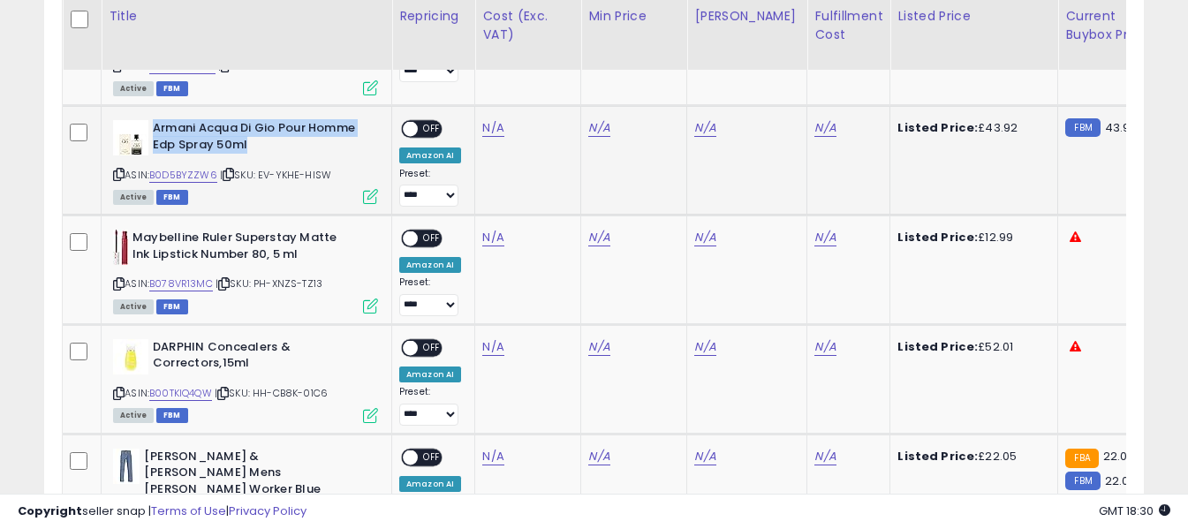
drag, startPoint x: 155, startPoint y: 125, endPoint x: 279, endPoint y: 154, distance: 127.9
click at [279, 154] on b "Armani Acqua Di Gio Pour Homme Edp Spray 50ml" at bounding box center [260, 138] width 215 height 37
copy b "Armani Acqua Di Gio Pour Homme Edp Spray 50ml"
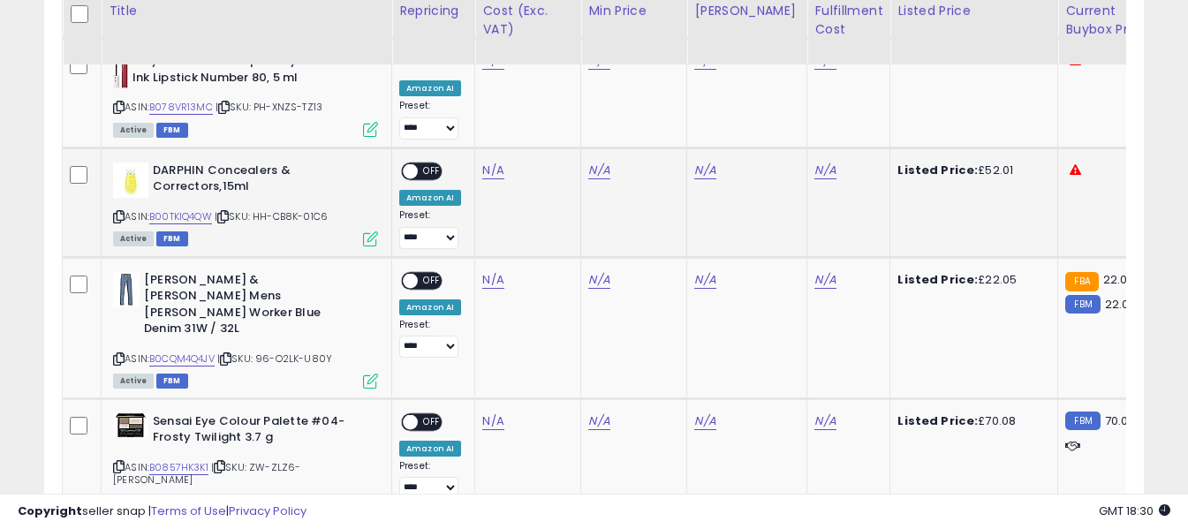
scroll to position [1829, 0]
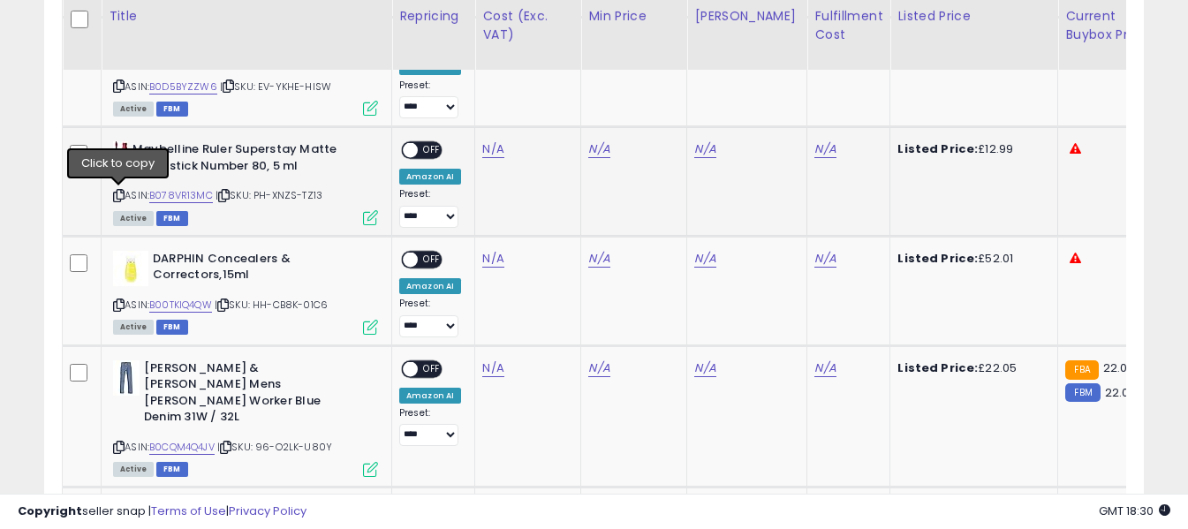
click at [117, 194] on icon at bounding box center [118, 196] width 11 height 10
click at [500, 149] on link "N/A" at bounding box center [492, 149] width 21 height 18
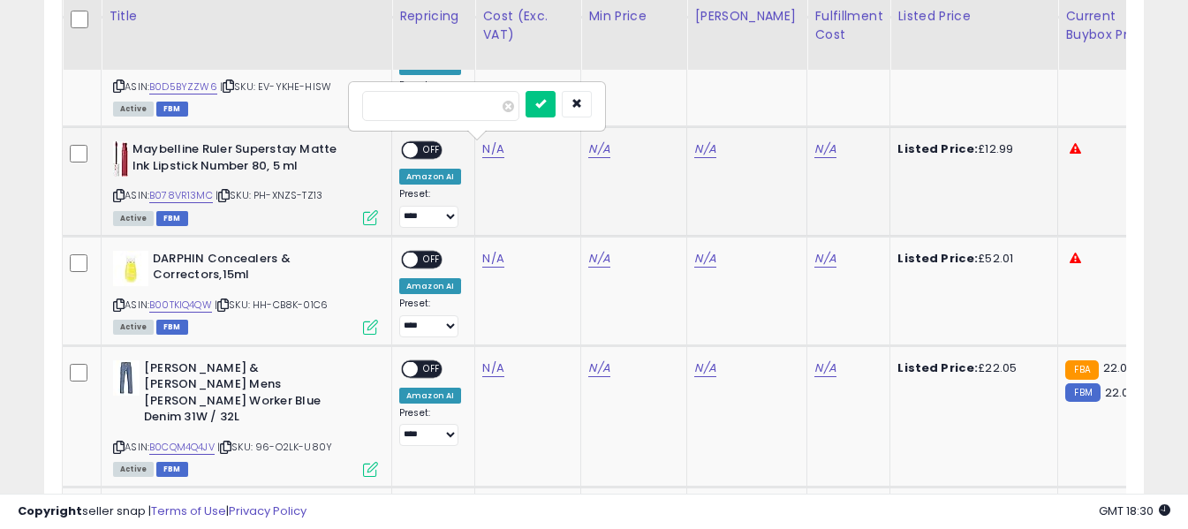
click at [476, 99] on input "number" at bounding box center [440, 106] width 157 height 30
type input "****"
drag, startPoint x: 568, startPoint y: 103, endPoint x: 615, endPoint y: 119, distance: 49.4
click at [546, 103] on icon "submit" at bounding box center [540, 103] width 11 height 11
click at [814, 152] on link "N/A" at bounding box center [824, 149] width 21 height 18
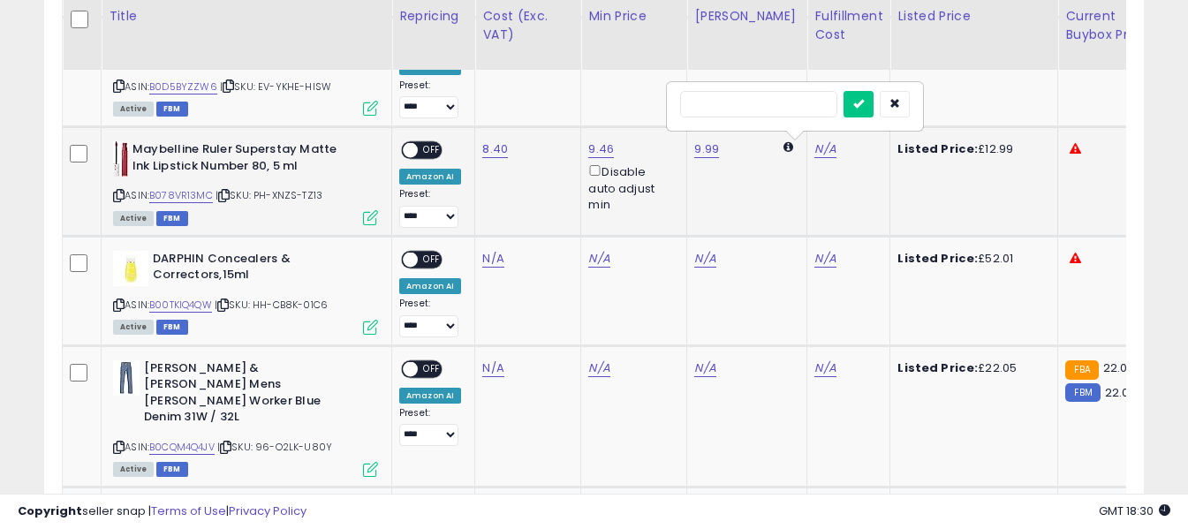
click at [783, 102] on input "text" at bounding box center [758, 104] width 157 height 26
type input "*"
click at [864, 100] on icon "submit" at bounding box center [858, 103] width 11 height 11
click at [433, 151] on span "OFF" at bounding box center [432, 150] width 28 height 15
click at [116, 307] on icon at bounding box center [118, 305] width 11 height 10
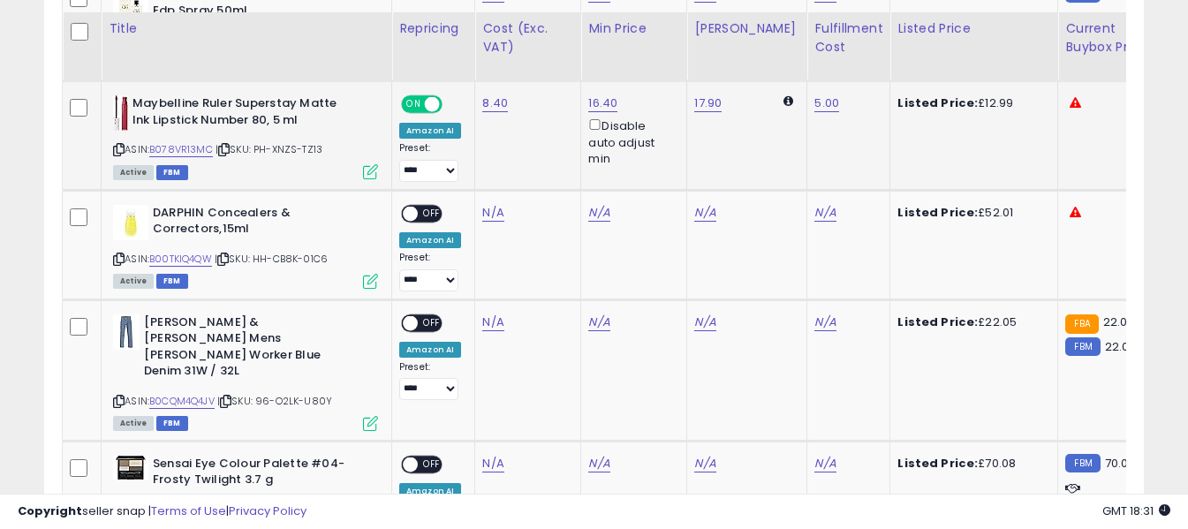
scroll to position [1917, 0]
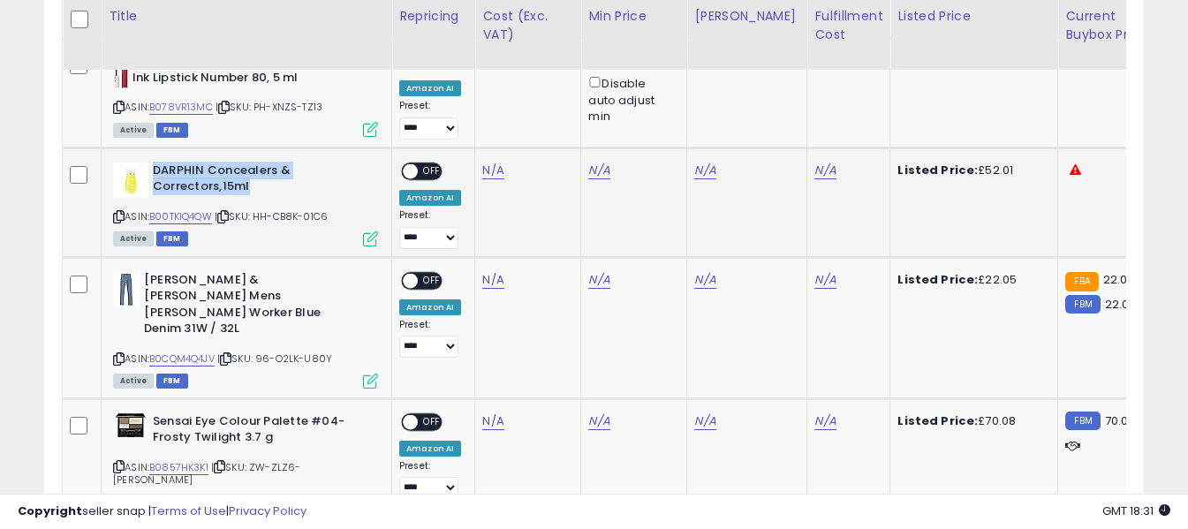
drag, startPoint x: 154, startPoint y: 167, endPoint x: 260, endPoint y: 190, distance: 108.4
click at [260, 190] on b "DARPHIN Concealers & Correctors,15ml" at bounding box center [260, 180] width 215 height 37
copy b "DARPHIN Concealers & Correctors,15ml"
click at [193, 217] on link "B00TKIQ4QW" at bounding box center [180, 216] width 63 height 15
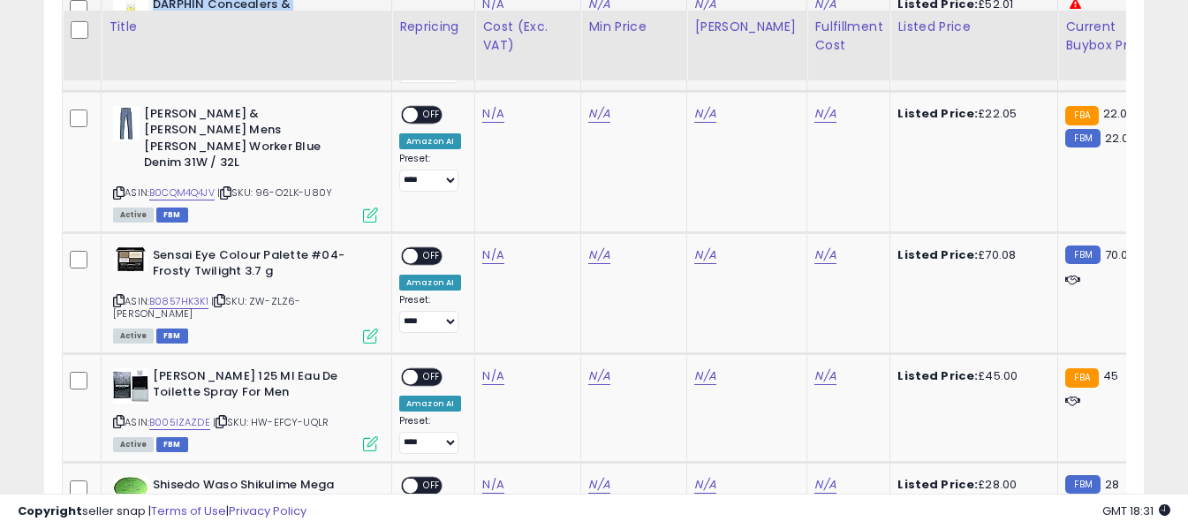
scroll to position [2094, 0]
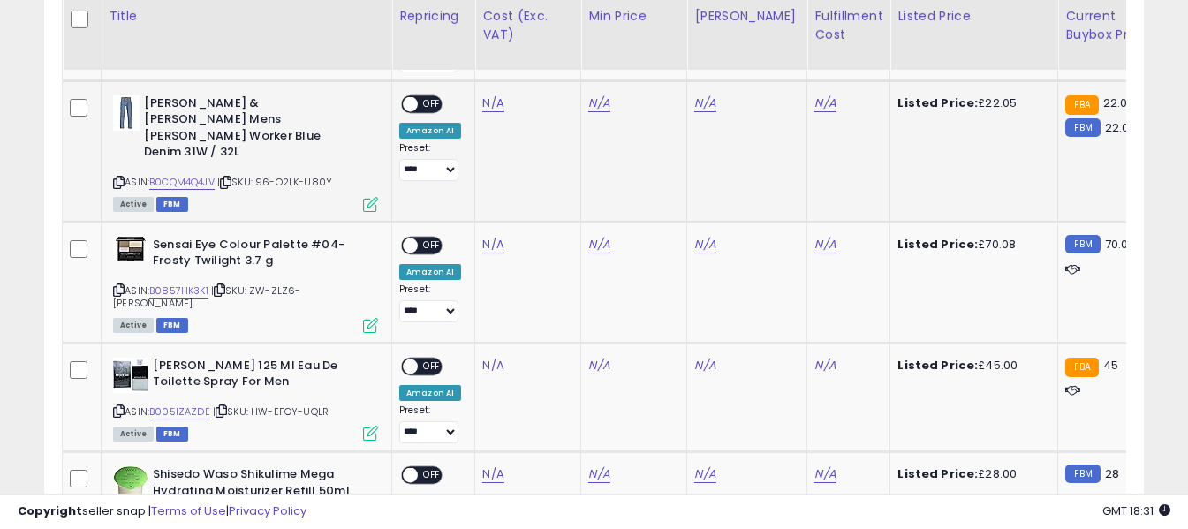
click at [118, 178] on icon at bounding box center [118, 183] width 11 height 10
click at [487, 98] on link "N/A" at bounding box center [492, 103] width 21 height 18
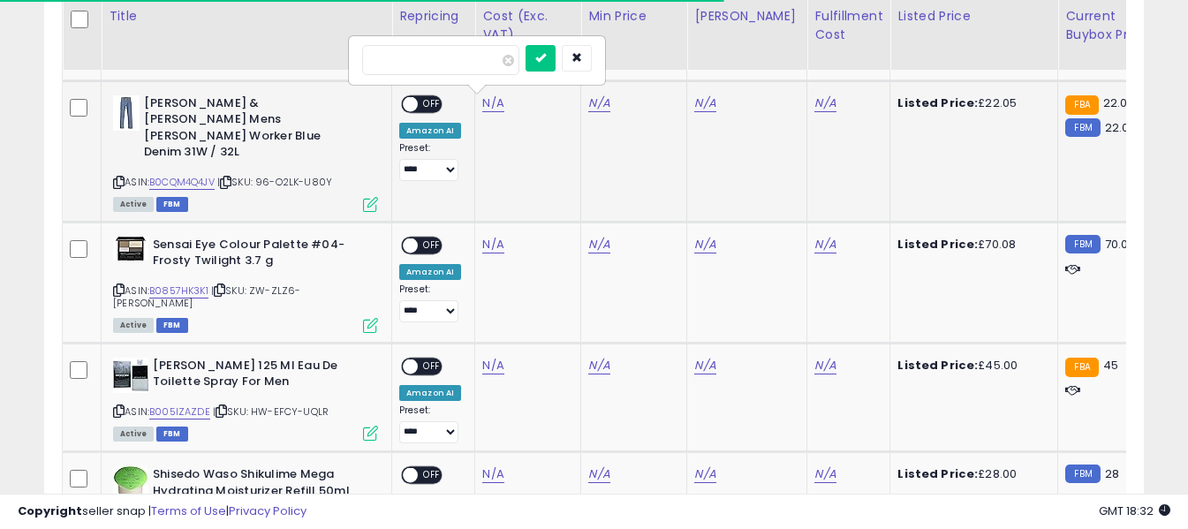
click at [469, 54] on input "number" at bounding box center [440, 60] width 157 height 30
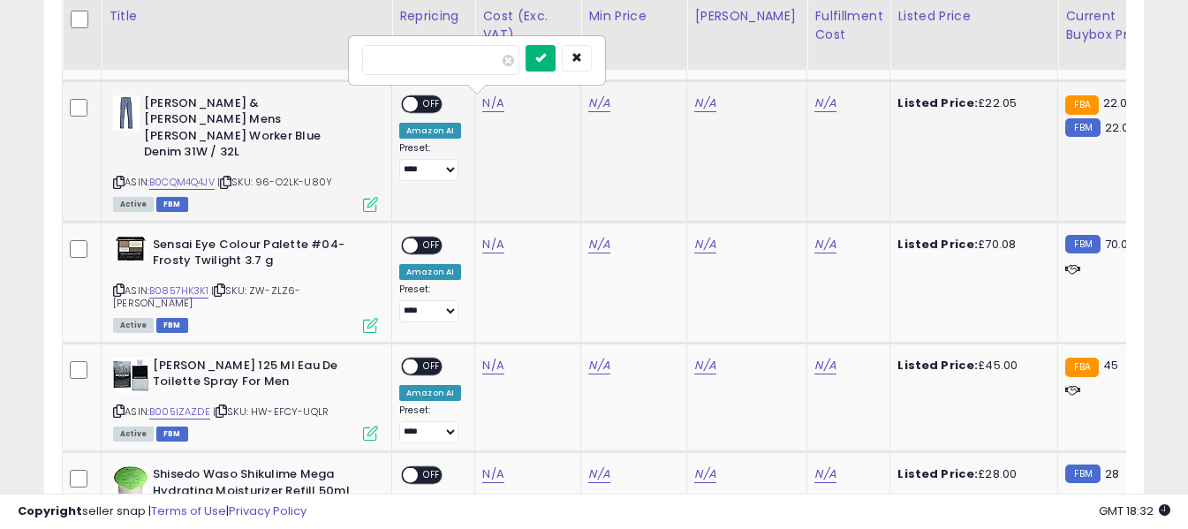
type input "****"
click at [555, 65] on button "submit" at bounding box center [540, 58] width 30 height 26
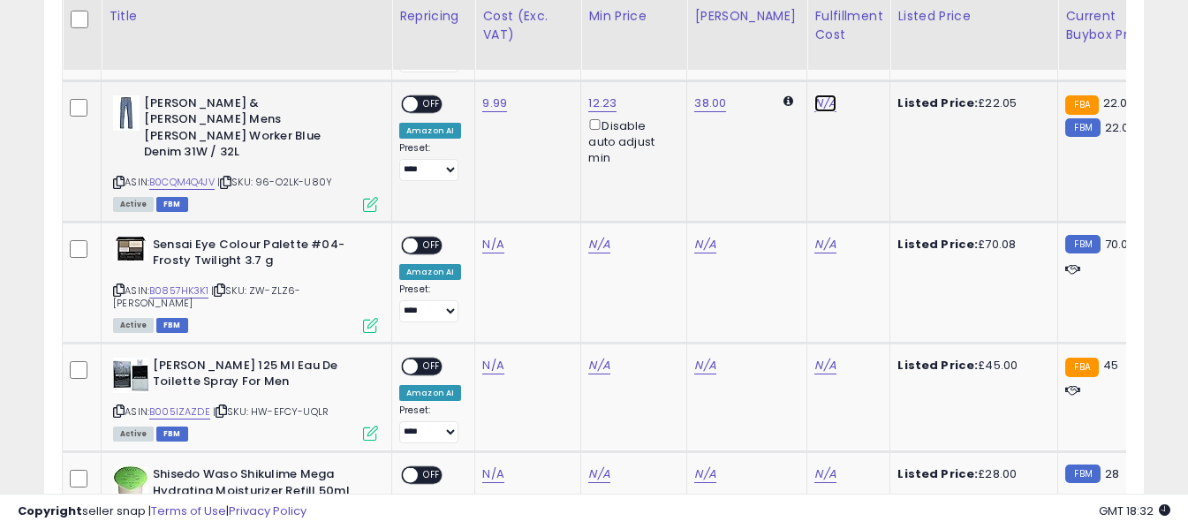
click at [814, 102] on link "N/A" at bounding box center [824, 103] width 21 height 18
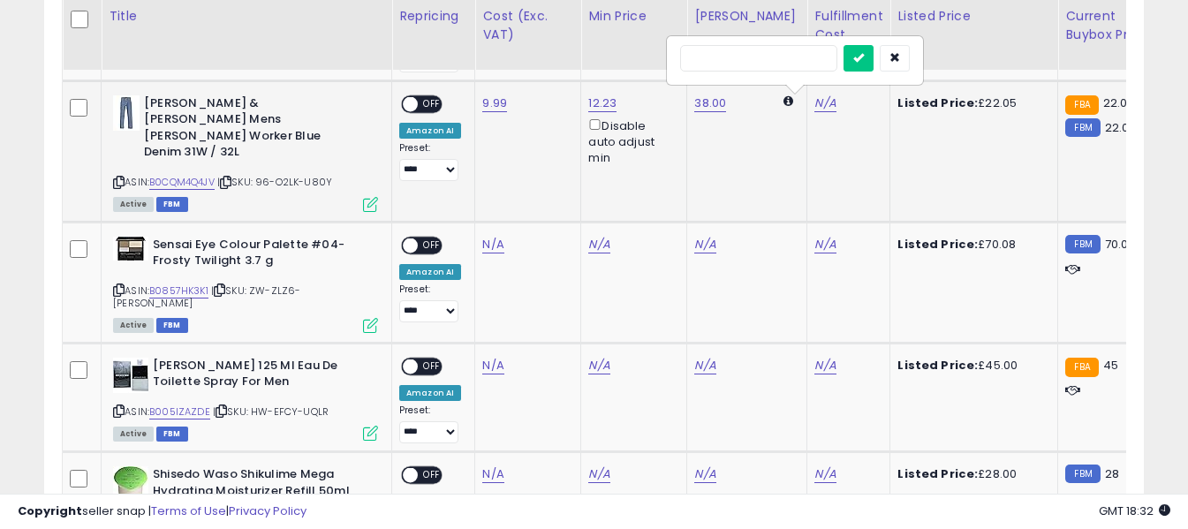
click at [784, 56] on input "text" at bounding box center [758, 58] width 157 height 26
type input "*"
click at [864, 58] on icon "submit" at bounding box center [858, 57] width 11 height 11
click at [424, 103] on span "OFF" at bounding box center [432, 103] width 28 height 15
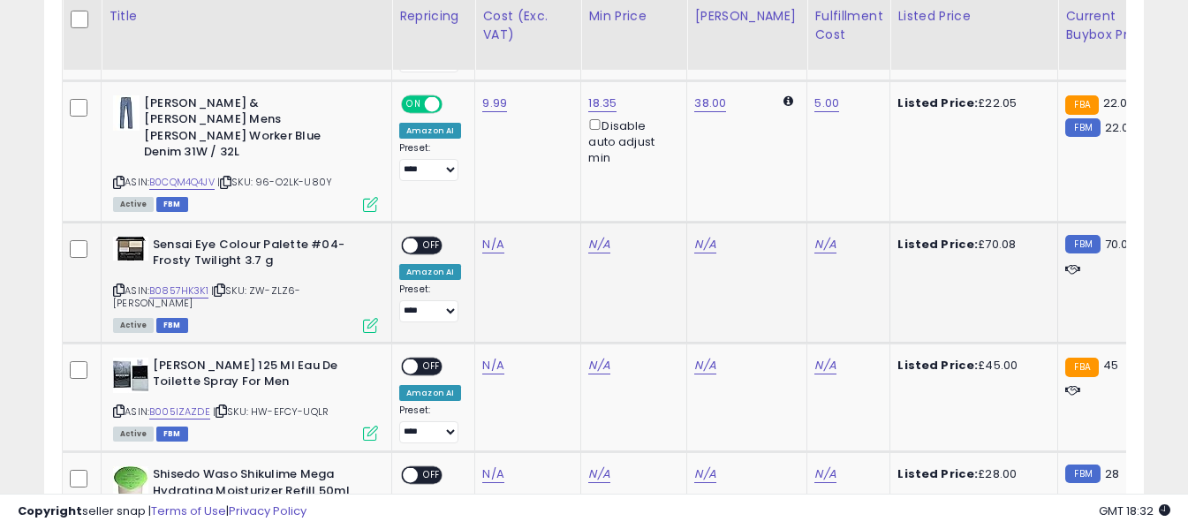
click at [117, 285] on icon at bounding box center [118, 290] width 11 height 10
click at [490, 236] on link "N/A" at bounding box center [492, 245] width 21 height 18
click at [480, 170] on input "number" at bounding box center [440, 169] width 157 height 30
type input "*"
type input "*****"
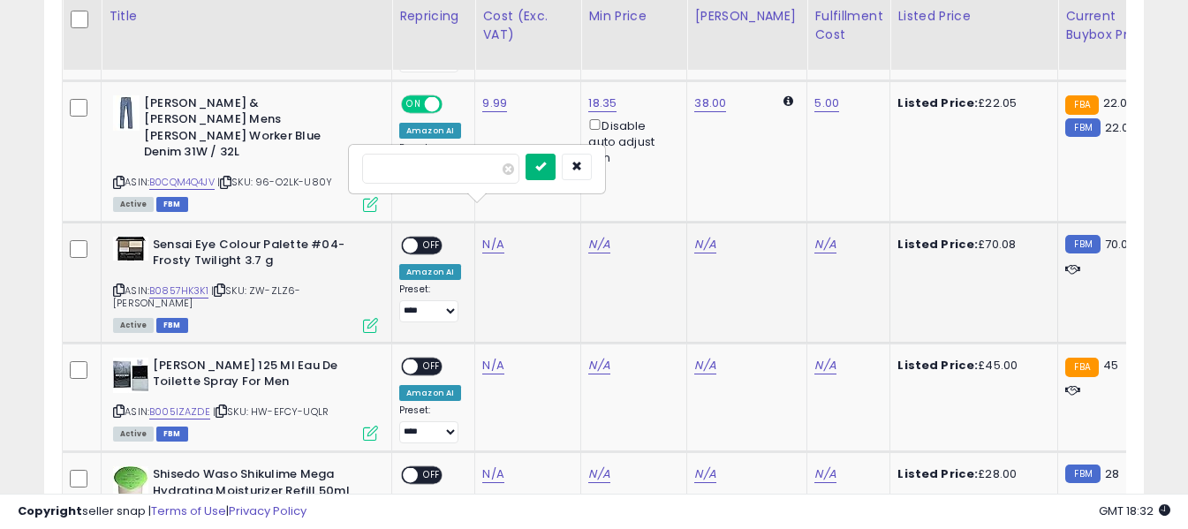
drag, startPoint x: 562, startPoint y: 170, endPoint x: 589, endPoint y: 174, distance: 27.6
click at [546, 170] on icon "submit" at bounding box center [540, 166] width 11 height 11
click at [814, 236] on link "N/A" at bounding box center [824, 245] width 21 height 18
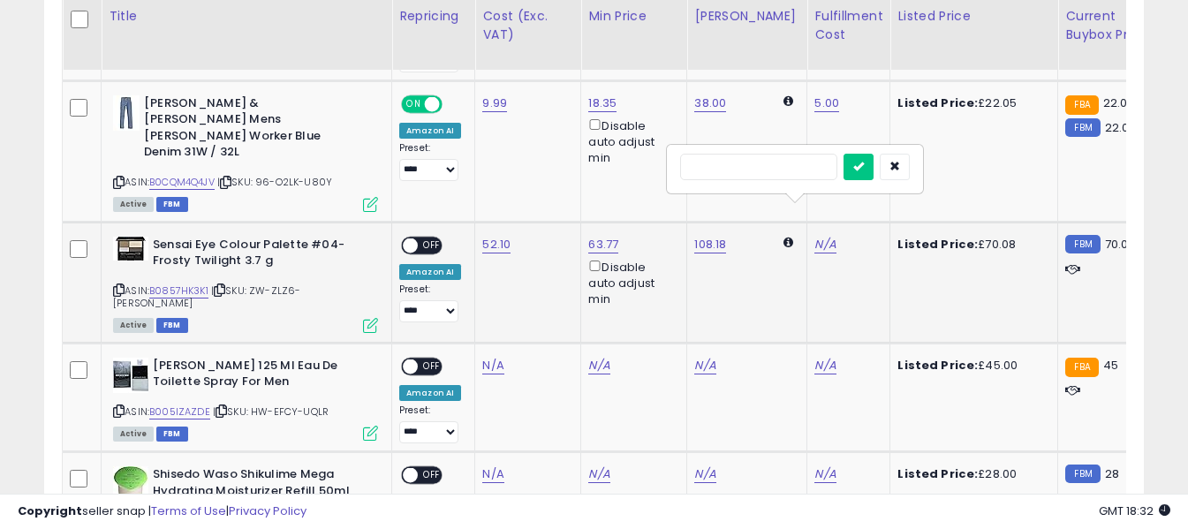
click at [782, 169] on input "text" at bounding box center [758, 167] width 157 height 26
type input "*"
click at [864, 165] on icon "submit" at bounding box center [858, 166] width 11 height 11
click at [432, 238] on span "OFF" at bounding box center [432, 245] width 28 height 15
click at [121, 406] on icon at bounding box center [118, 411] width 11 height 10
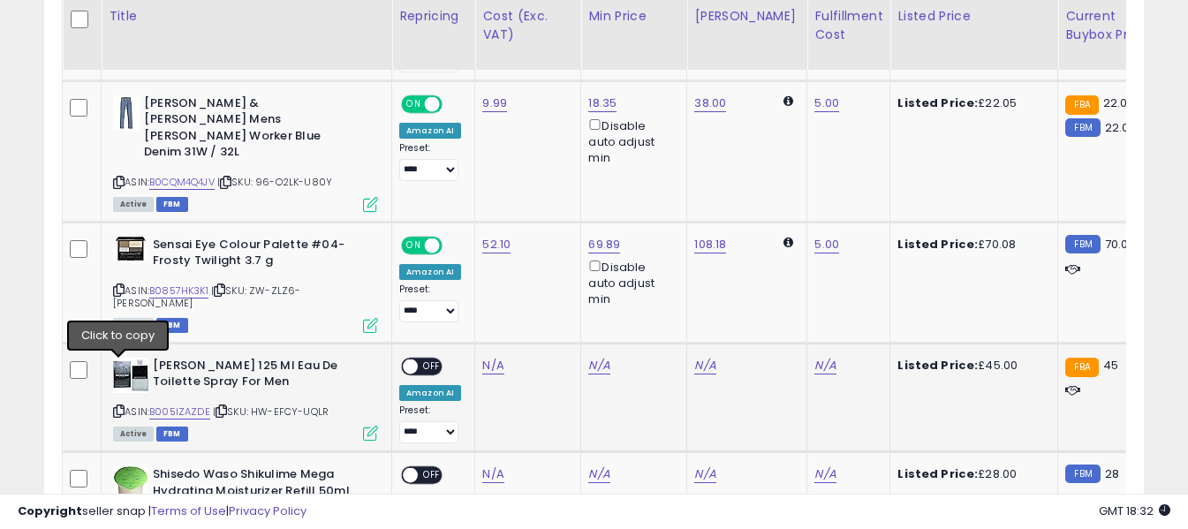
click at [116, 406] on icon at bounding box center [118, 411] width 11 height 10
click at [488, 357] on link "N/A" at bounding box center [492, 366] width 21 height 18
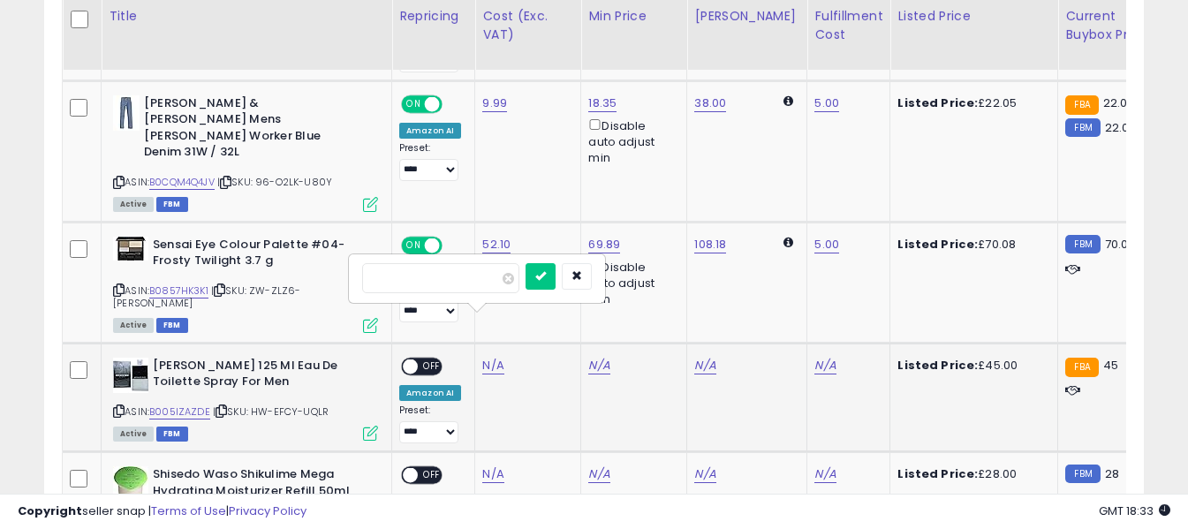
click at [470, 279] on input "number" at bounding box center [440, 278] width 157 height 30
type input "*****"
click at [555, 270] on button "submit" at bounding box center [540, 276] width 30 height 26
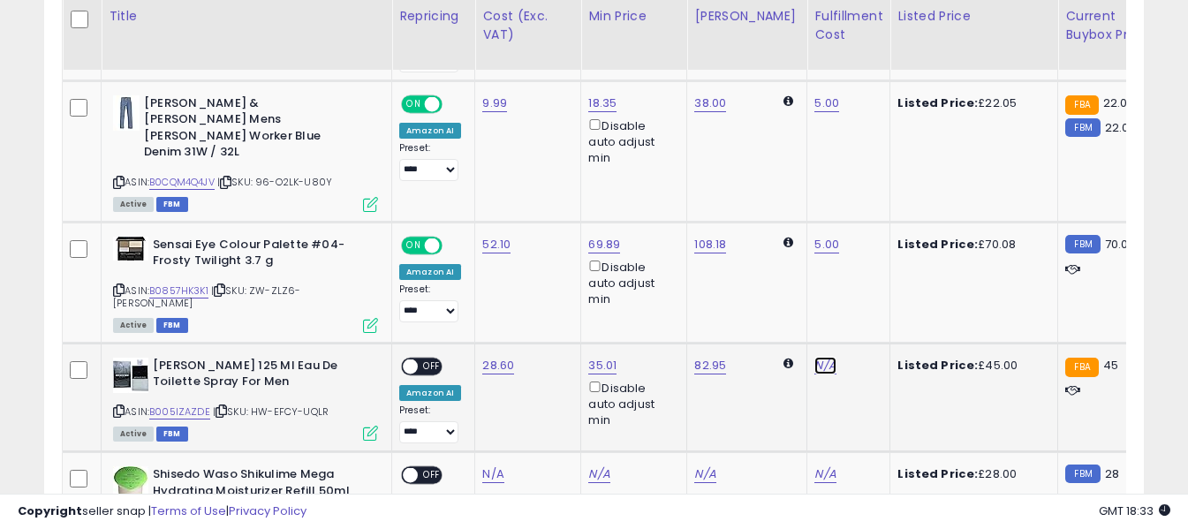
click at [814, 357] on link "N/A" at bounding box center [824, 366] width 21 height 18
click at [736, 276] on input "text" at bounding box center [758, 276] width 157 height 26
type input "*"
click at [873, 275] on button "submit" at bounding box center [858, 276] width 30 height 26
click at [431, 359] on span "OFF" at bounding box center [432, 366] width 28 height 15
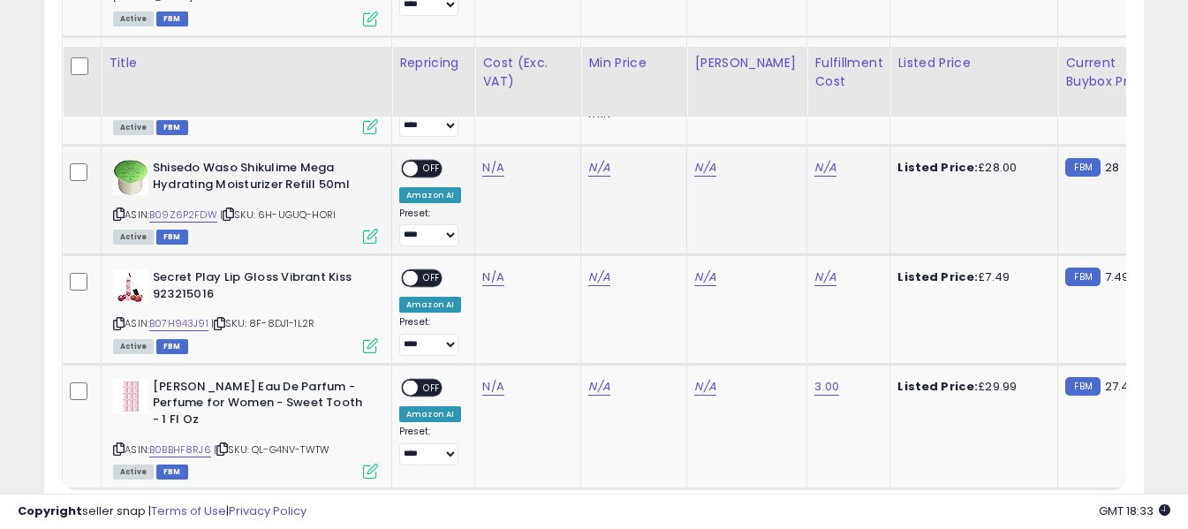
scroll to position [2359, 0]
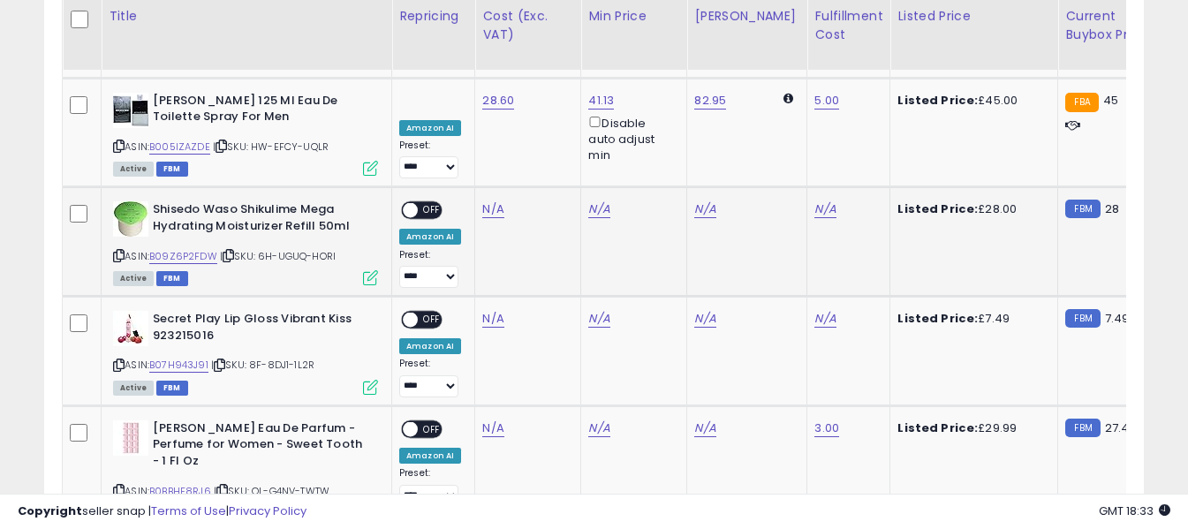
click at [121, 251] on icon at bounding box center [118, 256] width 11 height 10
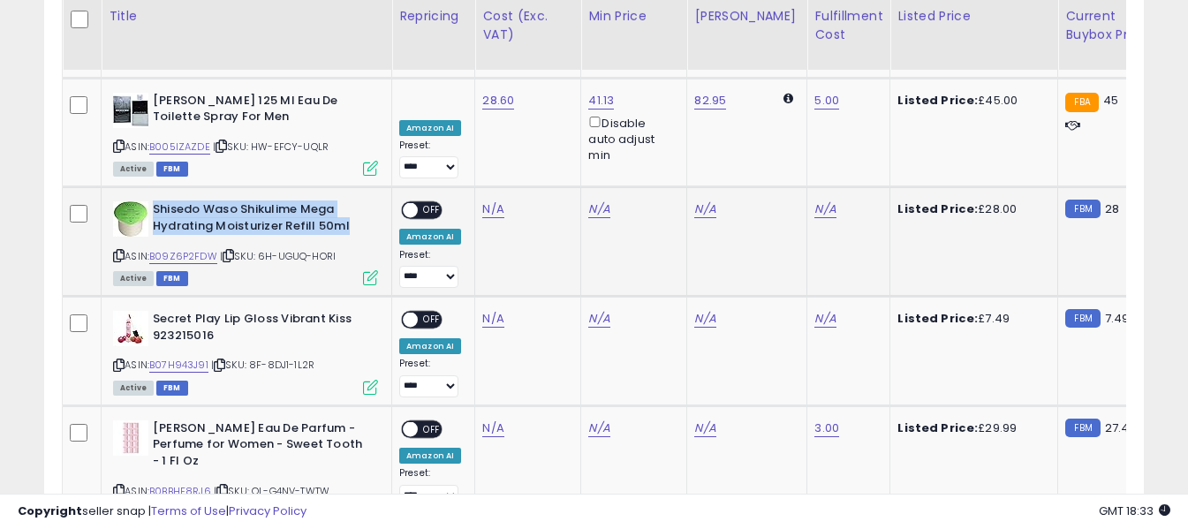
drag, startPoint x: 153, startPoint y: 163, endPoint x: 347, endPoint y: 188, distance: 195.8
click at [347, 201] on b "Shisedo Waso Shikulime Mega Hydrating Moisturizer Refill 50ml" at bounding box center [260, 219] width 215 height 37
copy b "Shisedo Waso Shikulime Mega Hydrating Moisturizer Refill 50ml"
click at [192, 249] on link "B09Z6P2FDW" at bounding box center [183, 256] width 68 height 15
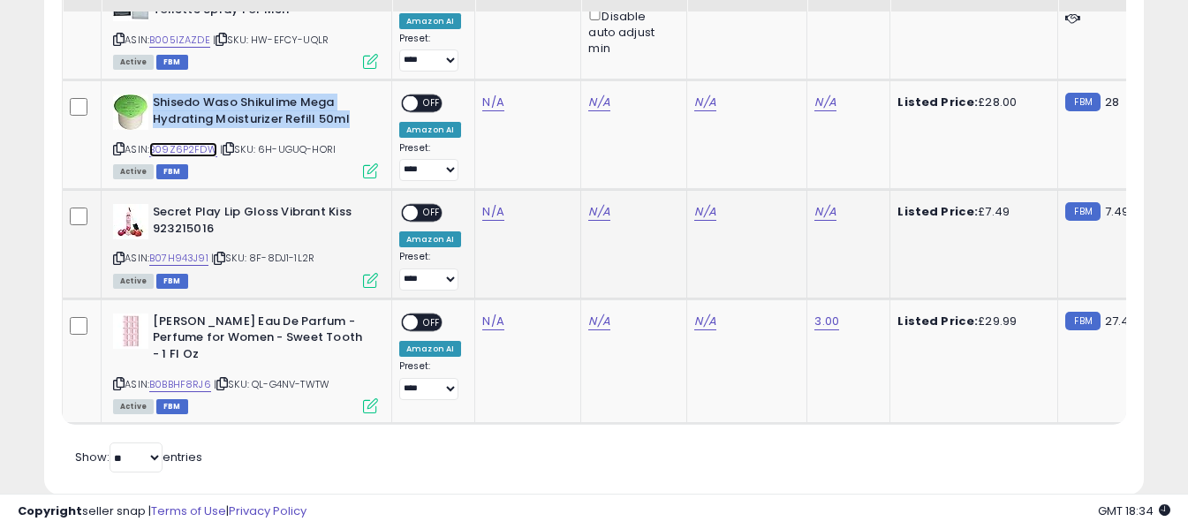
scroll to position [2467, 0]
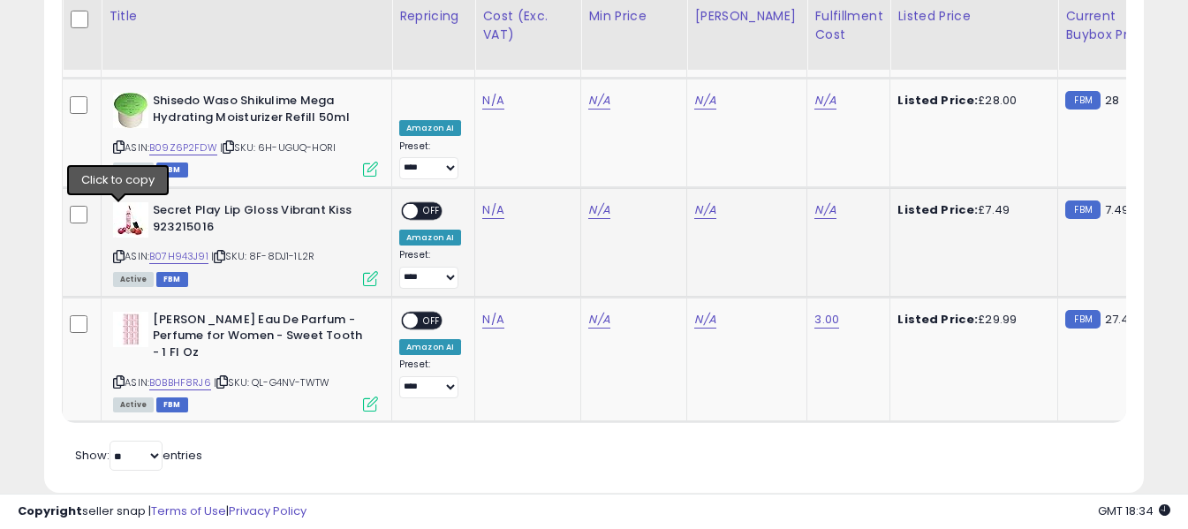
click at [116, 252] on icon at bounding box center [118, 257] width 11 height 10
click at [490, 201] on link "N/A" at bounding box center [492, 210] width 21 height 18
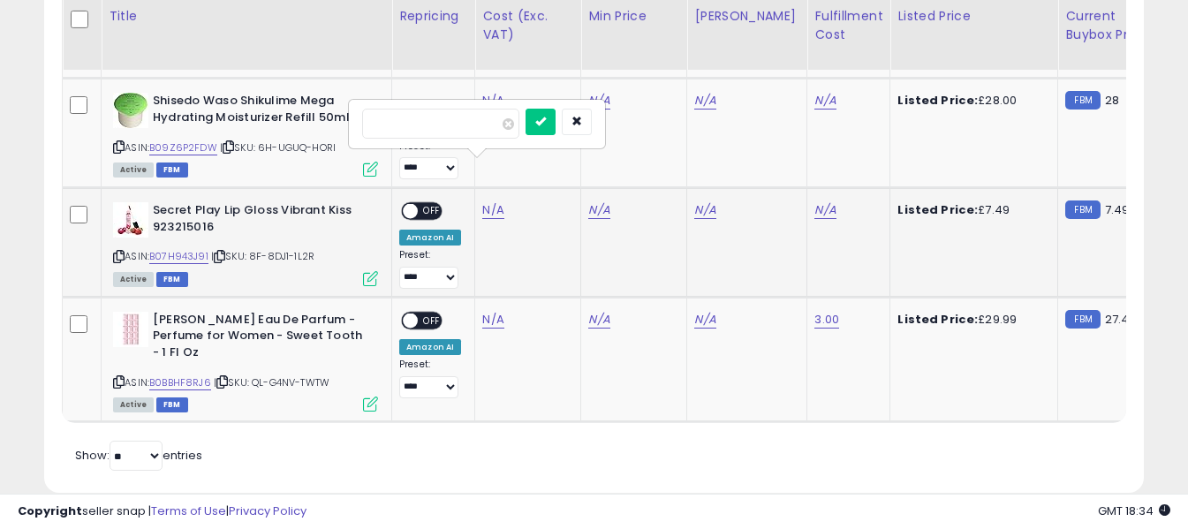
click at [466, 125] on input "number" at bounding box center [440, 124] width 157 height 30
type input "****"
click at [546, 125] on icon "submit" at bounding box center [540, 121] width 11 height 11
click at [814, 201] on link "N/A" at bounding box center [824, 210] width 21 height 18
click at [786, 125] on input "text" at bounding box center [758, 122] width 157 height 26
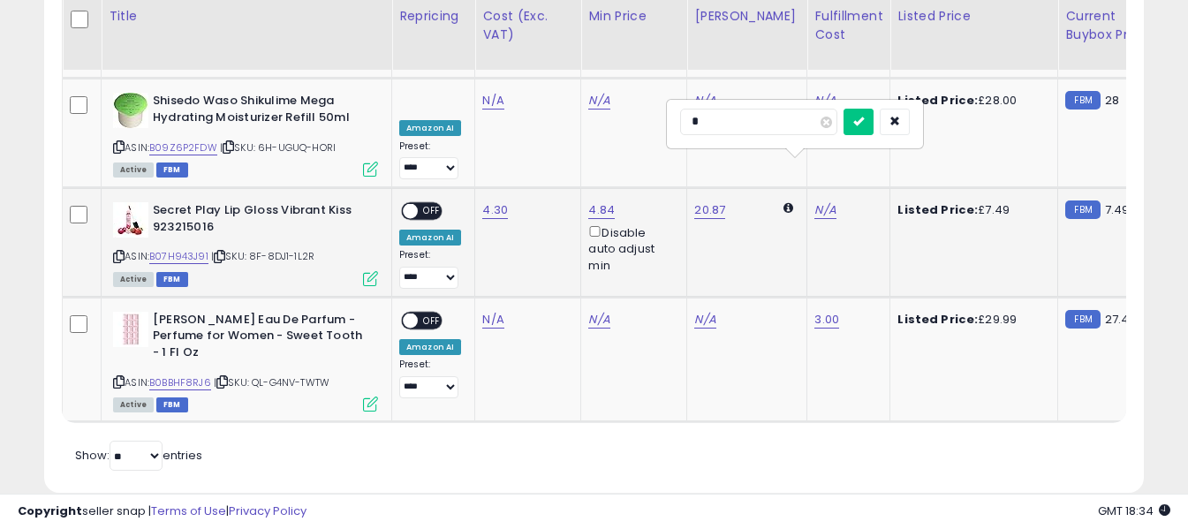
type input "*"
click at [864, 123] on icon "submit" at bounding box center [858, 121] width 11 height 11
click at [426, 204] on span "OFF" at bounding box center [432, 211] width 28 height 15
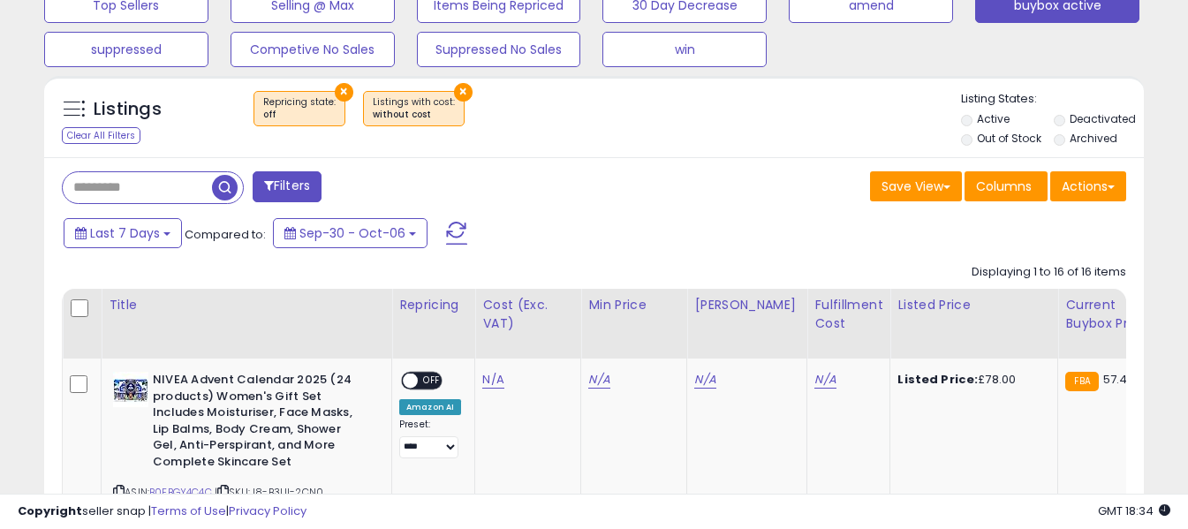
click at [449, 233] on span at bounding box center [456, 233] width 21 height 23
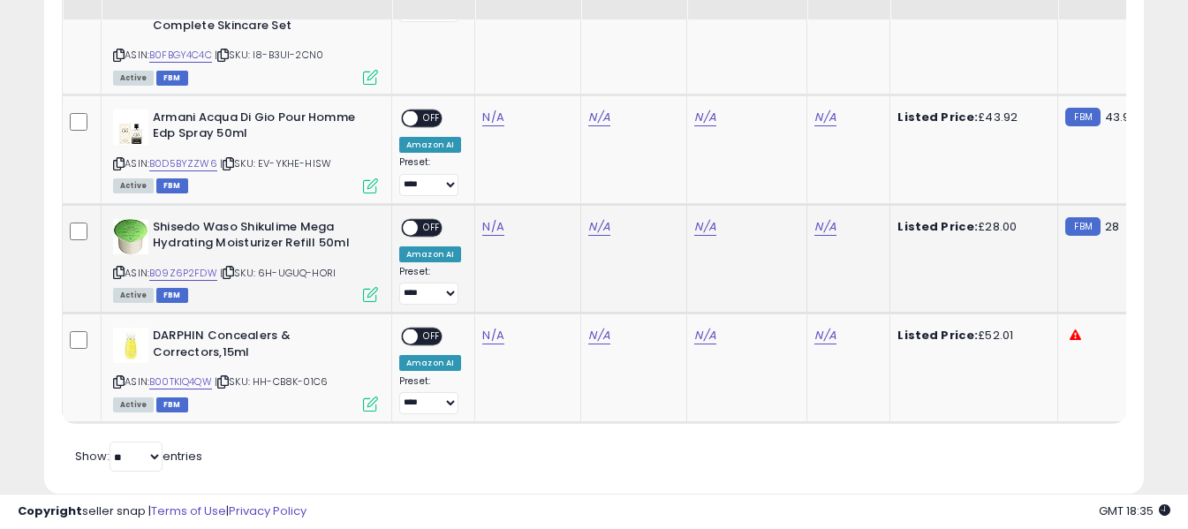
scroll to position [1122, 0]
